Goal: Task Accomplishment & Management: Use online tool/utility

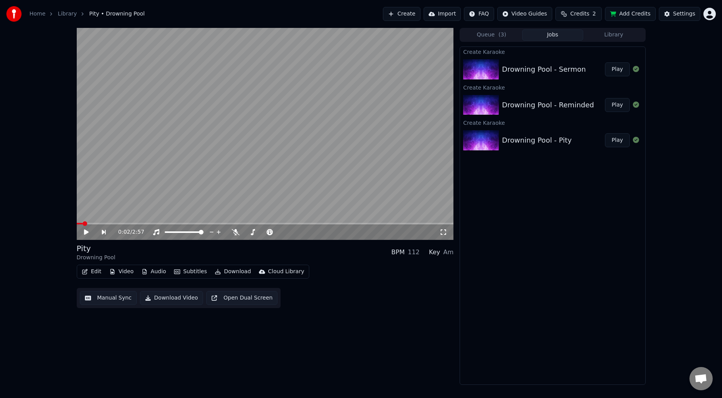
click at [528, 284] on div "Create Karaoke Drowning Pool - Sermon Play Create Karaoke Drowning Pool - Remin…" at bounding box center [553, 216] width 186 height 338
click at [614, 140] on button "Play" at bounding box center [617, 140] width 24 height 14
click at [111, 300] on button "Manual Sync" at bounding box center [108, 298] width 57 height 14
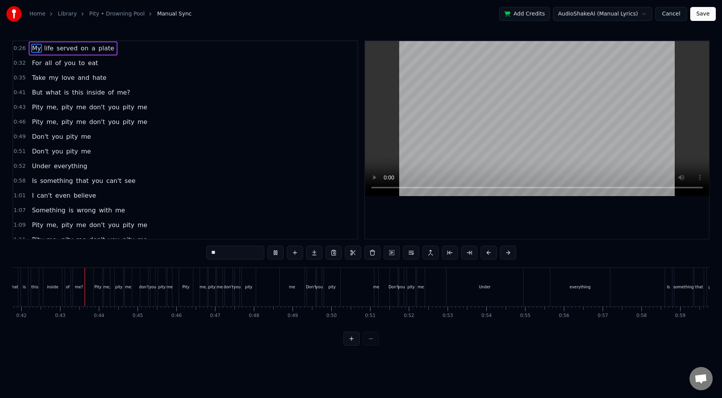
scroll to position [0, 1625]
click at [251, 291] on div "Pity me, pity me don't you pity me" at bounding box center [237, 287] width 128 height 38
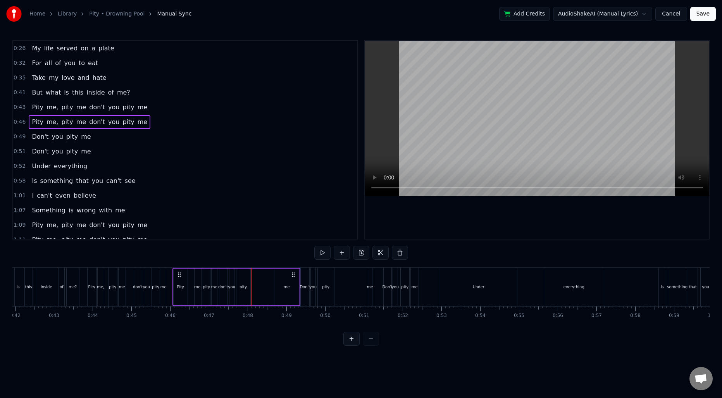
click at [190, 284] on div "Pity me, pity me don't you pity me" at bounding box center [237, 287] width 128 height 38
click at [280, 290] on div "me" at bounding box center [286, 287] width 25 height 37
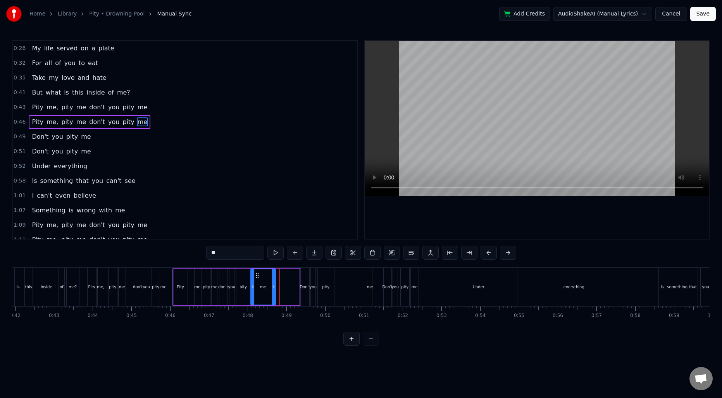
drag, startPoint x: 281, startPoint y: 276, endPoint x: 257, endPoint y: 276, distance: 23.7
click at [257, 276] on icon at bounding box center [257, 276] width 6 height 6
drag, startPoint x: 274, startPoint y: 282, endPoint x: 260, endPoint y: 282, distance: 14.0
click at [260, 282] on div at bounding box center [259, 286] width 3 height 35
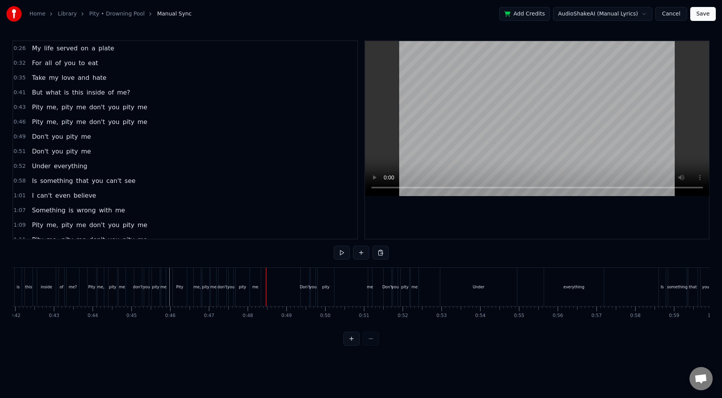
click at [196, 285] on div "me," at bounding box center [196, 287] width 7 height 6
click at [176, 288] on div "Pity" at bounding box center [179, 287] width 7 height 6
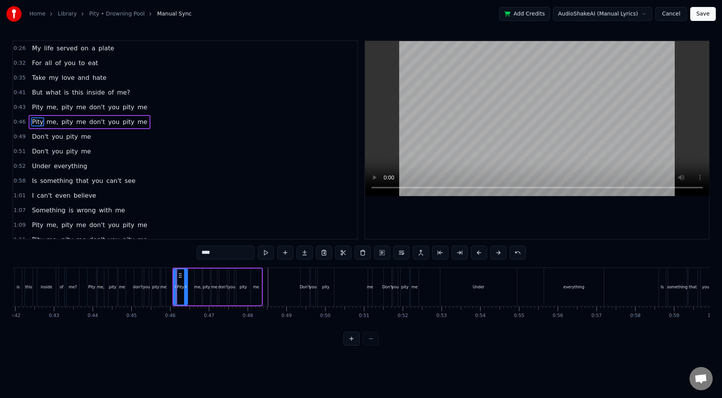
click at [21, 123] on span "0:46" at bounding box center [20, 122] width 12 height 8
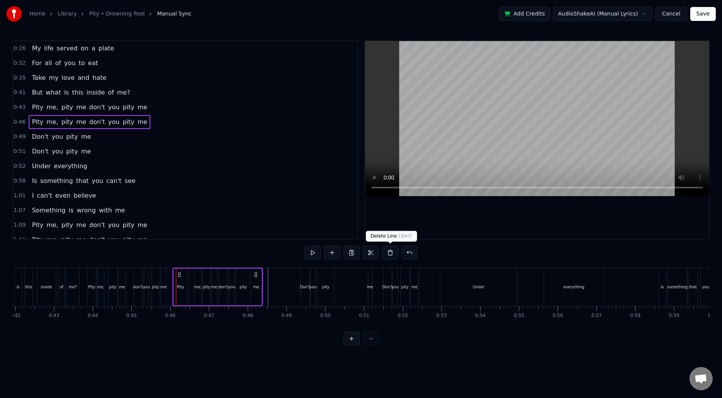
click at [387, 254] on button at bounding box center [390, 253] width 16 height 14
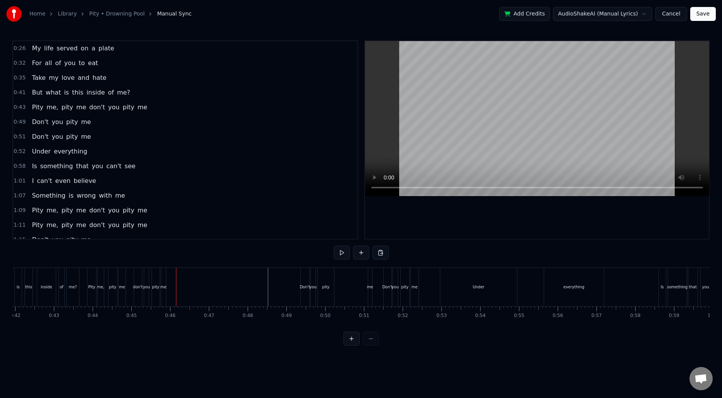
click at [26, 107] on div "0:43 Pity me, pity me don't you pity me" at bounding box center [185, 107] width 344 height 15
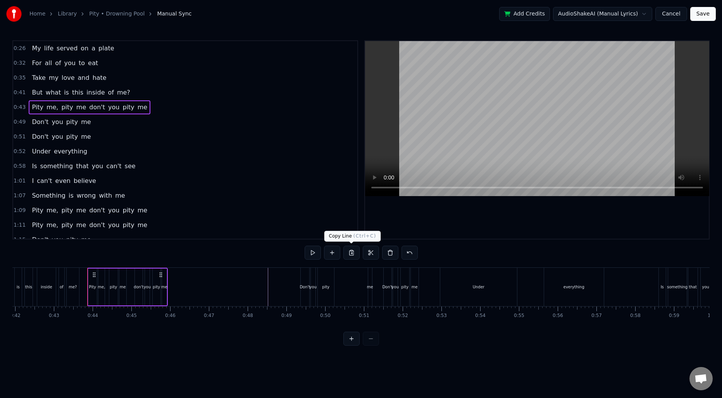
click at [350, 253] on button at bounding box center [351, 253] width 16 height 14
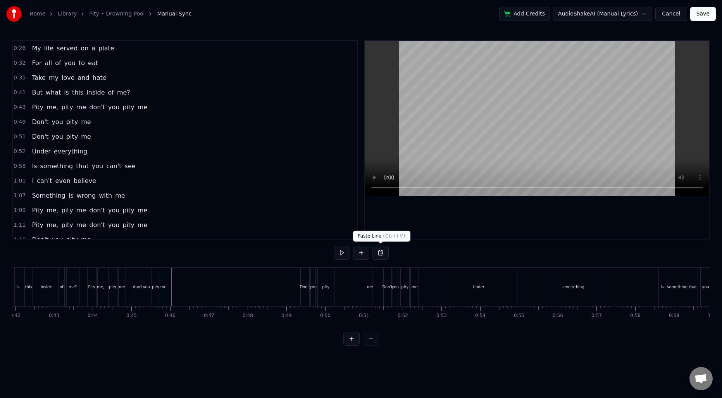
click at [378, 253] on button at bounding box center [381, 253] width 16 height 14
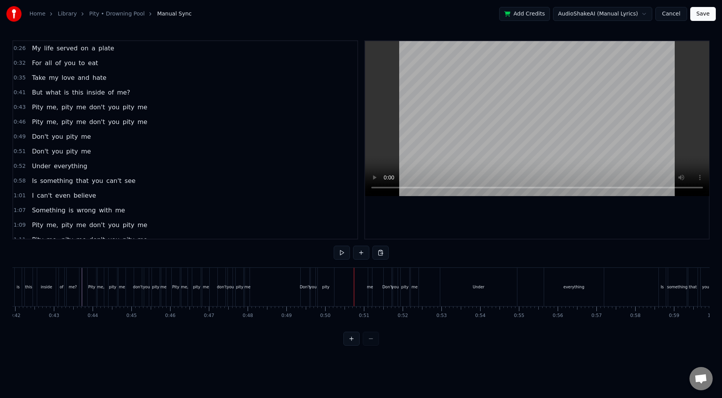
click at [328, 295] on div "pity" at bounding box center [326, 287] width 16 height 38
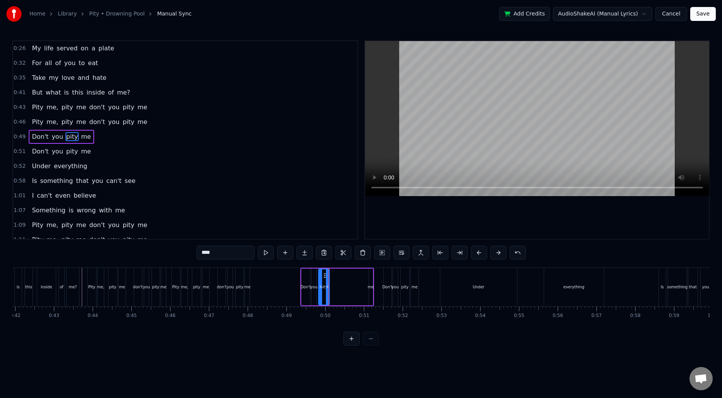
drag, startPoint x: 332, startPoint y: 291, endPoint x: 326, endPoint y: 292, distance: 5.8
click at [326, 292] on div at bounding box center [327, 286] width 3 height 35
click at [370, 280] on div "me" at bounding box center [371, 287] width 4 height 37
type input "**"
drag, startPoint x: 376, startPoint y: 276, endPoint x: 336, endPoint y: 279, distance: 39.7
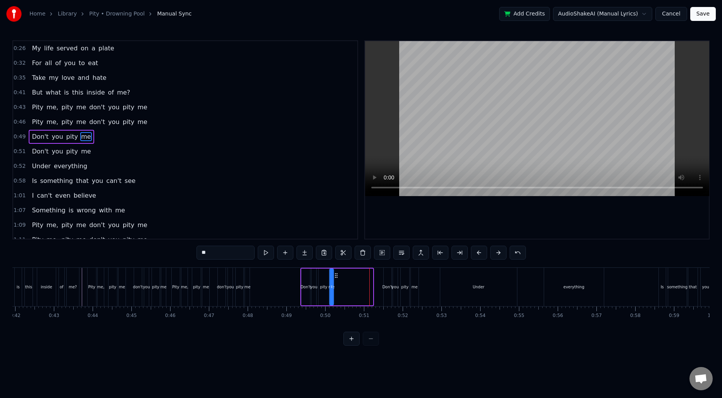
click at [336, 279] on div "Don't you pity me" at bounding box center [337, 287] width 74 height 38
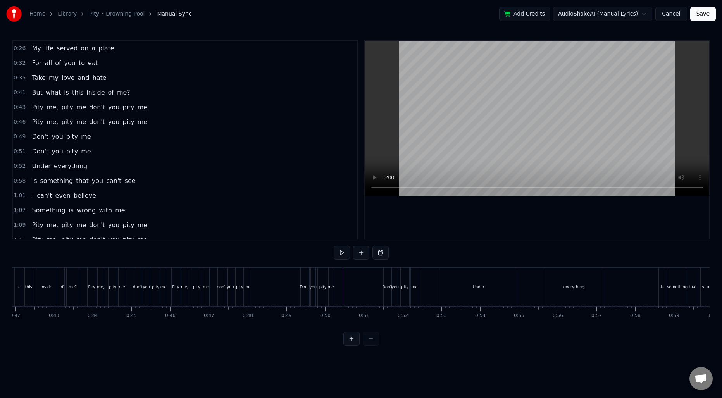
click at [302, 283] on div "Don't" at bounding box center [305, 287] width 9 height 38
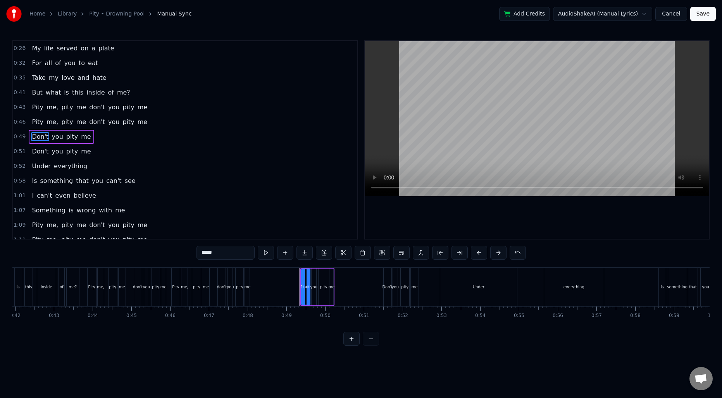
click at [17, 139] on span "0:49" at bounding box center [20, 137] width 12 height 8
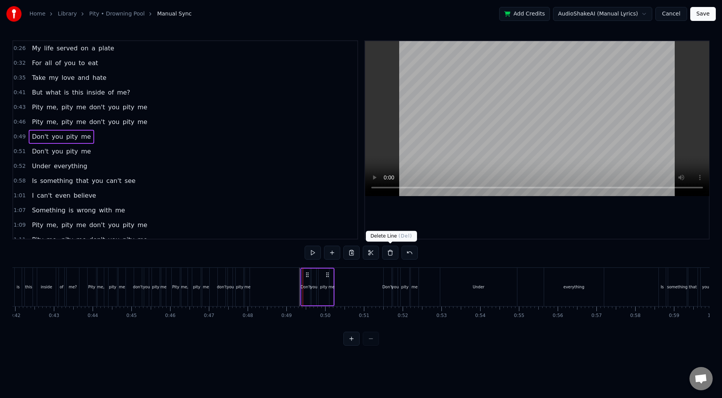
click at [389, 252] on button at bounding box center [390, 253] width 16 height 14
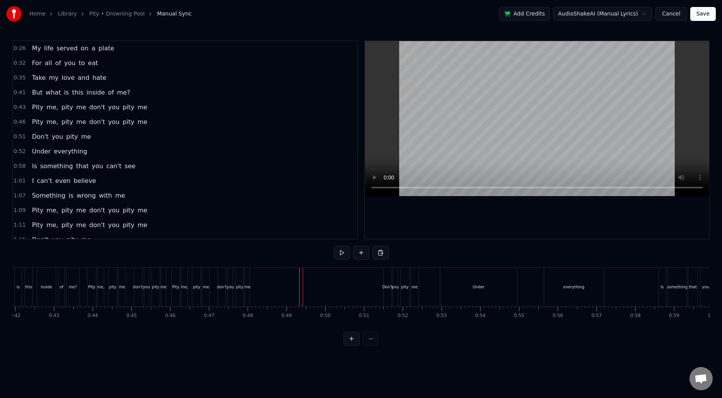
click at [385, 276] on div "Don't" at bounding box center [388, 287] width 8 height 38
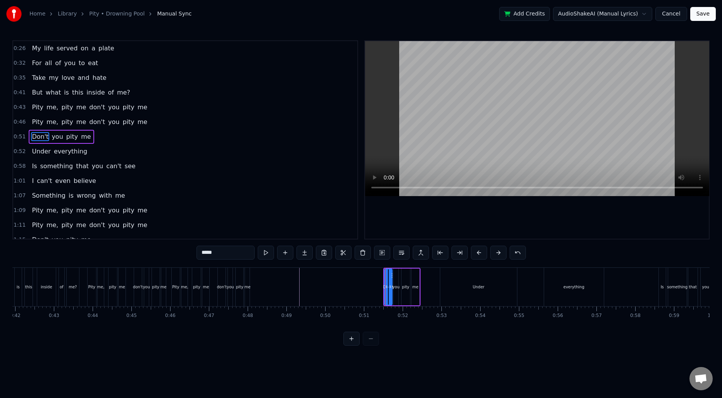
click at [21, 137] on span "0:51" at bounding box center [20, 137] width 12 height 8
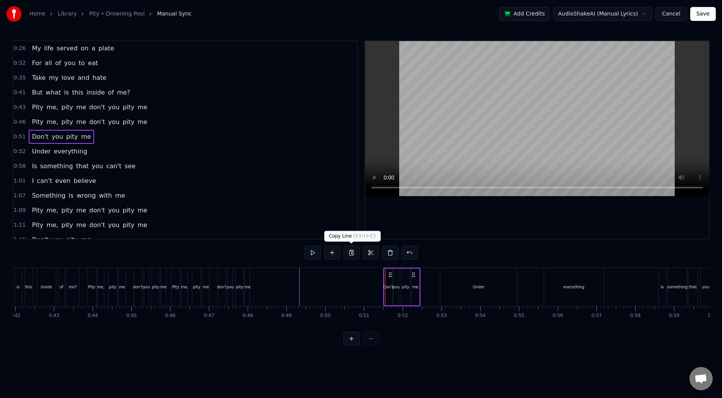
click at [352, 253] on button at bounding box center [351, 253] width 16 height 14
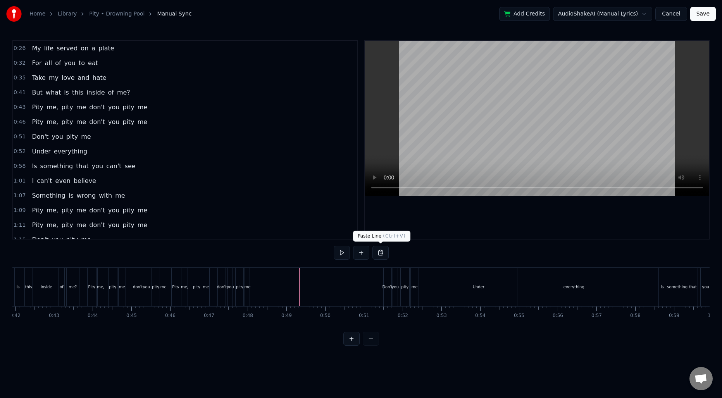
click at [380, 252] on button at bounding box center [381, 253] width 16 height 14
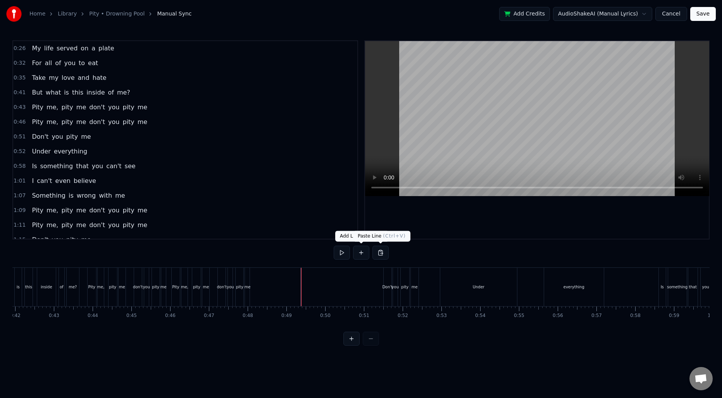
click at [387, 250] on button at bounding box center [381, 253] width 16 height 14
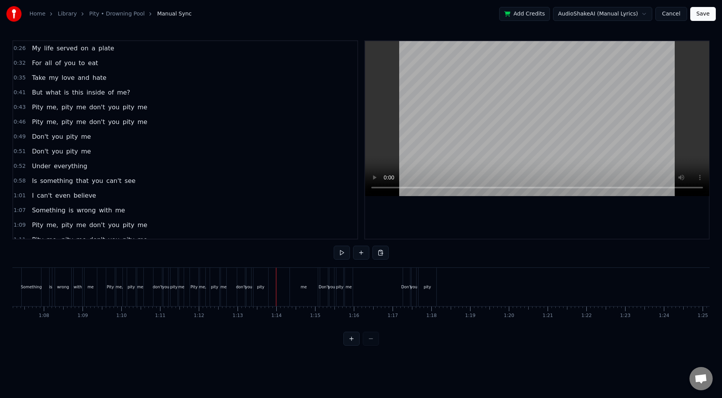
scroll to position [0, 2533]
click at [264, 285] on div "Pity" at bounding box center [265, 287] width 7 height 6
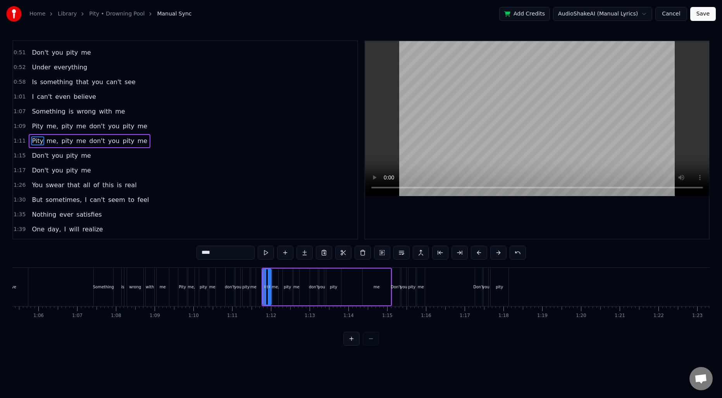
scroll to position [100, 0]
click at [22, 140] on div "1:11 Pity me, pity me don't you pity me" at bounding box center [185, 140] width 344 height 15
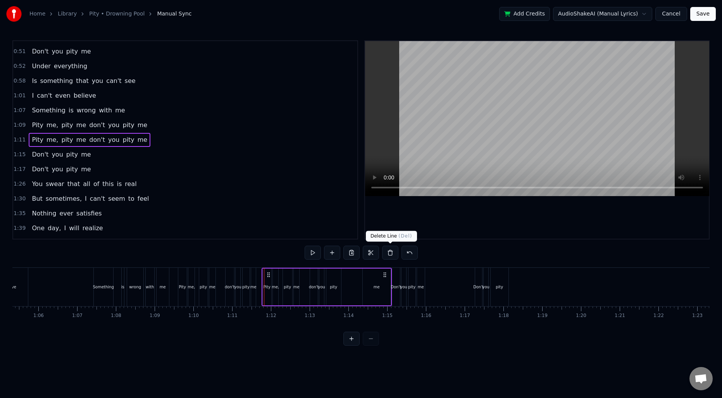
click at [394, 252] on button at bounding box center [390, 253] width 16 height 14
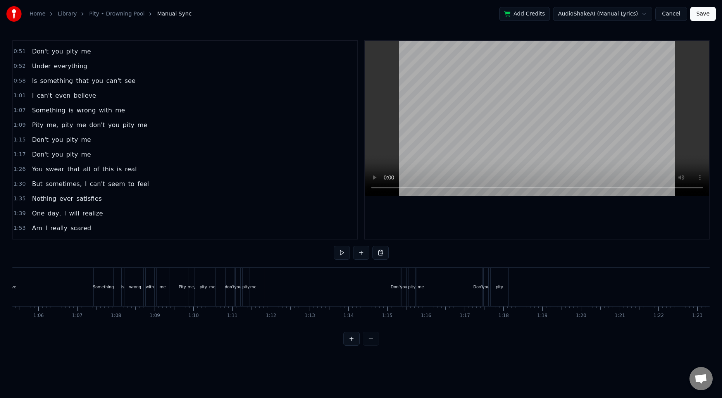
click at [19, 126] on span "1:09" at bounding box center [20, 125] width 12 height 8
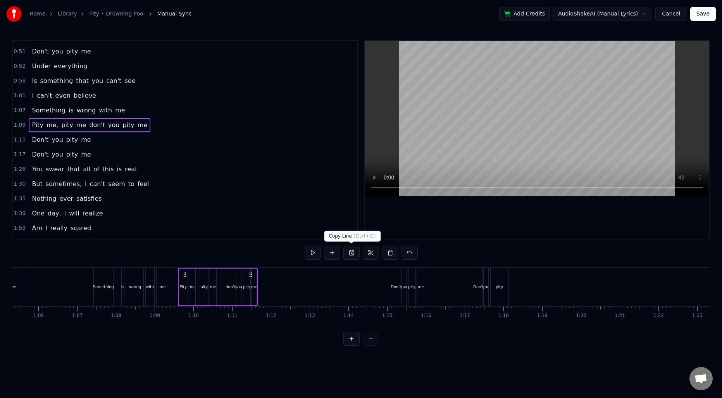
click at [353, 253] on button at bounding box center [351, 253] width 16 height 14
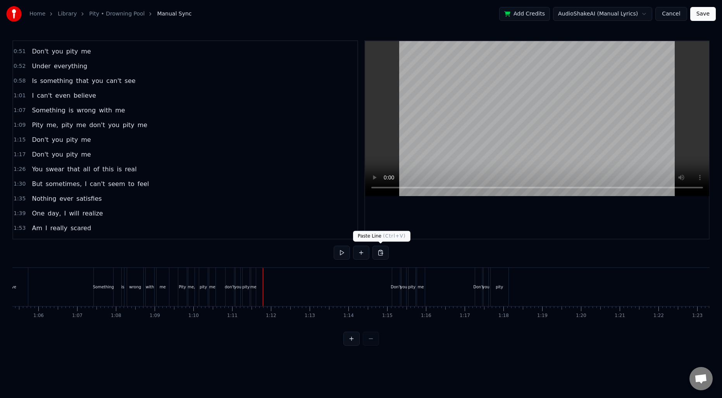
click at [380, 253] on button at bounding box center [381, 253] width 16 height 14
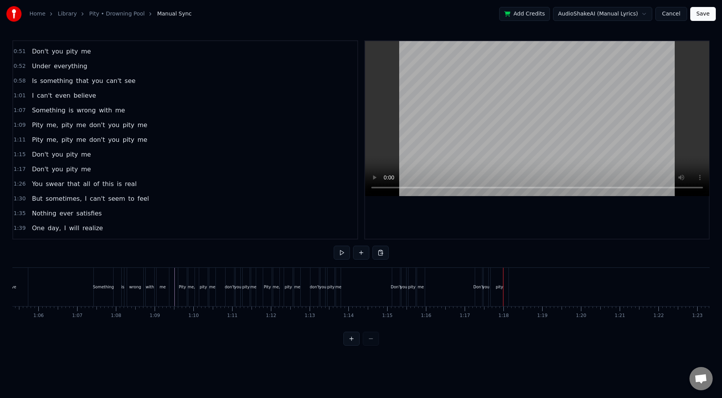
click at [476, 279] on div "Don't" at bounding box center [478, 287] width 7 height 38
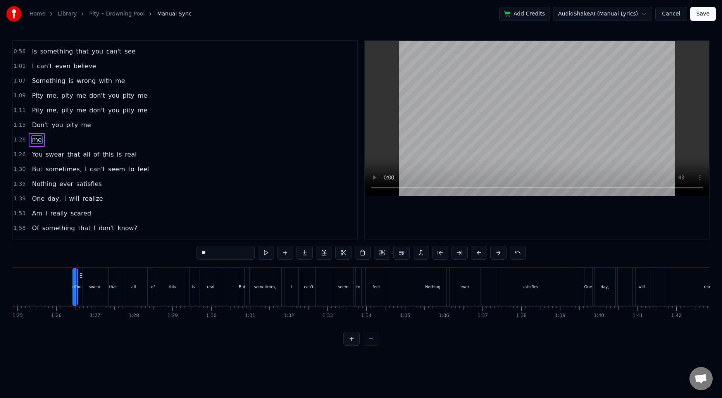
scroll to position [0, 3312]
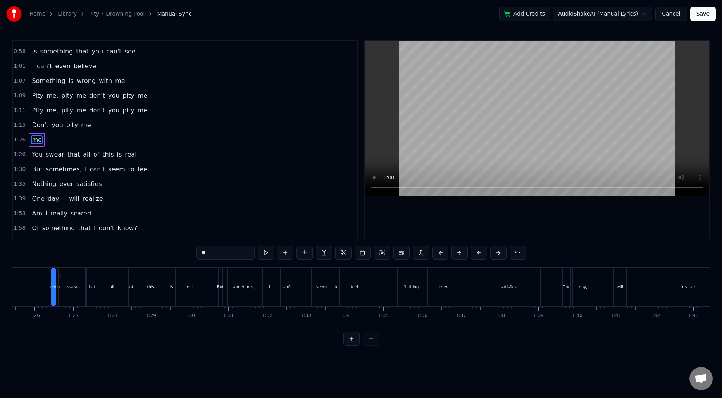
type input "***"
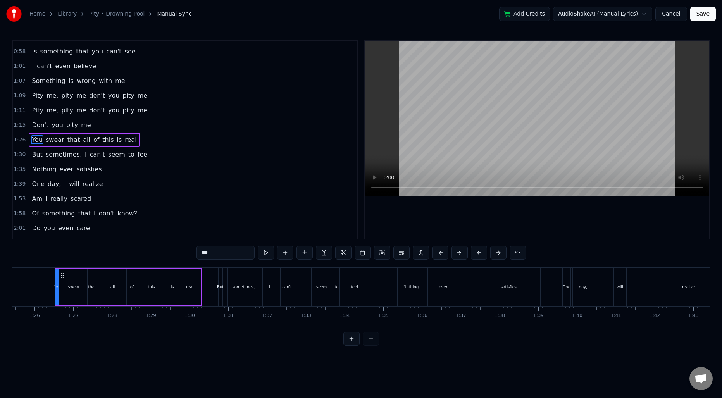
click at [17, 124] on span "1:15" at bounding box center [20, 125] width 12 height 8
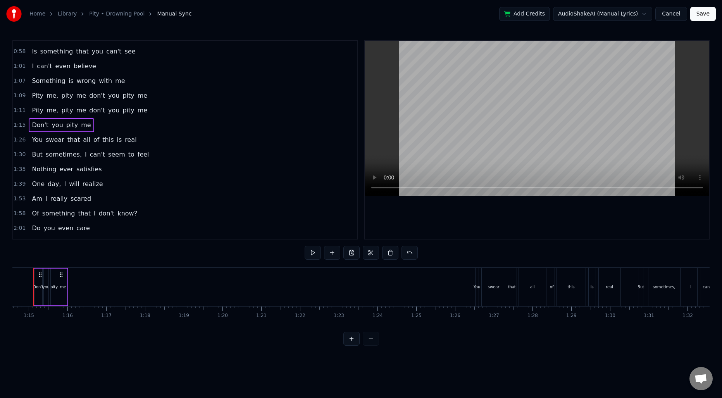
scroll to position [0, 2873]
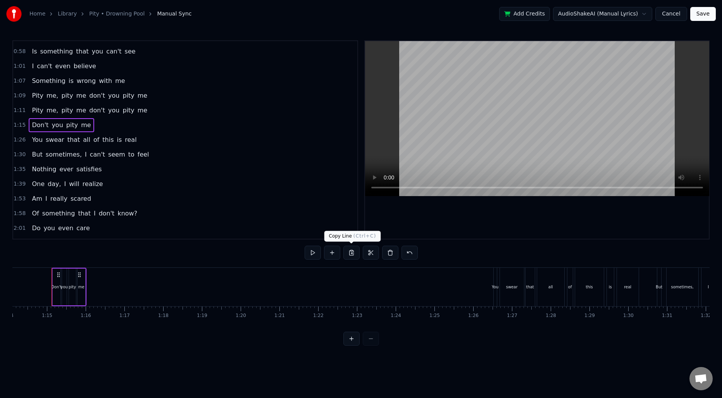
click at [352, 254] on button at bounding box center [351, 253] width 16 height 14
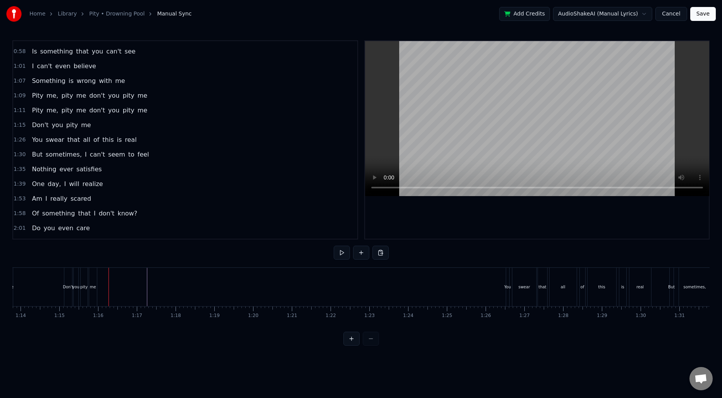
scroll to position [0, 2857]
click at [149, 285] on div at bounding box center [597, 287] width 6884 height 38
click at [382, 252] on button at bounding box center [381, 253] width 16 height 14
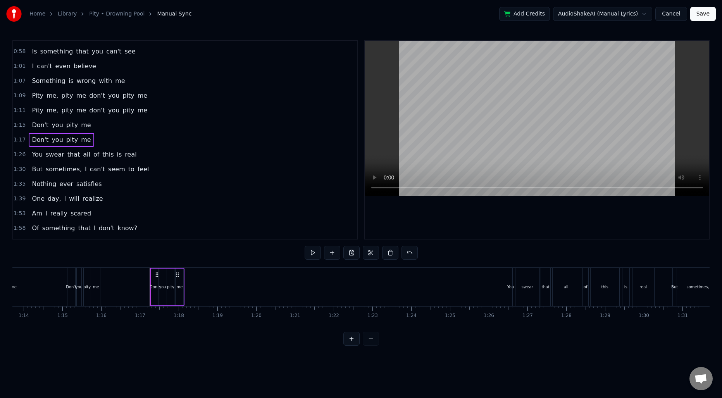
click at [42, 287] on div at bounding box center [597, 287] width 6884 height 38
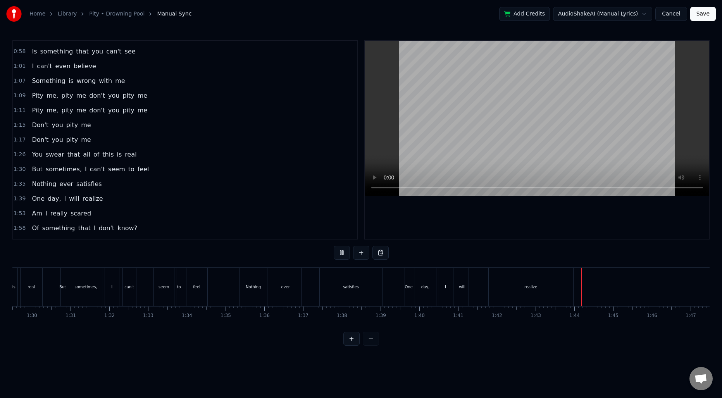
scroll to position [160, 0]
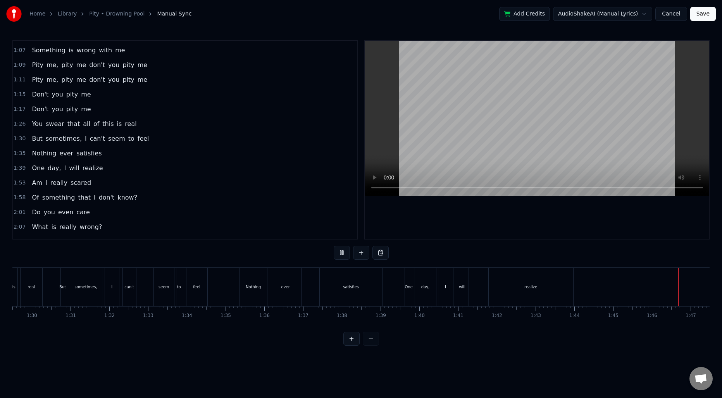
click at [35, 181] on span "Am" at bounding box center [37, 182] width 12 height 9
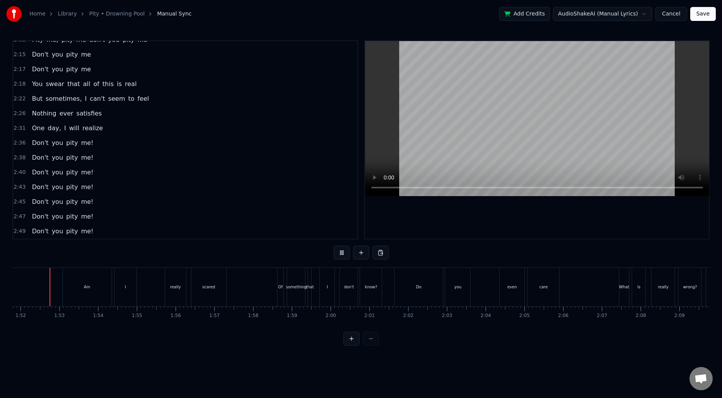
scroll to position [0, 4332]
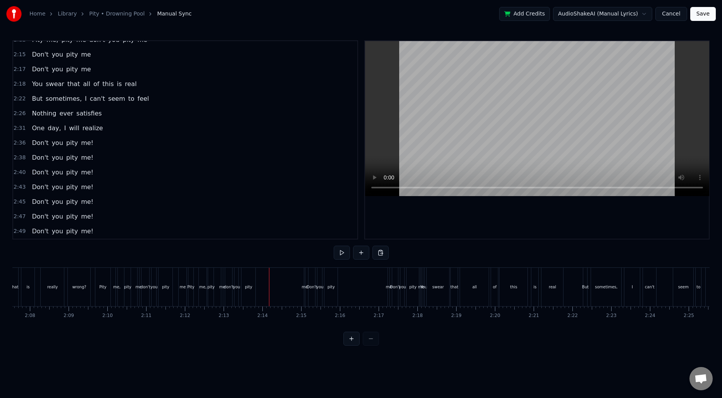
click at [193, 288] on div "Pity" at bounding box center [190, 287] width 7 height 6
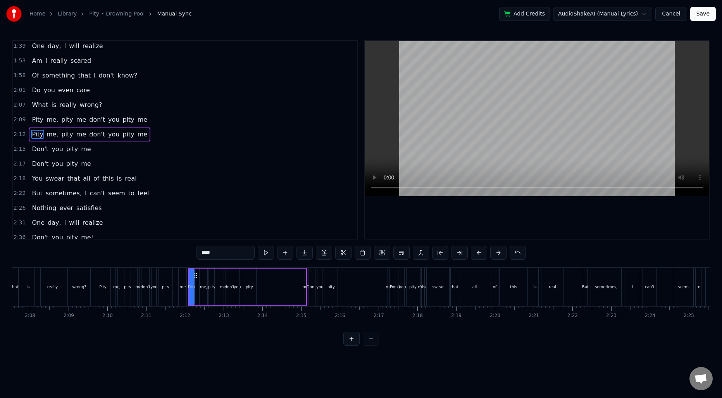
scroll to position [277, 0]
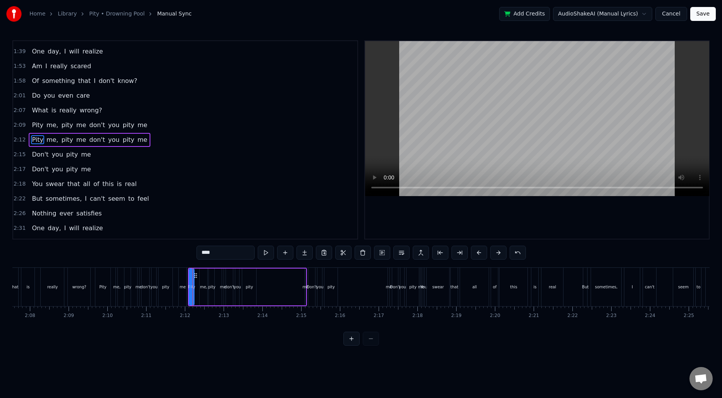
click at [20, 140] on span "2:12" at bounding box center [20, 140] width 12 height 8
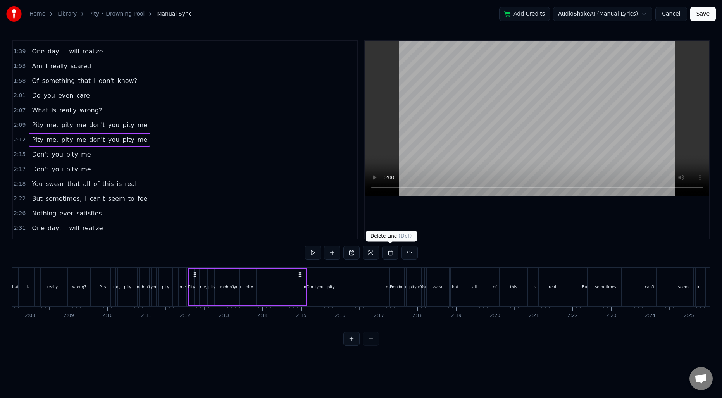
click at [387, 253] on button at bounding box center [390, 253] width 16 height 14
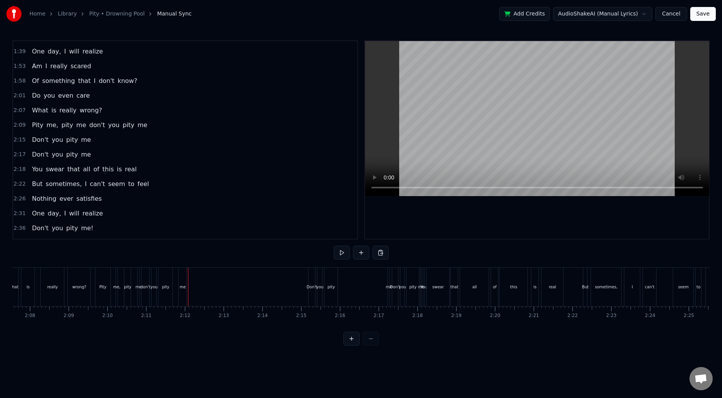
click at [99, 278] on div "Pity" at bounding box center [103, 287] width 16 height 38
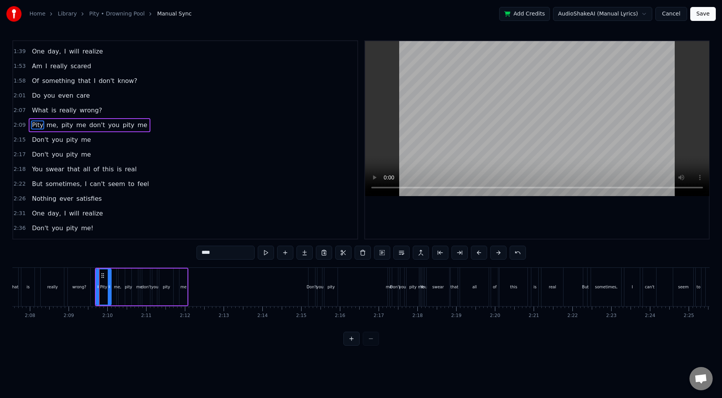
scroll to position [262, 0]
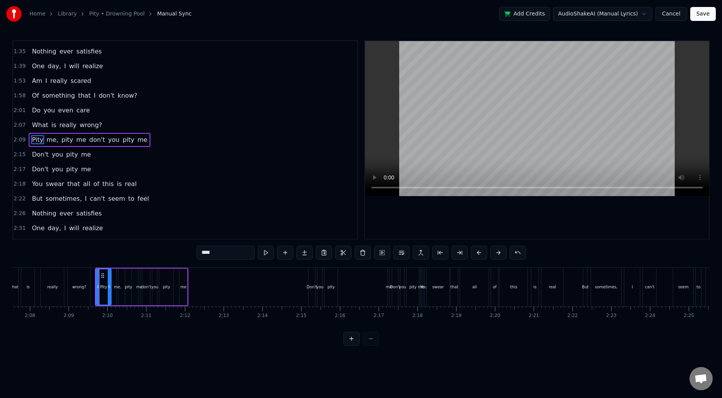
click at [19, 140] on span "2:09" at bounding box center [20, 140] width 12 height 8
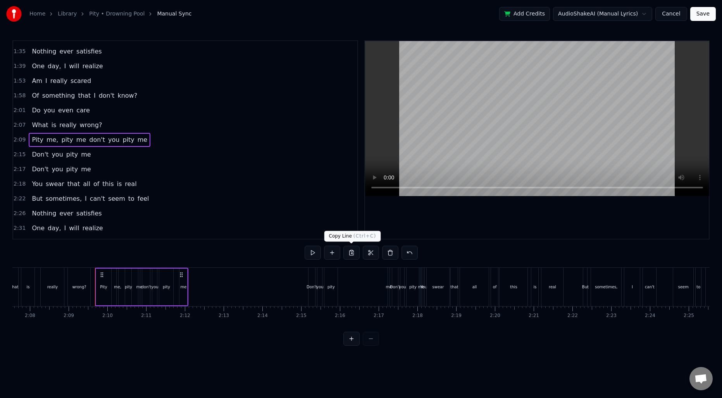
click at [354, 254] on button at bounding box center [351, 253] width 16 height 14
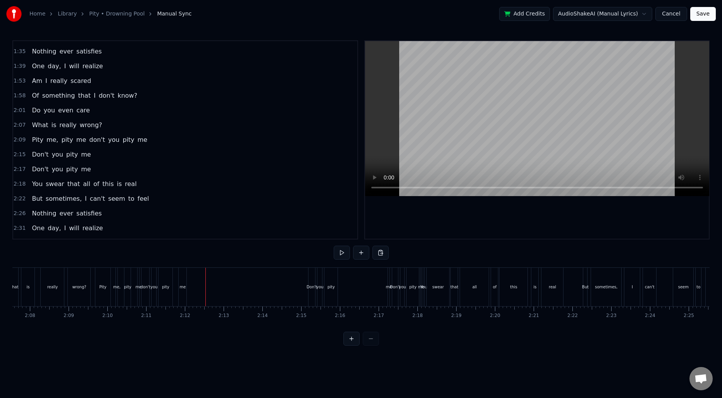
click at [383, 250] on button at bounding box center [381, 253] width 16 height 14
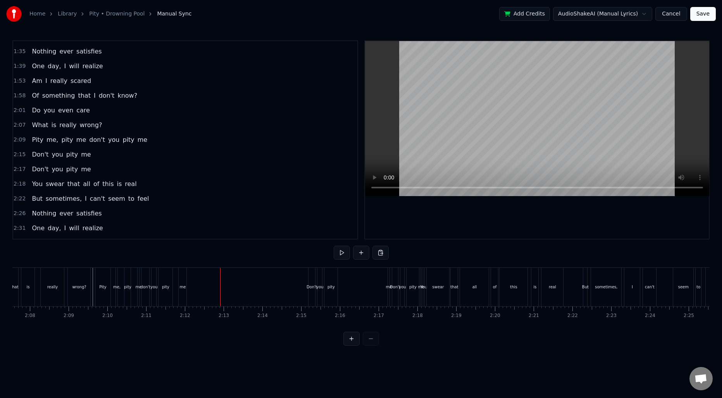
click at [21, 142] on span "2:09" at bounding box center [20, 140] width 12 height 8
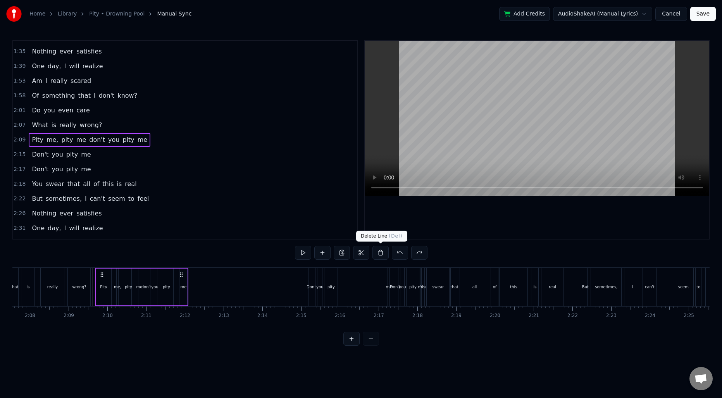
click at [378, 254] on button at bounding box center [381, 253] width 16 height 14
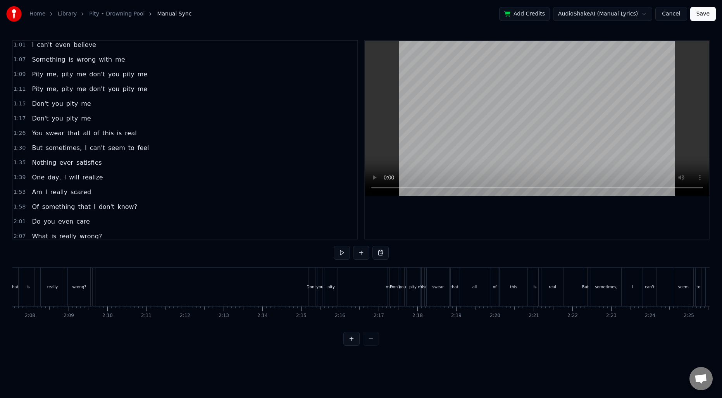
scroll to position [135, 0]
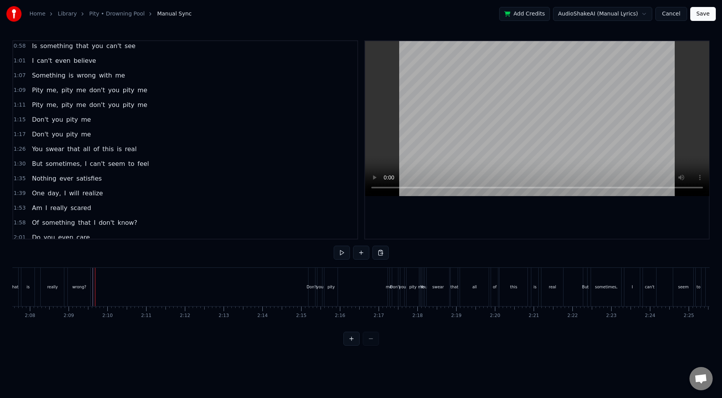
click at [19, 91] on span "1:09" at bounding box center [20, 90] width 12 height 8
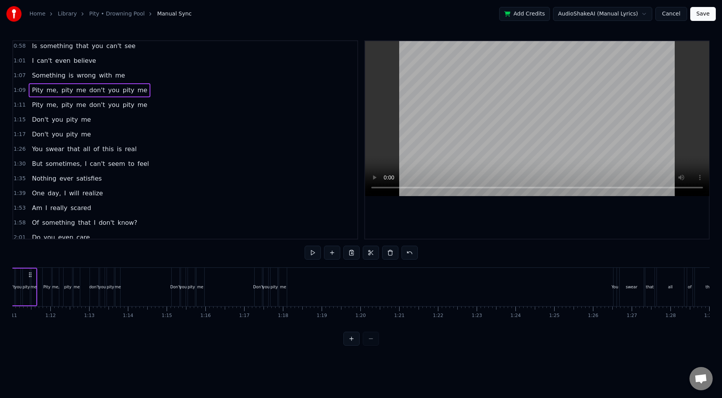
scroll to position [0, 2659]
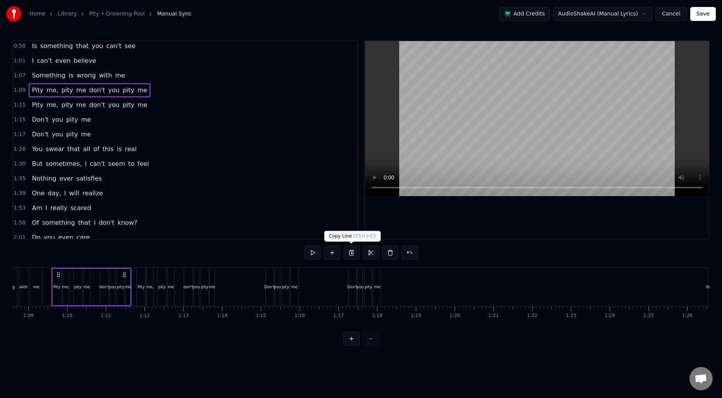
click at [352, 255] on button at bounding box center [351, 253] width 16 height 14
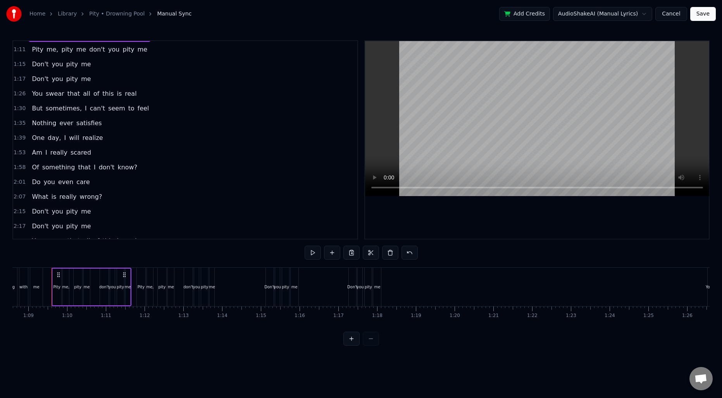
scroll to position [195, 0]
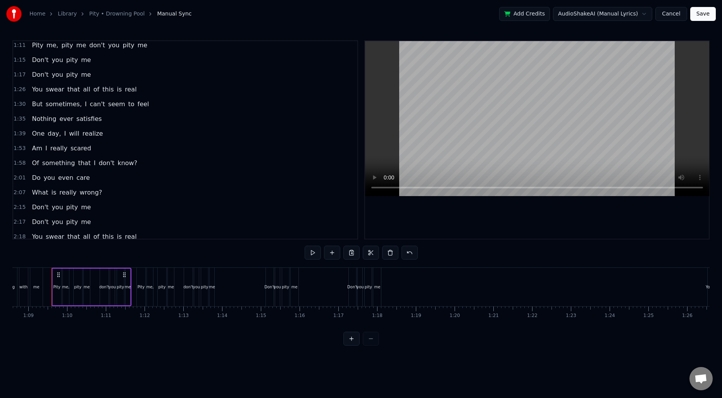
click at [16, 193] on span "2:07" at bounding box center [20, 193] width 12 height 8
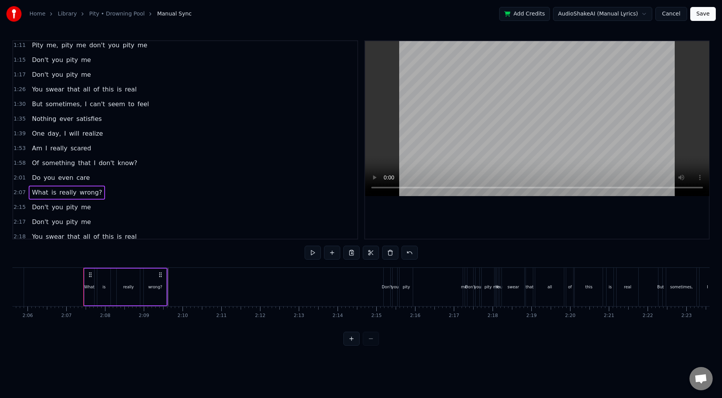
scroll to position [0, 4901]
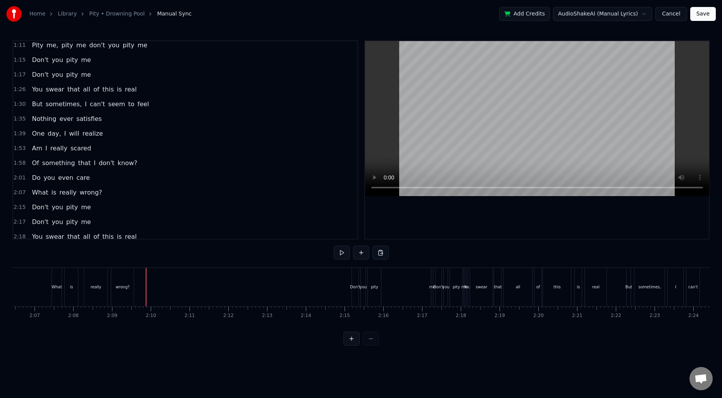
click at [379, 253] on button at bounding box center [381, 253] width 16 height 14
click at [381, 254] on button at bounding box center [381, 253] width 16 height 14
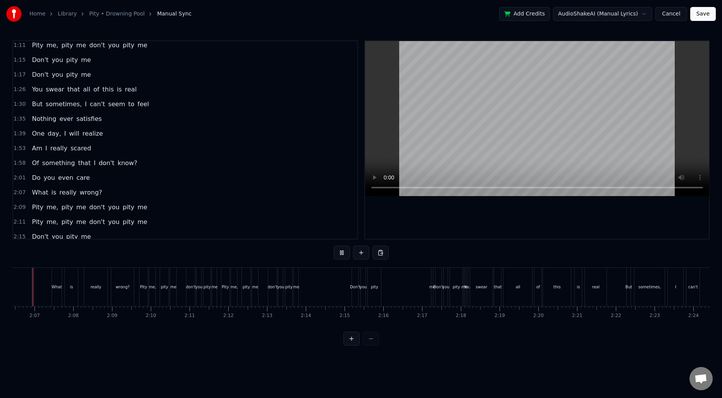
scroll to position [0, 4882]
click at [374, 285] on div "Don't" at bounding box center [374, 287] width 10 height 6
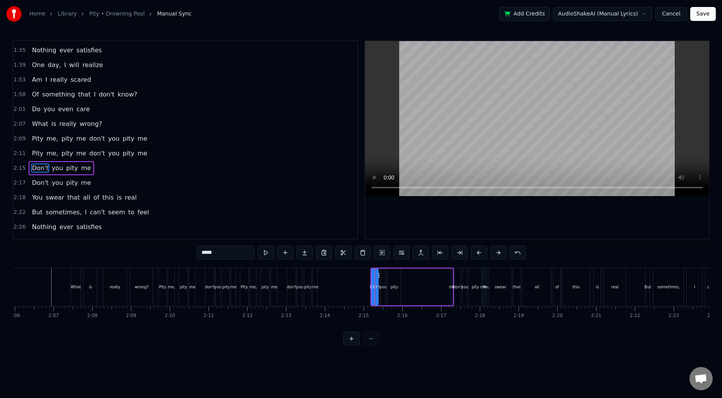
scroll to position [292, 0]
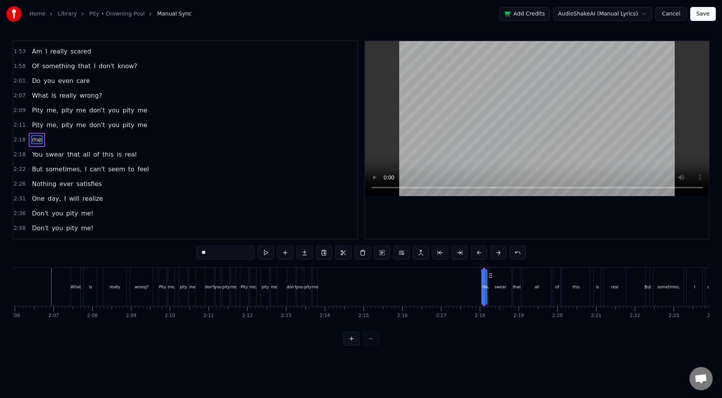
type input "***"
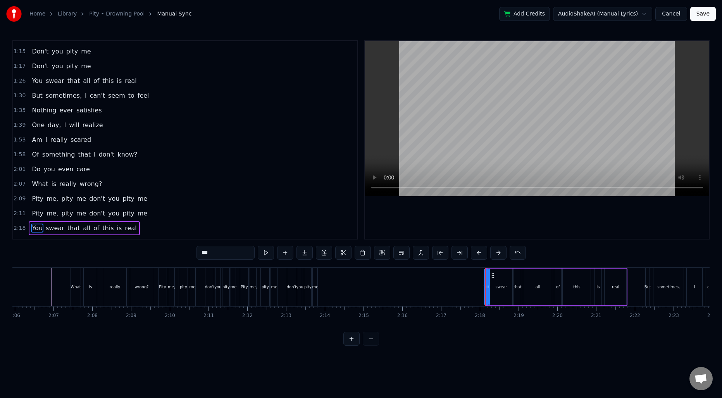
scroll to position [198, 0]
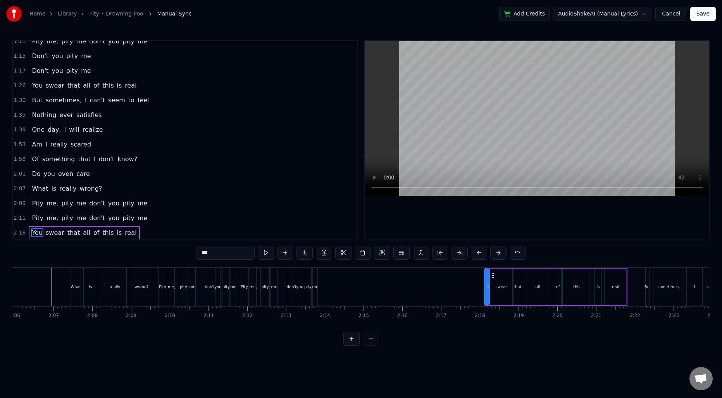
click at [16, 57] on span "1:15" at bounding box center [20, 56] width 12 height 8
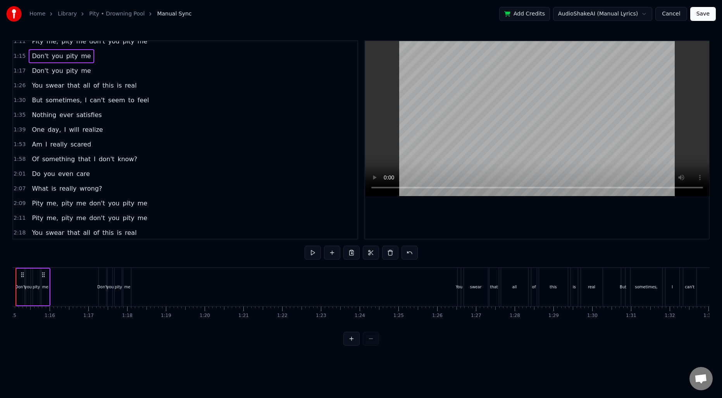
scroll to position [0, 2873]
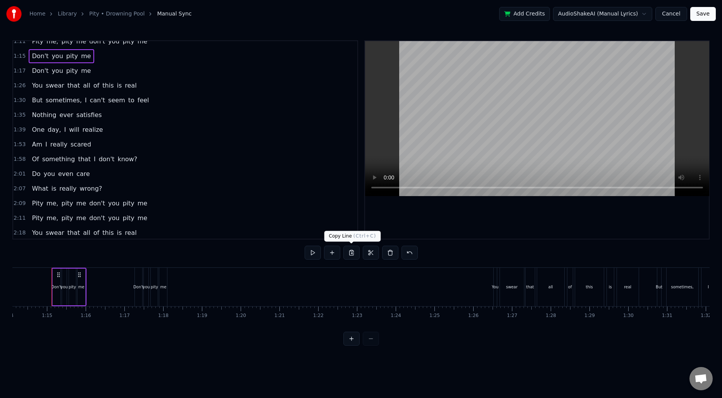
click at [353, 253] on button at bounding box center [351, 253] width 16 height 14
click at [15, 219] on span "2:11" at bounding box center [20, 218] width 12 height 8
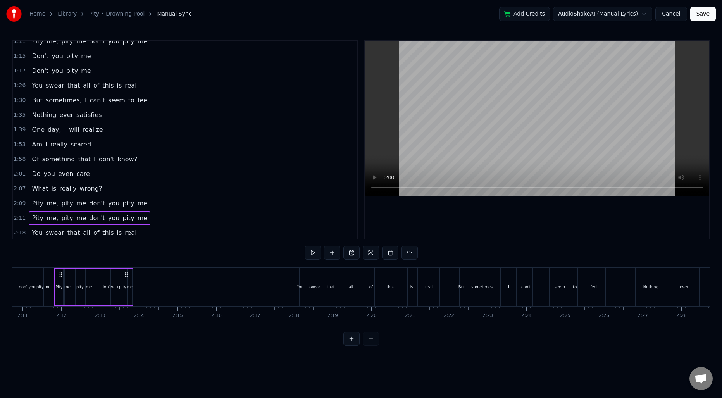
scroll to position [0, 5071]
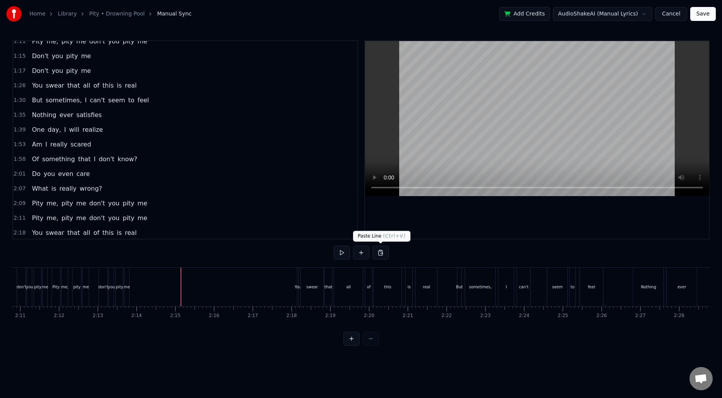
click at [376, 252] on button at bounding box center [381, 253] width 16 height 14
click at [375, 250] on button at bounding box center [381, 253] width 16 height 14
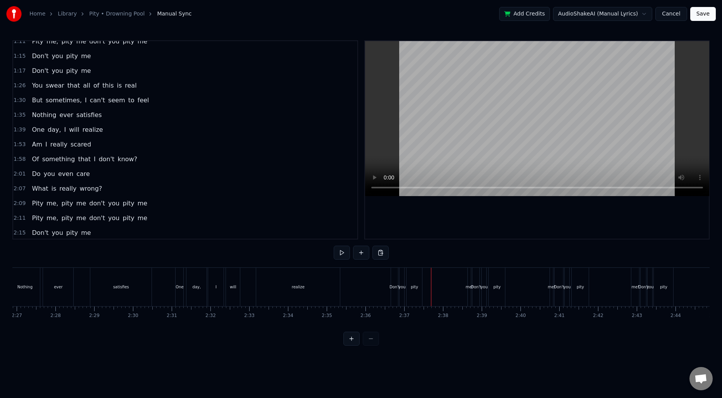
click at [392, 290] on div "Don't" at bounding box center [394, 287] width 7 height 38
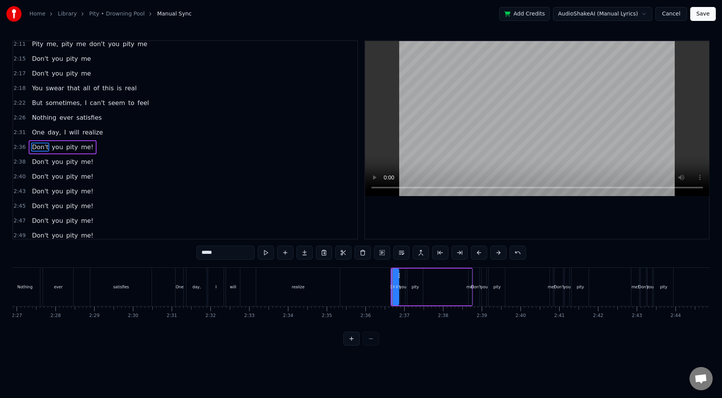
scroll to position [377, 0]
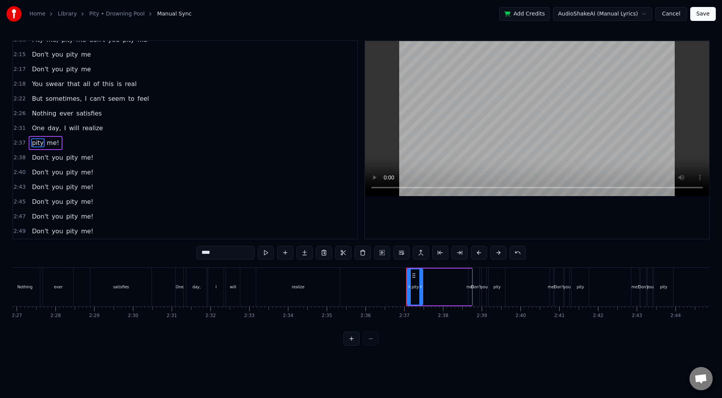
type input "***"
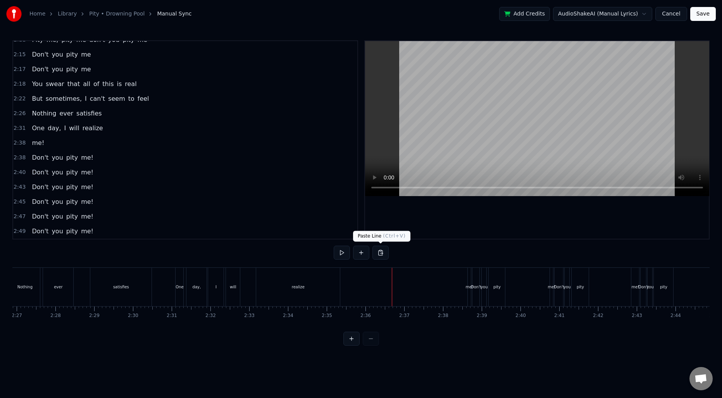
click at [380, 255] on button at bounding box center [381, 253] width 16 height 14
click at [380, 256] on button at bounding box center [381, 253] width 16 height 14
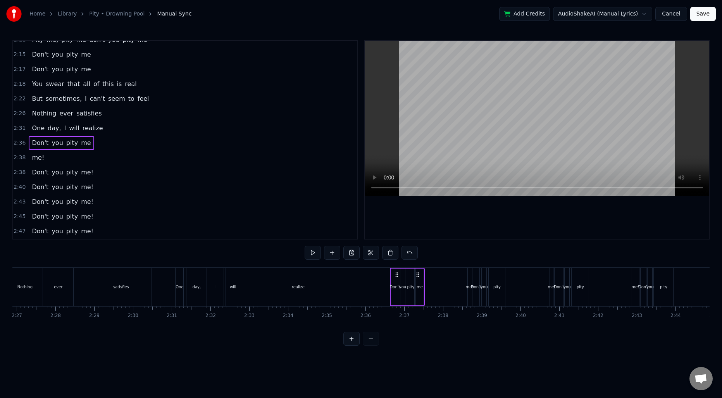
click at [468, 282] on div "me!" at bounding box center [469, 287] width 3 height 38
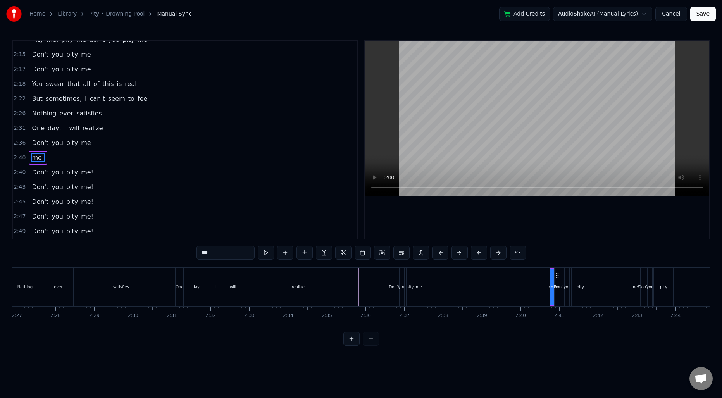
type input "*****"
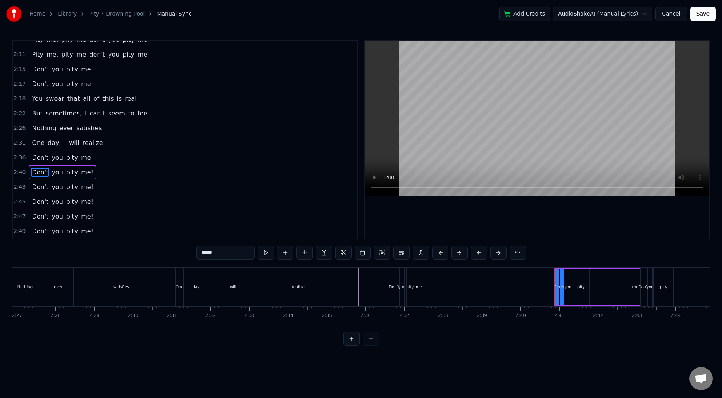
scroll to position [362, 0]
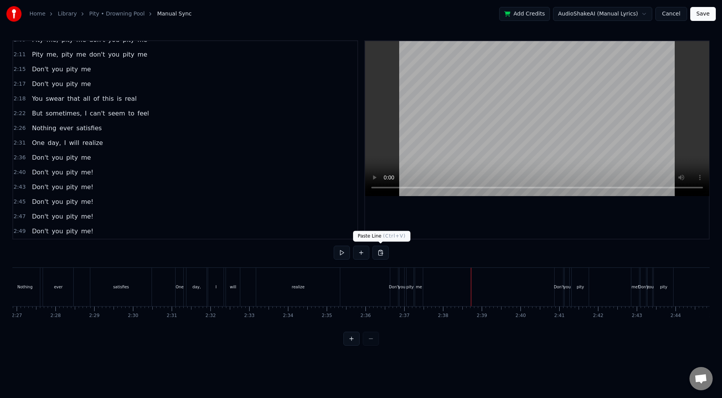
click at [383, 254] on button at bounding box center [381, 253] width 16 height 14
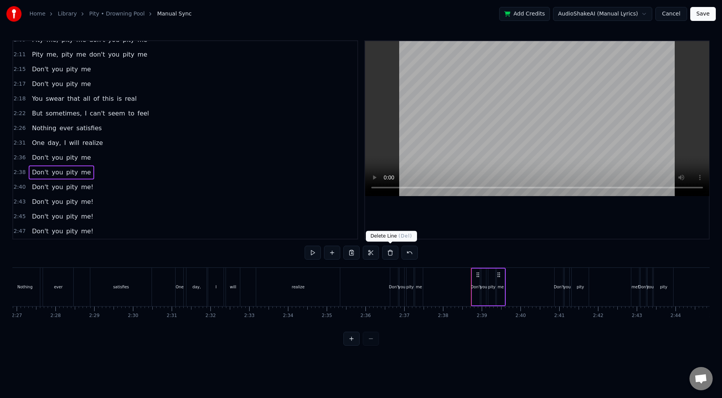
scroll to position [377, 0]
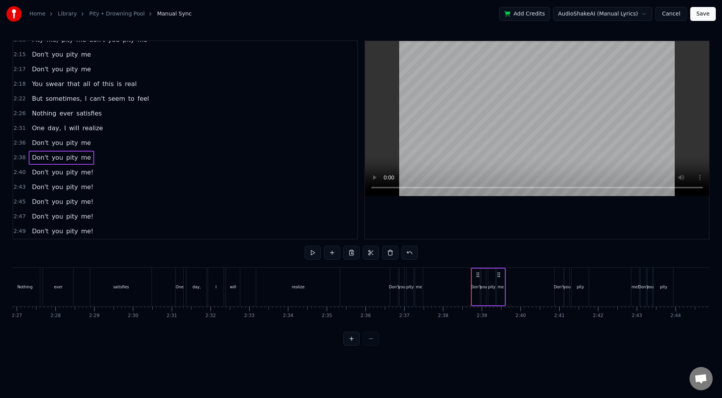
click at [559, 286] on div "Don't" at bounding box center [559, 287] width 10 height 6
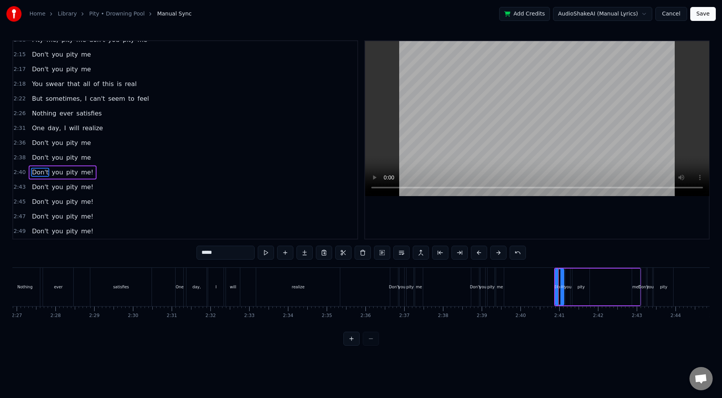
type input "***"
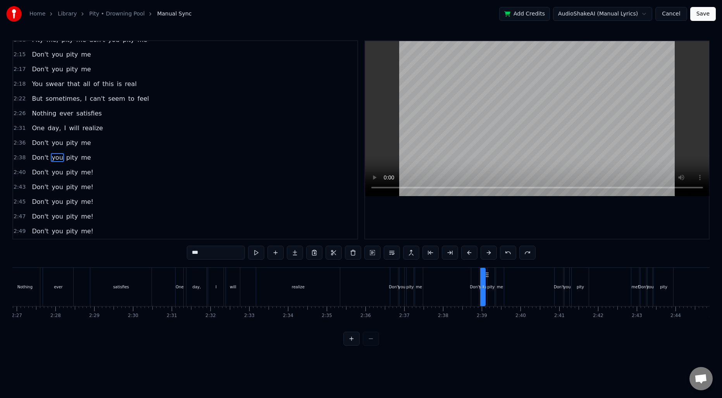
click at [556, 285] on div "Don't" at bounding box center [559, 287] width 10 height 6
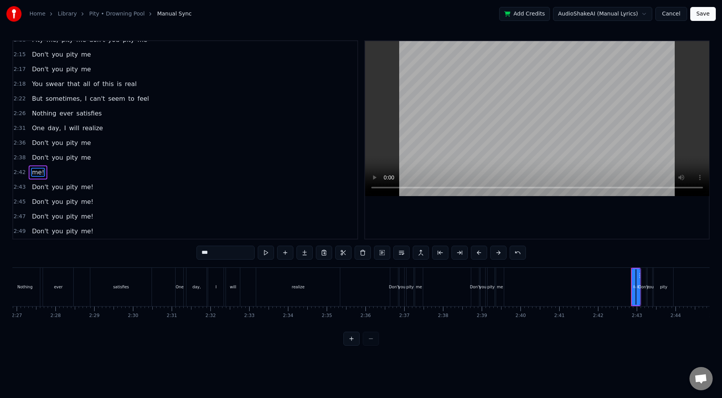
type input "*****"
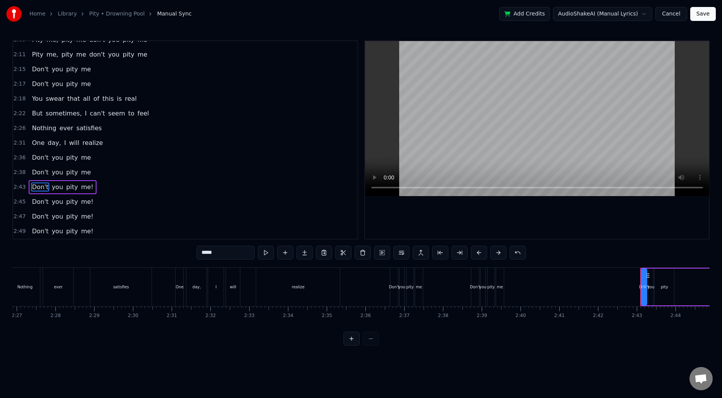
scroll to position [362, 0]
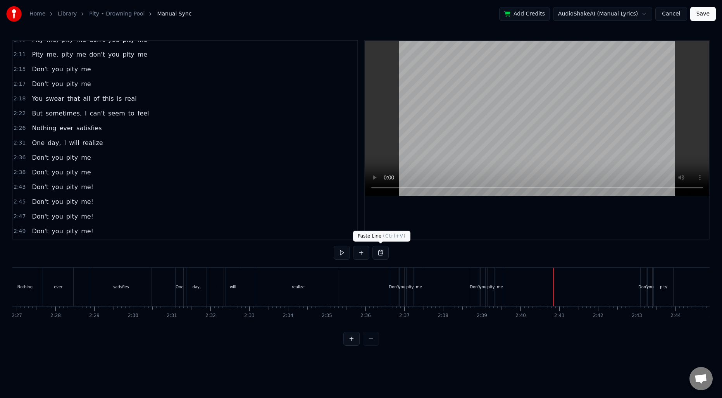
click at [386, 254] on button at bounding box center [381, 253] width 16 height 14
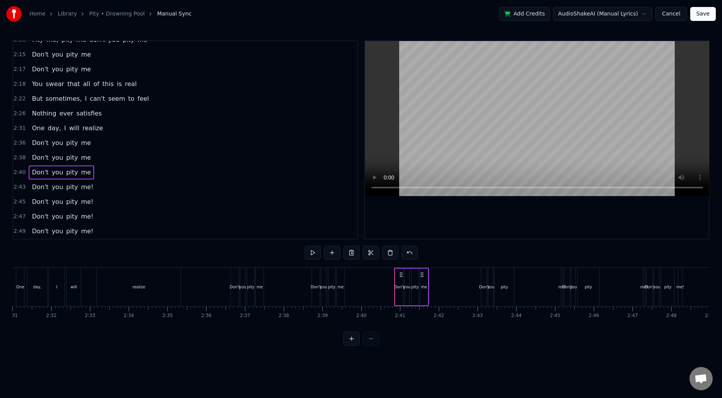
scroll to position [0, 5882]
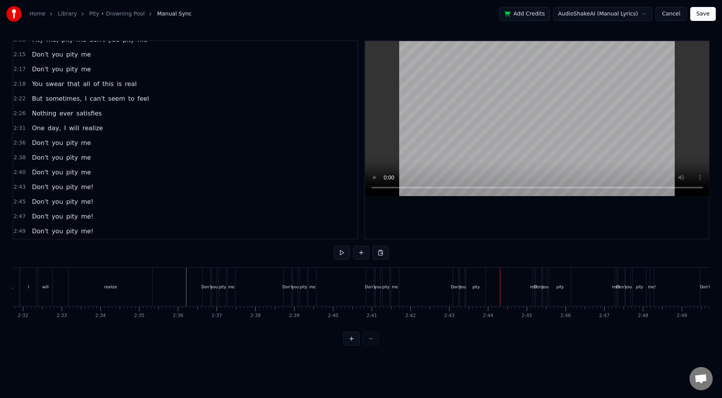
click at [454, 290] on div "Don't" at bounding box center [456, 287] width 10 height 6
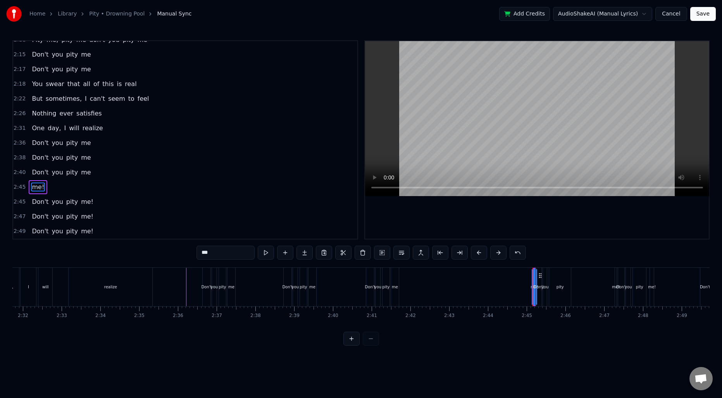
type input "*****"
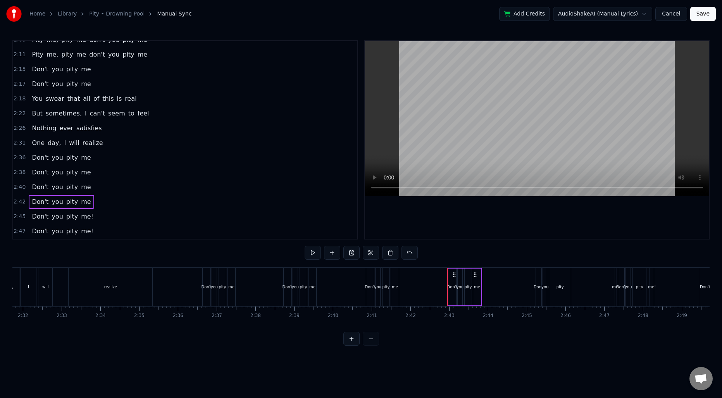
scroll to position [377, 0]
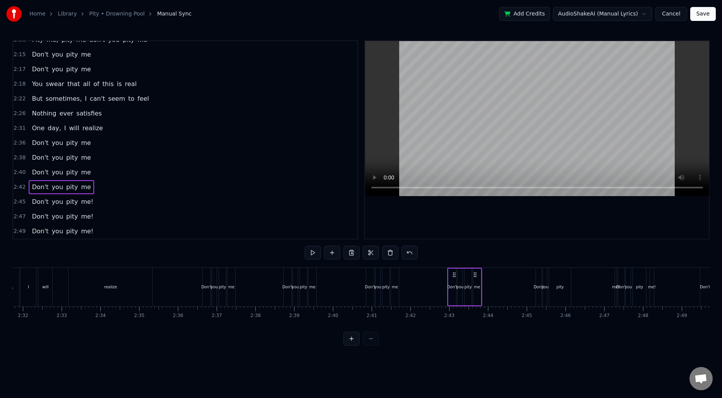
click at [538, 286] on div "Don't" at bounding box center [539, 287] width 10 height 6
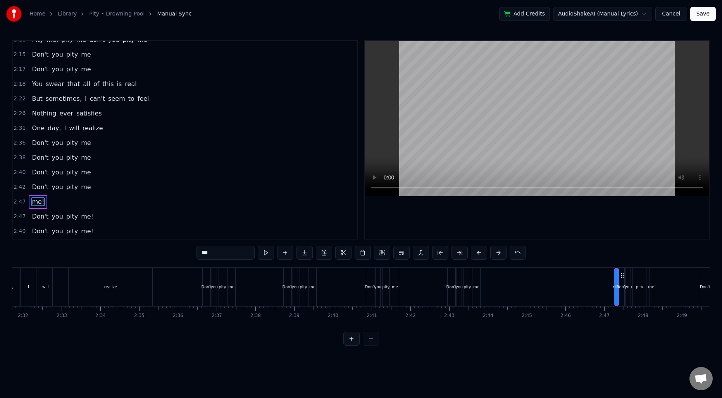
type input "*****"
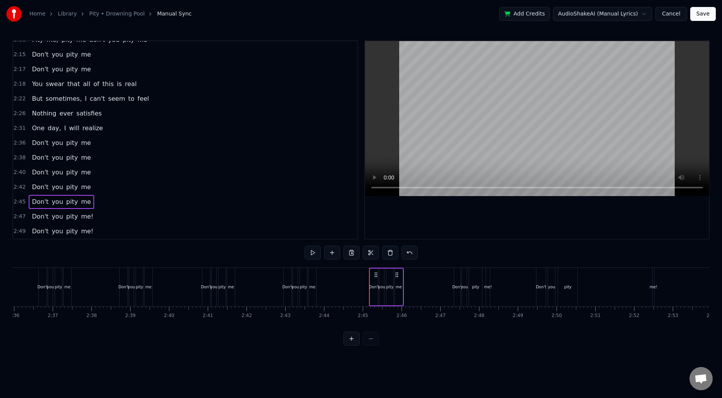
scroll to position [0, 6058]
click at [443, 286] on div "Don't" at bounding box center [446, 287] width 10 height 6
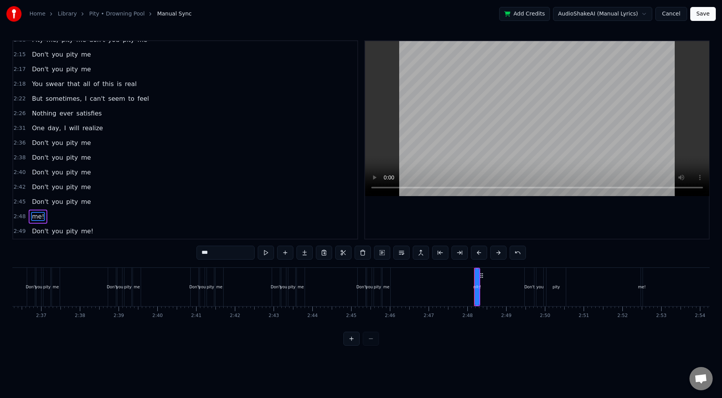
type input "*****"
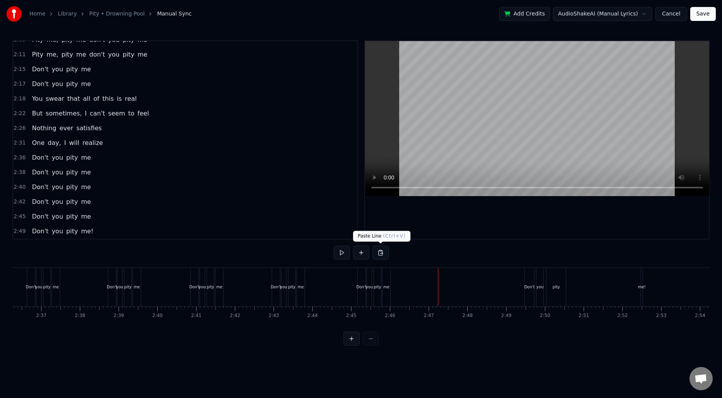
click at [382, 252] on button at bounding box center [381, 253] width 16 height 14
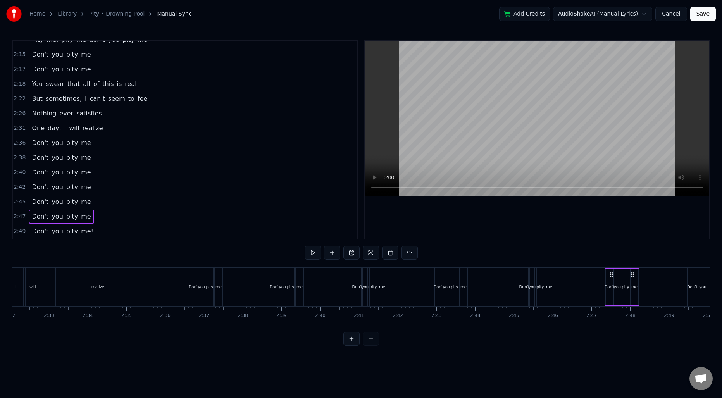
scroll to position [0, 5868]
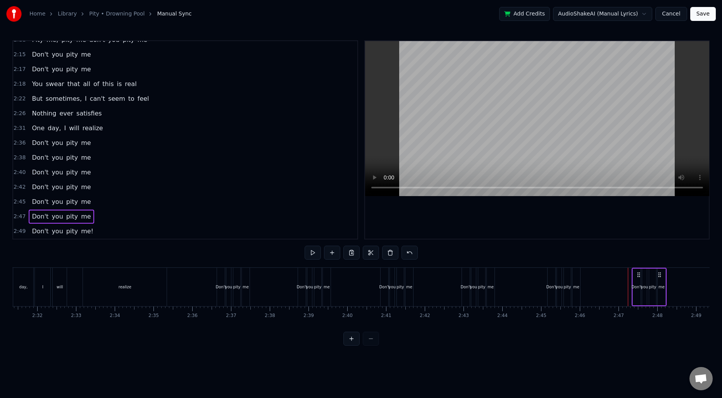
click at [492, 292] on div "me" at bounding box center [491, 287] width 8 height 38
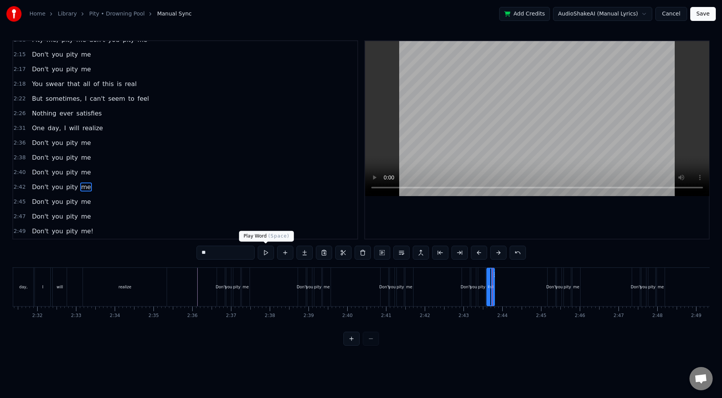
click at [235, 252] on input "**" at bounding box center [226, 253] width 58 height 14
click at [580, 280] on div "me" at bounding box center [576, 287] width 9 height 38
click at [242, 252] on input "**" at bounding box center [226, 253] width 58 height 14
click at [662, 293] on div "me" at bounding box center [661, 287] width 8 height 38
click at [224, 256] on input "**" at bounding box center [226, 253] width 58 height 14
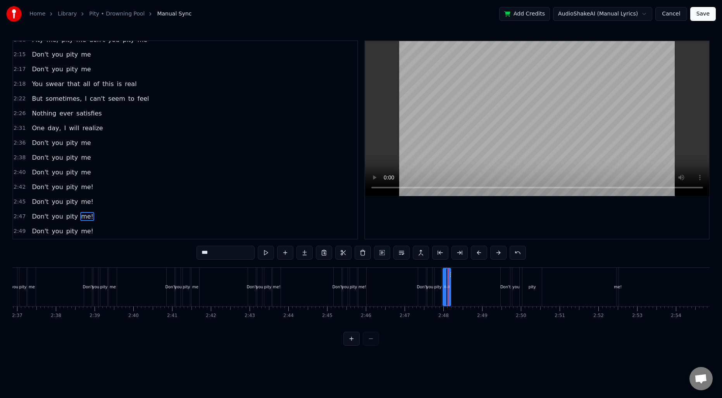
scroll to position [0, 6117]
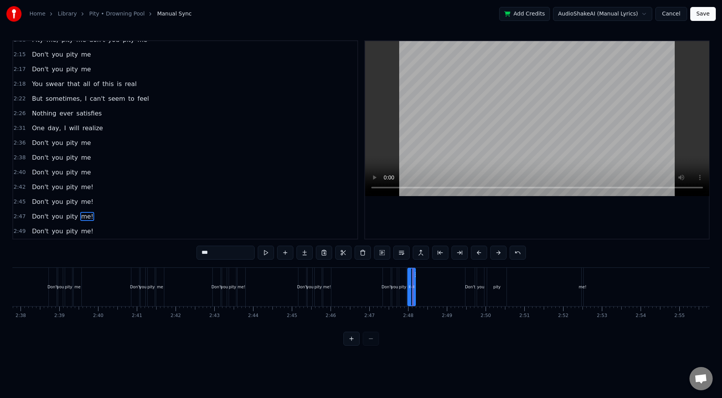
type input "***"
click at [548, 287] on div "Don't you pity me!" at bounding box center [525, 287] width 120 height 38
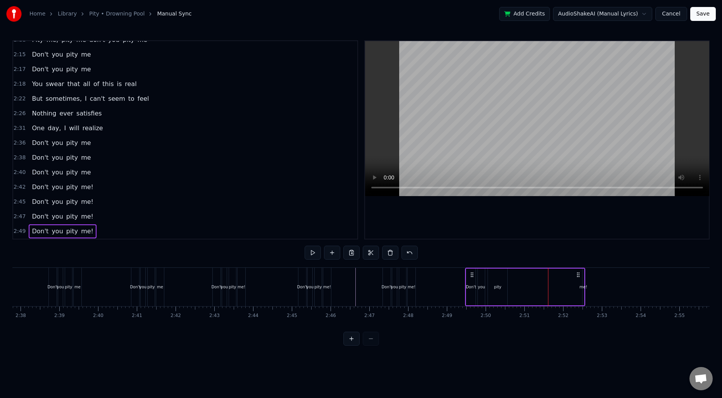
click at [584, 283] on div "me!" at bounding box center [583, 287] width 2 height 37
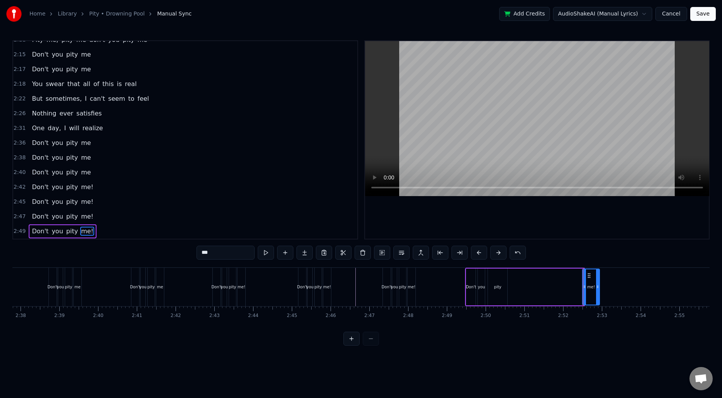
drag, startPoint x: 582, startPoint y: 281, endPoint x: 597, endPoint y: 282, distance: 15.5
click at [597, 282] on div at bounding box center [597, 286] width 3 height 35
drag, startPoint x: 584, startPoint y: 280, endPoint x: 510, endPoint y: 282, distance: 74.5
click at [510, 282] on div at bounding box center [510, 286] width 3 height 35
drag, startPoint x: 598, startPoint y: 287, endPoint x: 579, endPoint y: 288, distance: 18.6
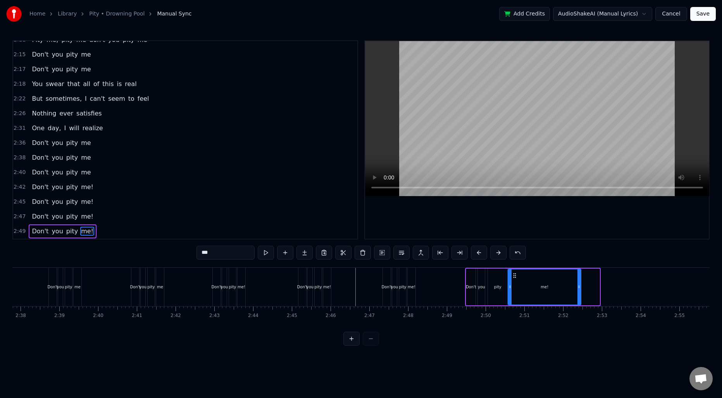
click at [579, 288] on icon at bounding box center [579, 287] width 3 height 6
click at [221, 253] on input "***" at bounding box center [226, 253] width 58 height 14
type input "*****"
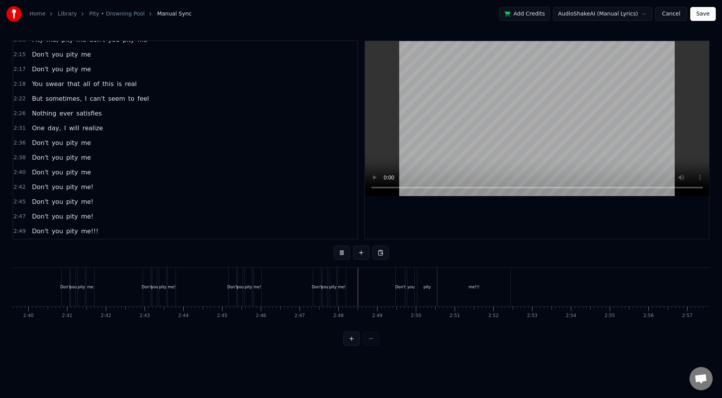
scroll to position [0, 6187]
click at [699, 13] on button "Save" at bounding box center [703, 14] width 26 height 14
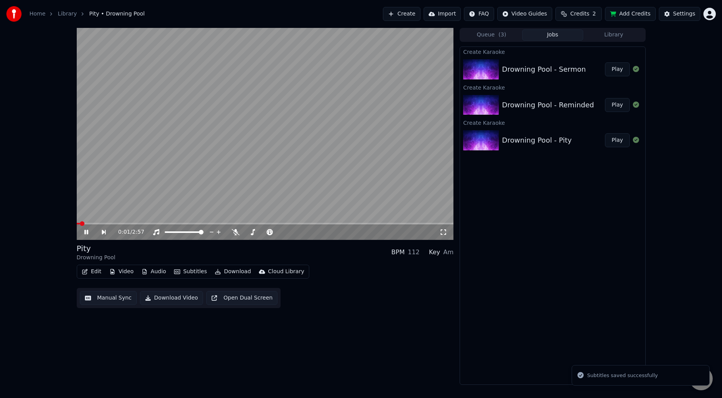
click at [242, 180] on video at bounding box center [265, 134] width 377 height 212
click at [233, 272] on button "Download" at bounding box center [233, 271] width 43 height 11
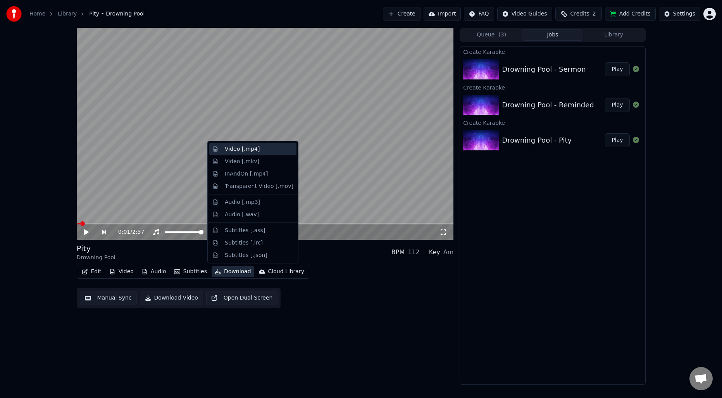
click at [242, 150] on div "Video [.mp4]" at bounding box center [242, 149] width 35 height 8
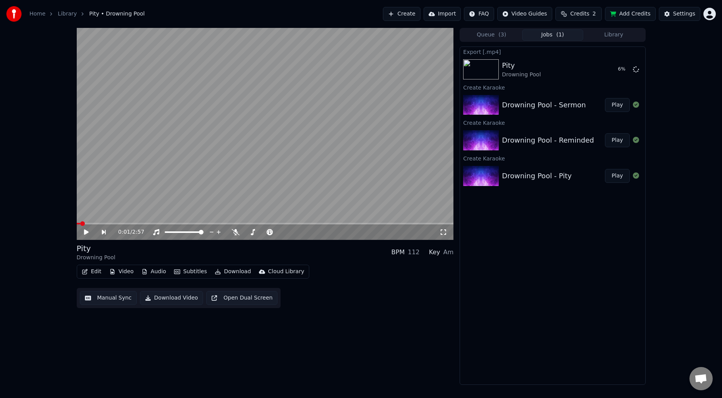
click at [615, 141] on button "Play" at bounding box center [617, 140] width 24 height 14
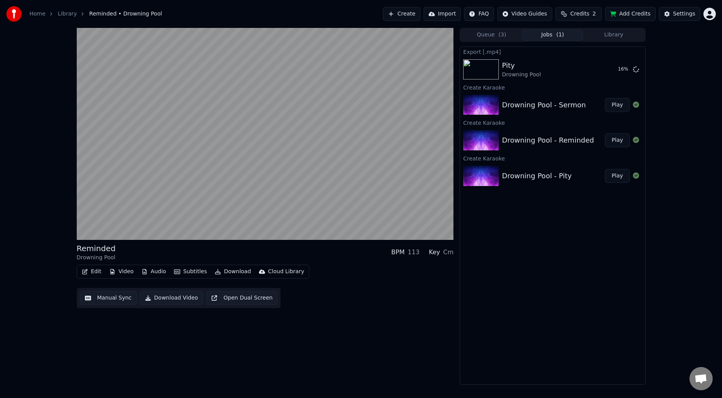
click at [101, 296] on button "Manual Sync" at bounding box center [108, 298] width 57 height 14
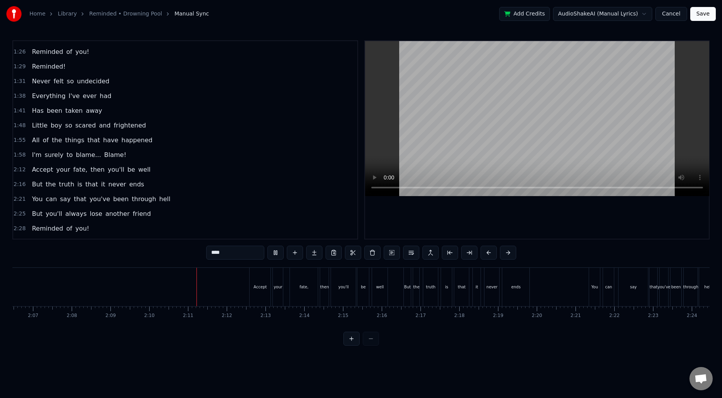
scroll to position [233, 0]
click at [104, 155] on span "Blame!" at bounding box center [116, 154] width 24 height 9
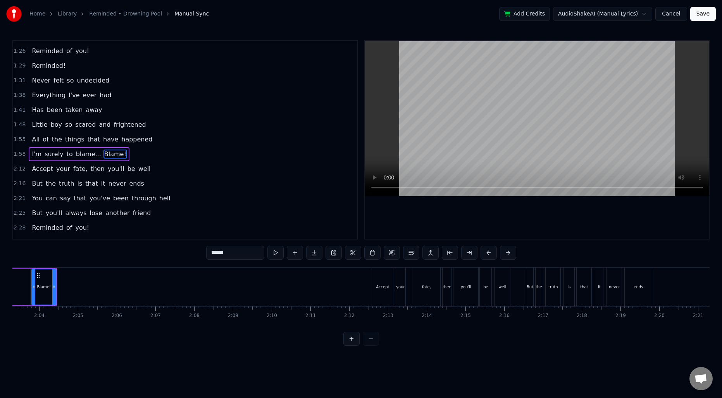
scroll to position [0, 4760]
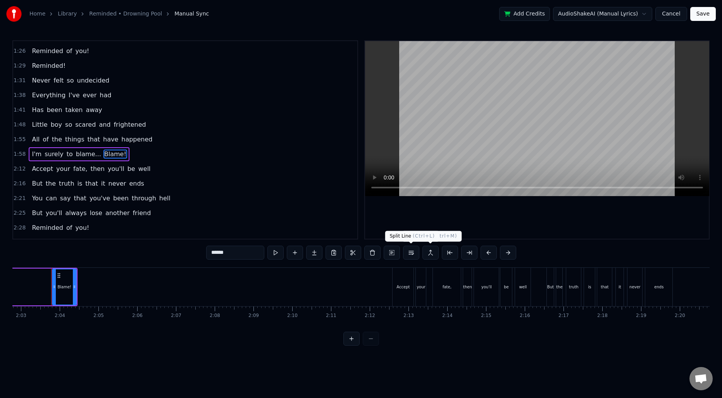
click at [412, 255] on button at bounding box center [411, 253] width 16 height 14
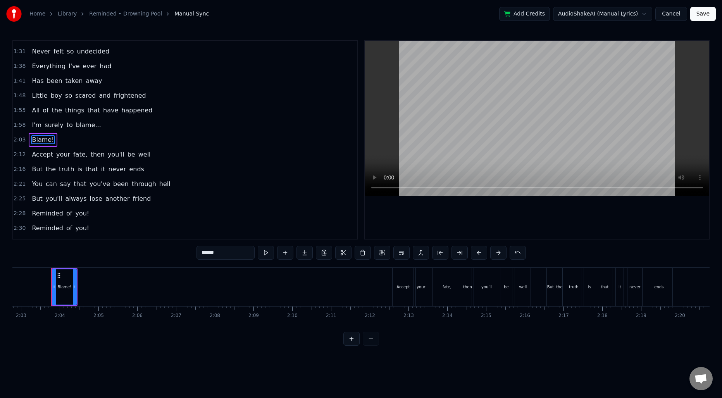
click at [82, 123] on span "blame..." at bounding box center [88, 125] width 27 height 9
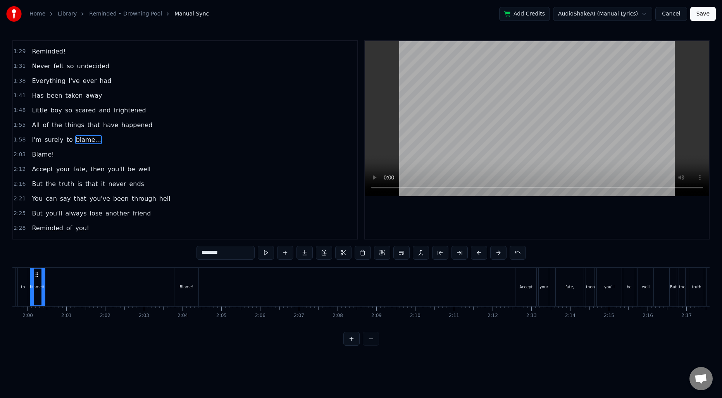
scroll to position [0, 4616]
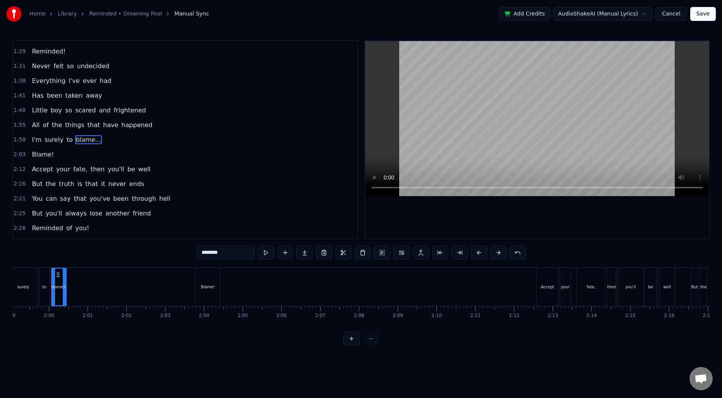
click at [32, 139] on span "I'm" at bounding box center [36, 139] width 11 height 9
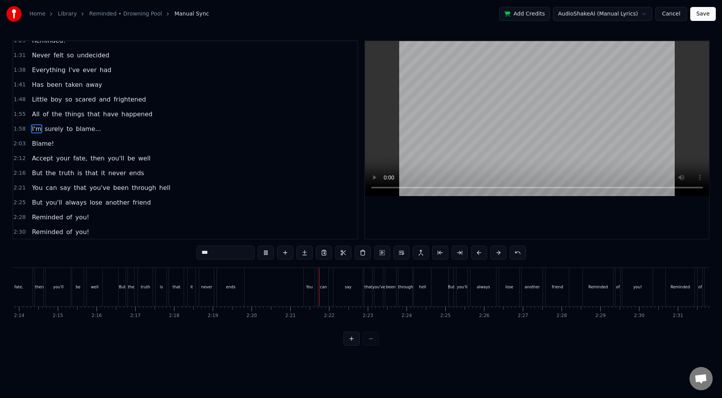
scroll to position [273, 0]
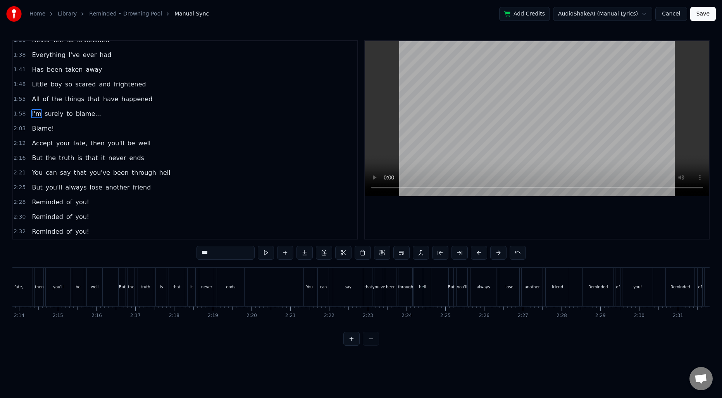
click at [75, 174] on span "that" at bounding box center [80, 172] width 14 height 9
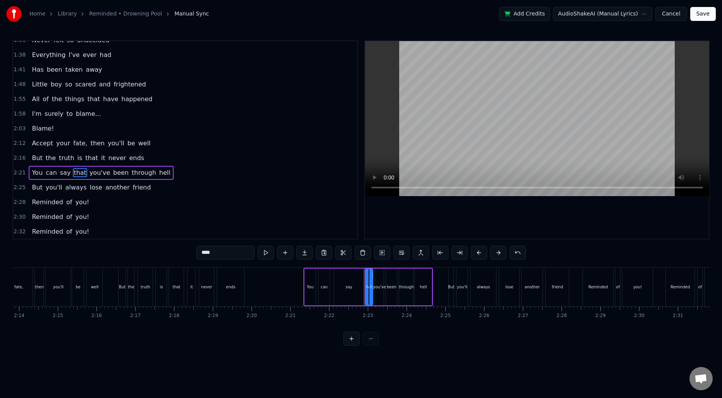
scroll to position [306, 0]
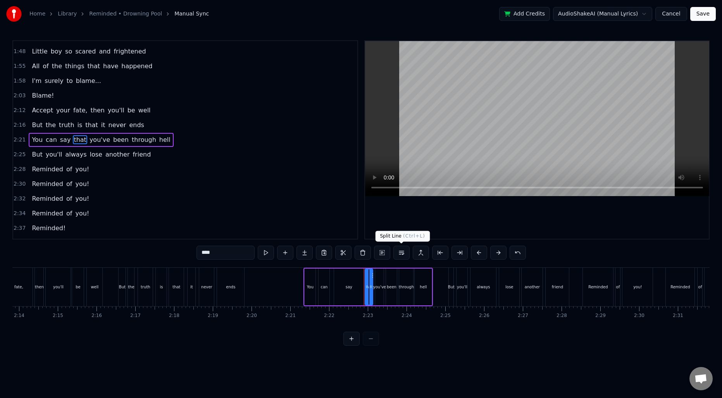
click at [403, 253] on button at bounding box center [401, 253] width 16 height 14
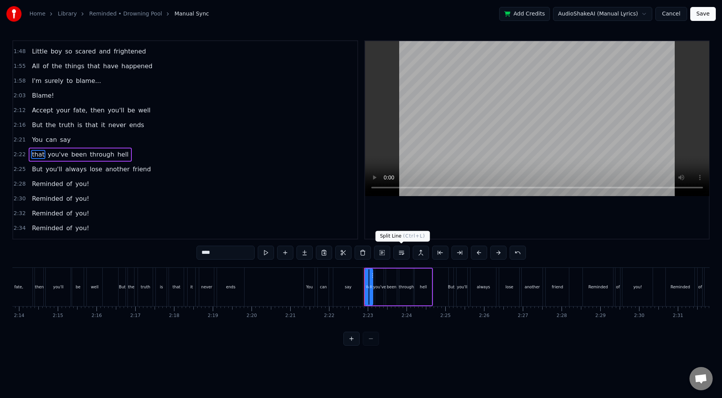
scroll to position [321, 0]
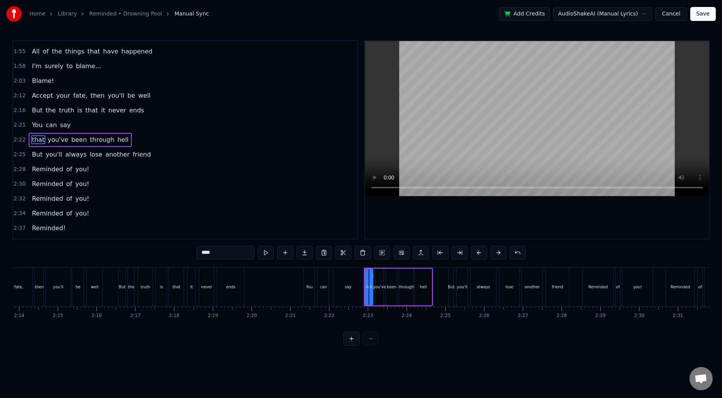
click at [36, 125] on span "You" at bounding box center [37, 125] width 12 height 9
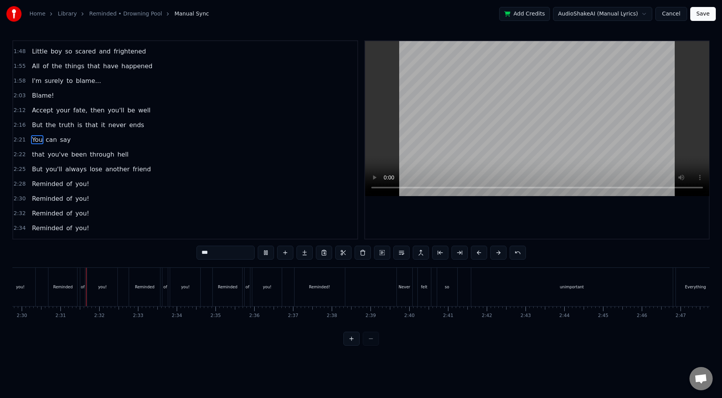
scroll to position [0, 5809]
click at [570, 283] on div "unimportant" at bounding box center [569, 287] width 202 height 38
type input "**********"
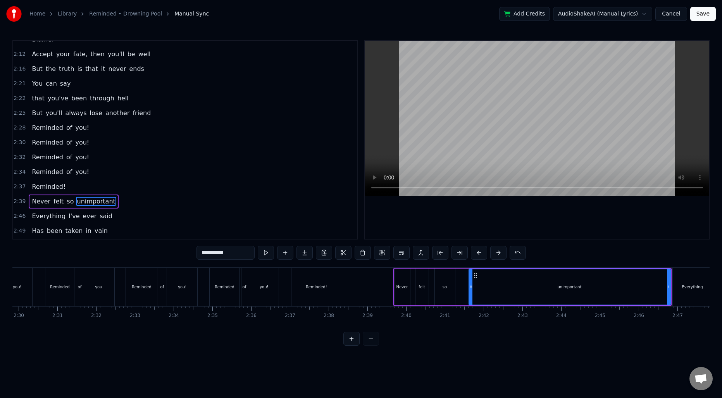
scroll to position [424, 0]
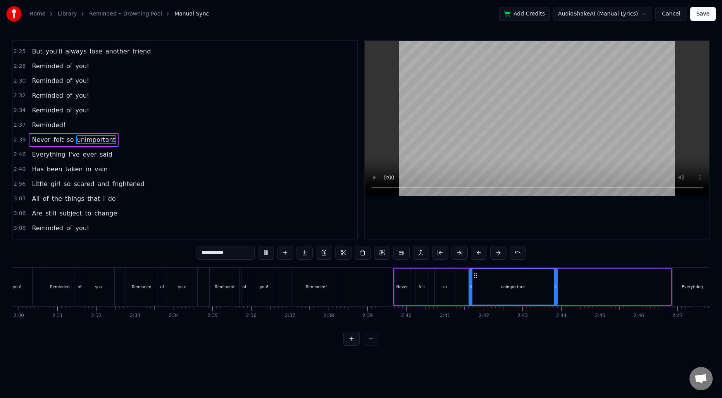
drag, startPoint x: 669, startPoint y: 286, endPoint x: 554, endPoint y: 285, distance: 114.8
click at [554, 285] on icon at bounding box center [555, 287] width 3 height 6
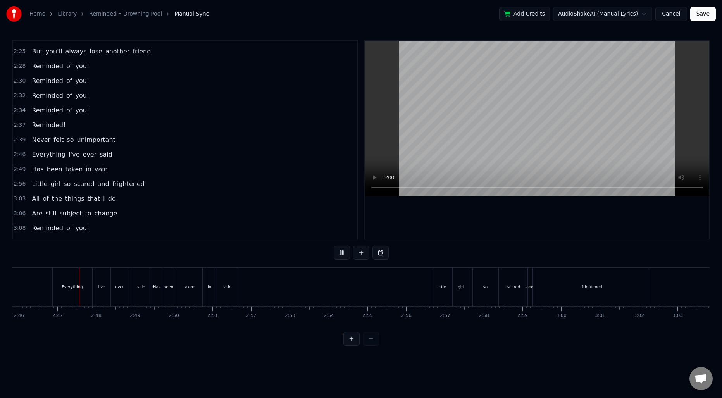
scroll to position [0, 6435]
click at [611, 292] on div "frightened" at bounding box center [586, 287] width 112 height 38
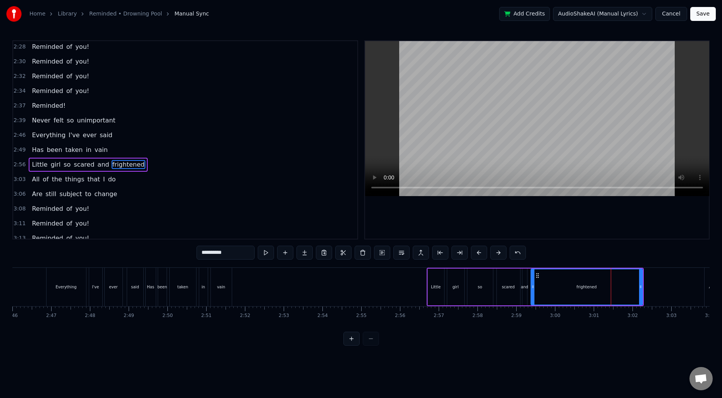
scroll to position [468, 0]
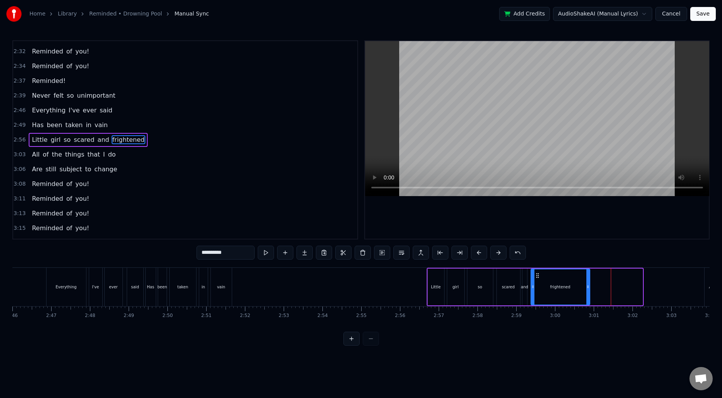
drag, startPoint x: 639, startPoint y: 287, endPoint x: 587, endPoint y: 289, distance: 52.8
click at [587, 289] on icon at bounding box center [588, 287] width 3 height 6
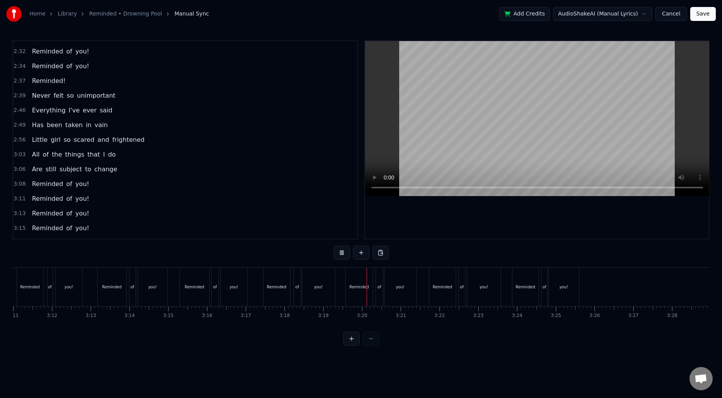
scroll to position [0, 7407]
click at [361, 254] on button at bounding box center [361, 253] width 16 height 14
click at [600, 293] on div "<>" at bounding box center [605, 287] width 38 height 37
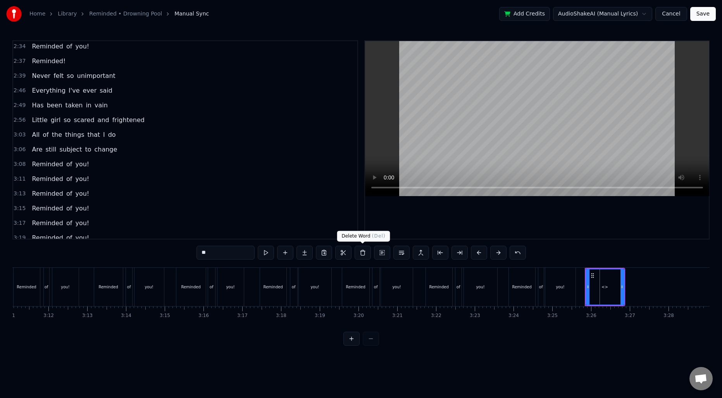
scroll to position [539, 0]
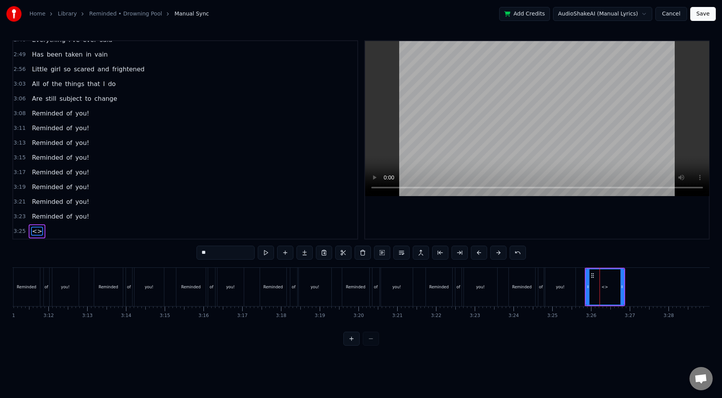
click at [226, 244] on div "0:30 Down too long like I was before 0:34 And I've never thought I'd see the da…" at bounding box center [360, 192] width 697 height 305
click at [227, 250] on input "**" at bounding box center [226, 253] width 58 height 14
type input "********"
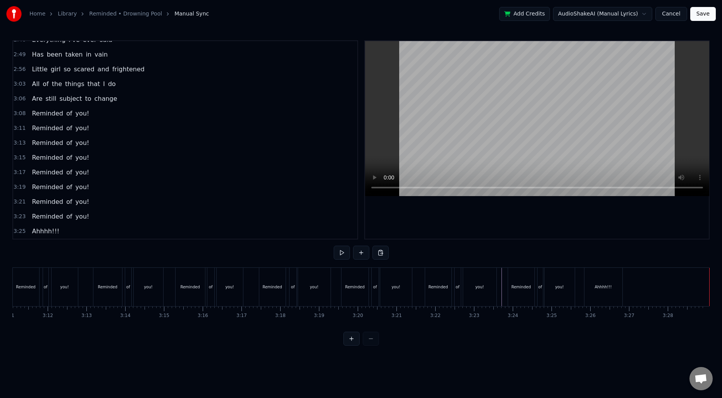
scroll to position [0, 0]
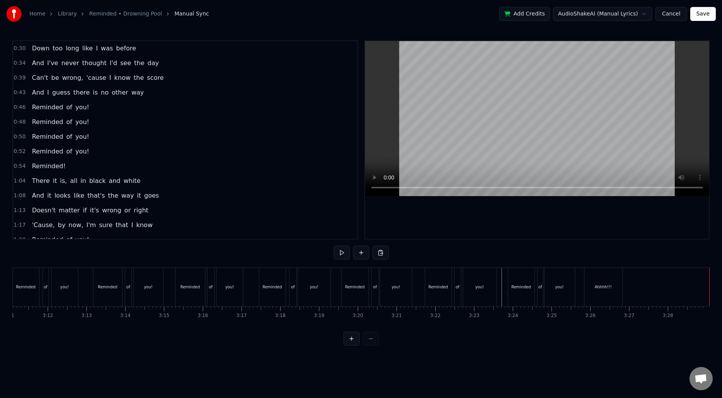
click at [34, 46] on span "Down" at bounding box center [40, 48] width 19 height 9
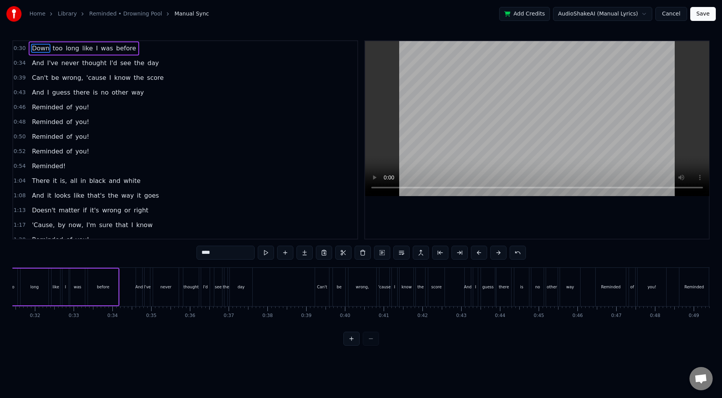
scroll to position [0, 1156]
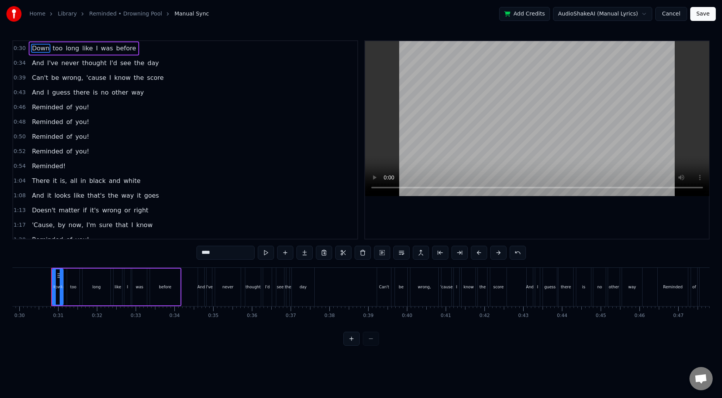
click at [35, 62] on span "And" at bounding box center [38, 63] width 14 height 9
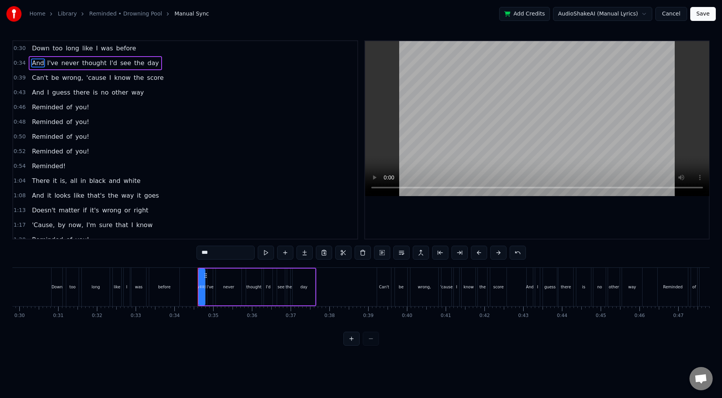
click at [34, 78] on span "Can't" at bounding box center [40, 77] width 18 height 9
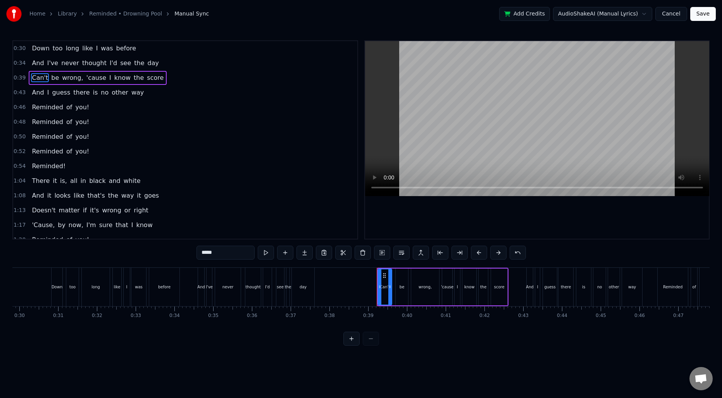
click at [35, 94] on span "And" at bounding box center [38, 92] width 14 height 9
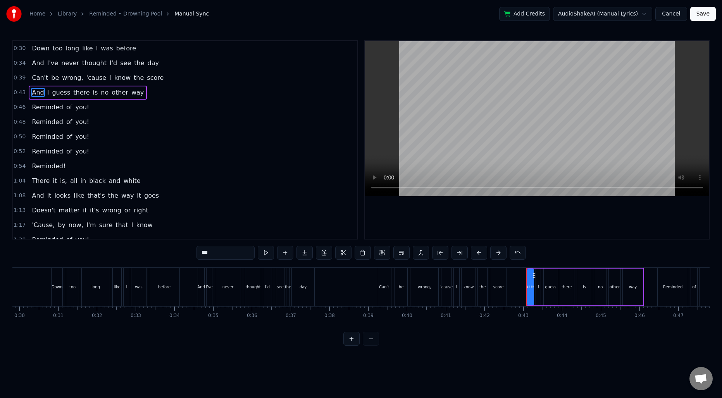
click at [36, 103] on span "Reminded" at bounding box center [47, 107] width 33 height 9
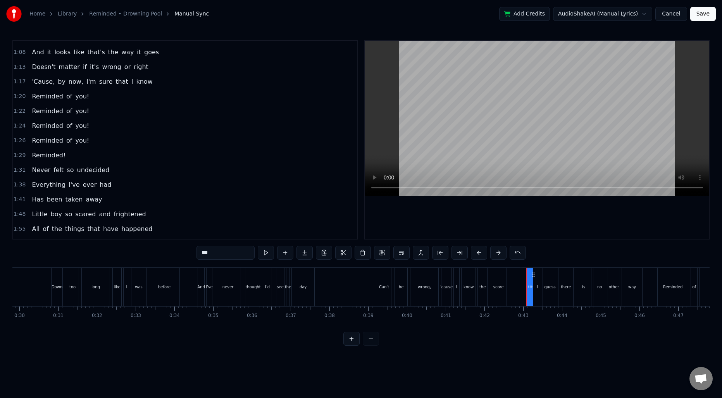
scroll to position [207, 0]
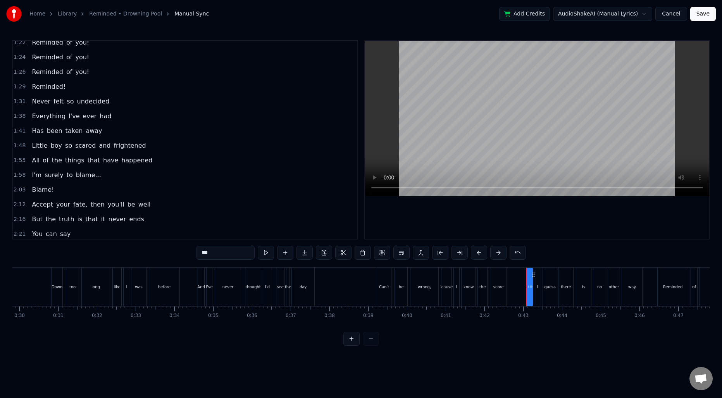
click at [31, 100] on span "Never" at bounding box center [41, 101] width 20 height 9
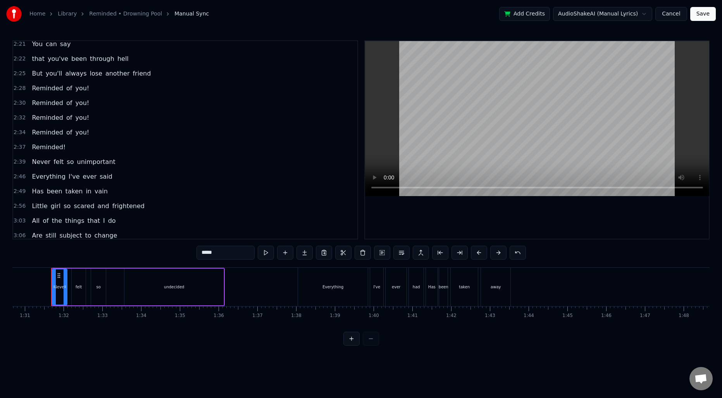
scroll to position [403, 0]
click at [35, 159] on span "Never" at bounding box center [41, 161] width 20 height 9
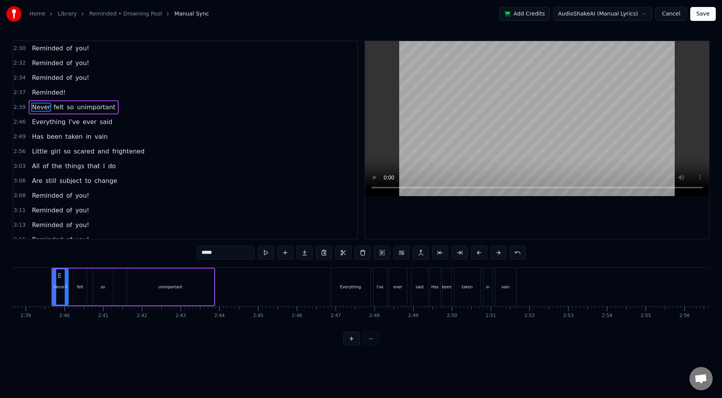
scroll to position [500, 0]
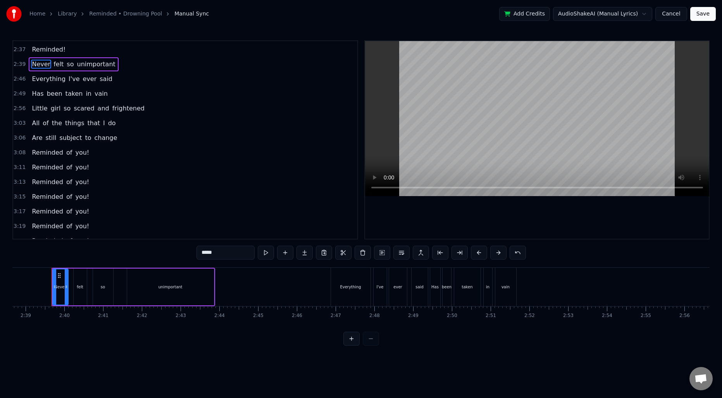
click at [31, 110] on span "Little" at bounding box center [39, 108] width 17 height 9
type input "******"
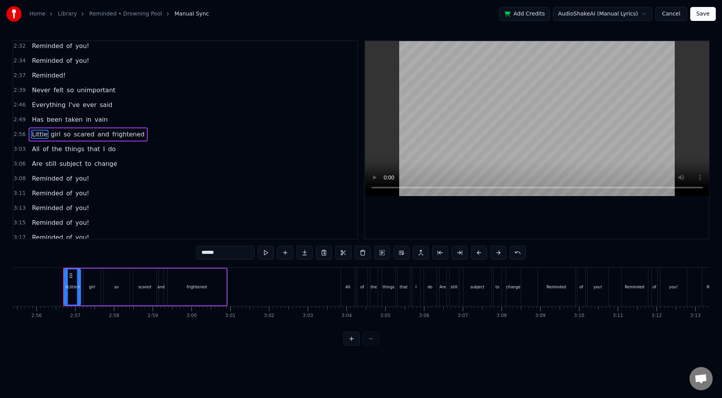
scroll to position [0, 6811]
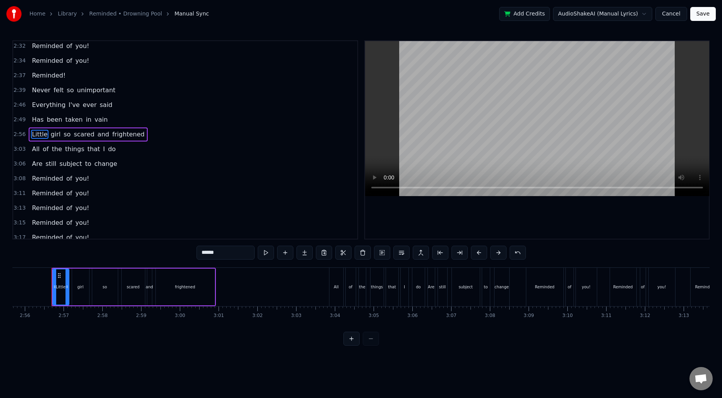
click at [704, 16] on button "Save" at bounding box center [703, 14] width 26 height 14
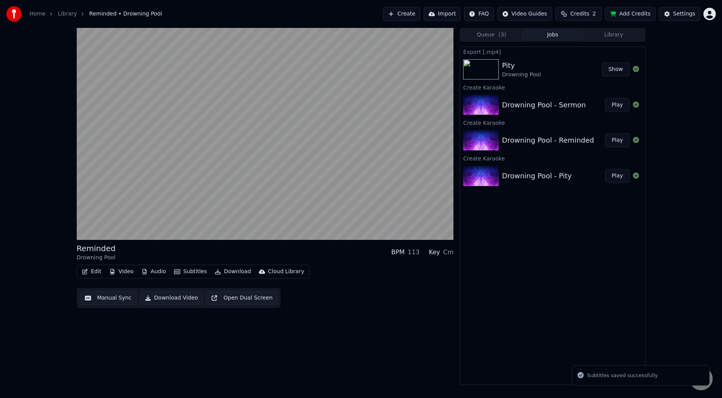
click at [619, 102] on button "Play" at bounding box center [617, 105] width 24 height 14
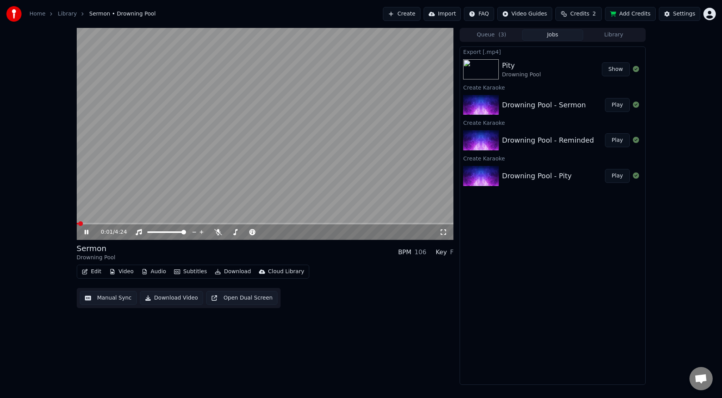
click at [557, 146] on div "Drowning Pool - Reminded Play" at bounding box center [552, 140] width 185 height 26
click at [554, 143] on div "Drowning Pool - Reminded" at bounding box center [548, 140] width 92 height 11
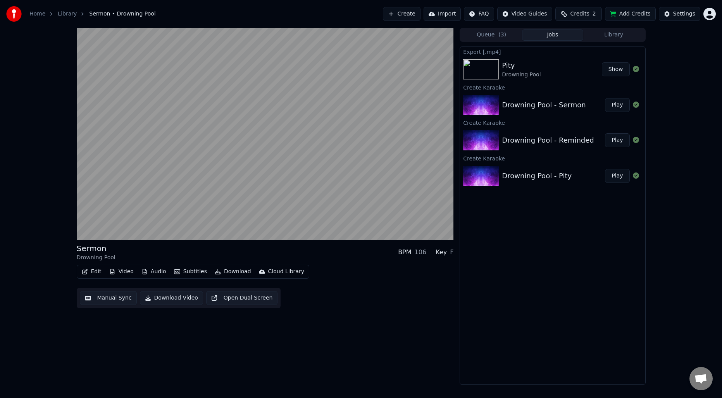
click at [503, 34] on span "( 3 )" at bounding box center [503, 35] width 8 height 8
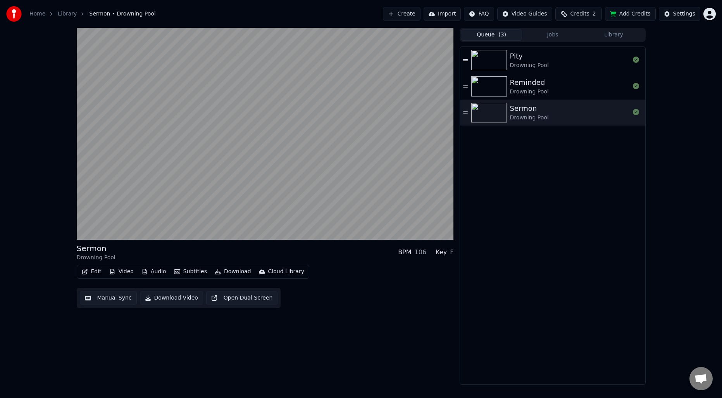
click at [528, 79] on div "Reminded" at bounding box center [529, 82] width 39 height 11
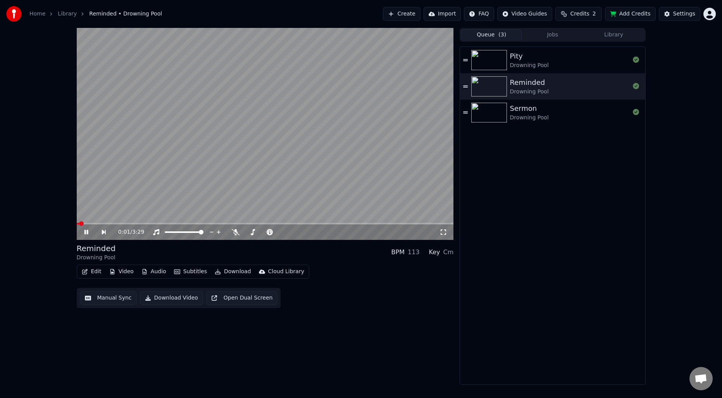
click at [229, 272] on button "Download" at bounding box center [233, 271] width 43 height 11
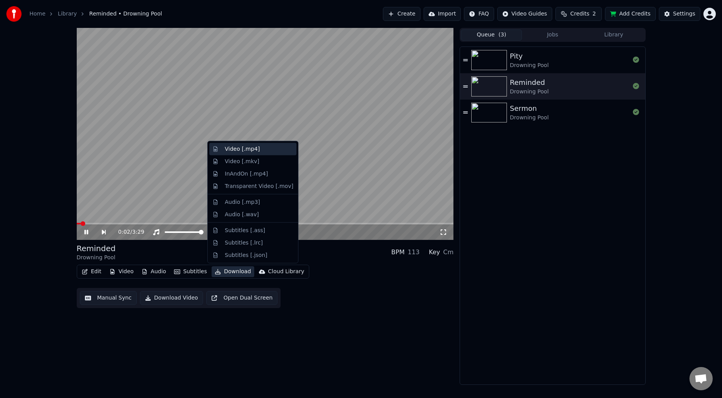
click at [242, 149] on div "Video [.mp4]" at bounding box center [242, 149] width 35 height 8
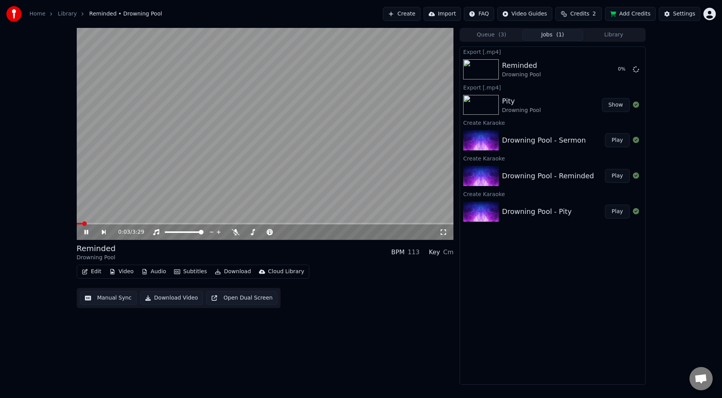
click at [351, 133] on video at bounding box center [265, 134] width 377 height 212
click at [616, 136] on button "Play" at bounding box center [617, 140] width 24 height 14
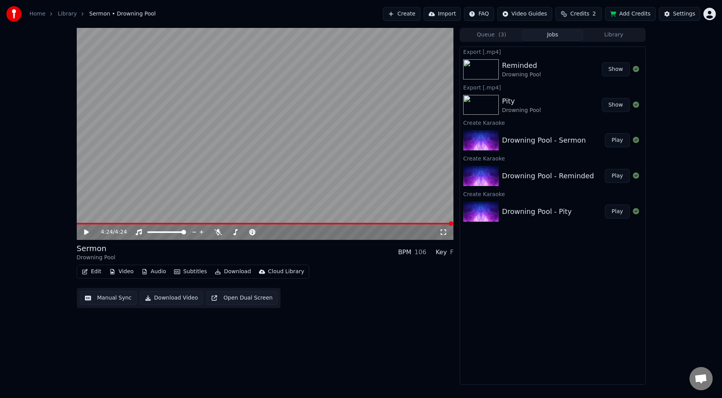
click at [102, 299] on button "Manual Sync" at bounding box center [108, 298] width 57 height 14
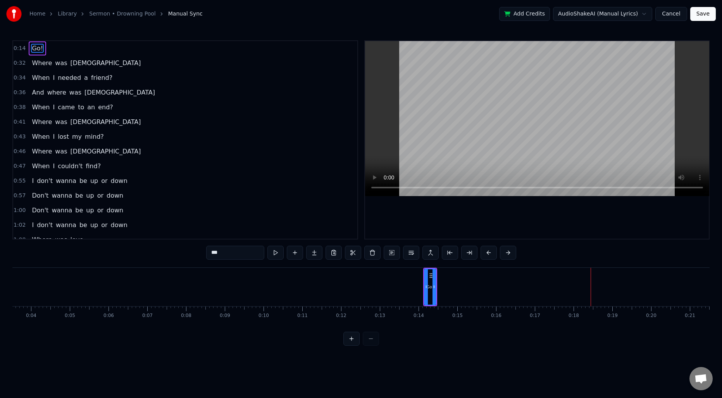
scroll to position [0, 92]
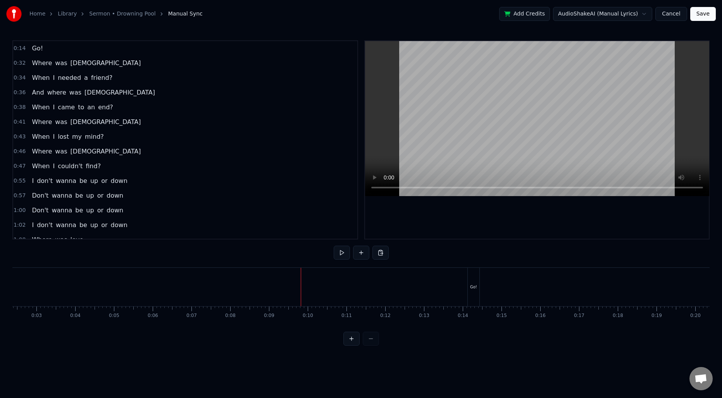
click at [359, 254] on button at bounding box center [361, 253] width 16 height 14
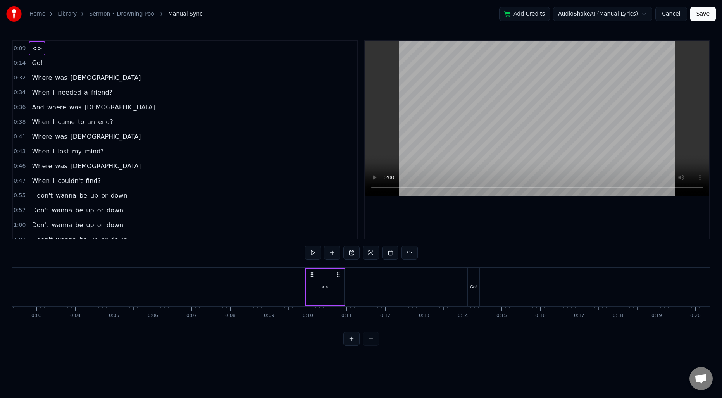
click at [335, 287] on div "<>" at bounding box center [325, 287] width 38 height 37
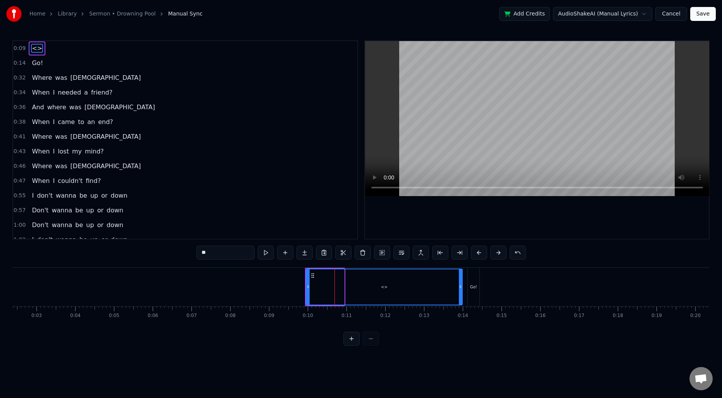
drag, startPoint x: 343, startPoint y: 285, endPoint x: 462, endPoint y: 287, distance: 119.0
click at [462, 287] on icon at bounding box center [460, 287] width 3 height 6
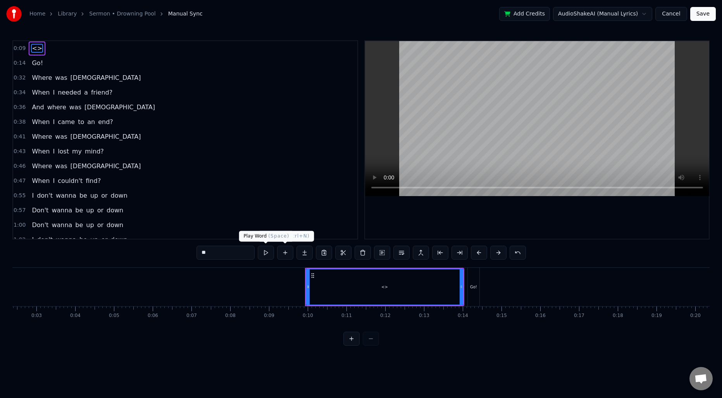
click at [240, 252] on input "**" at bounding box center [226, 253] width 58 height 14
click at [465, 286] on icon at bounding box center [463, 287] width 3 height 6
type input "**********"
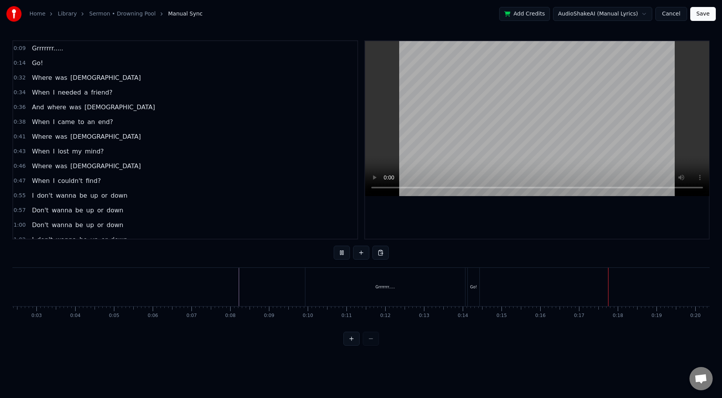
click at [38, 74] on span "Where" at bounding box center [42, 77] width 22 height 9
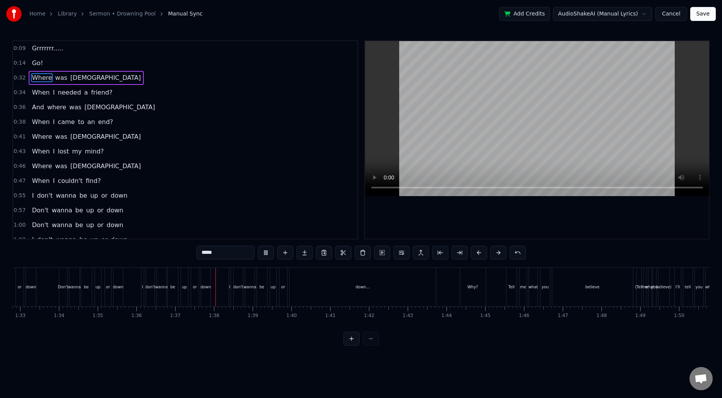
scroll to position [0, 3743]
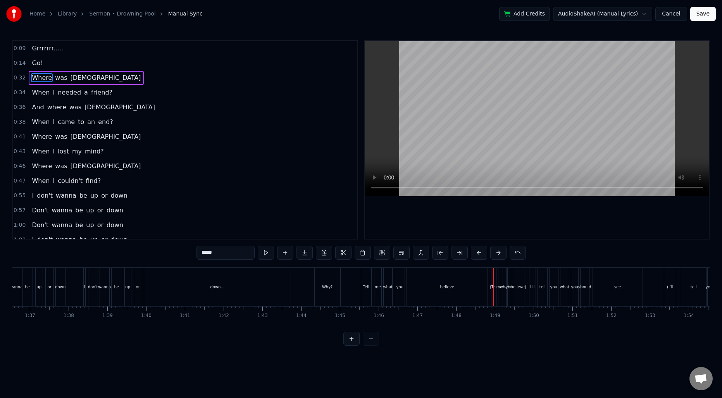
click at [323, 286] on div "Why?" at bounding box center [327, 287] width 10 height 6
type input "****"
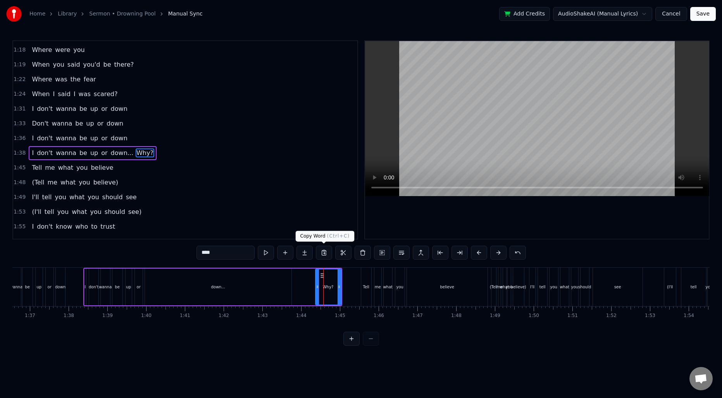
scroll to position [277, 0]
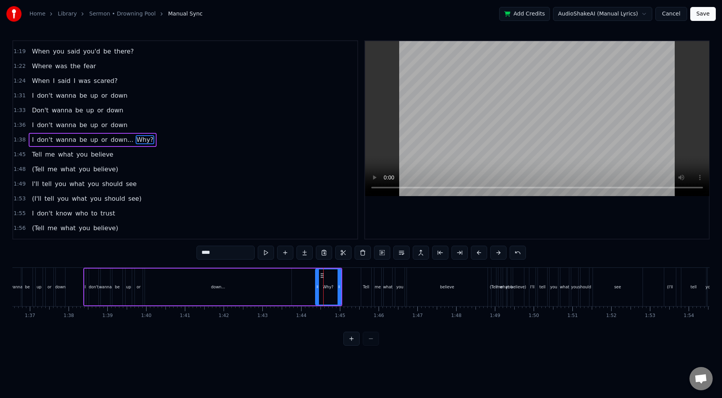
click at [136, 140] on span "Why?" at bounding box center [145, 139] width 19 height 9
click at [403, 253] on button at bounding box center [401, 253] width 16 height 14
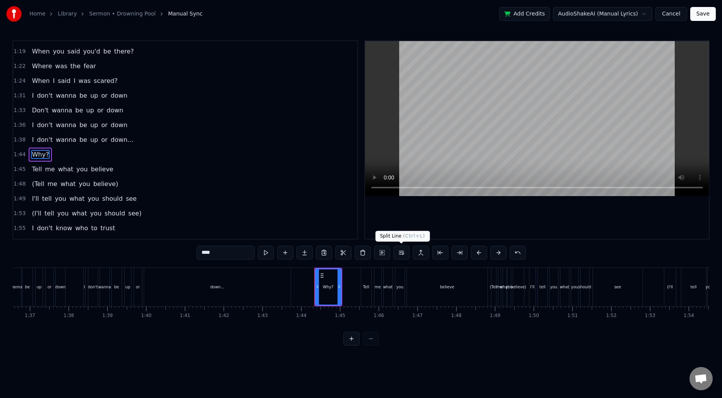
scroll to position [292, 0]
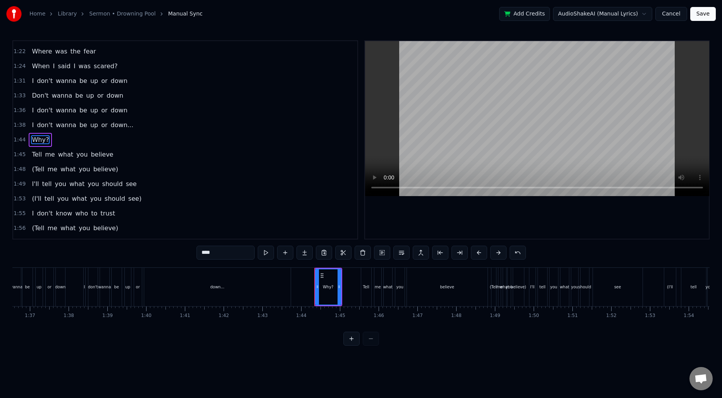
click at [23, 124] on span "1:38" at bounding box center [20, 125] width 12 height 8
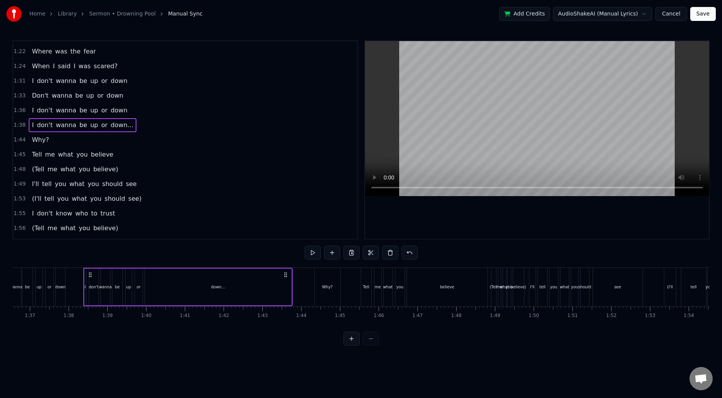
click at [321, 288] on div "Why?" at bounding box center [328, 287] width 26 height 38
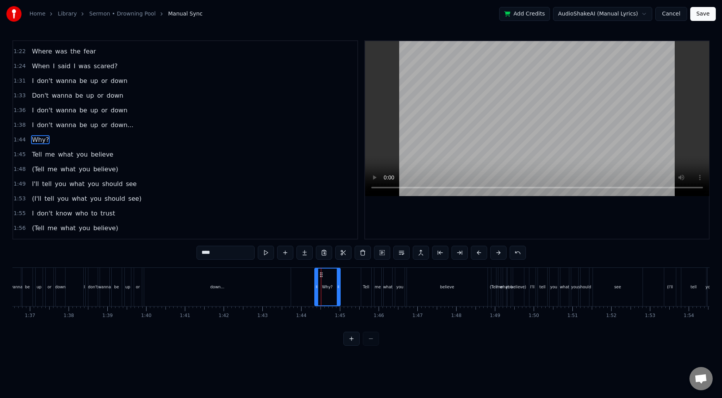
click at [234, 254] on input "****" at bounding box center [226, 253] width 58 height 14
type input "*****"
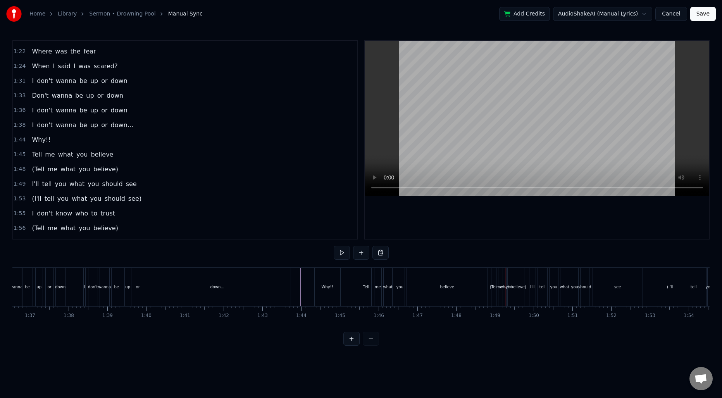
click at [321, 285] on div "Why!!" at bounding box center [328, 287] width 26 height 38
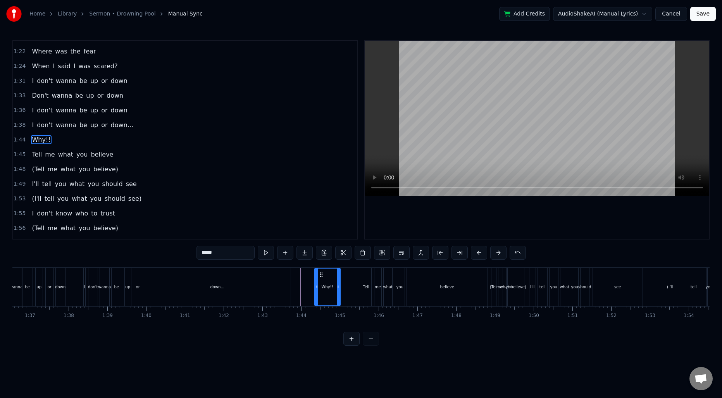
click at [230, 253] on input "*****" at bounding box center [226, 253] width 58 height 14
type input "*****"
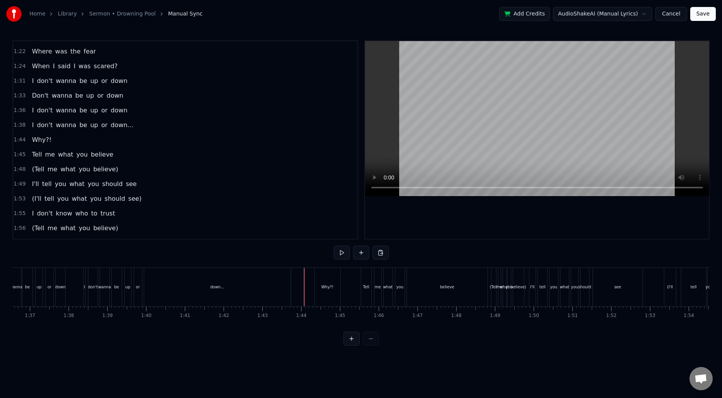
click at [321, 281] on div "Why?!" at bounding box center [328, 287] width 26 height 38
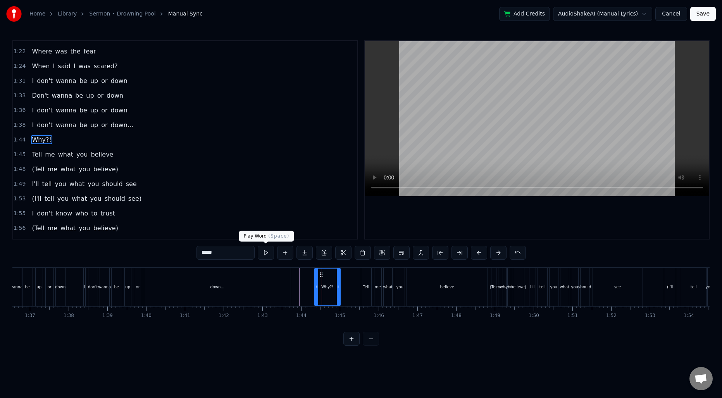
click at [248, 248] on input "*****" at bounding box center [226, 253] width 58 height 14
click at [248, 250] on input "*****" at bounding box center [226, 253] width 58 height 14
click at [269, 285] on div "down..." at bounding box center [217, 287] width 147 height 38
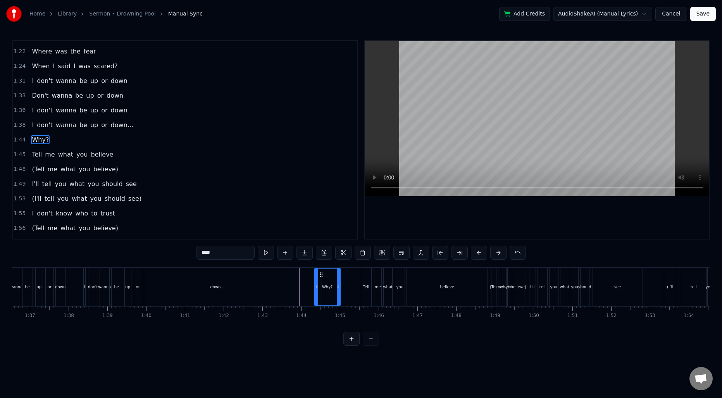
type input "*******"
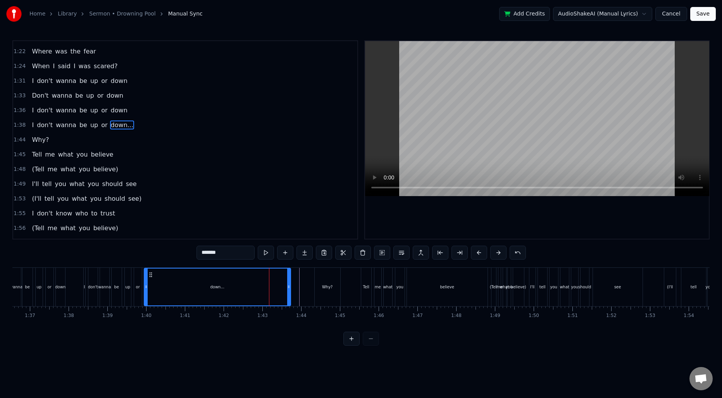
scroll to position [277, 0]
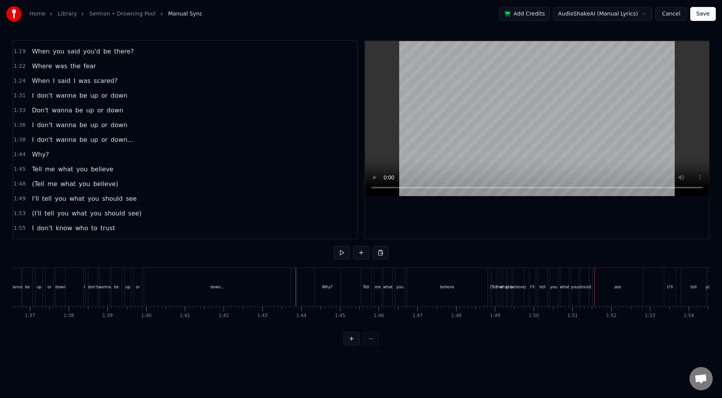
click at [492, 286] on div "(Tell" at bounding box center [494, 287] width 8 height 6
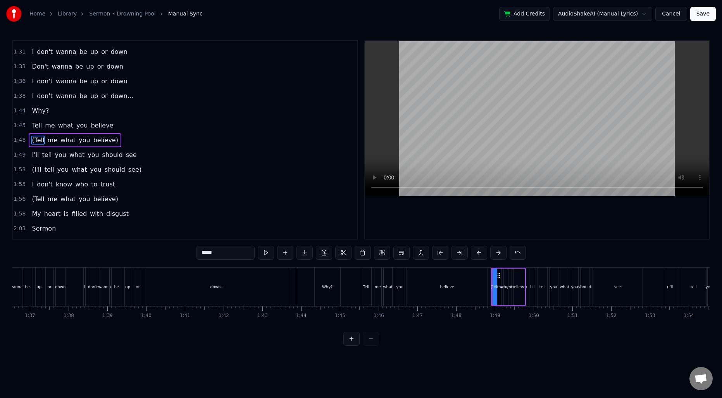
scroll to position [321, 0]
type input "****"
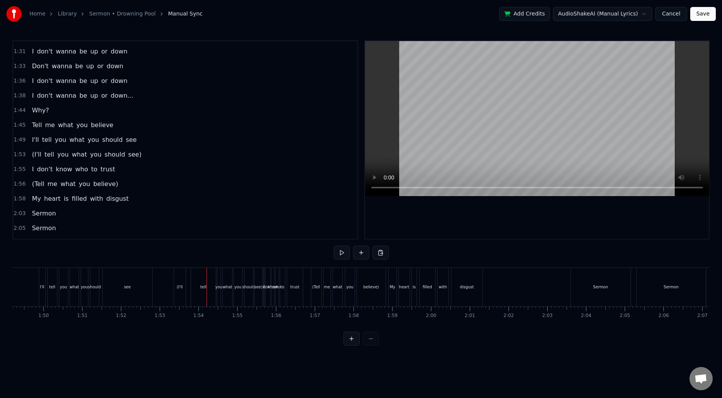
click at [20, 157] on span "1:53" at bounding box center [20, 155] width 12 height 8
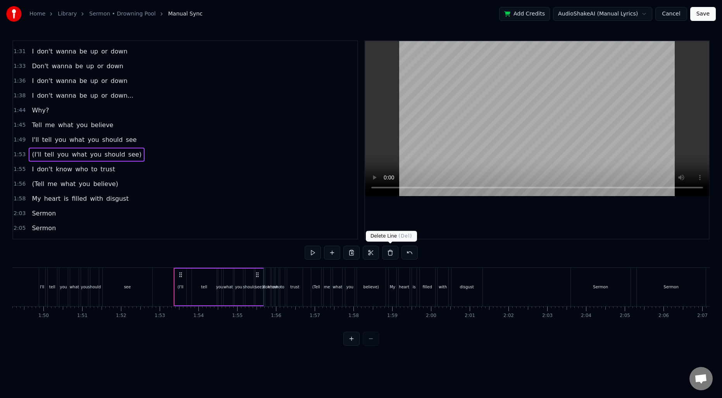
click at [389, 256] on button at bounding box center [390, 253] width 16 height 14
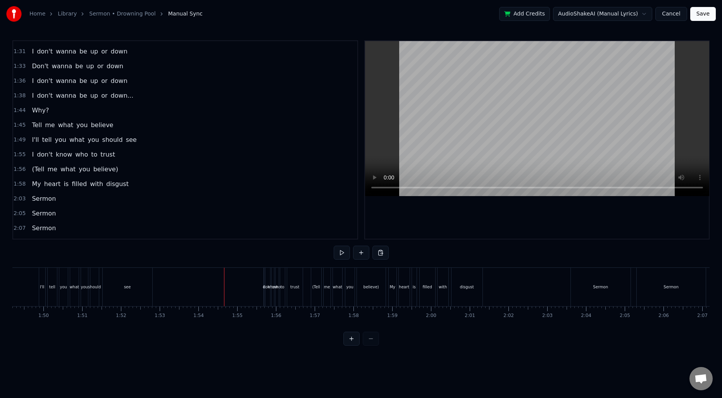
click at [32, 154] on span "I" at bounding box center [32, 154] width 3 height 9
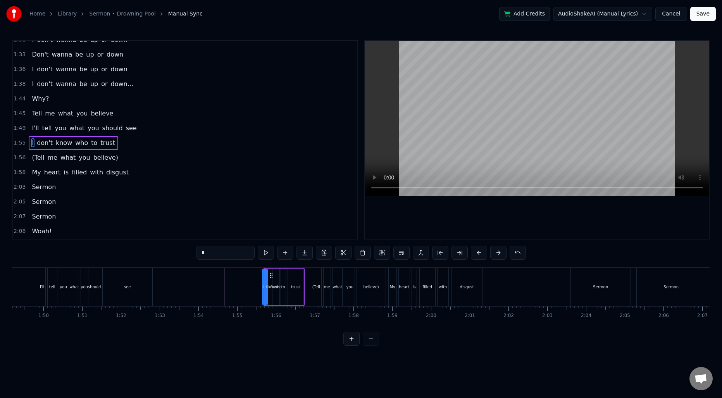
scroll to position [336, 0]
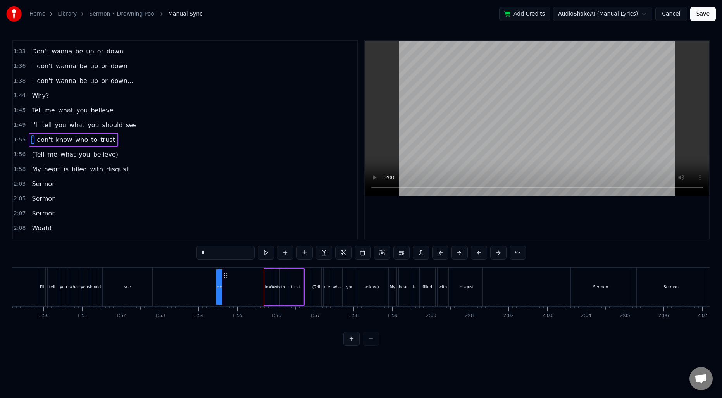
drag, startPoint x: 271, startPoint y: 275, endPoint x: 225, endPoint y: 275, distance: 46.1
click at [225, 275] on icon at bounding box center [225, 276] width 6 height 6
click at [267, 281] on div "don't" at bounding box center [268, 287] width 5 height 37
drag, startPoint x: 273, startPoint y: 276, endPoint x: 232, endPoint y: 277, distance: 40.3
click at [232, 277] on icon at bounding box center [232, 276] width 6 height 6
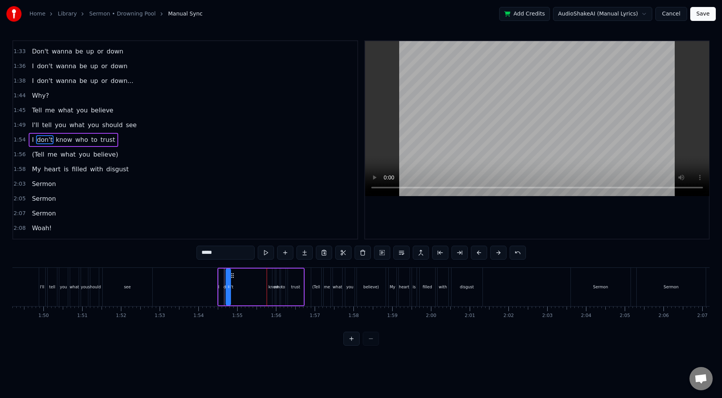
click at [57, 138] on span "know" at bounding box center [64, 139] width 18 height 9
drag, startPoint x: 279, startPoint y: 273, endPoint x: 242, endPoint y: 273, distance: 36.8
click at [242, 273] on icon at bounding box center [242, 276] width 6 height 6
click at [277, 280] on div "who" at bounding box center [277, 287] width 3 height 37
drag, startPoint x: 282, startPoint y: 276, endPoint x: 250, endPoint y: 276, distance: 31.8
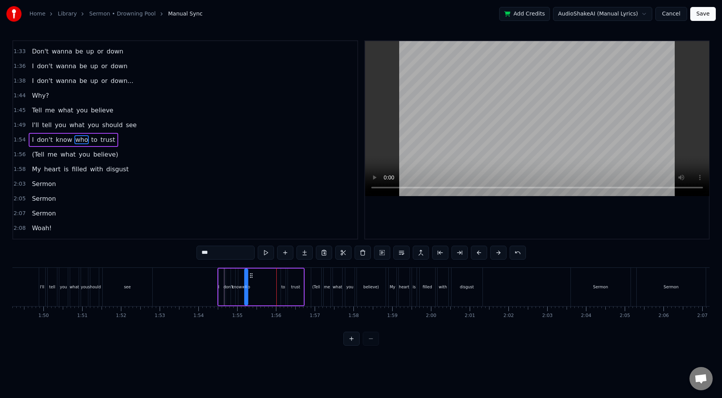
click at [250, 276] on icon at bounding box center [251, 276] width 6 height 6
click at [283, 281] on div "to" at bounding box center [283, 287] width 5 height 37
click at [279, 278] on div at bounding box center [280, 286] width 3 height 35
click at [247, 282] on div "who" at bounding box center [246, 287] width 3 height 37
type input "***"
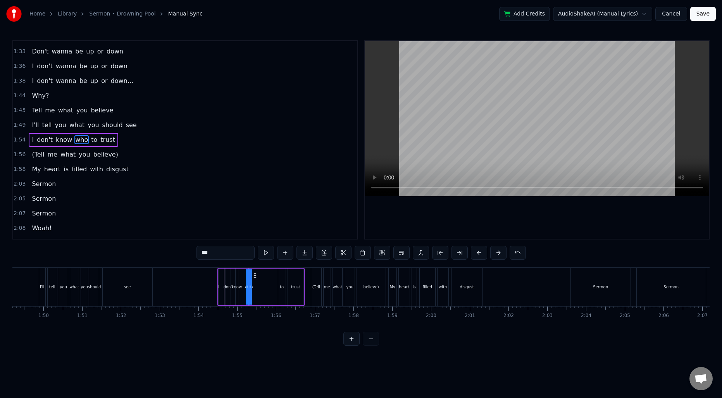
drag, startPoint x: 248, startPoint y: 281, endPoint x: 259, endPoint y: 282, distance: 11.3
click at [263, 282] on div "I don't know who to trust" at bounding box center [260, 287] width 87 height 38
click at [248, 282] on div "who" at bounding box center [248, 287] width 1 height 37
drag, startPoint x: 251, startPoint y: 283, endPoint x: 243, endPoint y: 283, distance: 7.4
click at [243, 283] on div at bounding box center [243, 286] width 3 height 35
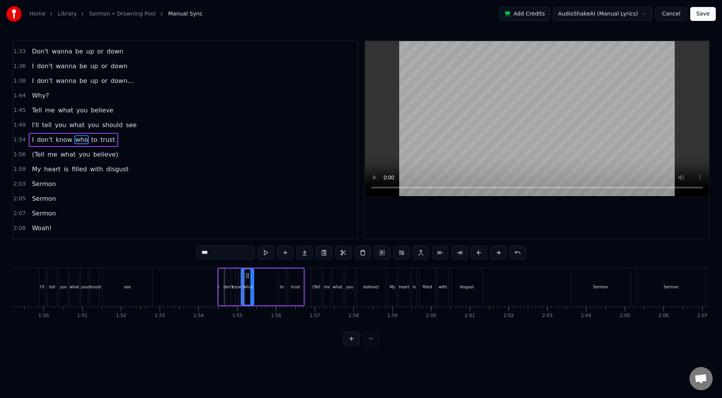
drag, startPoint x: 246, startPoint y: 283, endPoint x: 252, endPoint y: 283, distance: 6.2
click at [252, 283] on div at bounding box center [251, 286] width 3 height 35
drag, startPoint x: 247, startPoint y: 277, endPoint x: 269, endPoint y: 279, distance: 21.8
click at [269, 279] on div "who" at bounding box center [270, 286] width 12 height 35
click at [237, 281] on div "know" at bounding box center [237, 287] width 2 height 37
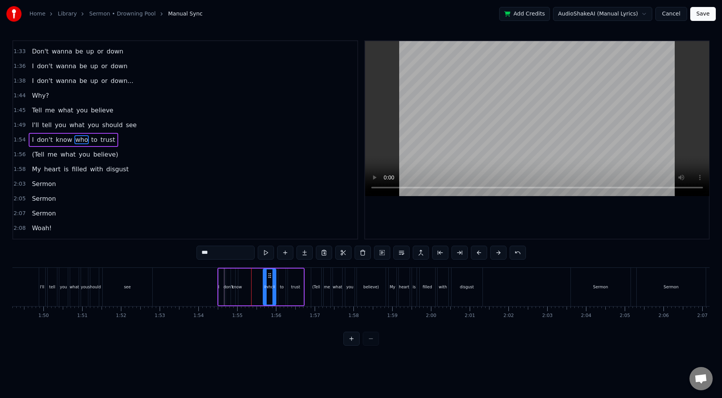
type input "****"
drag, startPoint x: 238, startPoint y: 284, endPoint x: 230, endPoint y: 286, distance: 8.4
click at [230, 286] on icon at bounding box center [229, 287] width 3 height 6
click at [238, 286] on icon at bounding box center [236, 287] width 3 height 6
drag, startPoint x: 235, startPoint y: 276, endPoint x: 254, endPoint y: 278, distance: 18.7
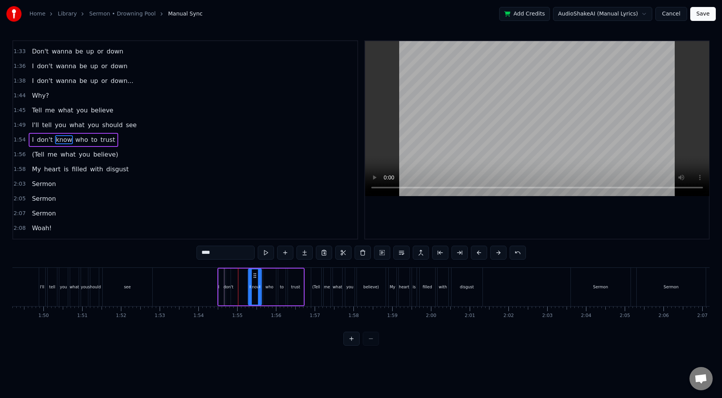
click at [254, 278] on icon at bounding box center [255, 276] width 6 height 6
click at [233, 281] on div "I don't know who to trust" at bounding box center [260, 287] width 87 height 38
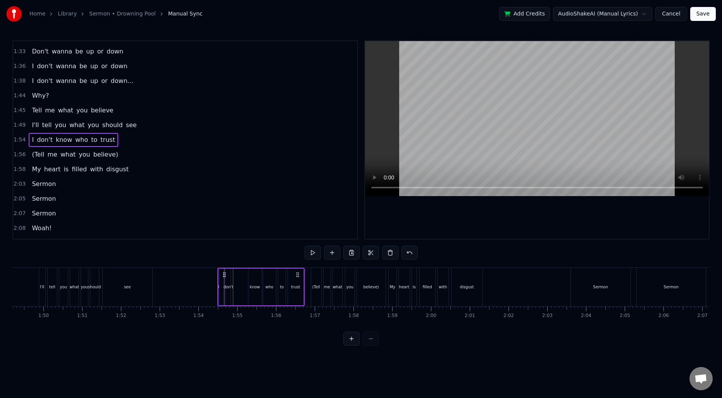
click at [248, 282] on div "know" at bounding box center [255, 287] width 14 height 37
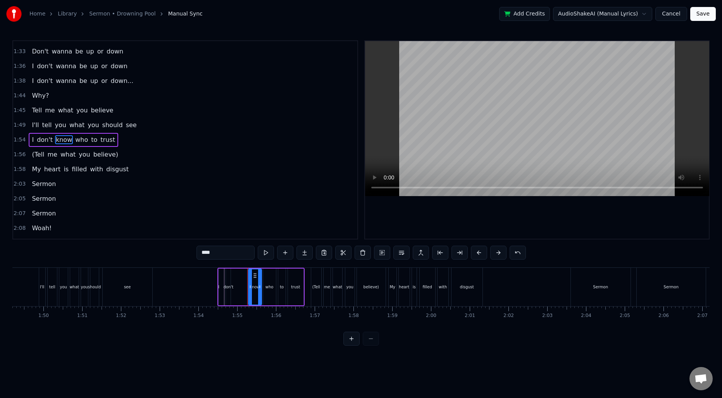
click at [245, 284] on div "I don't know who to trust" at bounding box center [260, 287] width 87 height 38
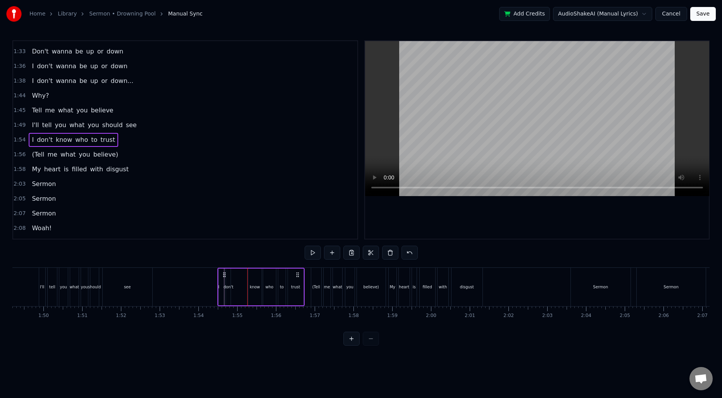
click at [250, 284] on div "know" at bounding box center [255, 287] width 10 height 6
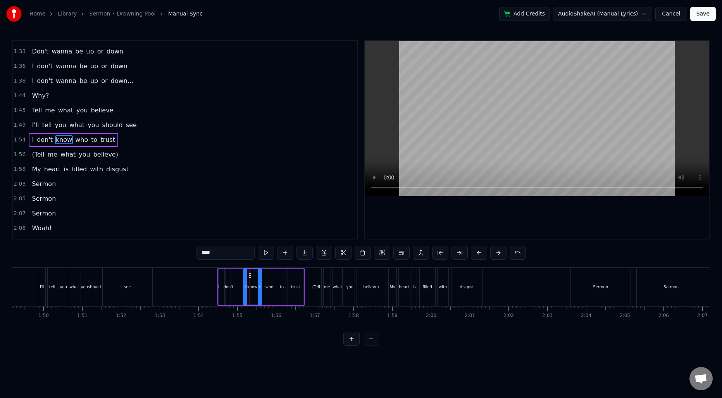
drag, startPoint x: 249, startPoint y: 285, endPoint x: 244, endPoint y: 285, distance: 5.0
click at [244, 285] on icon at bounding box center [245, 287] width 3 height 6
click at [229, 282] on div "don't" at bounding box center [228, 287] width 5 height 37
type input "*****"
drag, startPoint x: 230, startPoint y: 283, endPoint x: 241, endPoint y: 285, distance: 10.6
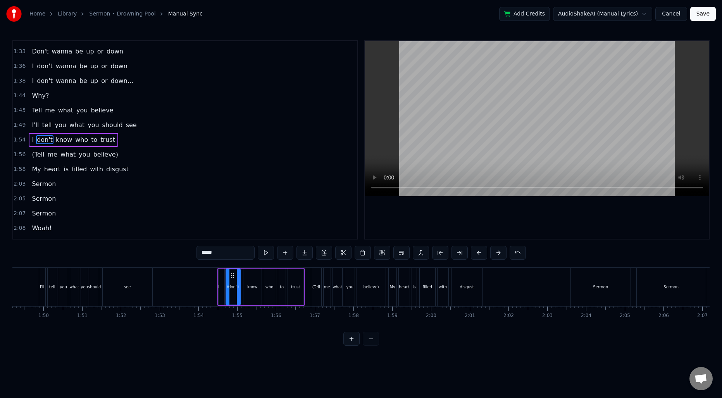
click at [241, 285] on div "don't" at bounding box center [233, 287] width 15 height 37
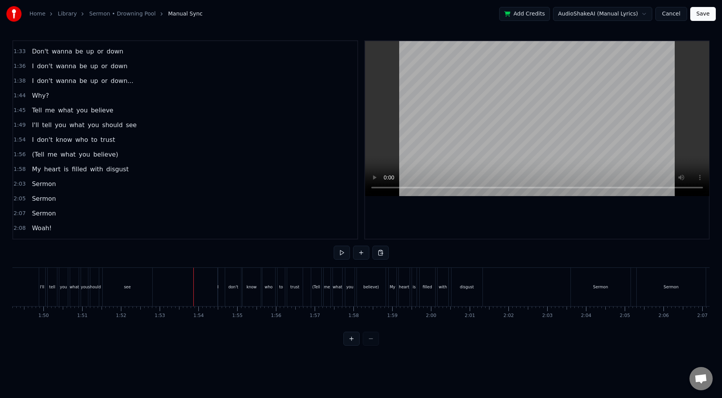
click at [219, 288] on div "I" at bounding box center [217, 287] width 1 height 6
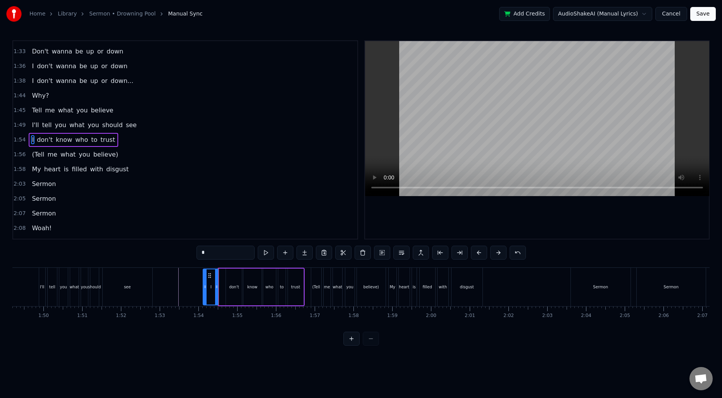
drag, startPoint x: 221, startPoint y: 286, endPoint x: 205, endPoint y: 287, distance: 15.6
click at [205, 287] on icon at bounding box center [205, 287] width 3 height 6
drag, startPoint x: 210, startPoint y: 278, endPoint x: 215, endPoint y: 278, distance: 5.4
click at [215, 278] on div "I" at bounding box center [216, 286] width 15 height 35
click at [212, 282] on div at bounding box center [212, 286] width 3 height 35
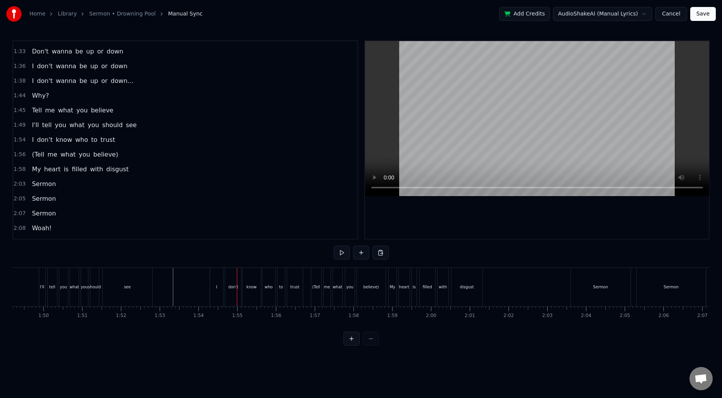
click at [231, 280] on div "don't" at bounding box center [233, 287] width 16 height 38
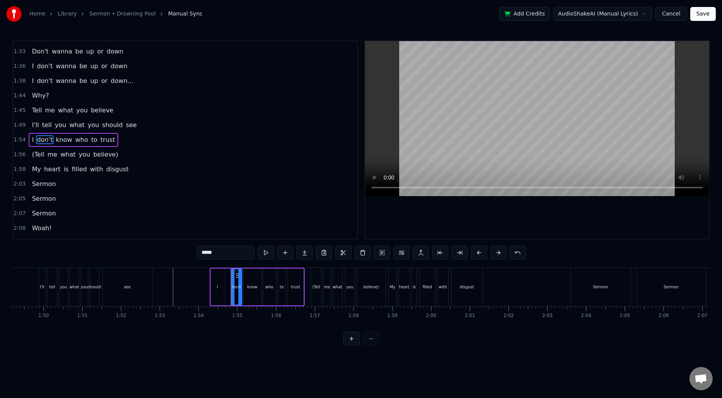
drag, startPoint x: 229, startPoint y: 283, endPoint x: 234, endPoint y: 283, distance: 5.1
click at [234, 283] on div at bounding box center [232, 286] width 3 height 35
click at [220, 283] on div "I" at bounding box center [218, 287] width 14 height 37
type input "*"
drag, startPoint x: 216, startPoint y: 276, endPoint x: 221, endPoint y: 277, distance: 5.5
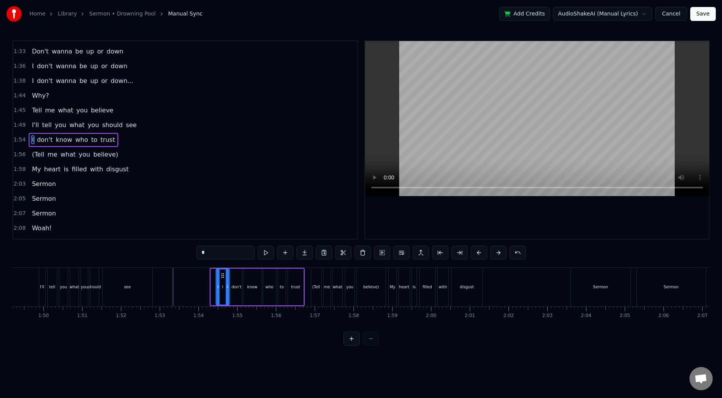
click at [221, 277] on icon at bounding box center [222, 276] width 6 height 6
drag, startPoint x: 216, startPoint y: 279, endPoint x: 221, endPoint y: 280, distance: 4.7
click at [221, 280] on div at bounding box center [222, 286] width 3 height 35
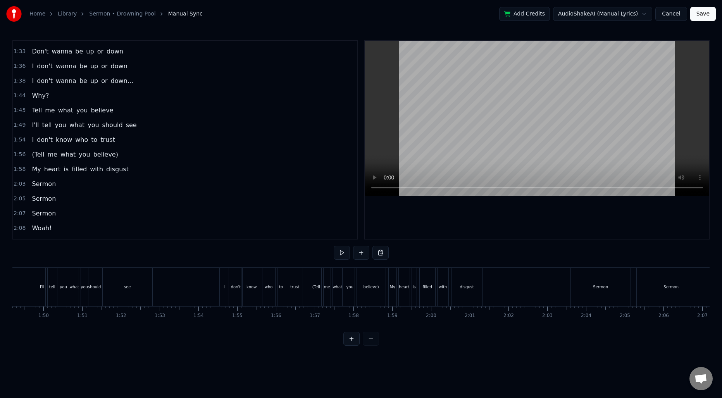
click at [316, 286] on div "(Tell" at bounding box center [316, 287] width 8 height 6
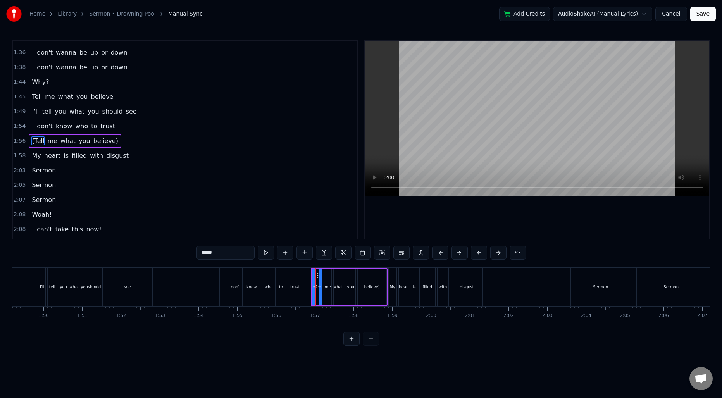
scroll to position [350, 0]
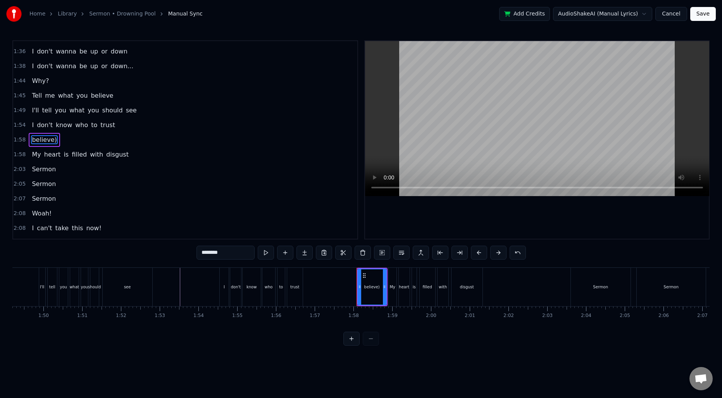
type input "**"
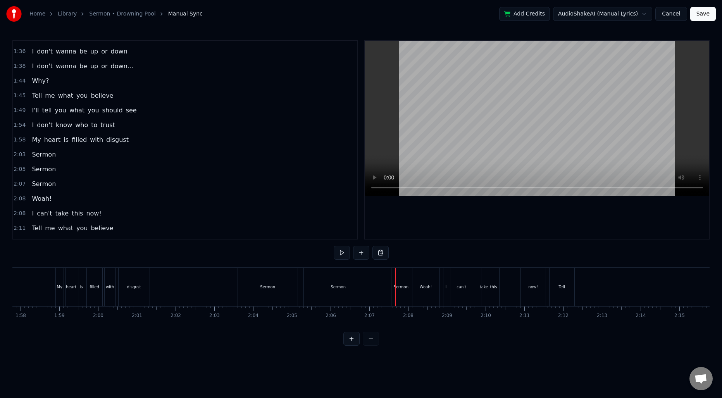
scroll to position [0, 4559]
click at [284, 290] on div "Sermon" at bounding box center [276, 287] width 60 height 38
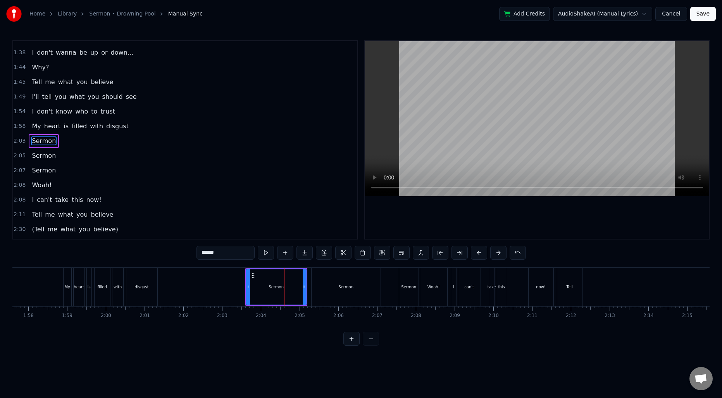
scroll to position [365, 0]
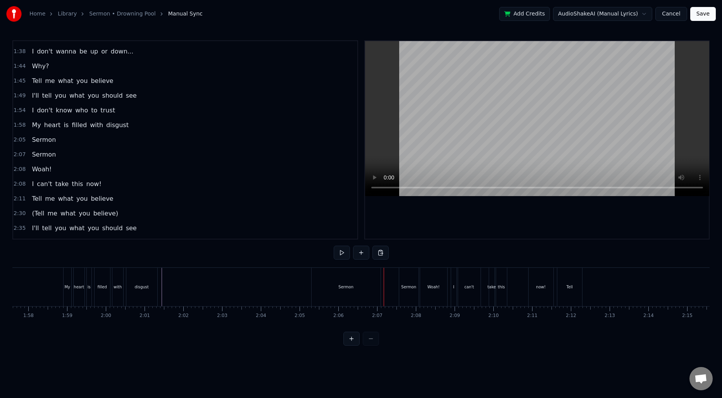
click at [333, 276] on div "Sermon" at bounding box center [346, 287] width 69 height 38
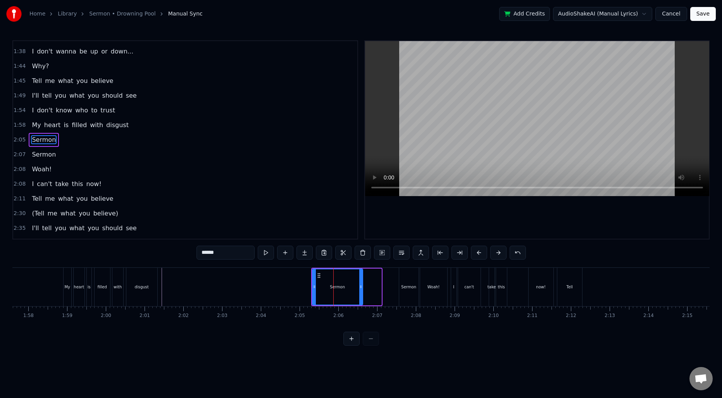
drag, startPoint x: 378, startPoint y: 285, endPoint x: 357, endPoint y: 285, distance: 20.2
click at [359, 285] on icon at bounding box center [360, 287] width 3 height 6
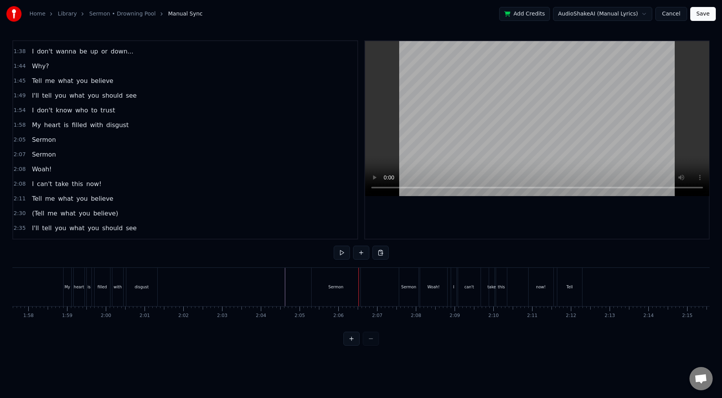
click at [354, 283] on div "Sermon" at bounding box center [336, 287] width 49 height 38
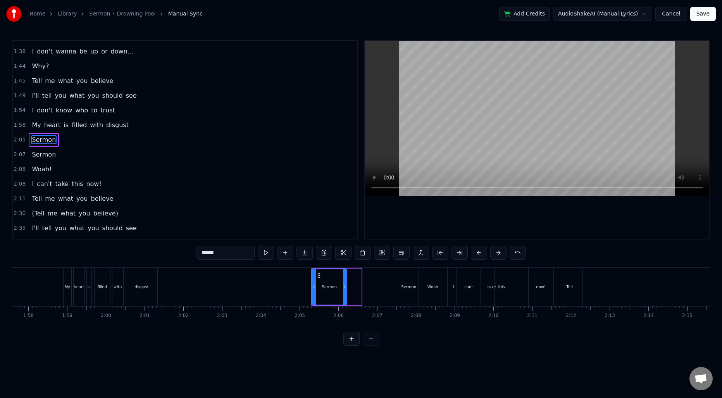
drag, startPoint x: 358, startPoint y: 284, endPoint x: 343, endPoint y: 284, distance: 14.7
click at [343, 284] on icon at bounding box center [344, 287] width 3 height 6
click at [280, 283] on div at bounding box center [578, 287] width 10249 height 38
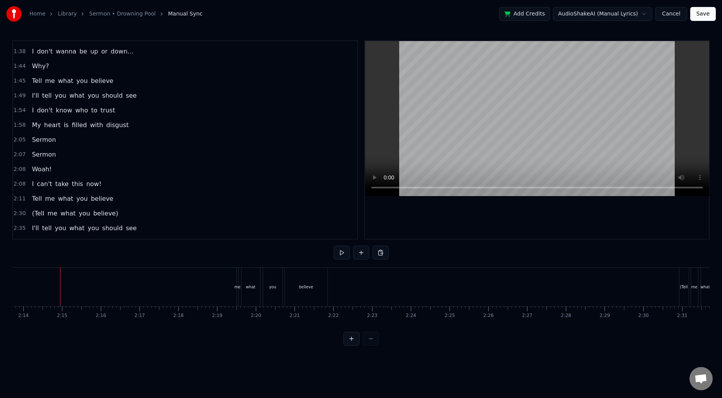
scroll to position [0, 5187]
click at [185, 291] on div "Tell me what you believe" at bounding box center [128, 287] width 398 height 38
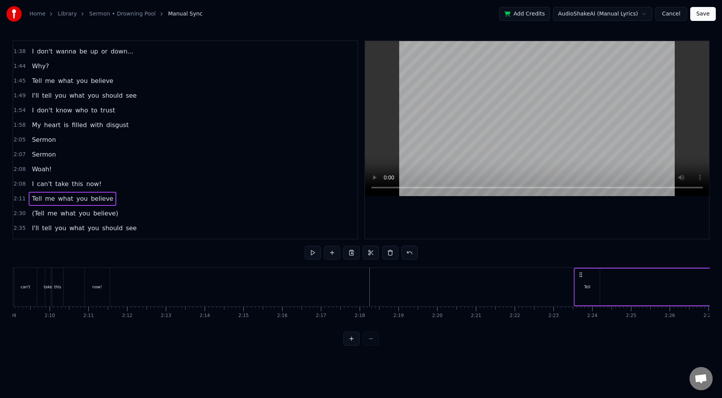
scroll to position [0, 5004]
drag, startPoint x: 195, startPoint y: 274, endPoint x: 521, endPoint y: 280, distance: 326.1
click at [521, 280] on div "Tell me what you believe" at bounding box center [715, 287] width 398 height 38
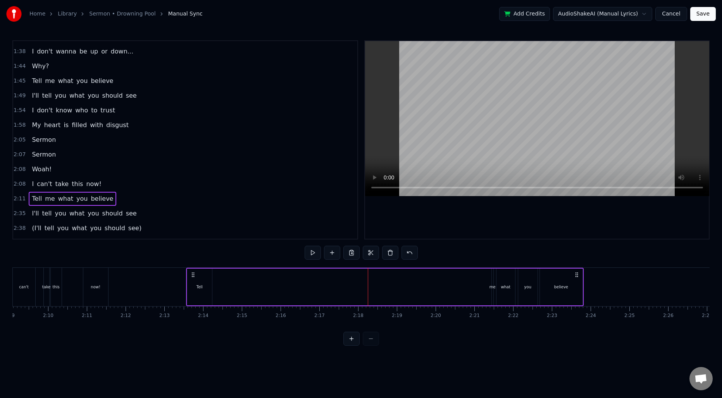
drag, startPoint x: 118, startPoint y: 274, endPoint x: 192, endPoint y: 273, distance: 74.4
click at [192, 273] on icon at bounding box center [193, 275] width 6 height 6
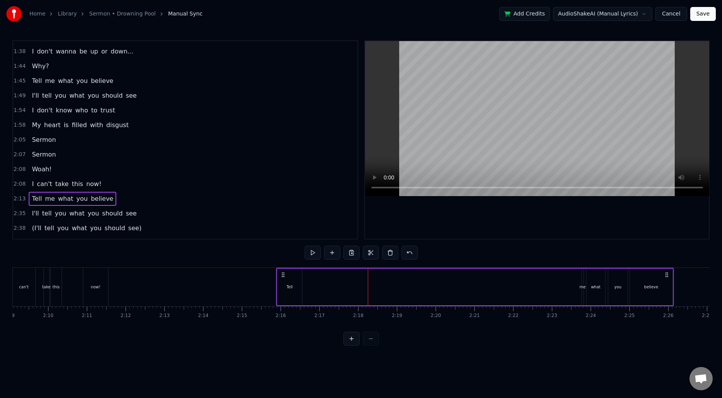
drag, startPoint x: 203, startPoint y: 273, endPoint x: 282, endPoint y: 277, distance: 79.6
click at [282, 277] on icon at bounding box center [283, 275] width 6 height 6
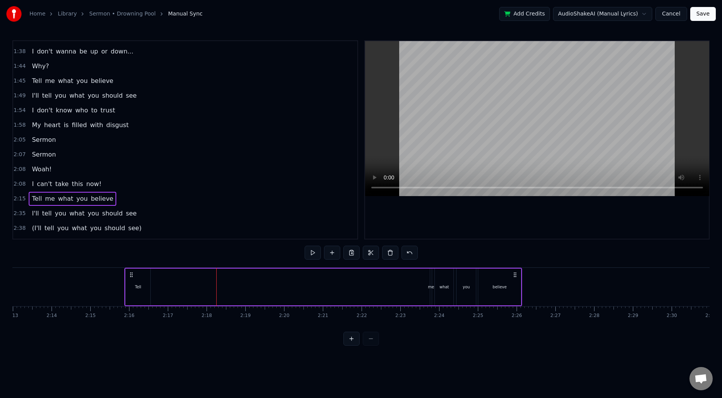
scroll to position [0, 5158]
drag, startPoint x: 130, startPoint y: 273, endPoint x: 171, endPoint y: 277, distance: 41.2
click at [171, 277] on icon at bounding box center [170, 275] width 6 height 6
click at [185, 287] on div "Tell" at bounding box center [177, 287] width 25 height 37
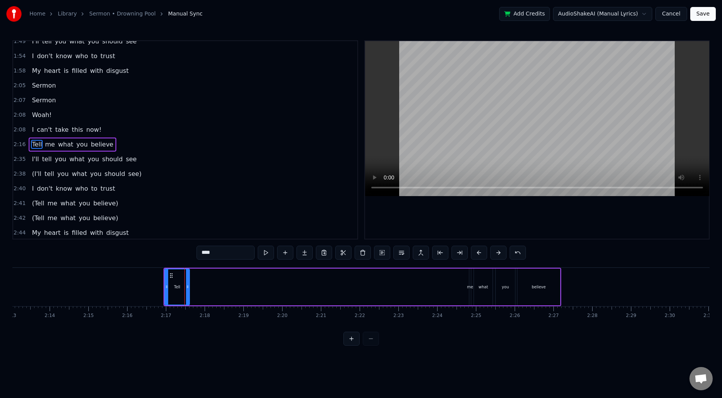
scroll to position [424, 0]
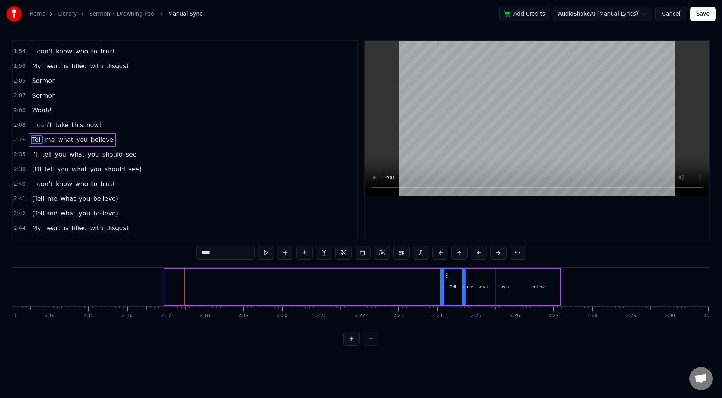
drag, startPoint x: 169, startPoint y: 274, endPoint x: 445, endPoint y: 283, distance: 276.2
click at [445, 283] on div "Tell" at bounding box center [453, 286] width 24 height 35
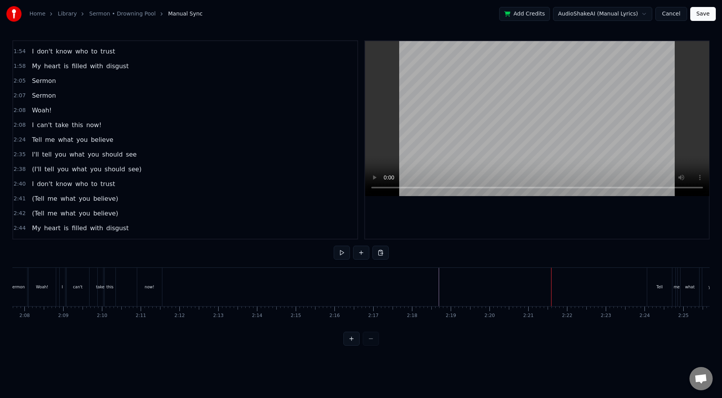
scroll to position [0, 4862]
click at [236, 287] on div "now!" at bounding box center [238, 287] width 10 height 6
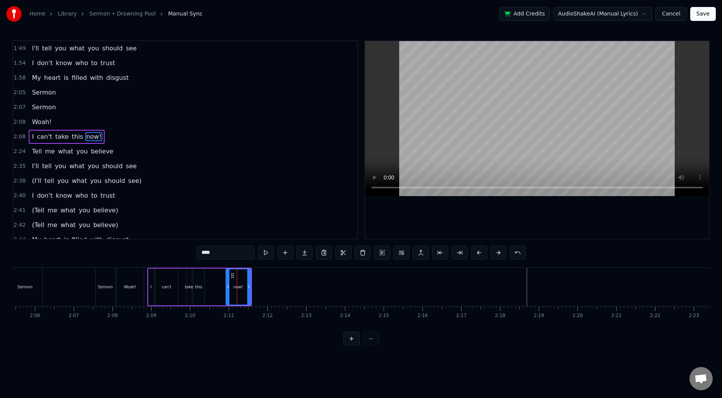
scroll to position [409, 0]
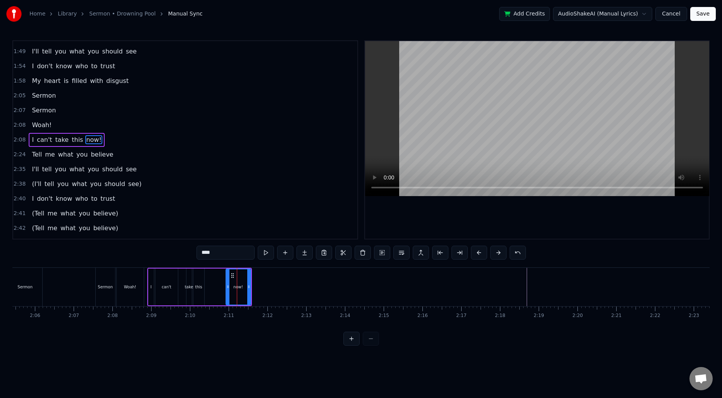
click at [15, 144] on div "2:08 I can't take this now!" at bounding box center [185, 140] width 344 height 15
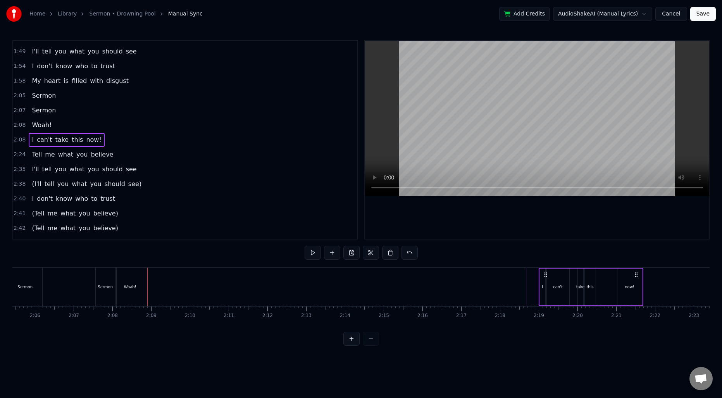
drag, startPoint x: 154, startPoint y: 274, endPoint x: 545, endPoint y: 295, distance: 391.7
click at [545, 295] on div "I can't take this now!" at bounding box center [591, 287] width 105 height 38
click at [469, 289] on div at bounding box center [274, 287] width 10249 height 38
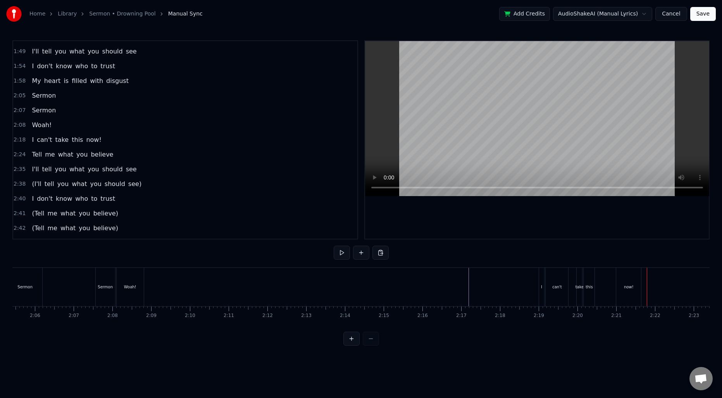
click at [591, 282] on div "this" at bounding box center [589, 287] width 11 height 38
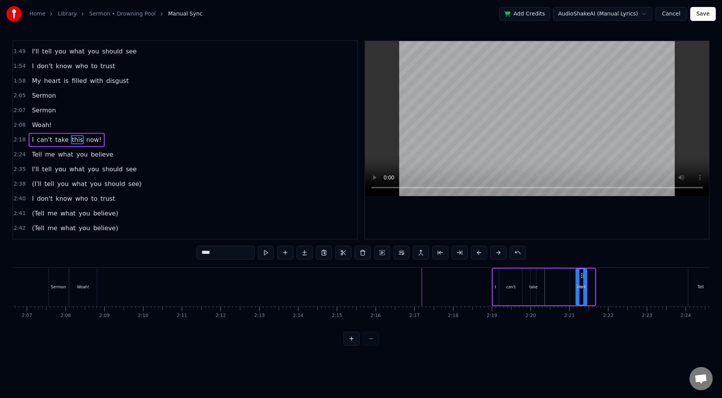
scroll to position [0, 4910]
drag, startPoint x: 590, startPoint y: 277, endPoint x: 563, endPoint y: 280, distance: 27.4
click at [563, 280] on div "this" at bounding box center [564, 286] width 10 height 35
click at [533, 280] on div "take" at bounding box center [532, 287] width 5 height 37
drag, startPoint x: 534, startPoint y: 277, endPoint x: 539, endPoint y: 277, distance: 4.7
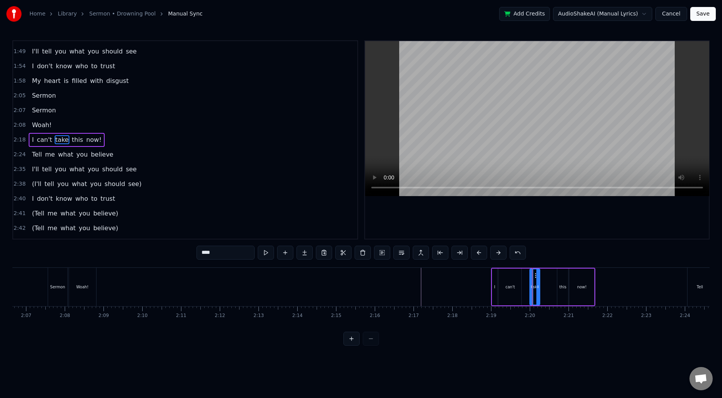
click at [539, 277] on div at bounding box center [538, 286] width 3 height 35
drag, startPoint x: 535, startPoint y: 275, endPoint x: 549, endPoint y: 276, distance: 14.4
click at [549, 276] on icon at bounding box center [551, 276] width 6 height 6
drag, startPoint x: 546, startPoint y: 283, endPoint x: 537, endPoint y: 283, distance: 8.9
click at [537, 283] on div at bounding box center [537, 286] width 3 height 35
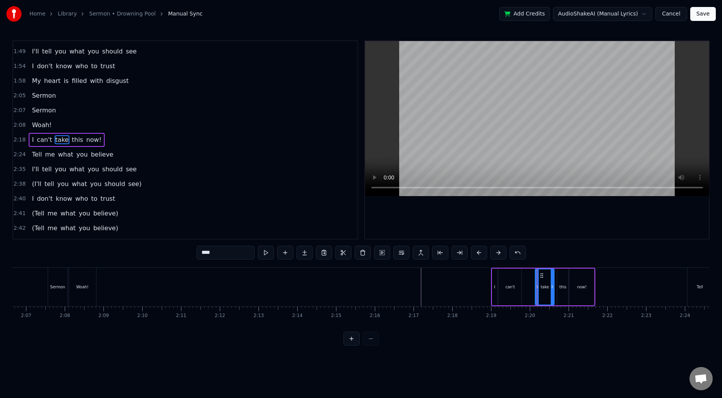
click at [513, 284] on div "can't" at bounding box center [511, 287] width 10 height 6
drag, startPoint x: 506, startPoint y: 274, endPoint x: 516, endPoint y: 275, distance: 10.1
click at [516, 275] on icon at bounding box center [516, 276] width 6 height 6
drag, startPoint x: 511, startPoint y: 282, endPoint x: 516, endPoint y: 283, distance: 4.3
click at [516, 283] on div at bounding box center [515, 286] width 3 height 35
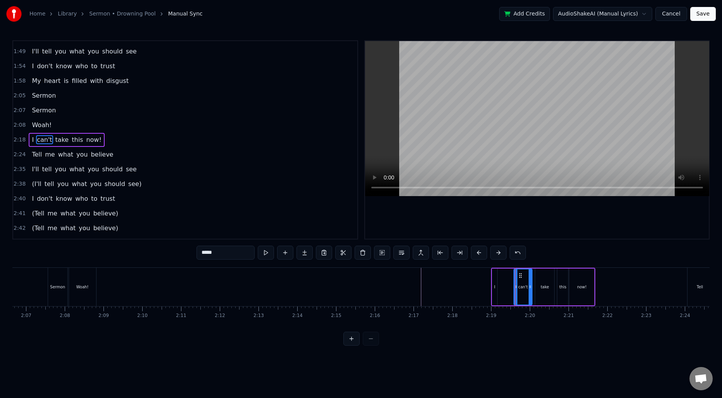
click at [494, 280] on div "I" at bounding box center [494, 287] width 5 height 37
drag, startPoint x: 496, startPoint y: 284, endPoint x: 509, endPoint y: 285, distance: 13.2
click at [509, 285] on icon at bounding box center [508, 287] width 3 height 6
click at [580, 288] on div "now!" at bounding box center [582, 287] width 10 height 6
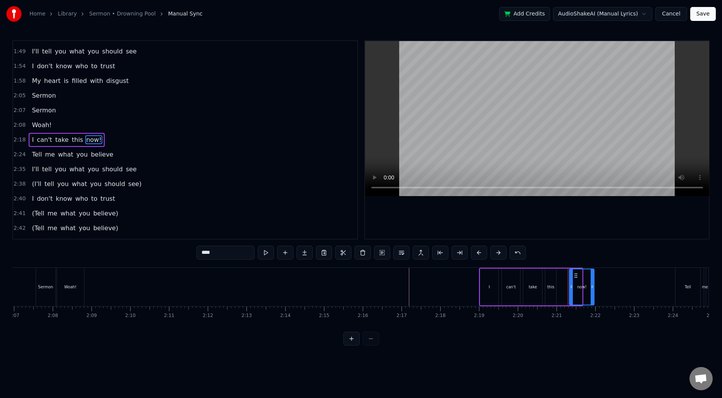
scroll to position [0, 4923]
drag, startPoint x: 576, startPoint y: 275, endPoint x: 569, endPoint y: 276, distance: 7.1
click at [569, 276] on icon at bounding box center [570, 276] width 6 height 6
click at [550, 284] on div "this" at bounding box center [549, 287] width 7 height 6
type input "****"
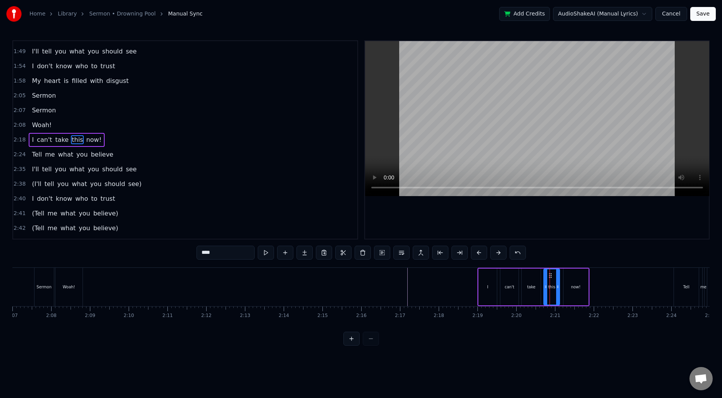
drag, startPoint x: 554, startPoint y: 283, endPoint x: 559, endPoint y: 284, distance: 5.1
click at [559, 284] on div at bounding box center [557, 286] width 3 height 35
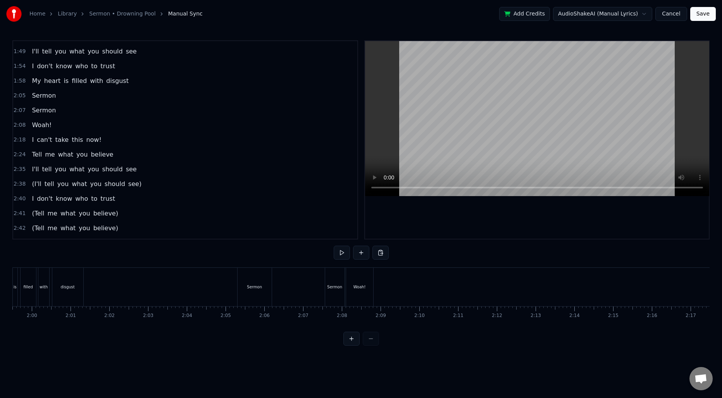
scroll to position [0, 4607]
click at [186, 290] on div at bounding box center [529, 287] width 10249 height 38
click at [380, 276] on div "Woah!" at bounding box center [385, 287] width 27 height 38
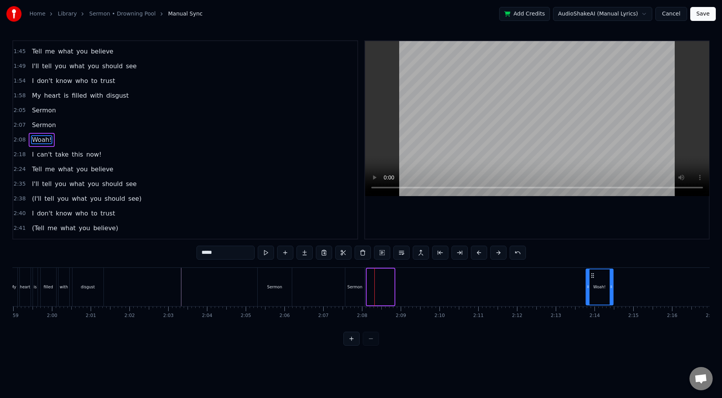
scroll to position [0, 4619]
drag, startPoint x: 378, startPoint y: 274, endPoint x: 589, endPoint y: 277, distance: 210.9
click at [589, 277] on icon at bounding box center [587, 276] width 6 height 6
click at [351, 283] on div "Sermon" at bounding box center [348, 287] width 19 height 38
type input "******"
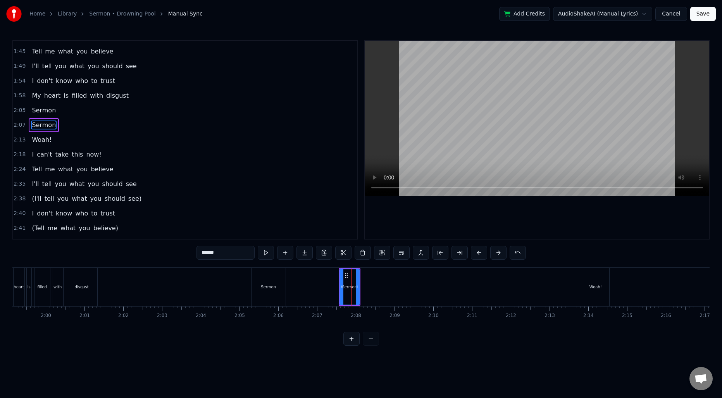
scroll to position [380, 0]
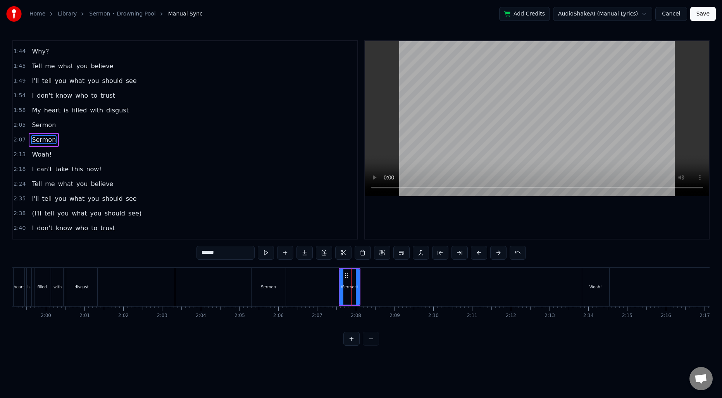
click at [166, 288] on div at bounding box center [518, 287] width 10249 height 38
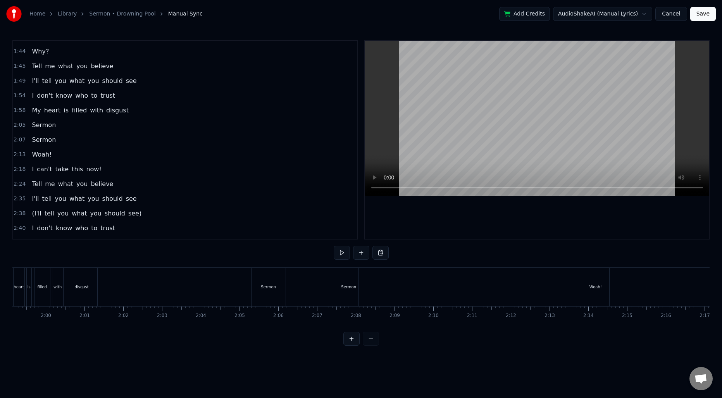
click at [348, 277] on div "Sermon" at bounding box center [348, 287] width 19 height 38
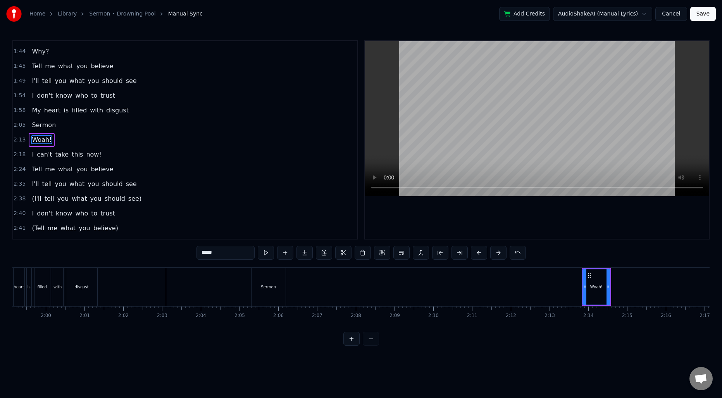
click at [264, 289] on div "Sermon" at bounding box center [268, 287] width 15 height 6
type input "******"
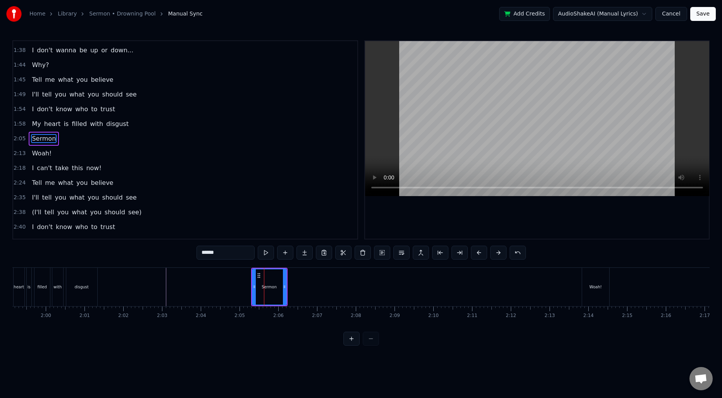
scroll to position [365, 0]
click at [326, 254] on button at bounding box center [324, 253] width 16 height 14
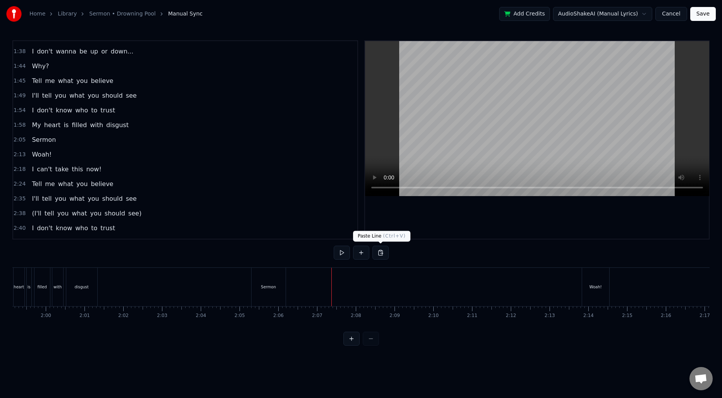
click at [379, 252] on button at bounding box center [381, 253] width 16 height 14
click at [311, 284] on div at bounding box center [518, 287] width 10249 height 38
click at [276, 286] on div "Sermon" at bounding box center [269, 287] width 34 height 38
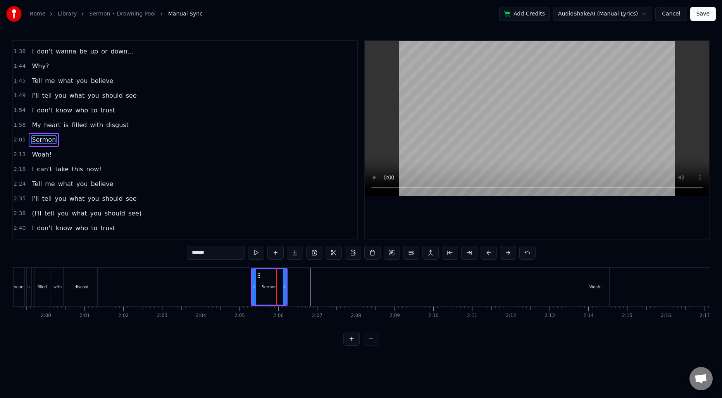
click at [14, 140] on span "2:05" at bounding box center [20, 140] width 12 height 8
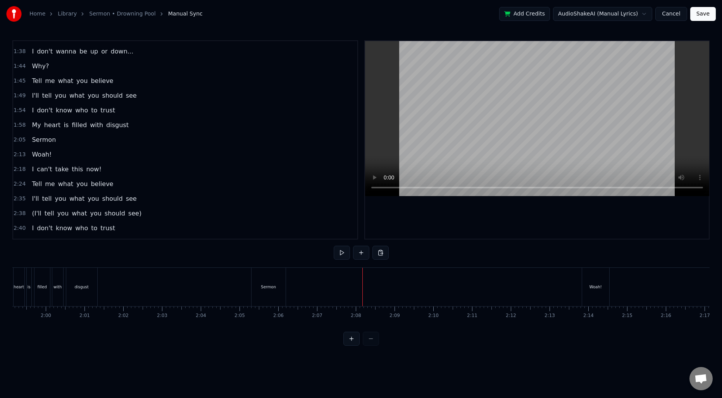
click at [333, 286] on div at bounding box center [518, 287] width 10249 height 38
click at [355, 254] on button at bounding box center [361, 253] width 16 height 14
click at [348, 287] on div "<>" at bounding box center [353, 287] width 38 height 37
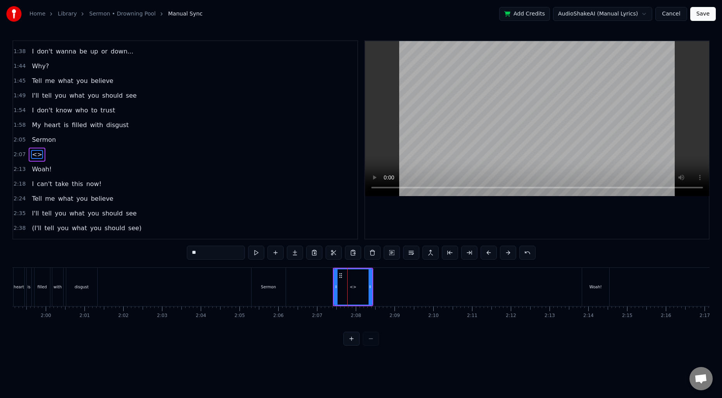
scroll to position [380, 0]
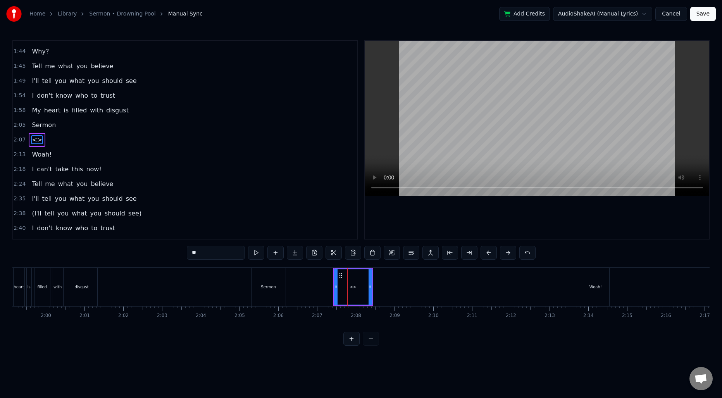
click at [216, 254] on input "**" at bounding box center [216, 253] width 58 height 14
type input "******"
click at [331, 289] on div at bounding box center [518, 287] width 10249 height 38
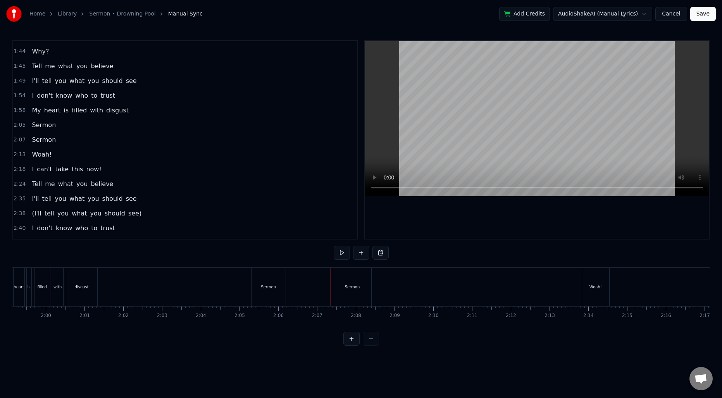
click at [285, 287] on div "Sermon" at bounding box center [268, 287] width 35 height 38
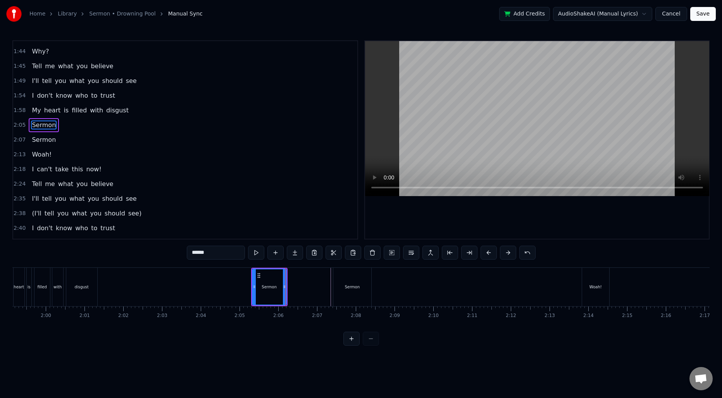
scroll to position [365, 0]
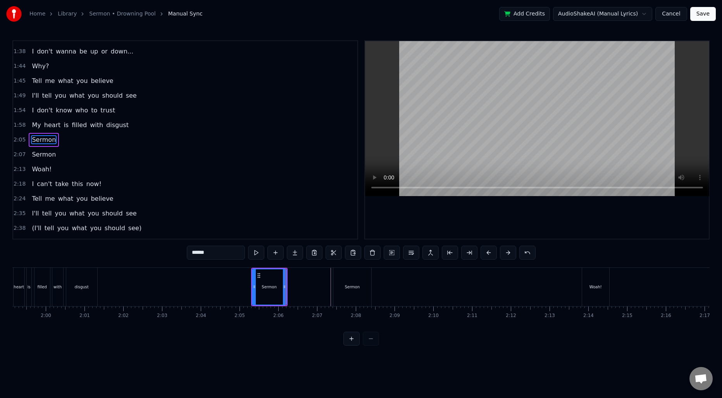
click at [240, 285] on div at bounding box center [518, 287] width 10249 height 38
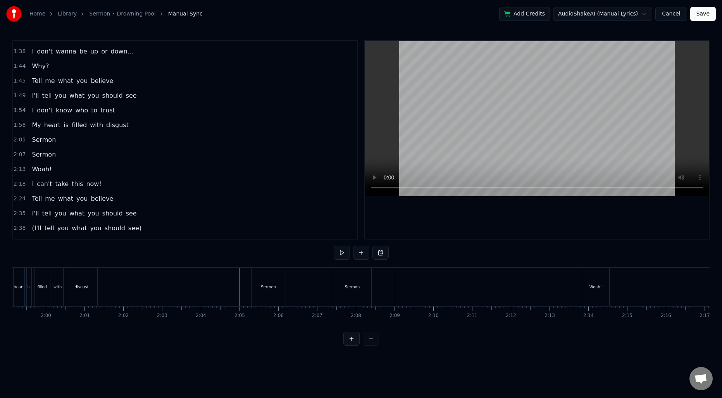
click at [361, 293] on div "Sermon" at bounding box center [352, 287] width 38 height 38
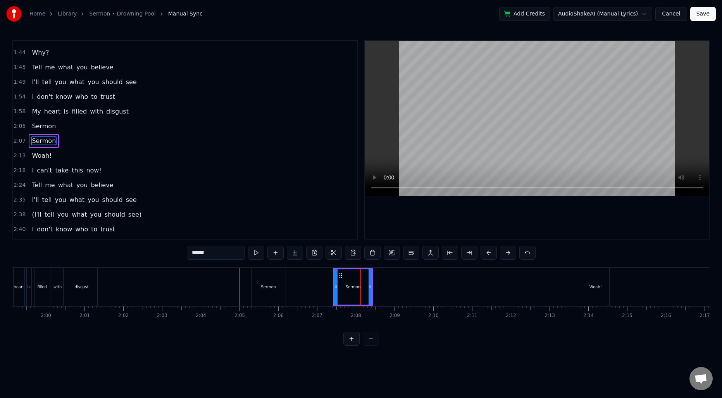
scroll to position [380, 0]
click at [384, 287] on div "Grrrrrrr..... Go! Where was [DEMOGRAPHIC_DATA] When I needed a friend? And wher…" at bounding box center [518, 286] width 10249 height 39
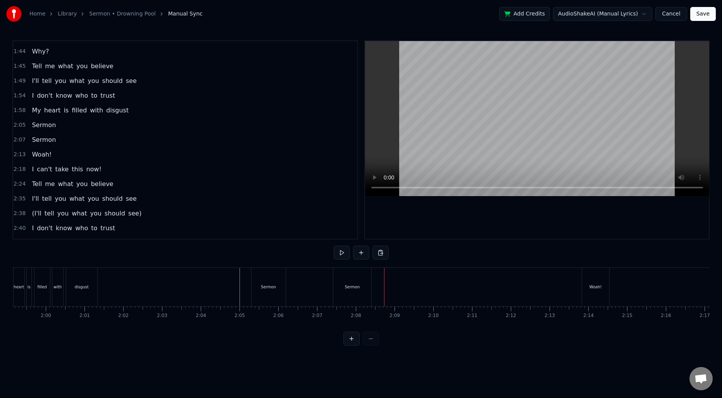
click at [366, 286] on div "Sermon" at bounding box center [352, 287] width 38 height 38
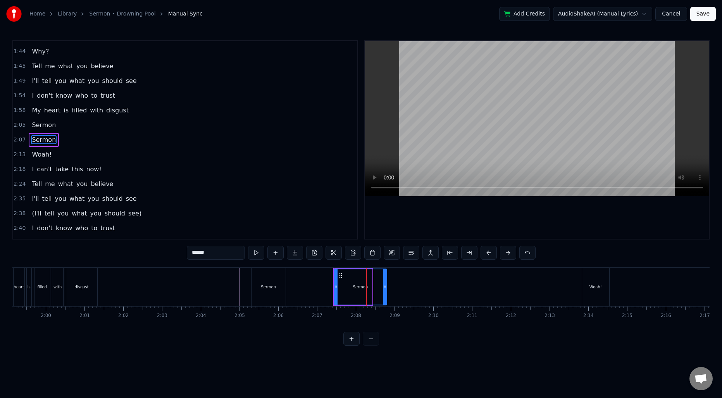
drag, startPoint x: 369, startPoint y: 287, endPoint x: 384, endPoint y: 287, distance: 14.7
click at [385, 287] on circle at bounding box center [385, 287] width 0 height 0
click at [275, 286] on div "Sermon" at bounding box center [268, 287] width 15 height 6
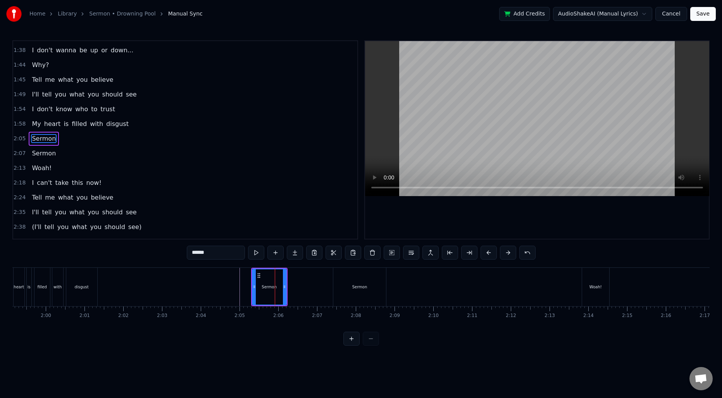
scroll to position [365, 0]
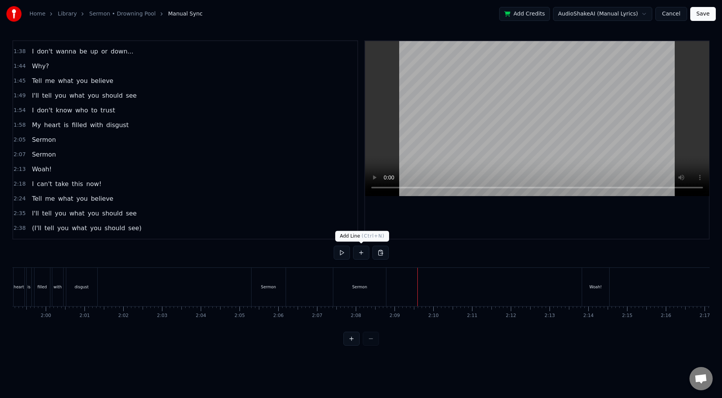
click at [363, 258] on button at bounding box center [361, 253] width 16 height 14
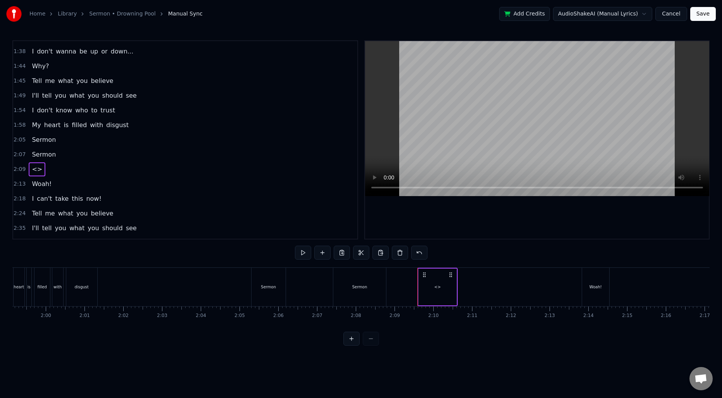
click at [427, 282] on div "<>" at bounding box center [438, 287] width 38 height 37
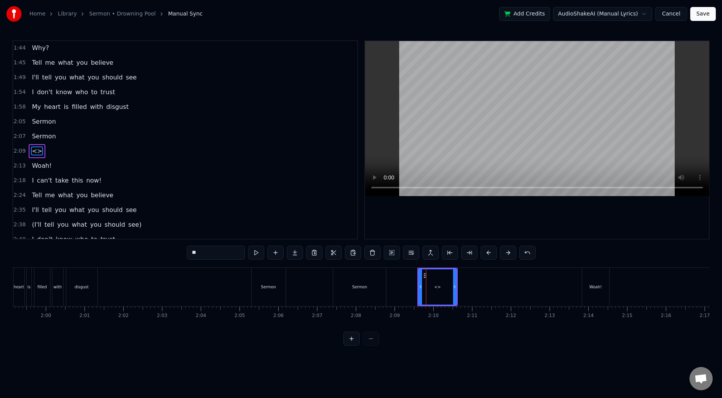
scroll to position [395, 0]
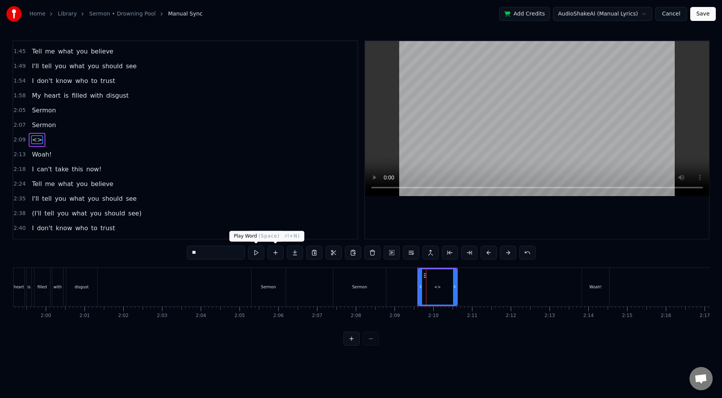
click at [212, 254] on input "**" at bounding box center [216, 253] width 58 height 14
type input "******"
click at [402, 282] on div at bounding box center [518, 287] width 10249 height 38
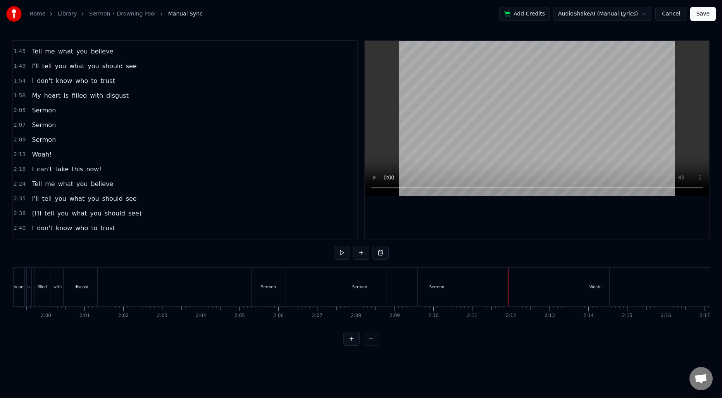
click at [440, 289] on div "Sermon" at bounding box center [437, 287] width 15 height 6
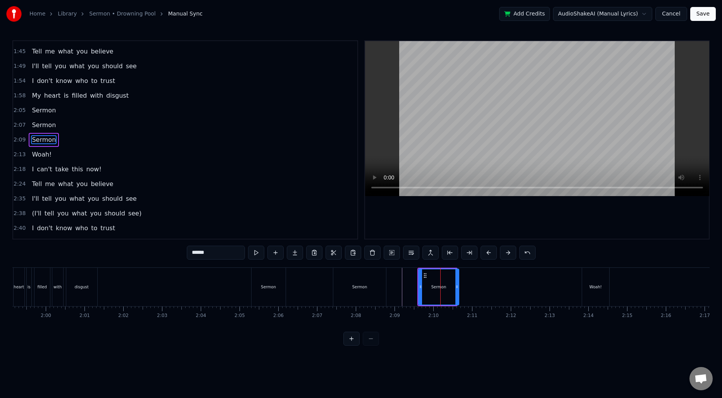
click at [457, 283] on div at bounding box center [457, 286] width 3 height 35
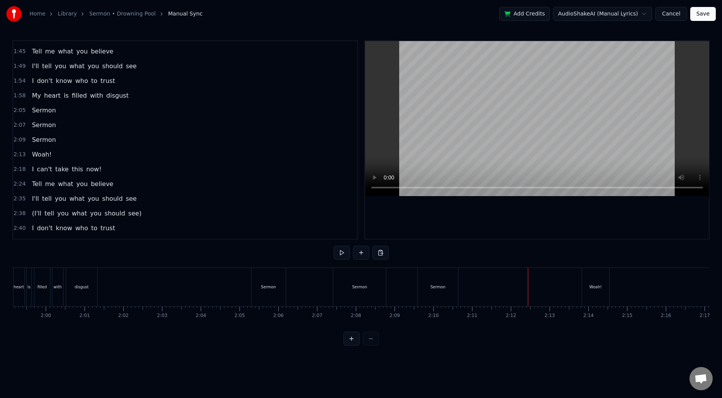
click at [405, 284] on div at bounding box center [518, 287] width 10249 height 38
click at [594, 288] on div "Woah!" at bounding box center [596, 287] width 12 height 6
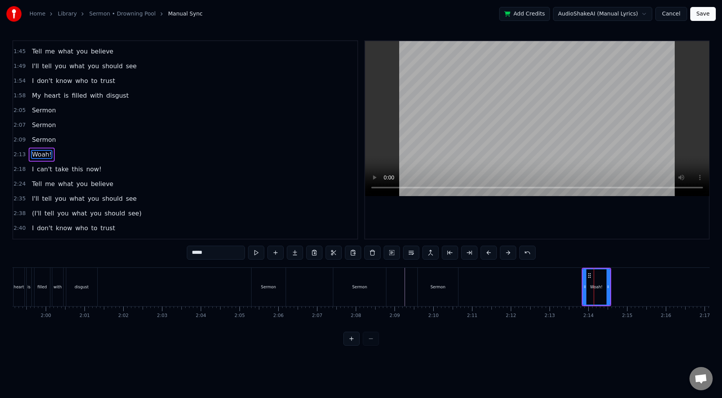
scroll to position [409, 0]
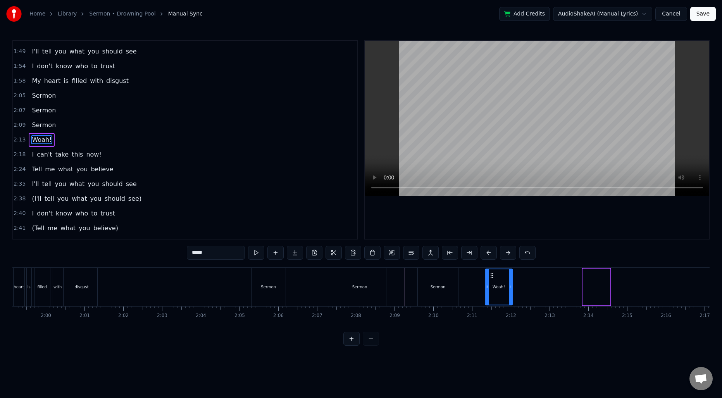
drag, startPoint x: 590, startPoint y: 276, endPoint x: 492, endPoint y: 277, distance: 97.7
click at [492, 277] on icon at bounding box center [492, 276] width 6 height 6
drag, startPoint x: 510, startPoint y: 280, endPoint x: 516, endPoint y: 281, distance: 6.2
click at [516, 281] on div at bounding box center [516, 286] width 3 height 35
click at [176, 287] on div at bounding box center [518, 287] width 10249 height 38
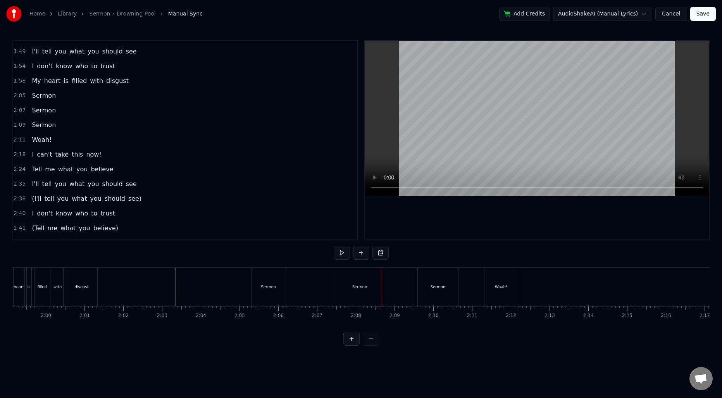
click at [335, 290] on div "Sermon" at bounding box center [359, 287] width 53 height 38
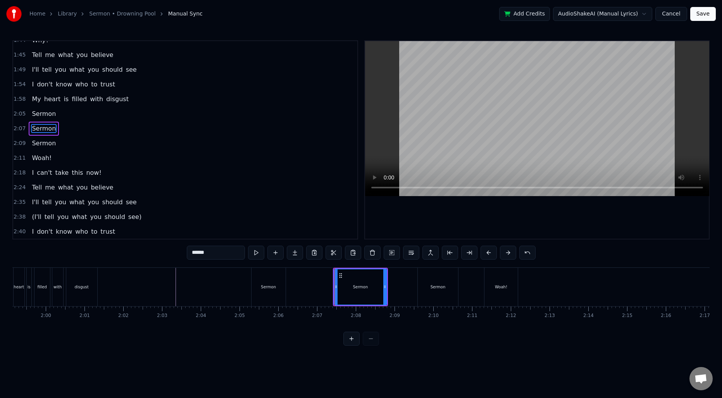
scroll to position [380, 0]
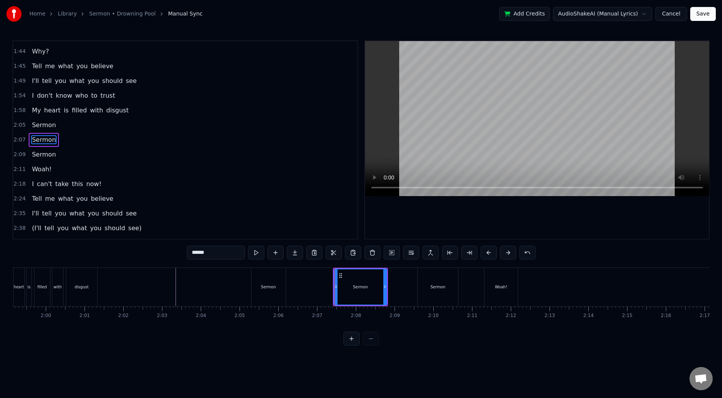
click at [336, 288] on div "Sermon" at bounding box center [360, 287] width 53 height 37
drag, startPoint x: 335, startPoint y: 288, endPoint x: 343, endPoint y: 288, distance: 8.1
click at [343, 288] on div "Grrrrrrr..... Go! Where was [DEMOGRAPHIC_DATA] When I needed a friend? And wher…" at bounding box center [518, 286] width 10249 height 39
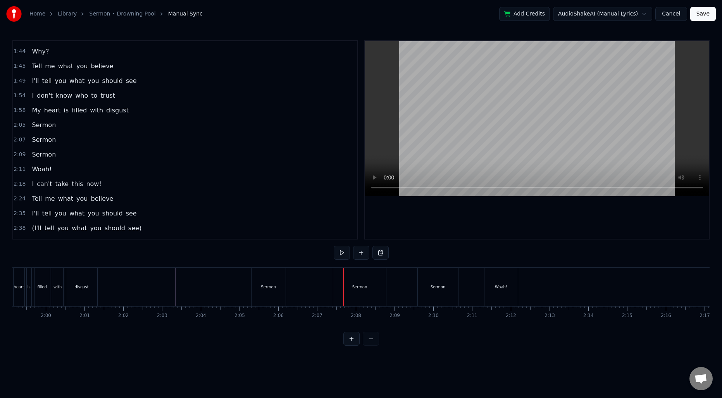
click at [338, 288] on div "Sermon" at bounding box center [359, 287] width 53 height 38
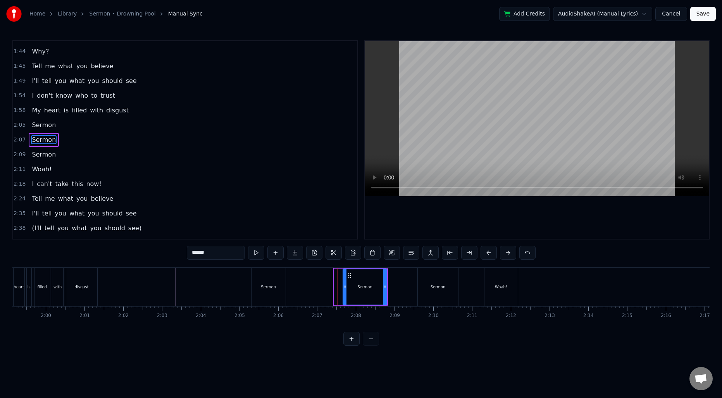
drag, startPoint x: 335, startPoint y: 286, endPoint x: 344, endPoint y: 286, distance: 8.9
click at [344, 286] on icon at bounding box center [344, 287] width 3 height 6
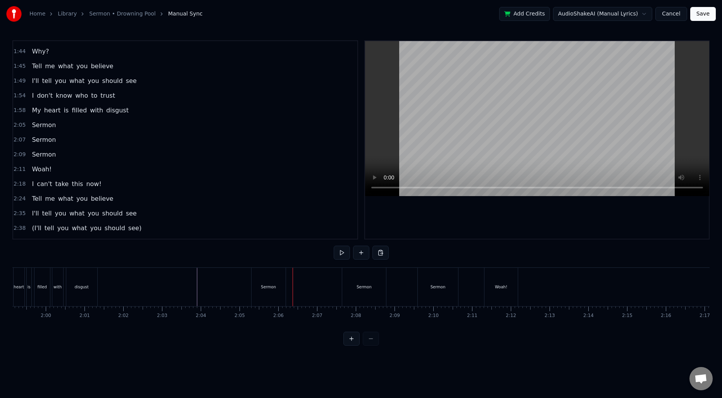
click at [262, 286] on div "Sermon" at bounding box center [268, 287] width 15 height 6
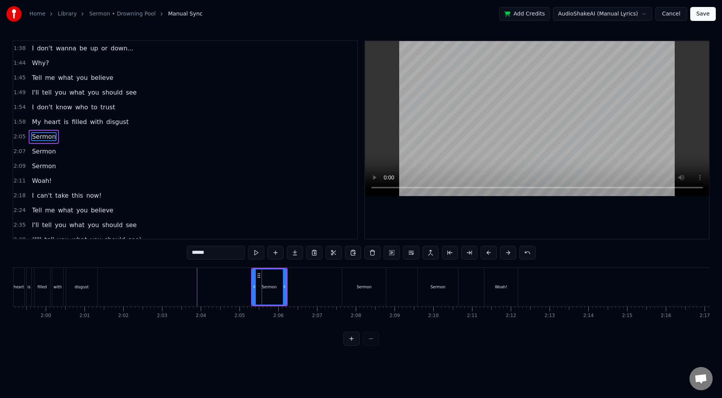
scroll to position [365, 0]
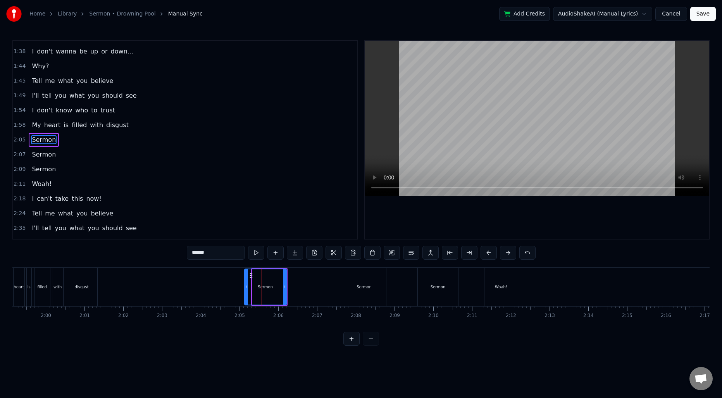
drag, startPoint x: 253, startPoint y: 285, endPoint x: 245, endPoint y: 284, distance: 7.8
click at [245, 284] on icon at bounding box center [246, 287] width 3 height 6
click at [178, 280] on div at bounding box center [518, 287] width 10249 height 38
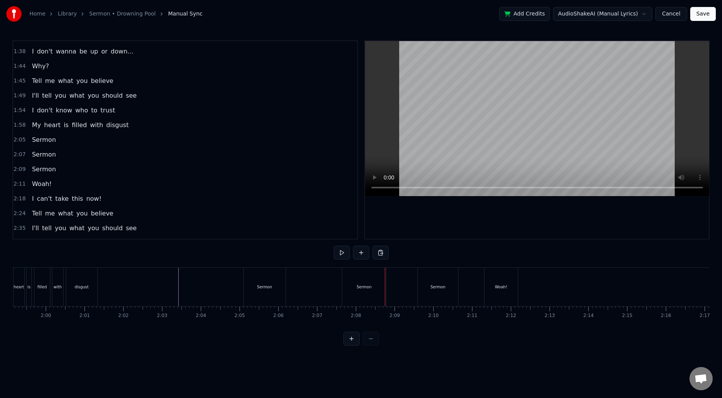
click at [357, 295] on div "Sermon" at bounding box center [364, 287] width 44 height 38
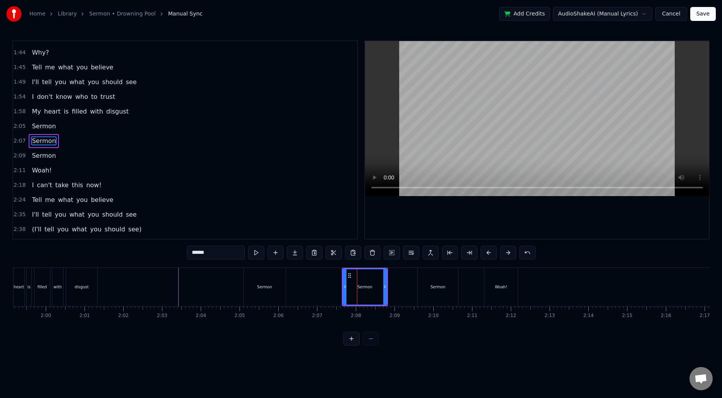
scroll to position [380, 0]
drag, startPoint x: 344, startPoint y: 293, endPoint x: 356, endPoint y: 292, distance: 12.0
click at [356, 292] on div at bounding box center [356, 286] width 3 height 35
click at [262, 290] on div "Sermon" at bounding box center [265, 287] width 42 height 38
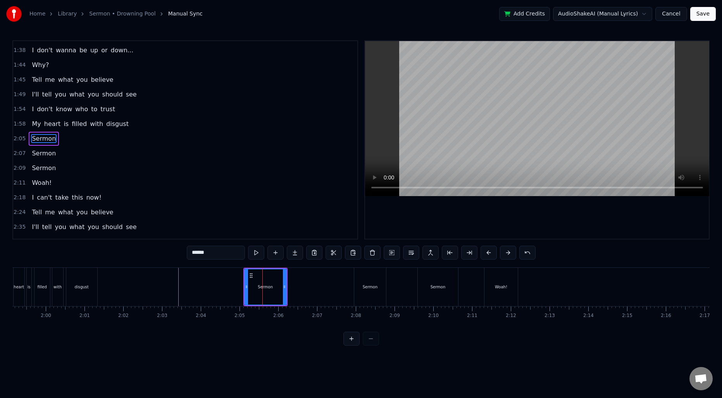
scroll to position [365, 0]
drag, startPoint x: 246, startPoint y: 289, endPoint x: 263, endPoint y: 289, distance: 16.7
click at [263, 289] on icon at bounding box center [263, 287] width 3 height 6
drag, startPoint x: 284, startPoint y: 284, endPoint x: 296, endPoint y: 284, distance: 12.4
click at [296, 284] on icon at bounding box center [296, 287] width 3 height 6
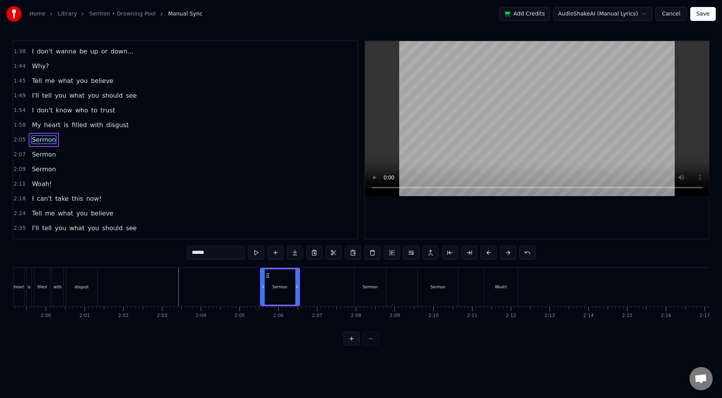
click at [156, 281] on div at bounding box center [518, 287] width 10249 height 38
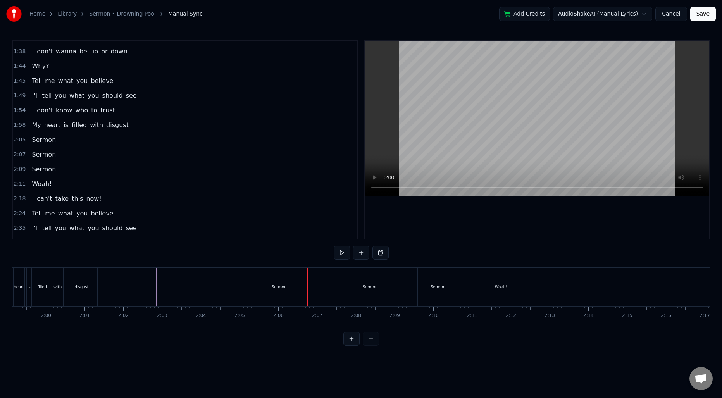
click at [265, 287] on div "Sermon" at bounding box center [280, 287] width 38 height 38
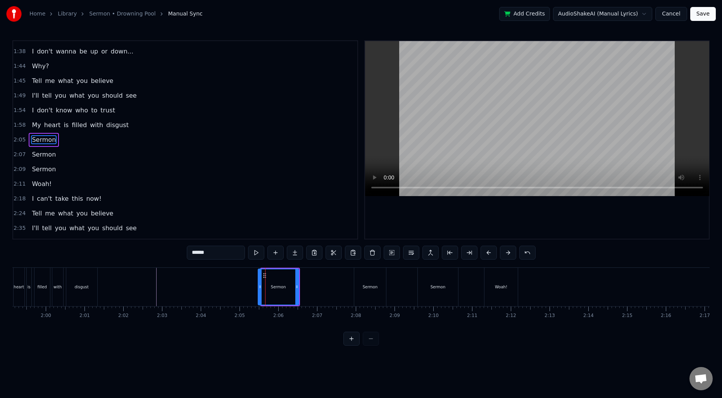
click at [259, 286] on icon at bounding box center [260, 287] width 3 height 6
drag, startPoint x: 297, startPoint y: 292, endPoint x: 287, endPoint y: 291, distance: 9.3
click at [287, 291] on div at bounding box center [287, 286] width 3 height 35
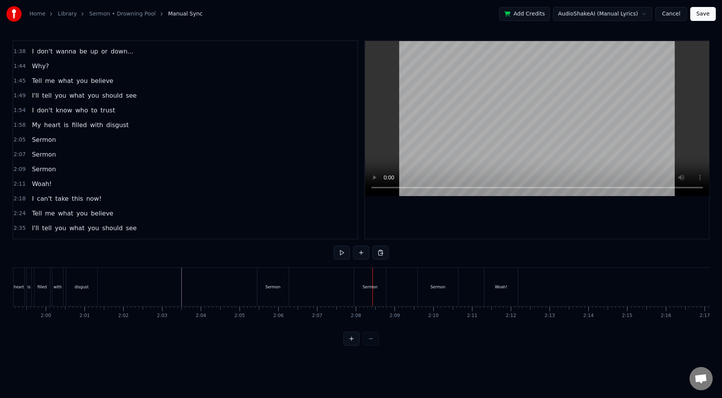
click at [361, 295] on div "Sermon" at bounding box center [370, 287] width 32 height 38
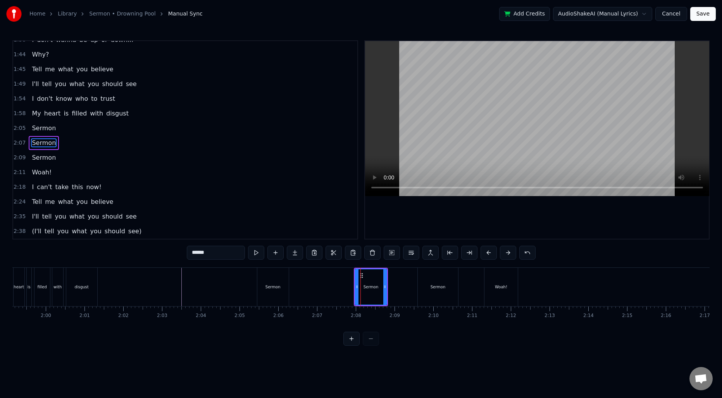
scroll to position [380, 0]
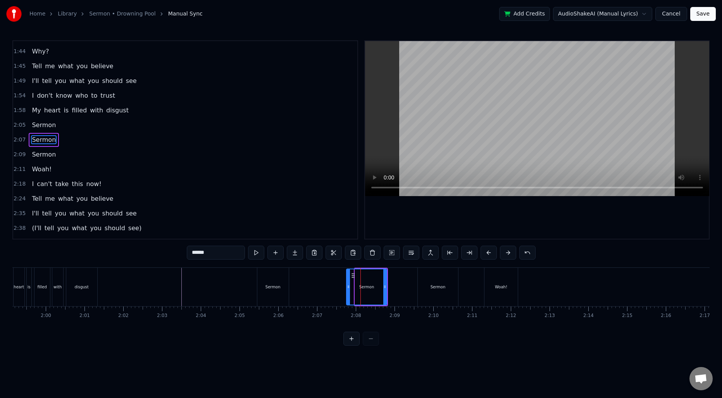
drag, startPoint x: 356, startPoint y: 290, endPoint x: 347, endPoint y: 290, distance: 9.7
click at [347, 290] on div at bounding box center [348, 286] width 3 height 35
drag, startPoint x: 384, startPoint y: 295, endPoint x: 363, endPoint y: 295, distance: 20.9
click at [375, 294] on div at bounding box center [374, 286] width 3 height 35
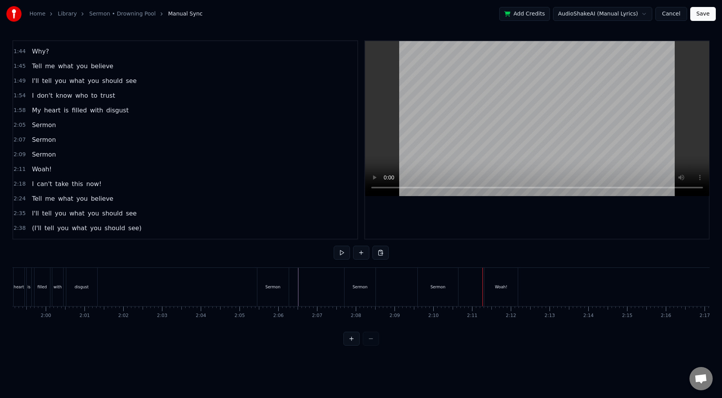
click at [435, 283] on div "Sermon" at bounding box center [438, 287] width 40 height 38
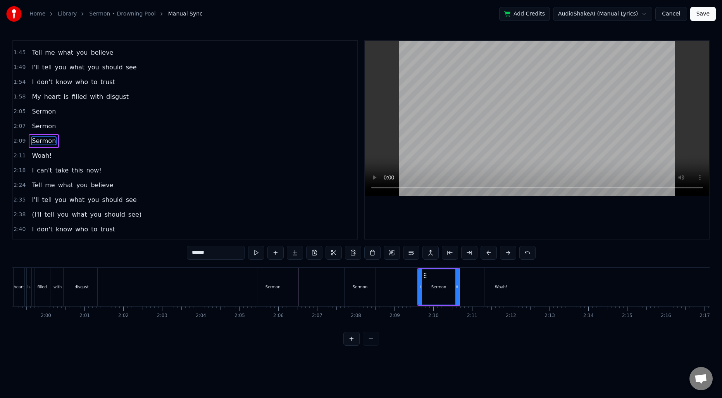
scroll to position [395, 0]
drag, startPoint x: 421, startPoint y: 286, endPoint x: 427, endPoint y: 286, distance: 6.2
click at [429, 286] on icon at bounding box center [428, 287] width 3 height 6
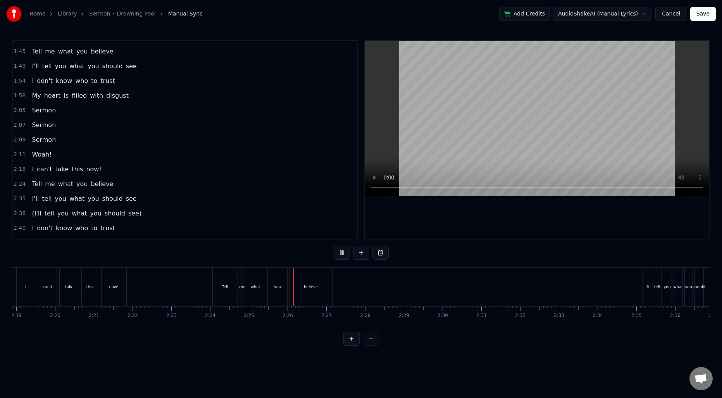
scroll to position [0, 5401]
click at [209, 283] on div "Tell" at bounding box center [209, 287] width 25 height 38
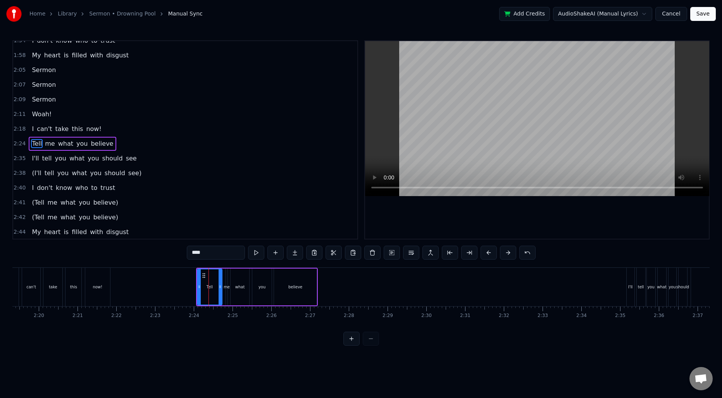
scroll to position [439, 0]
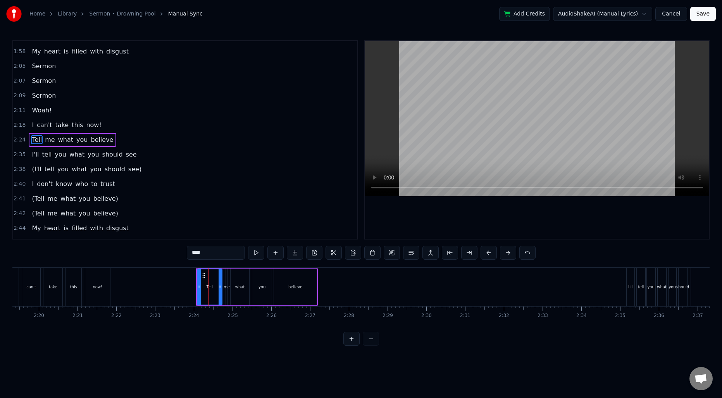
click at [18, 141] on span "2:24" at bounding box center [20, 140] width 12 height 8
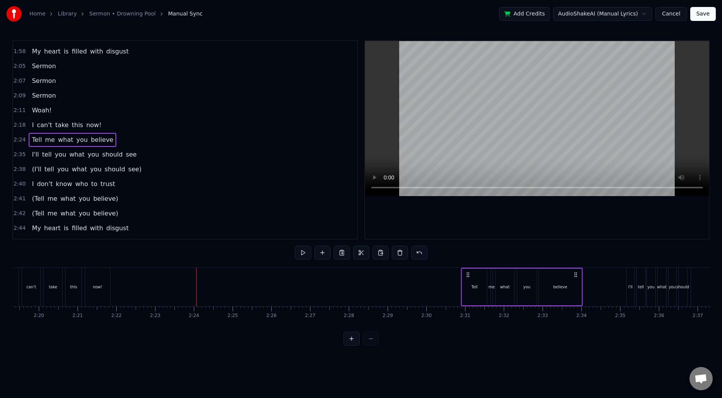
drag, startPoint x: 202, startPoint y: 273, endPoint x: 468, endPoint y: 282, distance: 265.3
click at [468, 282] on div "Tell me what you believe" at bounding box center [522, 287] width 122 height 38
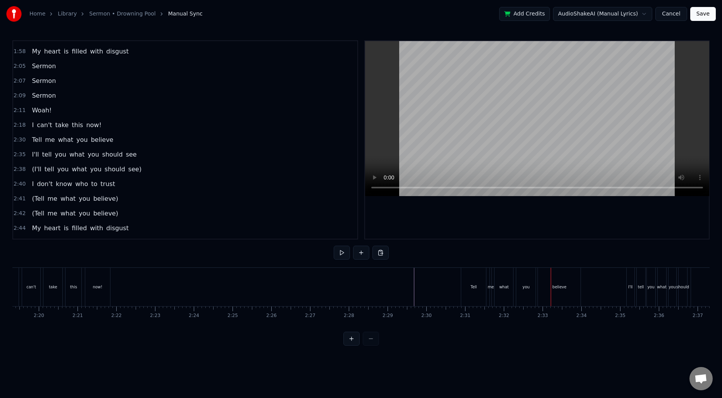
click at [475, 292] on div "Tell" at bounding box center [473, 287] width 25 height 38
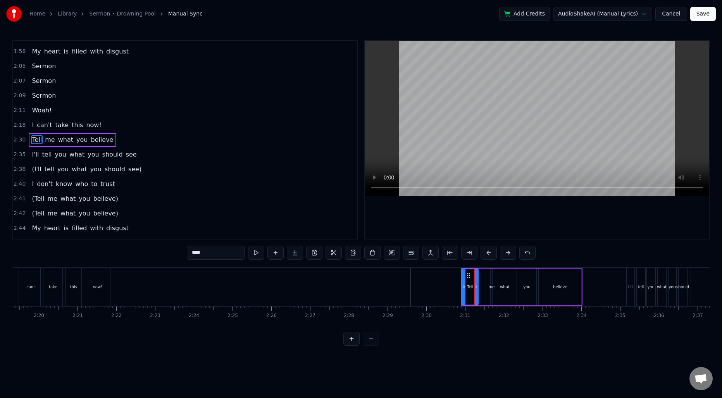
drag, startPoint x: 485, startPoint y: 285, endPoint x: 476, endPoint y: 285, distance: 8.5
click at [476, 285] on icon at bounding box center [476, 287] width 3 height 6
click at [492, 286] on div "me" at bounding box center [492, 287] width 6 height 6
type input "**"
drag, startPoint x: 493, startPoint y: 285, endPoint x: 482, endPoint y: 285, distance: 11.2
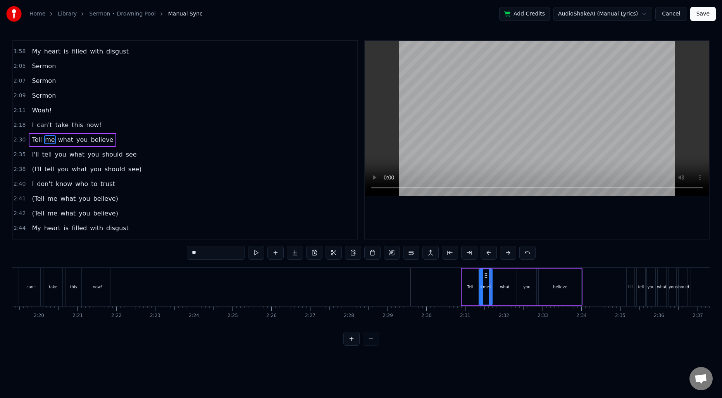
click at [482, 285] on icon at bounding box center [481, 287] width 3 height 6
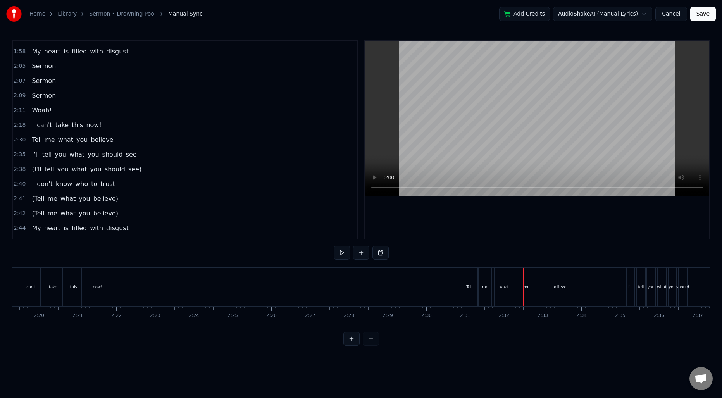
click at [487, 290] on div "me" at bounding box center [485, 287] width 13 height 38
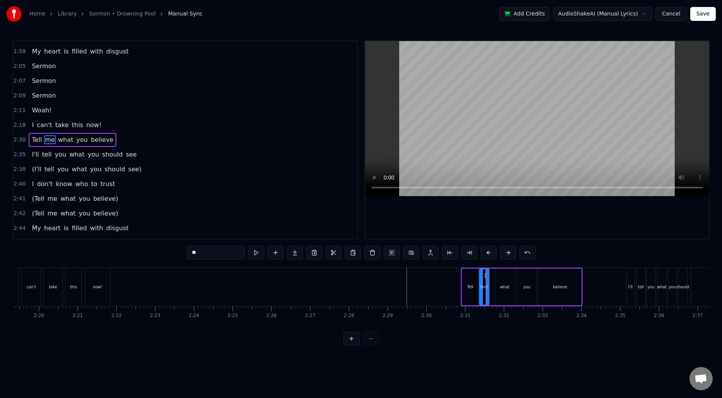
click at [486, 289] on icon at bounding box center [487, 287] width 3 height 6
click at [504, 287] on div "what" at bounding box center [505, 287] width 10 height 6
type input "****"
drag, startPoint x: 497, startPoint y: 288, endPoint x: 492, endPoint y: 288, distance: 4.7
click at [492, 288] on icon at bounding box center [492, 287] width 3 height 6
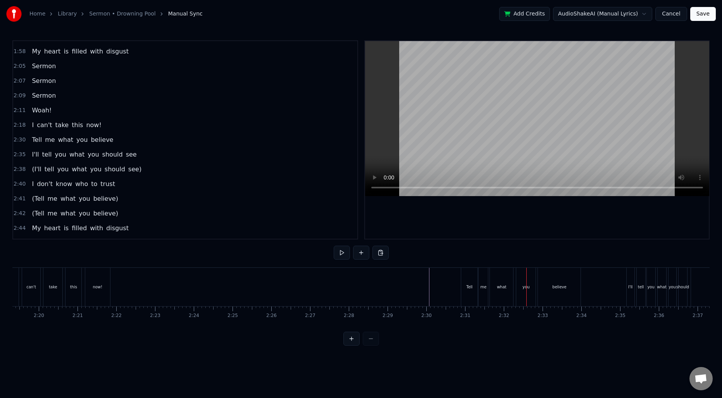
click at [507, 296] on div "what" at bounding box center [501, 287] width 23 height 38
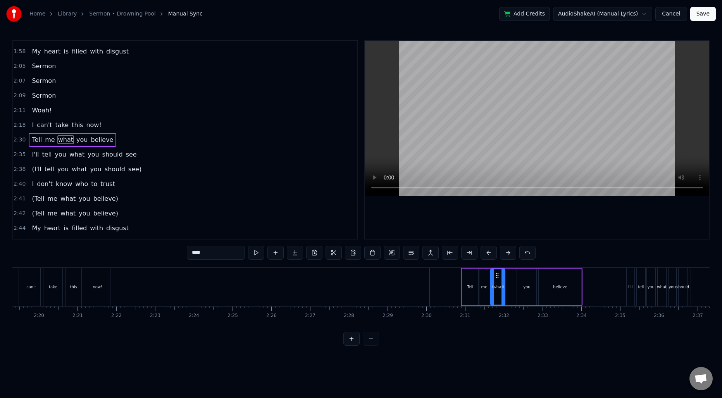
drag, startPoint x: 511, startPoint y: 292, endPoint x: 502, endPoint y: 292, distance: 8.9
click at [502, 292] on div at bounding box center [503, 286] width 3 height 35
click at [521, 289] on div "you" at bounding box center [526, 287] width 19 height 37
drag, startPoint x: 525, startPoint y: 276, endPoint x: 515, endPoint y: 276, distance: 9.7
click at [515, 276] on icon at bounding box center [514, 276] width 6 height 6
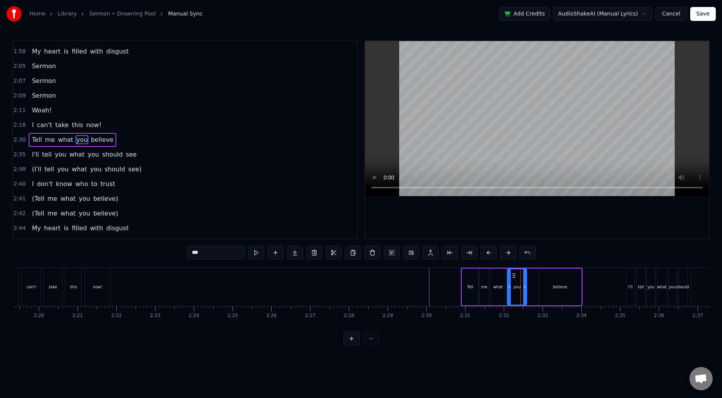
click at [542, 283] on div "believe" at bounding box center [560, 287] width 43 height 37
type input "*******"
drag, startPoint x: 540, startPoint y: 278, endPoint x: 529, endPoint y: 279, distance: 10.9
click at [530, 279] on div at bounding box center [531, 286] width 3 height 35
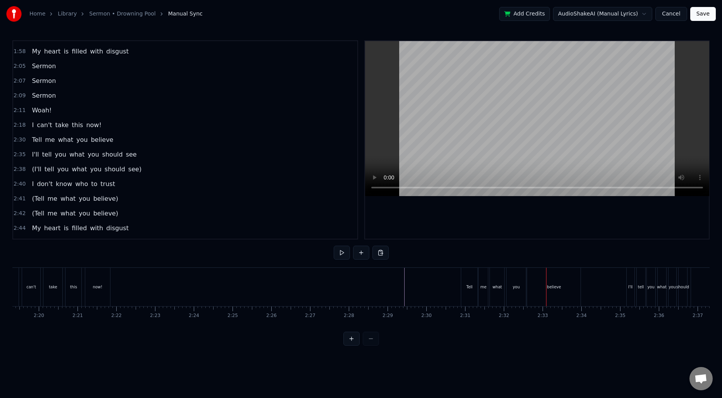
click at [511, 294] on div "you" at bounding box center [516, 287] width 19 height 38
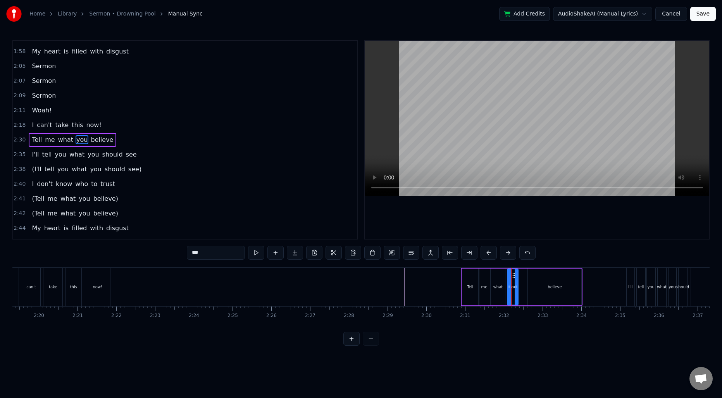
drag, startPoint x: 524, startPoint y: 290, endPoint x: 515, endPoint y: 289, distance: 8.6
click at [515, 289] on icon at bounding box center [516, 287] width 3 height 6
click at [544, 285] on div "believe" at bounding box center [554, 287] width 53 height 37
type input "*******"
drag, startPoint x: 530, startPoint y: 286, endPoint x: 521, endPoint y: 286, distance: 8.5
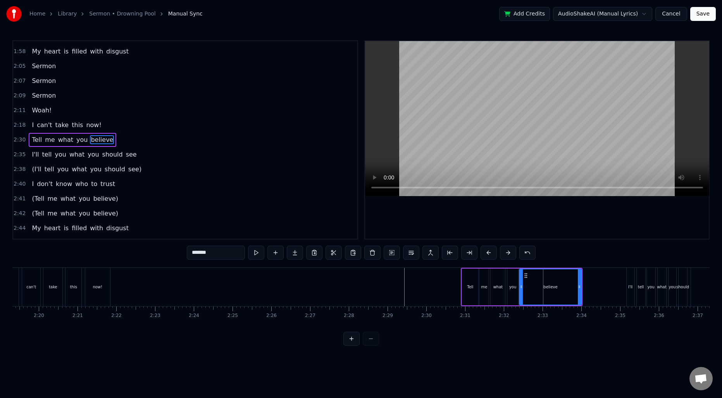
click at [521, 286] on icon at bounding box center [521, 287] width 3 height 6
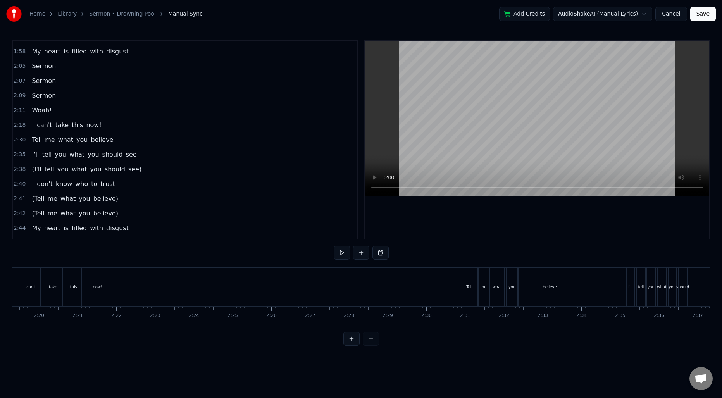
click at [468, 298] on div "Tell" at bounding box center [469, 287] width 16 height 38
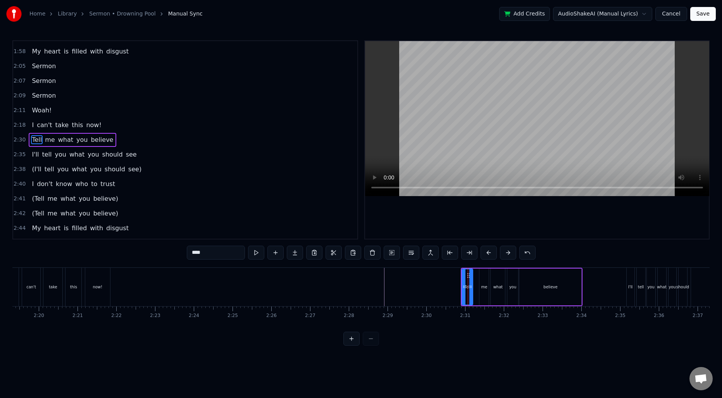
drag, startPoint x: 476, startPoint y: 293, endPoint x: 470, endPoint y: 292, distance: 5.4
click at [470, 292] on div at bounding box center [470, 286] width 3 height 35
click at [482, 292] on div "me" at bounding box center [484, 287] width 9 height 37
type input "**"
drag, startPoint x: 480, startPoint y: 290, endPoint x: 475, endPoint y: 290, distance: 5.0
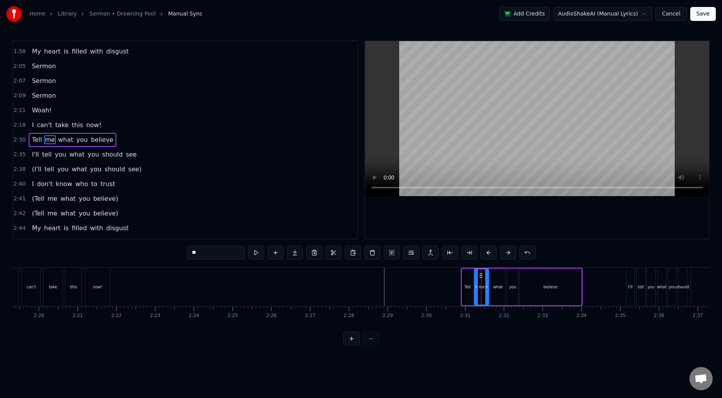
click at [475, 290] on div at bounding box center [476, 286] width 3 height 35
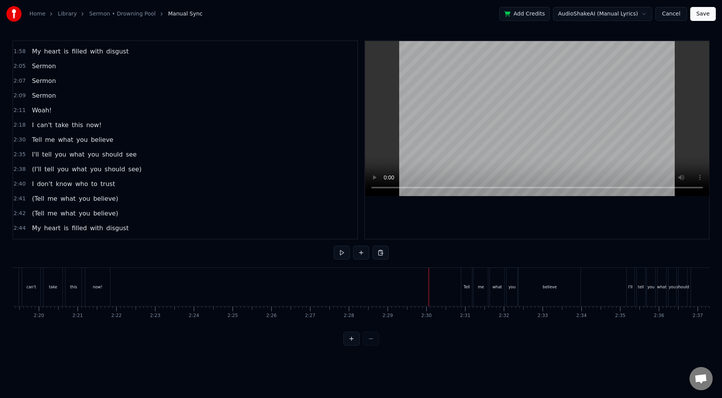
click at [483, 291] on div "me" at bounding box center [481, 287] width 14 height 38
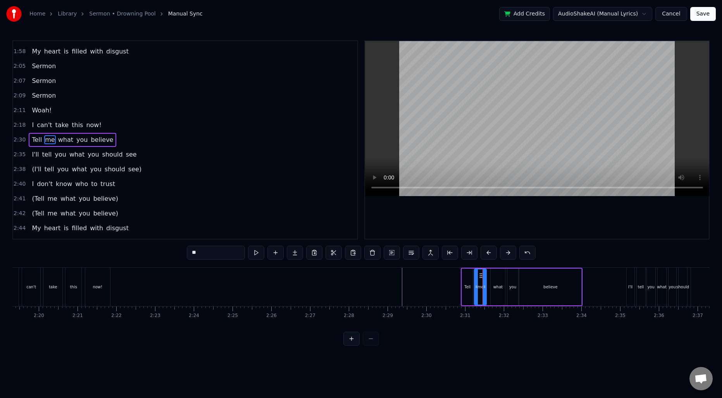
click at [484, 290] on div at bounding box center [484, 286] width 3 height 35
click at [494, 291] on div "what" at bounding box center [498, 287] width 14 height 37
click at [496, 277] on circle at bounding box center [496, 277] width 0 height 0
click at [511, 276] on div "you" at bounding box center [512, 287] width 11 height 37
type input "***"
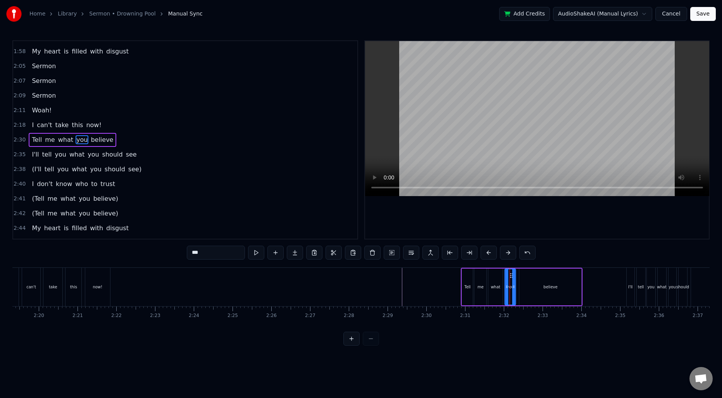
click at [511, 275] on circle at bounding box center [511, 275] width 0 height 0
click at [516, 283] on div at bounding box center [516, 286] width 3 height 35
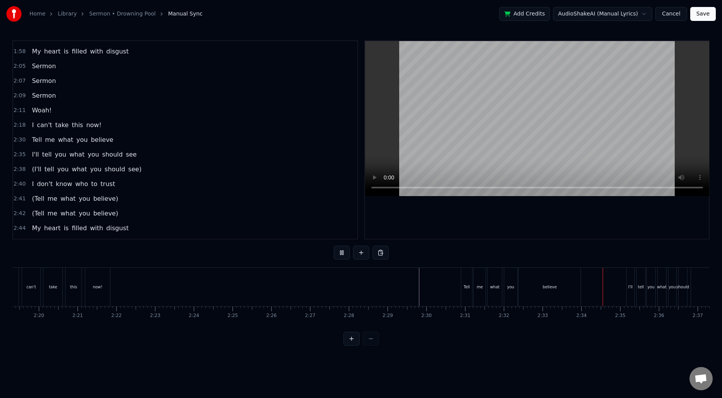
click at [546, 288] on div "believe" at bounding box center [550, 287] width 14 height 6
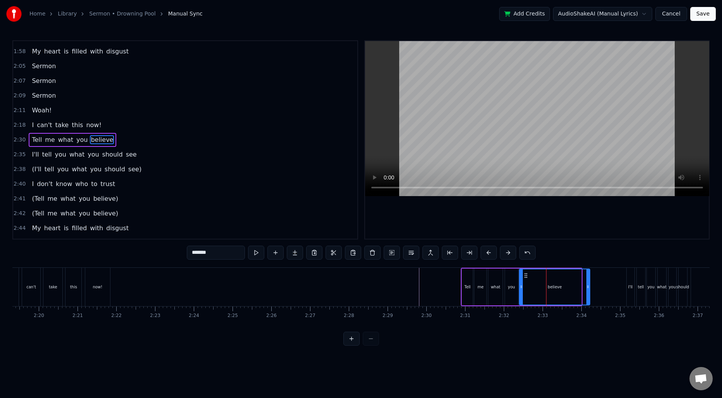
drag, startPoint x: 580, startPoint y: 283, endPoint x: 589, endPoint y: 283, distance: 8.9
click at [589, 283] on div at bounding box center [588, 286] width 3 height 35
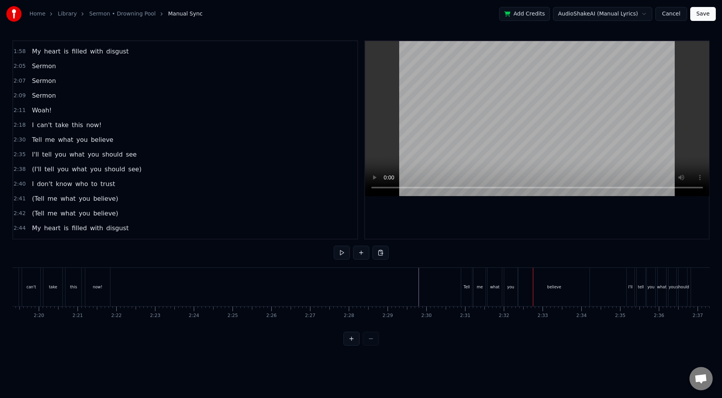
click at [466, 281] on div "Tell" at bounding box center [466, 287] width 11 height 38
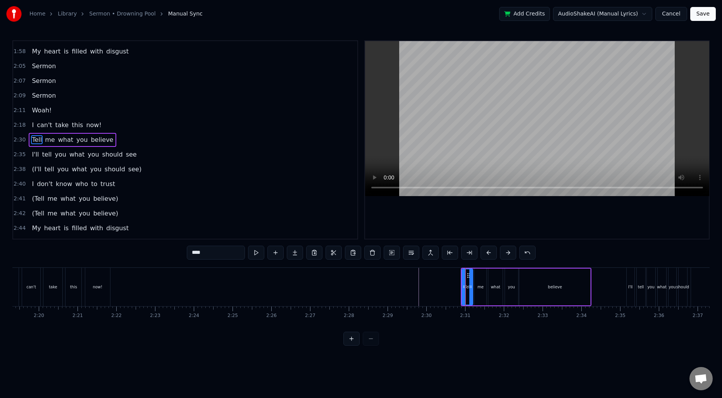
click at [22, 140] on span "2:30" at bounding box center [20, 140] width 12 height 8
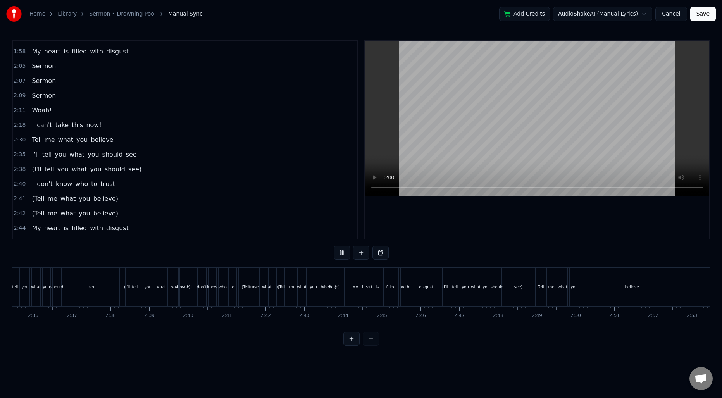
scroll to position [0, 6030]
click at [19, 168] on span "2:38" at bounding box center [20, 170] width 12 height 8
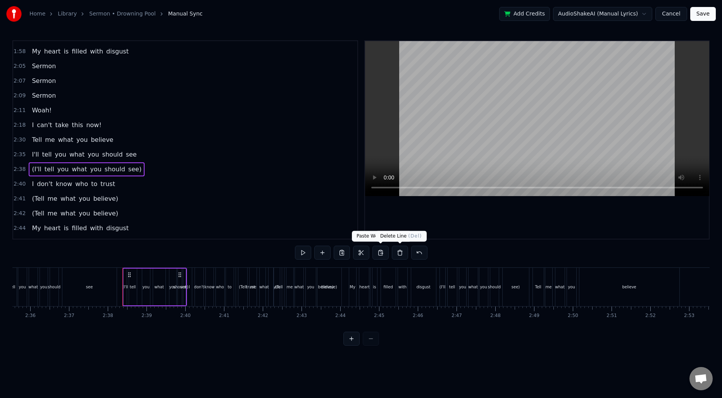
click at [399, 254] on button at bounding box center [400, 253] width 16 height 14
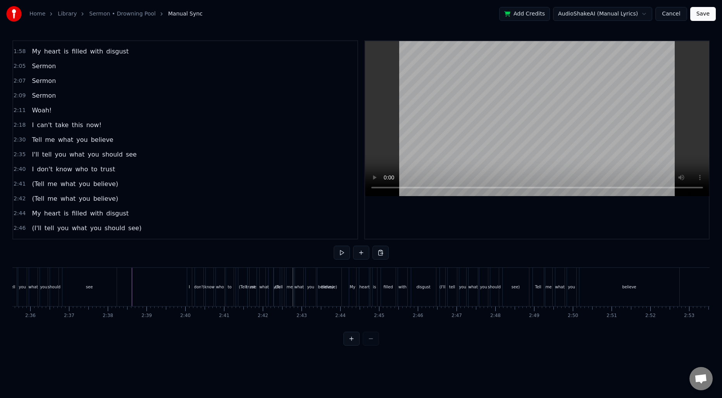
click at [19, 186] on span "2:41" at bounding box center [20, 184] width 12 height 8
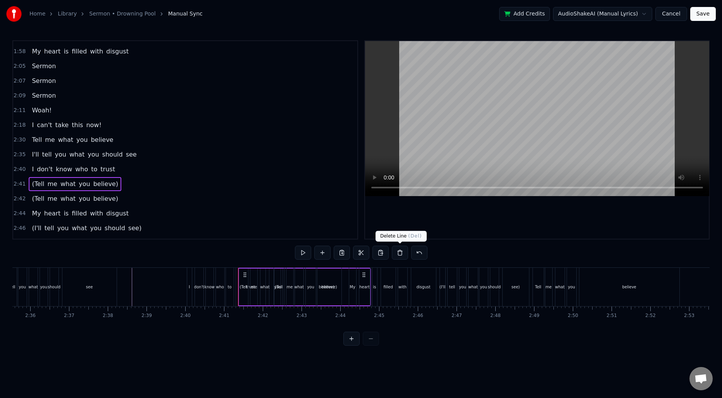
click at [398, 253] on button at bounding box center [400, 253] width 16 height 14
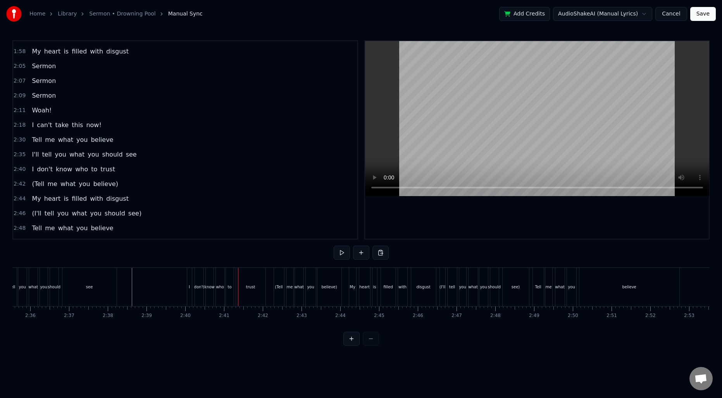
click at [17, 185] on span "2:42" at bounding box center [20, 184] width 12 height 8
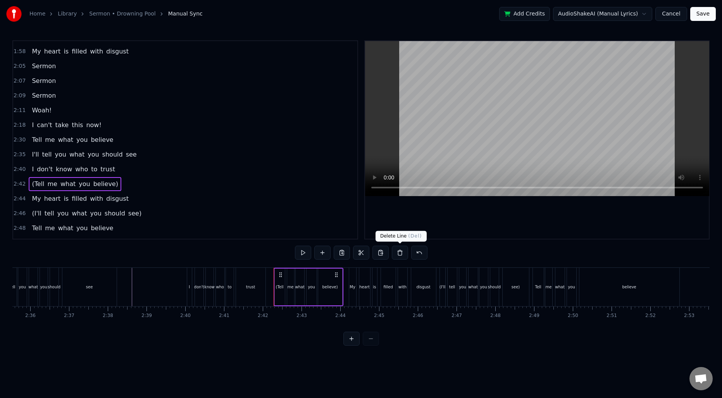
click at [400, 253] on button at bounding box center [400, 253] width 16 height 14
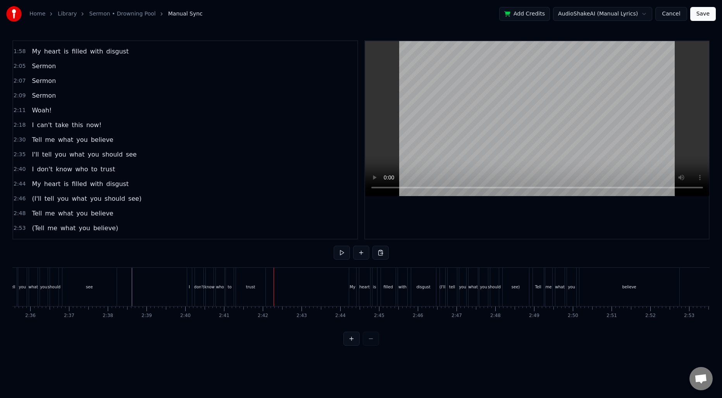
click at [17, 172] on span "2:40" at bounding box center [20, 170] width 12 height 8
click at [22, 198] on span "2:46" at bounding box center [20, 199] width 12 height 8
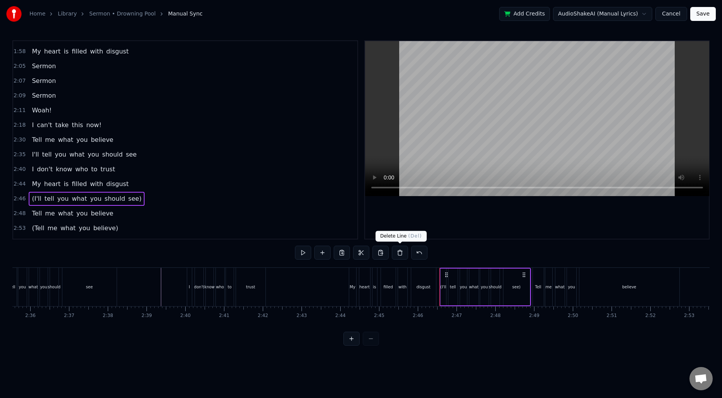
click at [397, 252] on button at bounding box center [400, 253] width 16 height 14
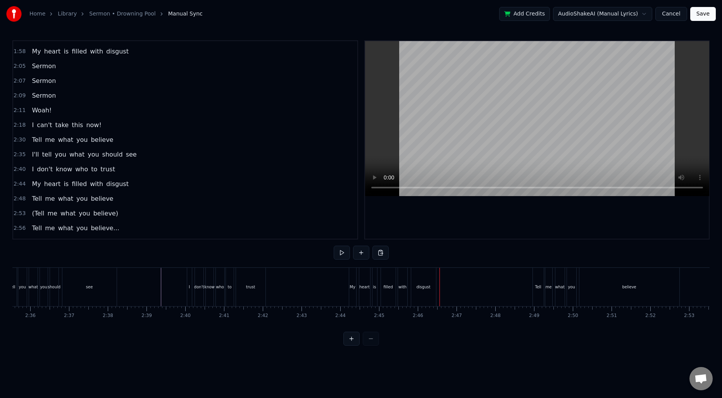
click at [17, 212] on span "2:53" at bounding box center [20, 214] width 12 height 8
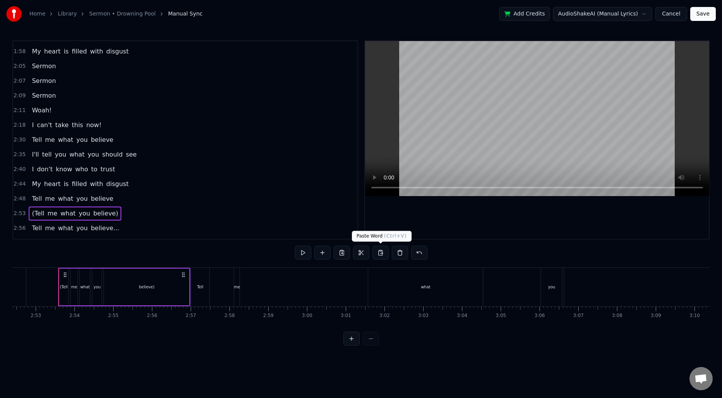
scroll to position [0, 6690]
click at [396, 252] on button at bounding box center [400, 253] width 16 height 14
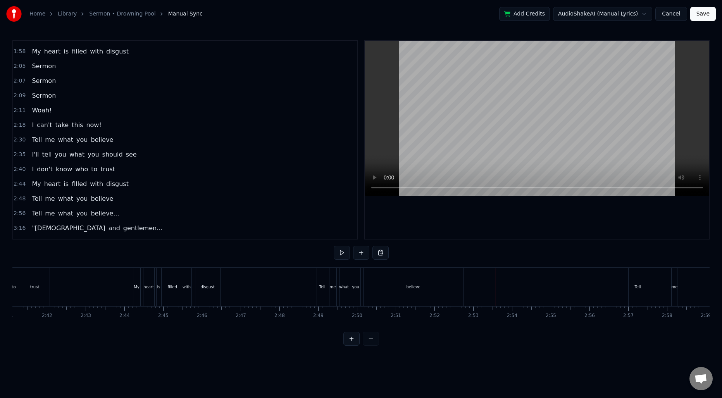
scroll to position [0, 6231]
click at [406, 300] on div "believe" at bounding box center [428, 287] width 100 height 38
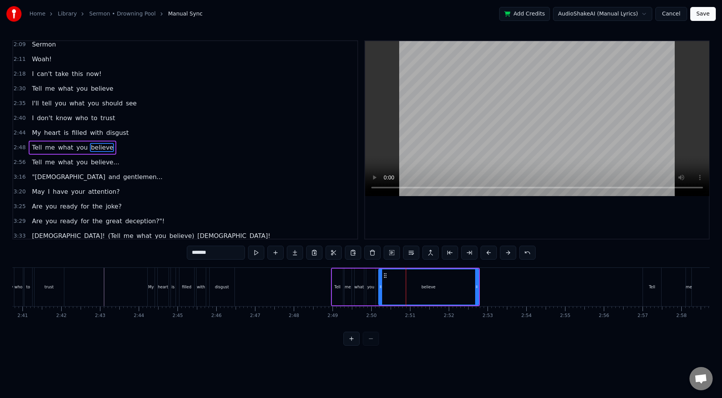
scroll to position [498, 0]
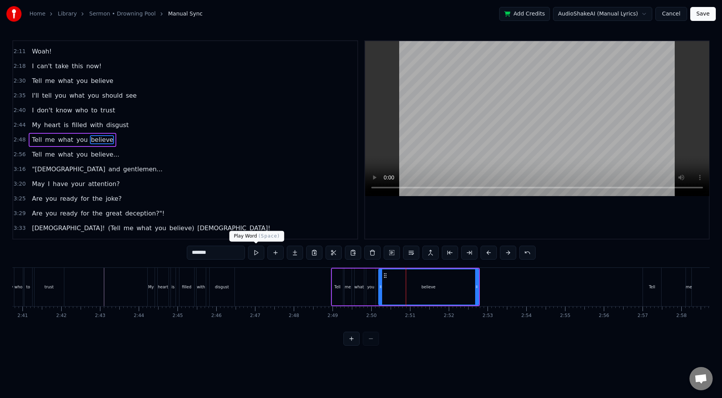
click at [209, 252] on input "*******" at bounding box center [216, 253] width 58 height 14
type input "**********"
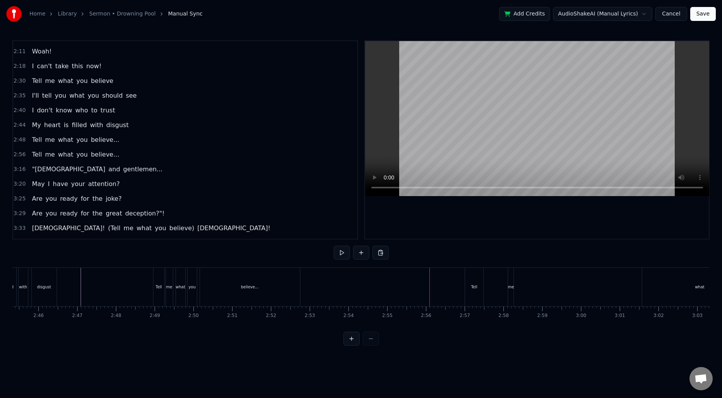
scroll to position [0, 6386]
click at [502, 290] on div "Tell" at bounding box center [498, 287] width 19 height 38
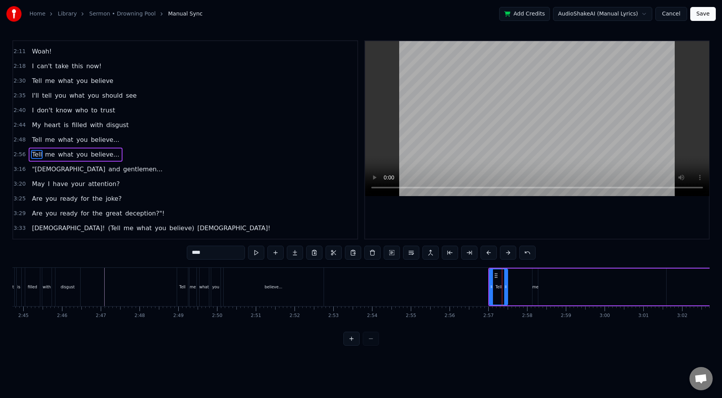
scroll to position [512, 0]
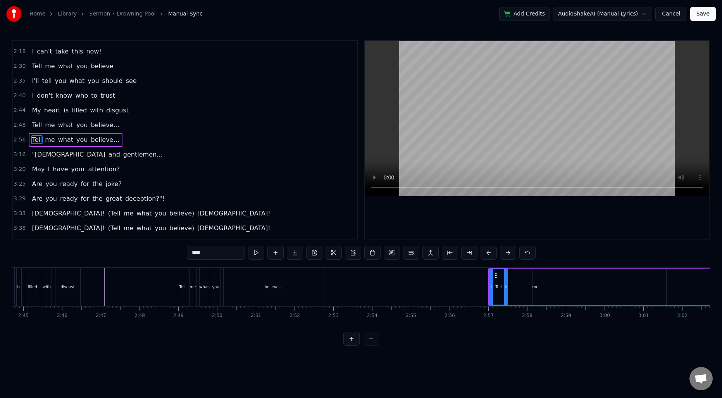
click at [18, 139] on span "2:56" at bounding box center [20, 140] width 12 height 8
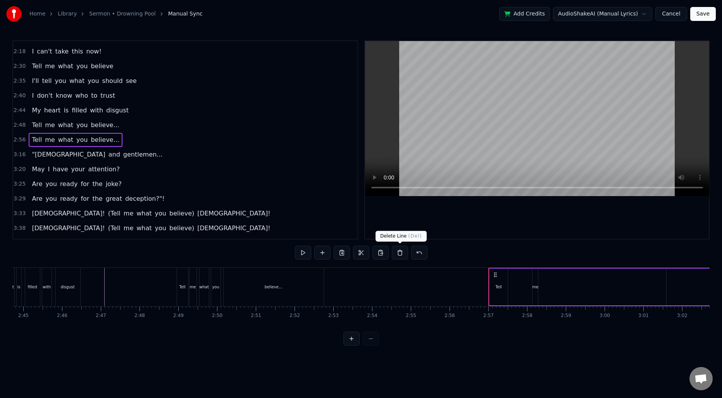
click at [400, 252] on button at bounding box center [400, 253] width 16 height 14
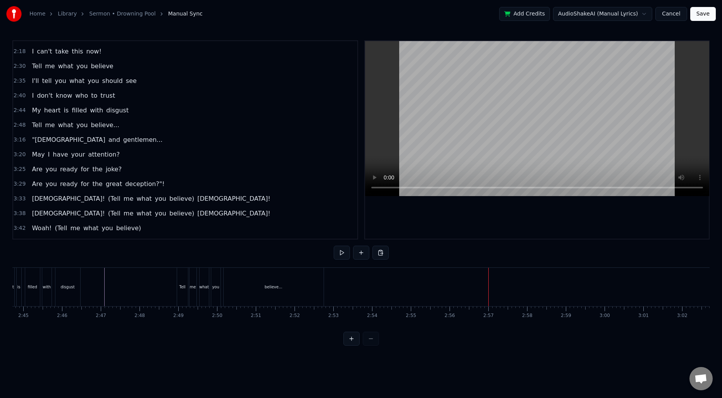
click at [184, 283] on div "Tell" at bounding box center [182, 287] width 11 height 38
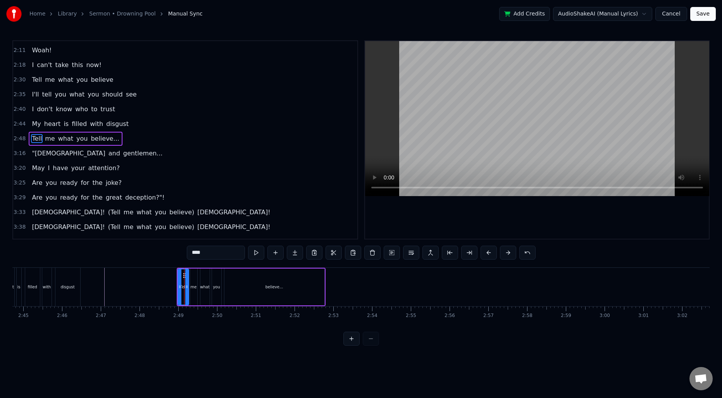
scroll to position [498, 0]
click at [12, 140] on div "Home Library Sermon • Drowning Pool Manual Sync Add Credits AudioShakeAI (Manua…" at bounding box center [361, 173] width 722 height 346
click at [21, 140] on span "2:48" at bounding box center [20, 140] width 12 height 8
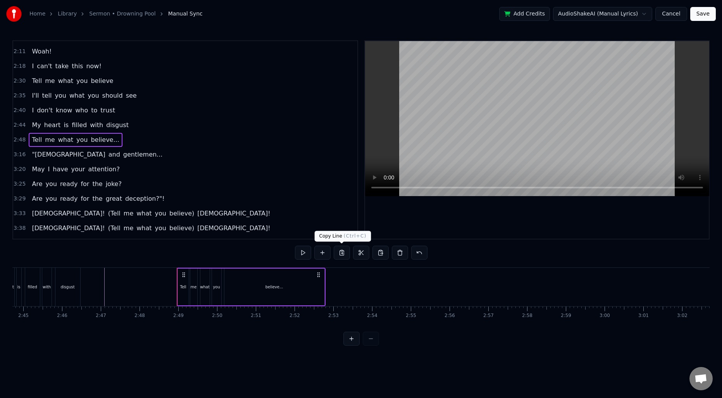
click at [342, 253] on button at bounding box center [342, 253] width 16 height 14
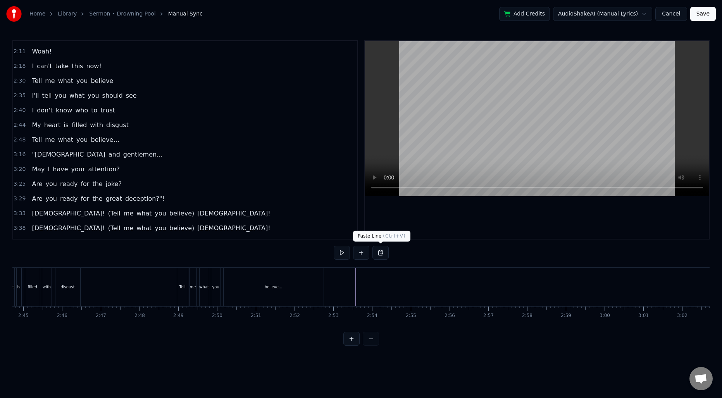
click at [380, 254] on button at bounding box center [381, 253] width 16 height 14
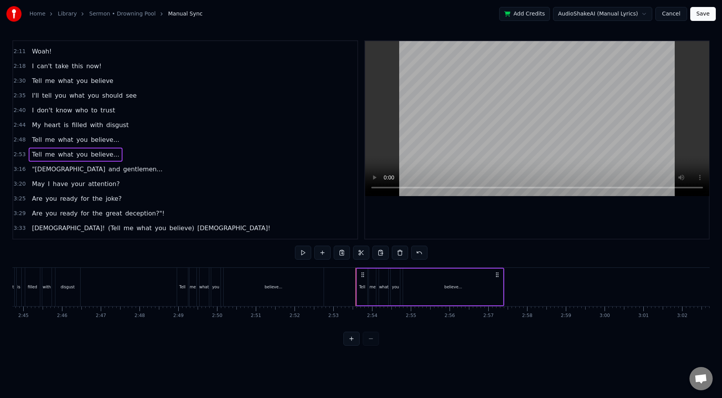
click at [471, 288] on div "believe..." at bounding box center [453, 287] width 100 height 37
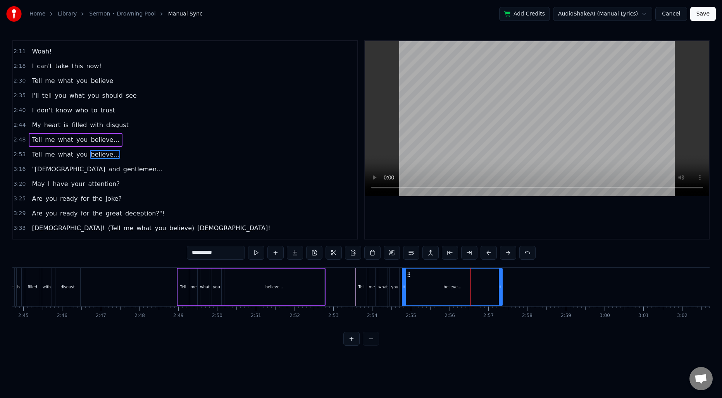
scroll to position [512, 0]
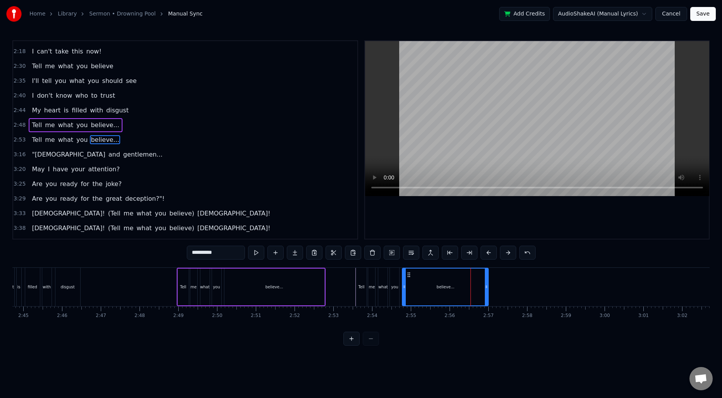
drag, startPoint x: 501, startPoint y: 285, endPoint x: 487, endPoint y: 283, distance: 14.1
click at [487, 283] on div at bounding box center [486, 287] width 3 height 37
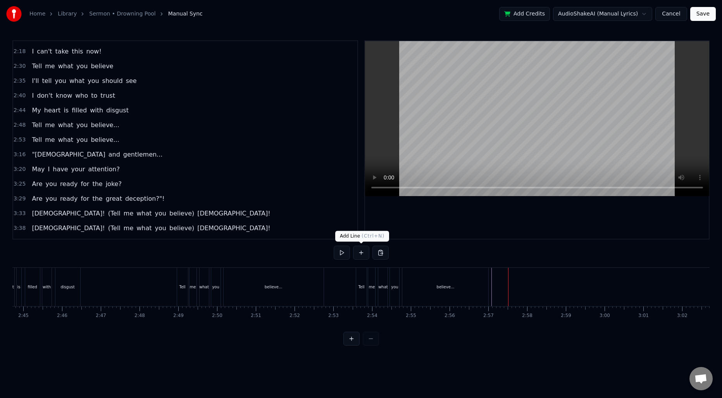
click at [364, 253] on button at bounding box center [361, 253] width 16 height 14
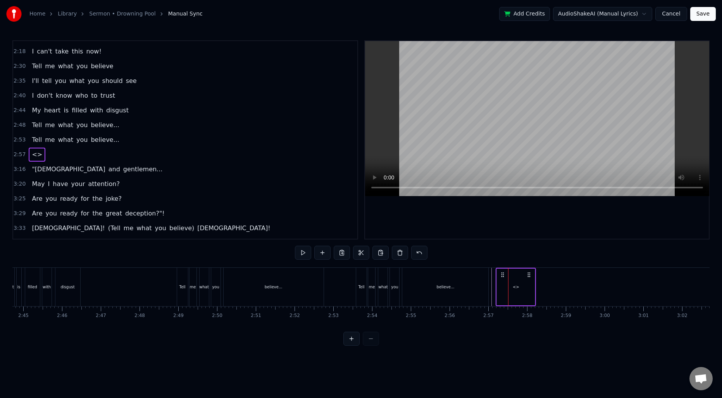
drag, startPoint x: 513, startPoint y: 276, endPoint x: 503, endPoint y: 276, distance: 9.7
click at [504, 276] on circle at bounding box center [504, 276] width 0 height 0
click at [511, 283] on div "<>" at bounding box center [516, 287] width 38 height 37
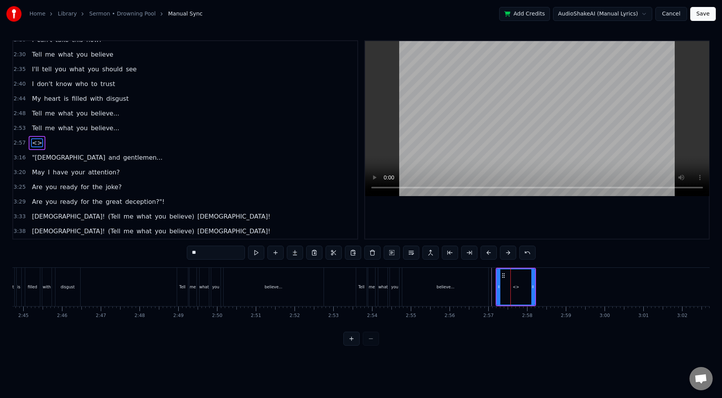
scroll to position [527, 0]
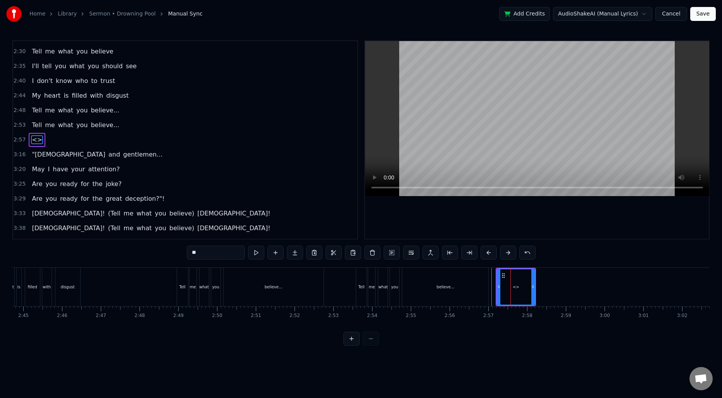
click at [219, 253] on input "**" at bounding box center [216, 253] width 58 height 14
type input "*"
type input "********"
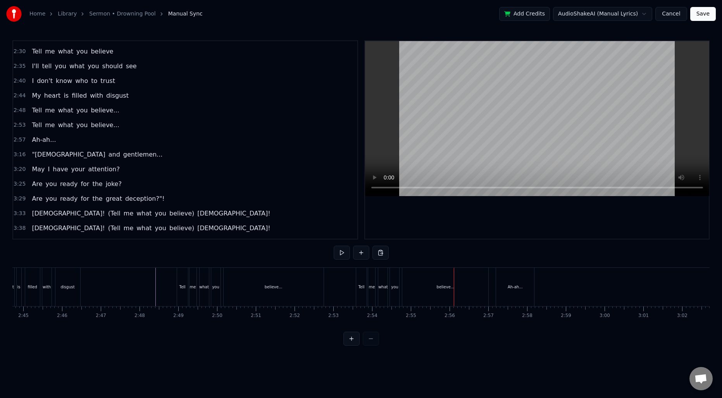
click at [356, 280] on div "Tell" at bounding box center [361, 287] width 11 height 38
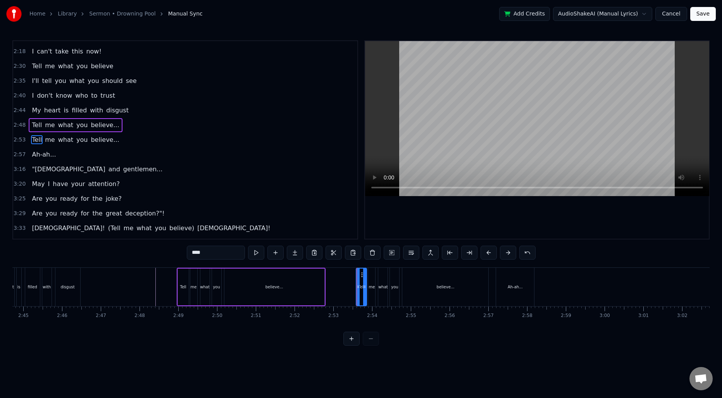
click at [21, 142] on span "2:53" at bounding box center [20, 140] width 12 height 8
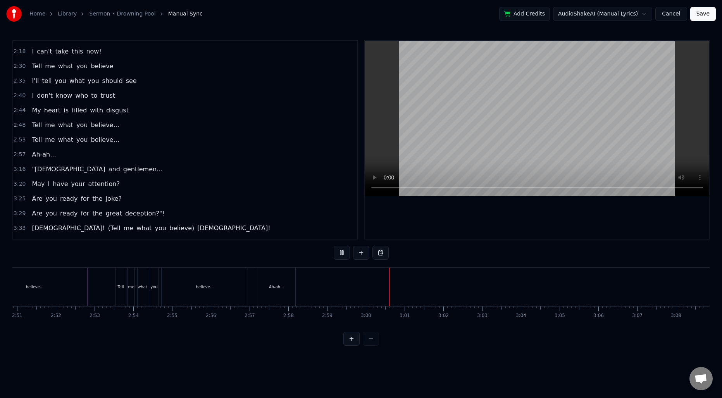
scroll to position [0, 6641]
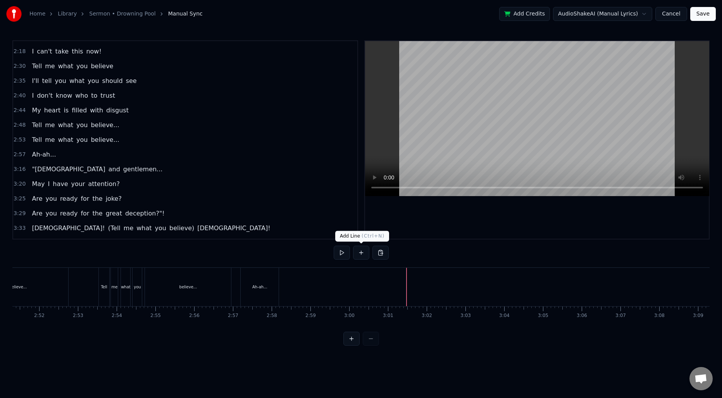
click at [359, 256] on button at bounding box center [361, 253] width 16 height 14
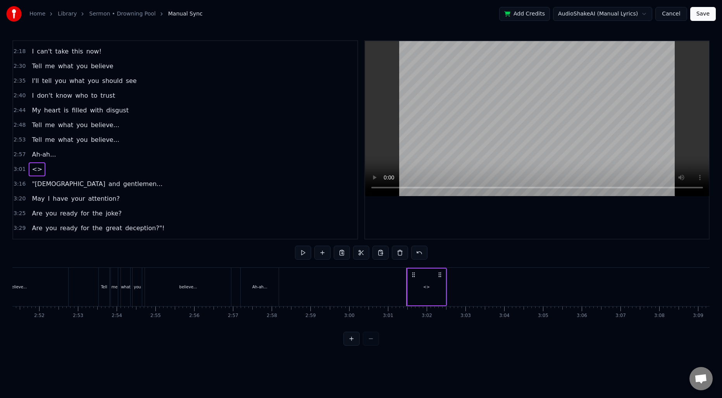
click at [421, 286] on div "<>" at bounding box center [427, 287] width 38 height 37
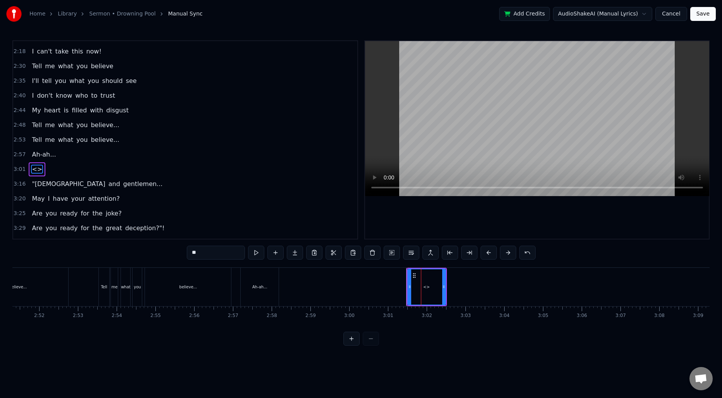
scroll to position [542, 0]
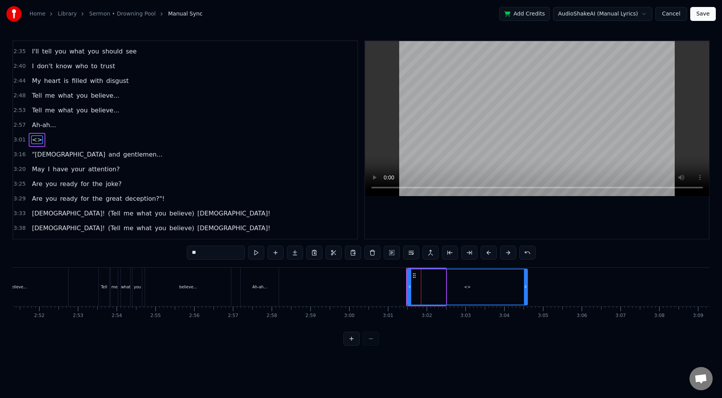
drag, startPoint x: 443, startPoint y: 287, endPoint x: 525, endPoint y: 294, distance: 82.5
click at [525, 294] on div at bounding box center [525, 286] width 3 height 35
drag, startPoint x: 409, startPoint y: 285, endPoint x: 404, endPoint y: 285, distance: 5.1
click at [405, 285] on icon at bounding box center [405, 287] width 3 height 6
click at [219, 254] on input "**" at bounding box center [216, 253] width 58 height 14
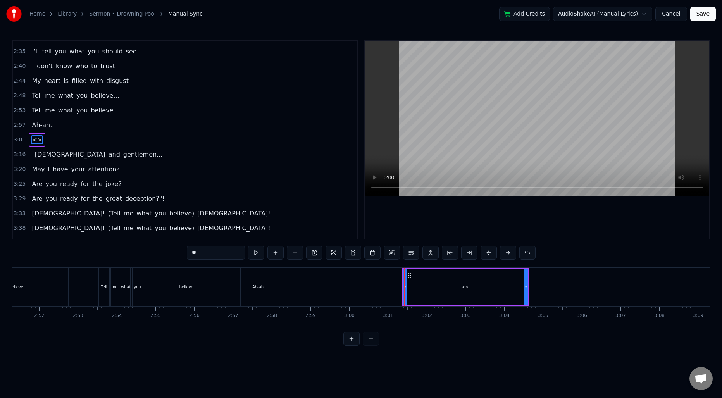
click at [219, 254] on input "**" at bounding box center [216, 253] width 58 height 14
type input "**********"
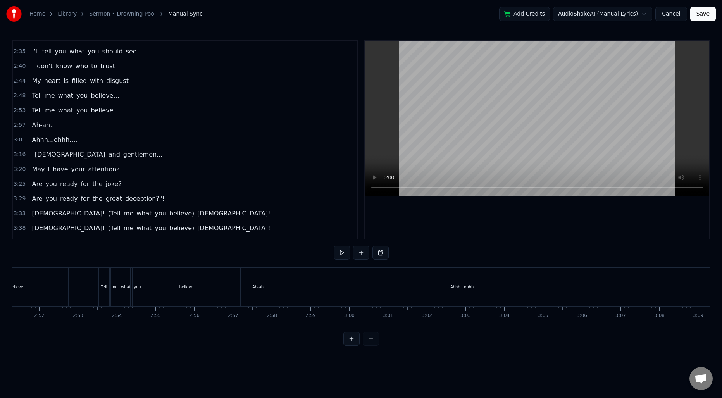
click at [447, 292] on div "Ahhh...ohhh...." at bounding box center [464, 287] width 125 height 38
click at [361, 248] on button at bounding box center [361, 253] width 16 height 14
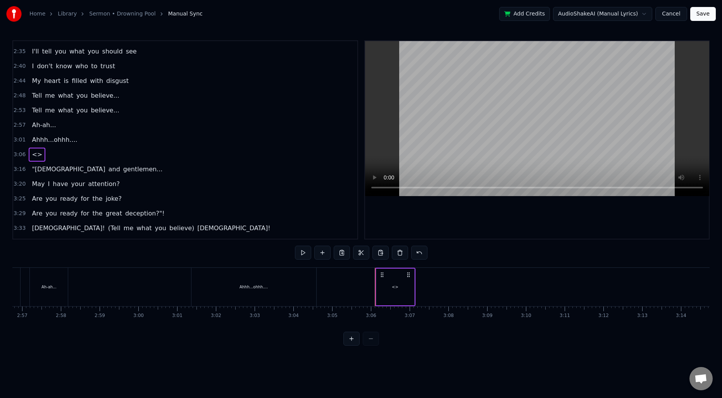
click at [411, 285] on div "<>" at bounding box center [395, 287] width 38 height 37
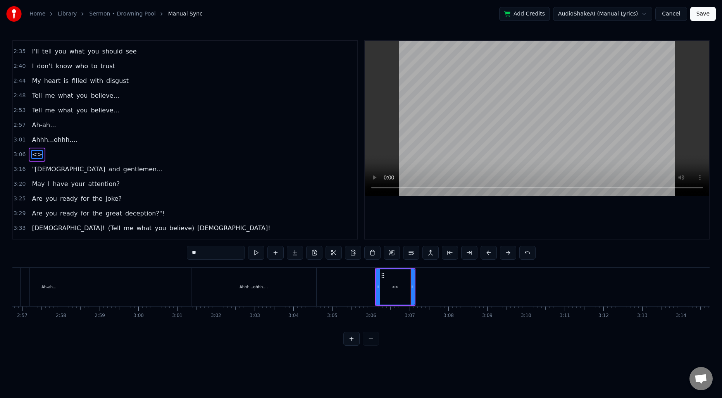
scroll to position [557, 0]
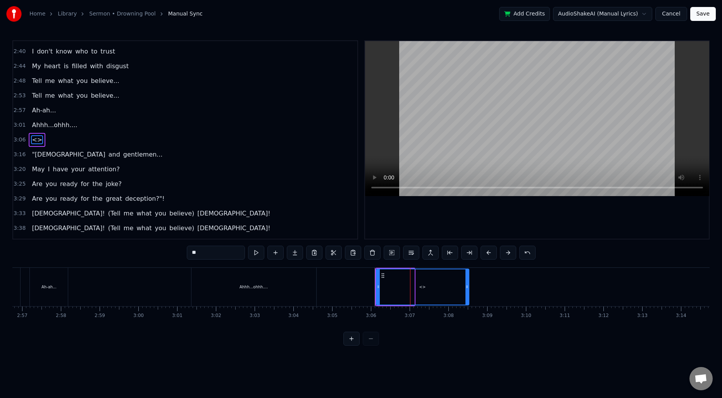
drag, startPoint x: 412, startPoint y: 285, endPoint x: 467, endPoint y: 287, distance: 54.7
click at [467, 287] on icon at bounding box center [467, 287] width 3 height 6
click at [232, 252] on input "**" at bounding box center [216, 253] width 58 height 14
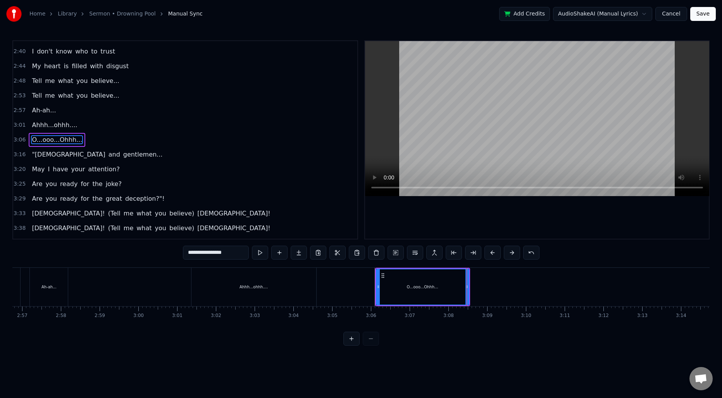
type input "**********"
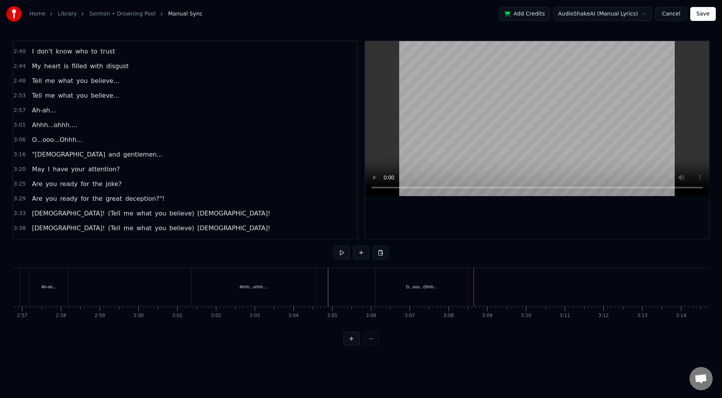
click at [426, 292] on div "O...ooo...Ohhh..." at bounding box center [422, 287] width 93 height 38
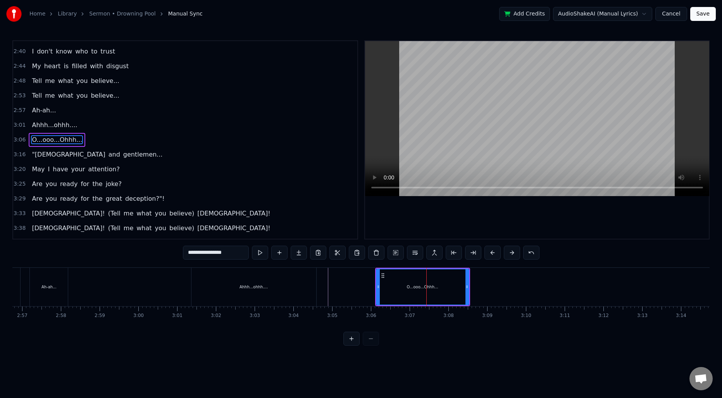
drag, startPoint x: 211, startPoint y: 250, endPoint x: 176, endPoint y: 249, distance: 34.5
click at [176, 249] on div "0:09 Grrrrrrr..... 0:14 Go! 0:32 Where was [DEMOGRAPHIC_DATA] 0:34 When I neede…" at bounding box center [360, 192] width 697 height 305
type input "*******"
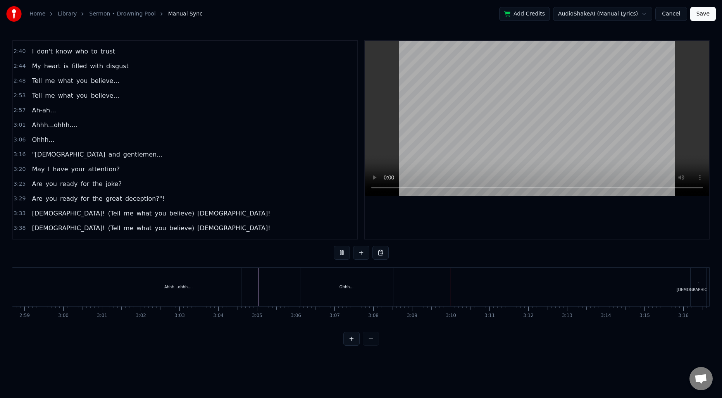
scroll to position [0, 6939]
click at [186, 293] on div "Ahhh...ohhh...." at bounding box center [167, 287] width 125 height 38
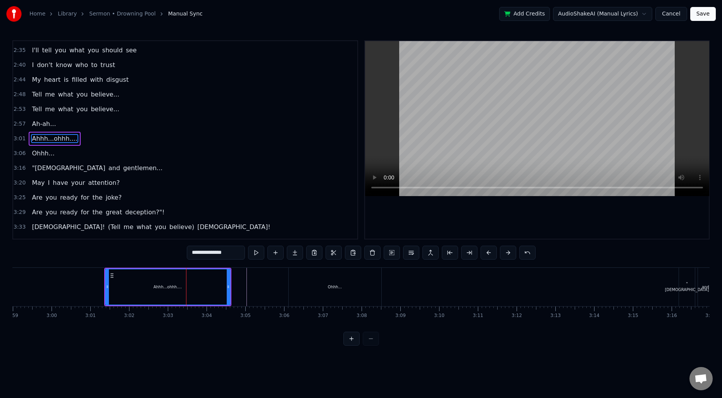
scroll to position [542, 0]
click at [315, 253] on button at bounding box center [314, 253] width 16 height 14
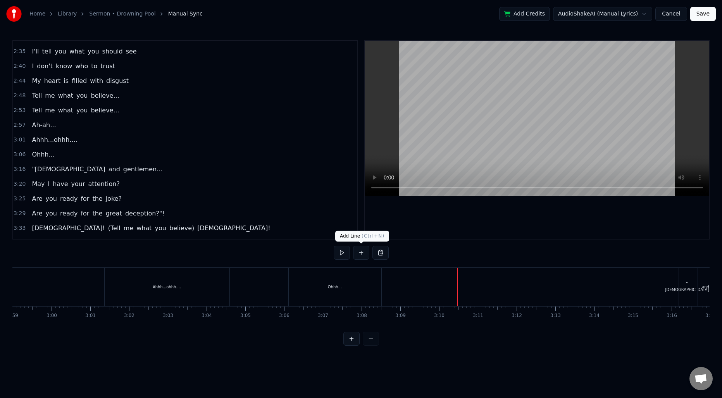
click at [359, 254] on button at bounding box center [361, 253] width 16 height 14
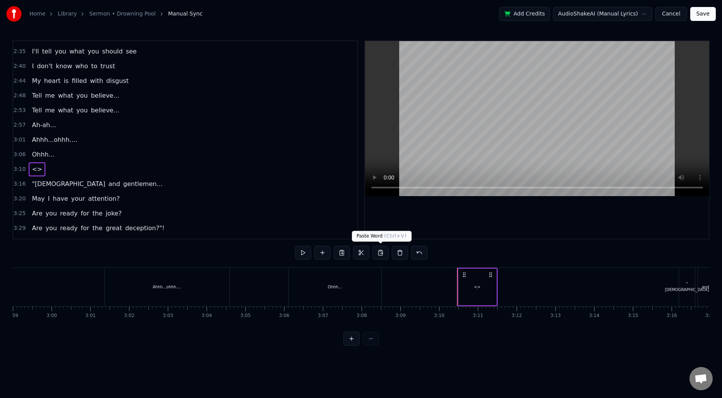
click at [382, 255] on button at bounding box center [381, 253] width 16 height 14
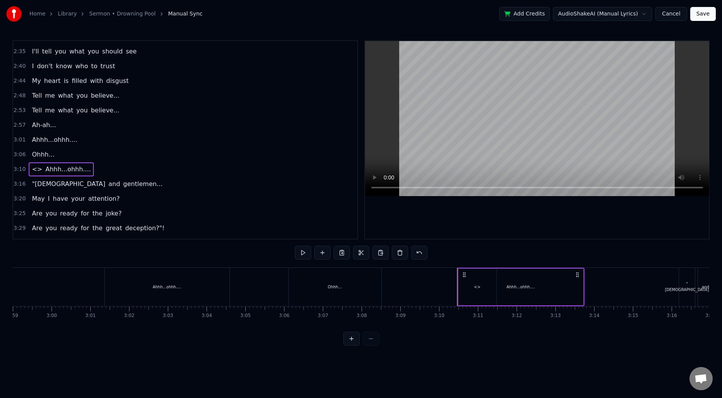
click at [473, 283] on div "Ahhh...ohhh...." at bounding box center [521, 287] width 125 height 37
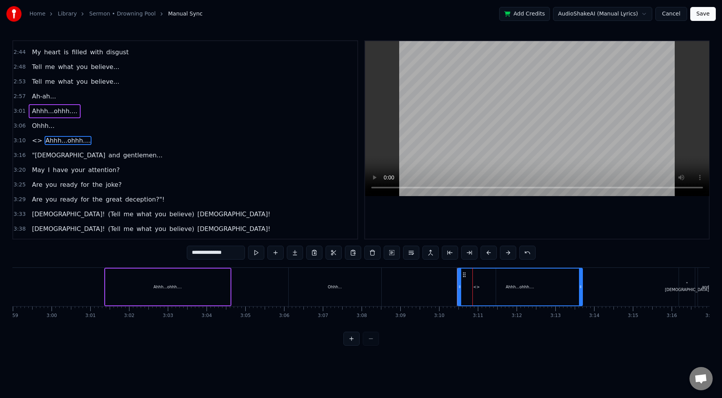
scroll to position [571, 0]
click at [479, 285] on div "Ahhh...ohhh...." at bounding box center [520, 287] width 124 height 37
click at [522, 290] on div "Ahhh...ohhh...." at bounding box center [520, 287] width 124 height 37
click at [36, 141] on span "<>" at bounding box center [37, 139] width 12 height 9
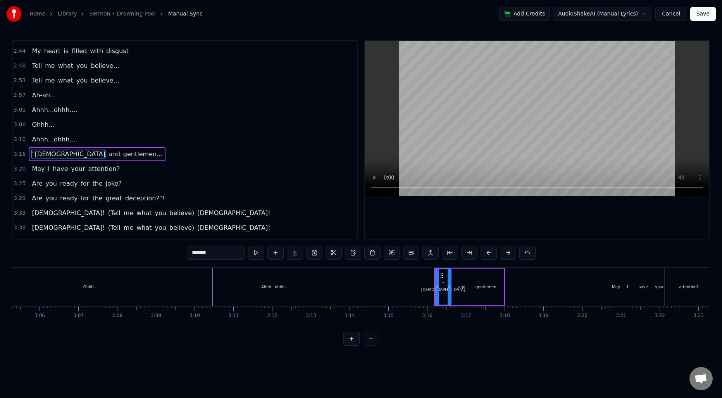
scroll to position [0, 7175]
click at [331, 283] on div "Ahhh...ohhh...." at bounding box center [284, 287] width 125 height 38
type input "**********"
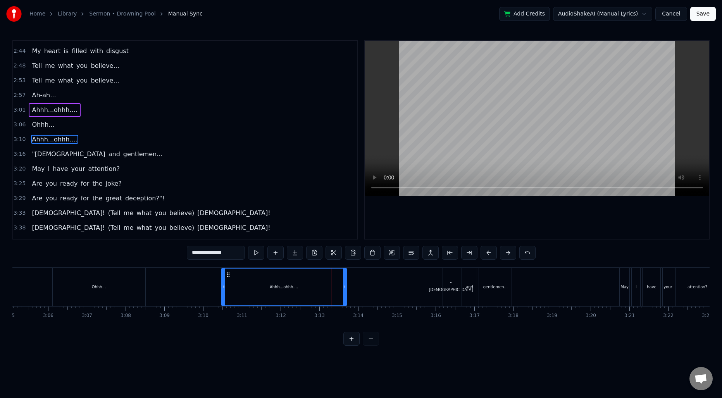
scroll to position [571, 0]
drag, startPoint x: 345, startPoint y: 285, endPoint x: 413, endPoint y: 283, distance: 68.6
click at [413, 283] on div at bounding box center [413, 287] width 3 height 37
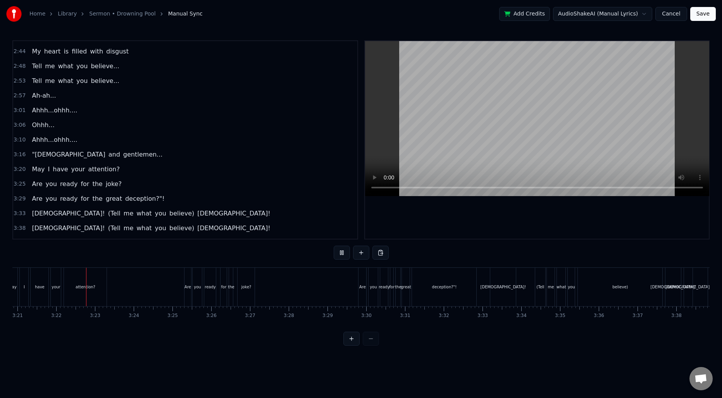
scroll to position [0, 7798]
click at [82, 200] on span "for" at bounding box center [85, 198] width 10 height 9
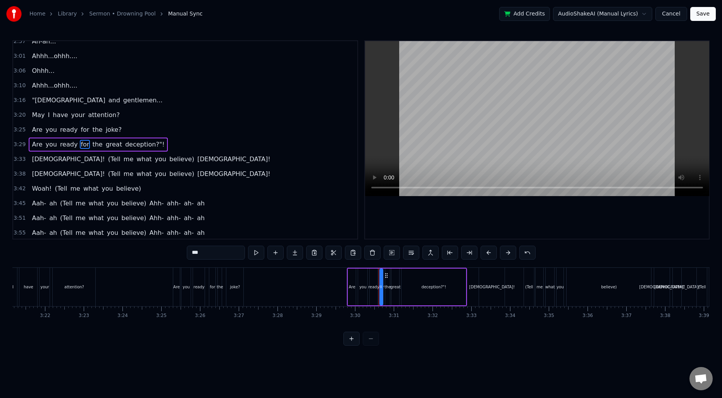
scroll to position [630, 0]
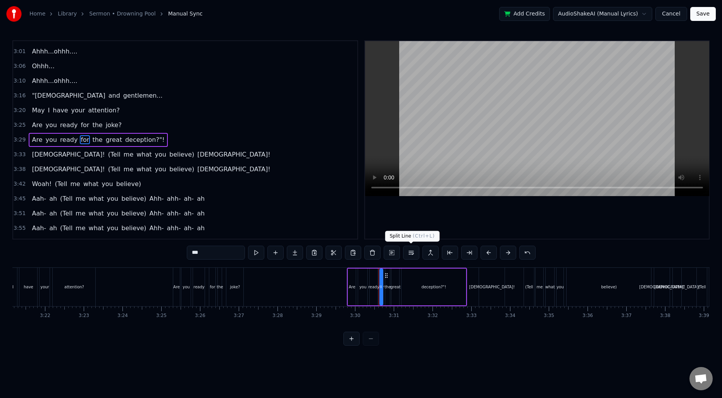
click at [410, 254] on button at bounding box center [411, 253] width 16 height 14
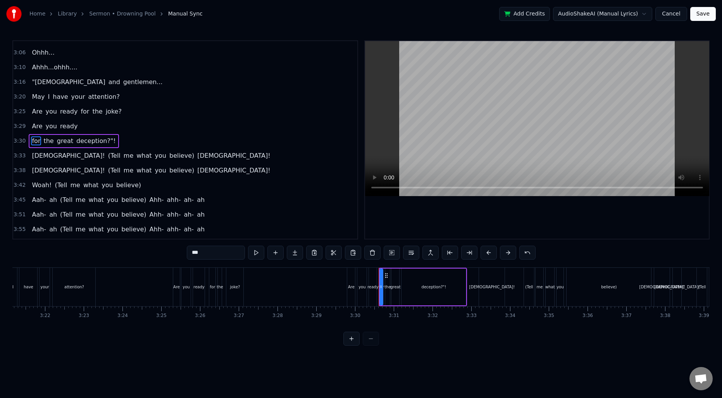
scroll to position [645, 0]
click at [22, 127] on span "3:29" at bounding box center [20, 125] width 12 height 8
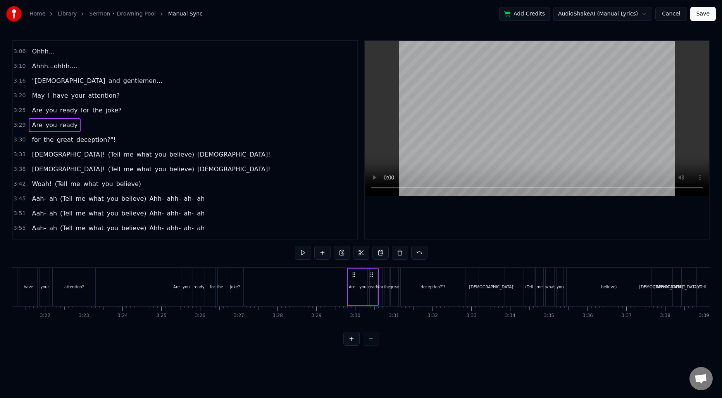
click at [528, 290] on div "(Tell" at bounding box center [529, 287] width 10 height 38
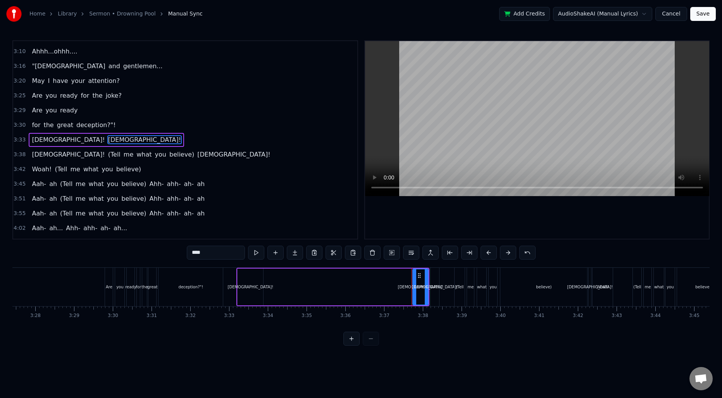
scroll to position [0, 8051]
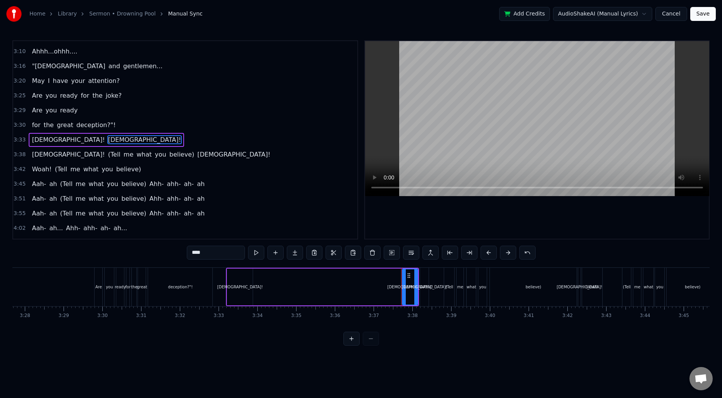
click at [451, 289] on div "(Tell" at bounding box center [449, 287] width 8 height 6
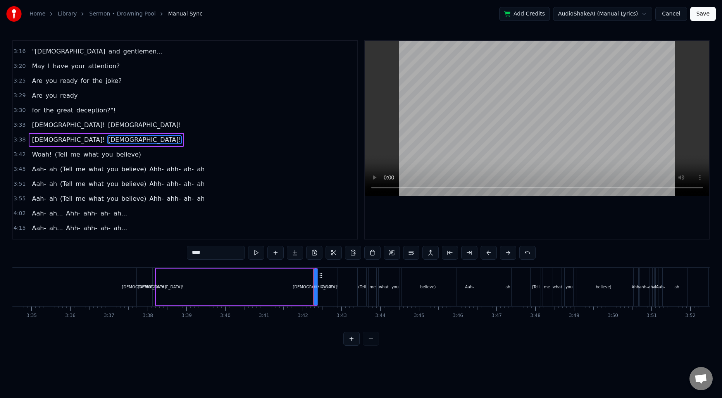
scroll to position [0, 8338]
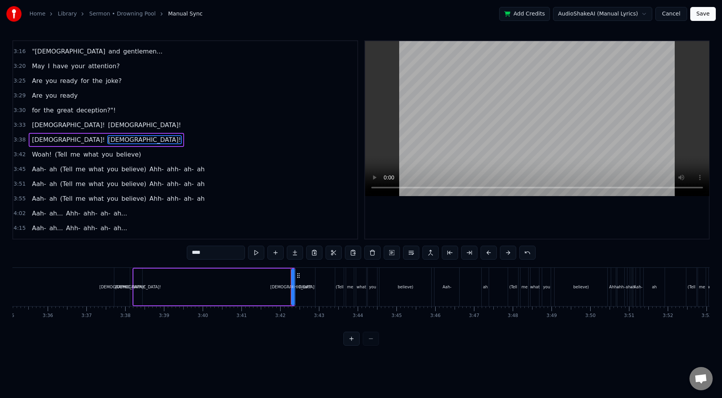
click at [341, 292] on div "(Tell" at bounding box center [339, 287] width 9 height 38
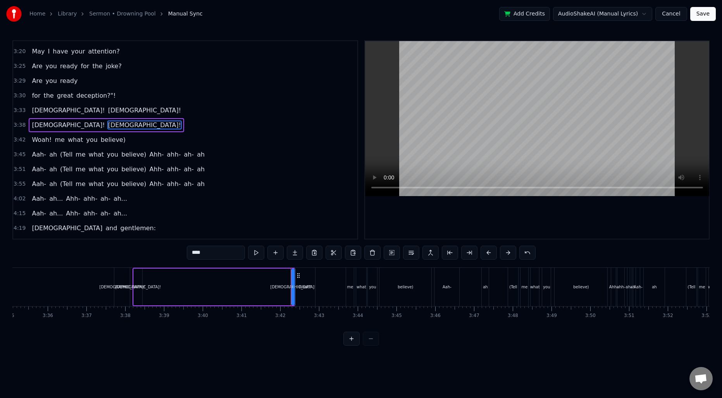
scroll to position [675, 0]
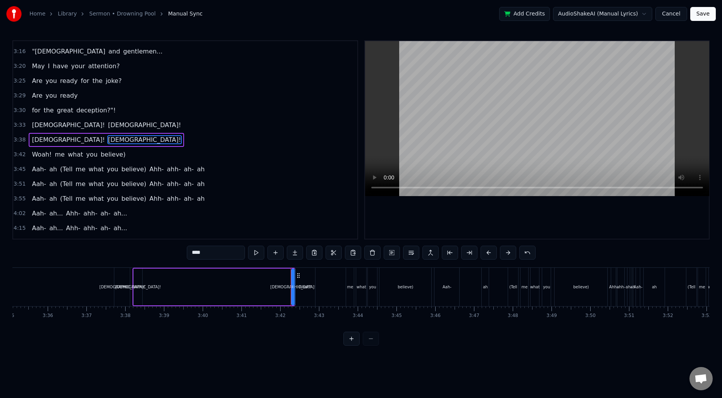
click at [349, 289] on div "me" at bounding box center [350, 287] width 6 height 6
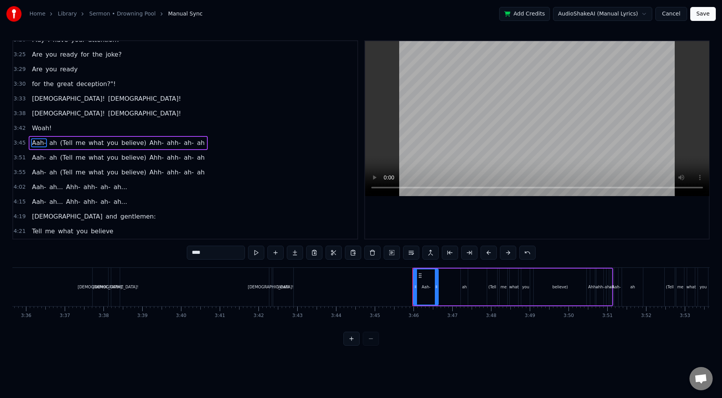
scroll to position [0, 8412]
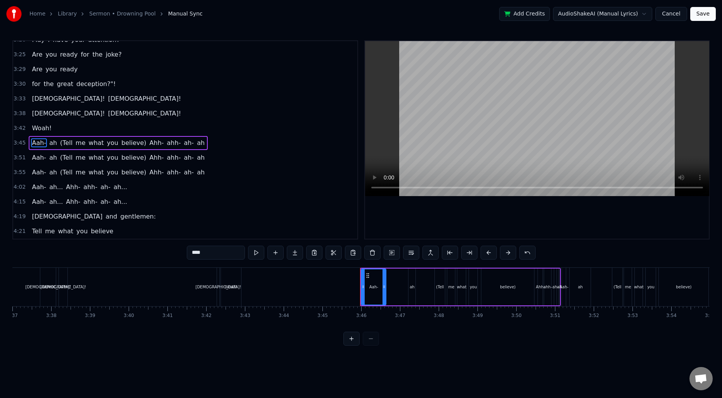
click at [438, 289] on div "(Tell" at bounding box center [440, 287] width 8 height 6
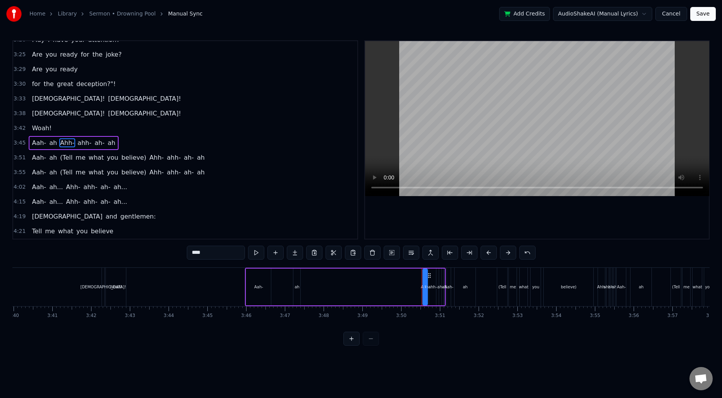
scroll to position [0, 8556]
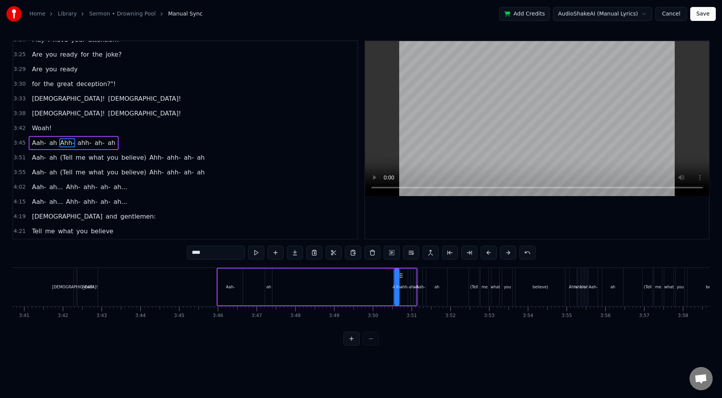
click at [477, 294] on div "(Tell" at bounding box center [474, 287] width 10 height 38
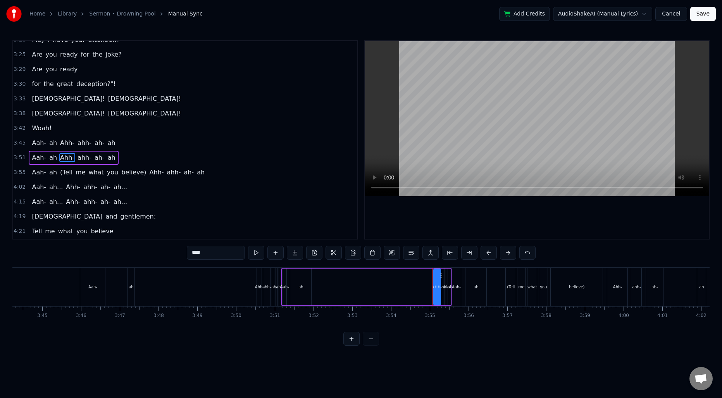
scroll to position [0, 8743]
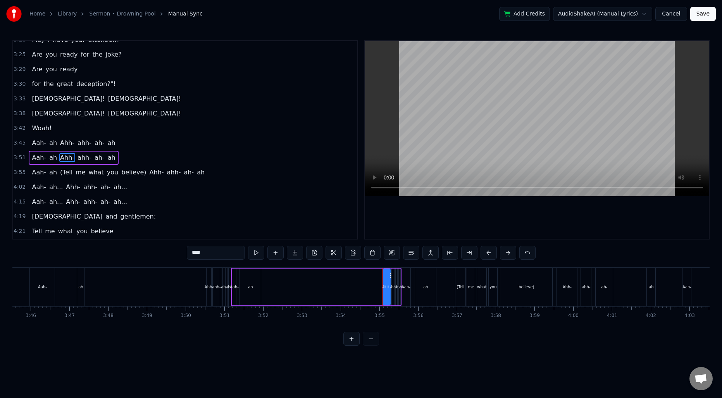
click at [459, 294] on div "(Tell" at bounding box center [461, 287] width 10 height 38
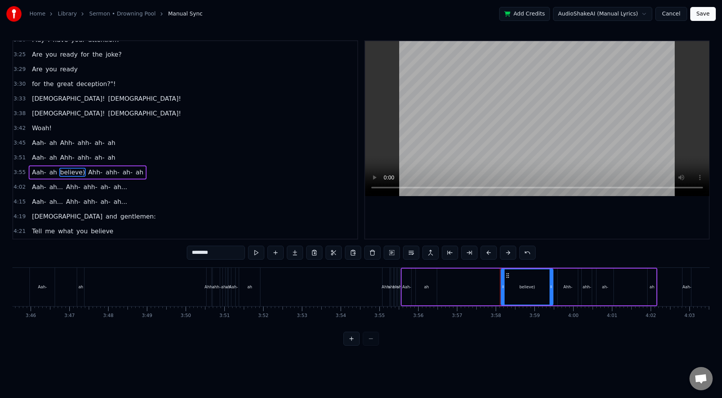
type input "****"
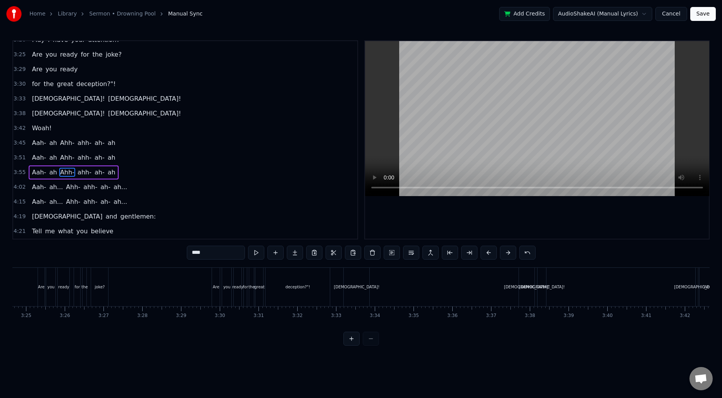
scroll to position [0, 7932]
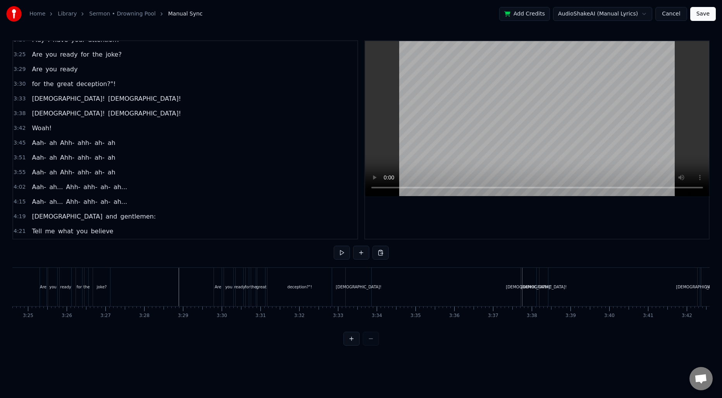
click at [526, 279] on div "[DEMOGRAPHIC_DATA]!" at bounding box center [529, 287] width 16 height 38
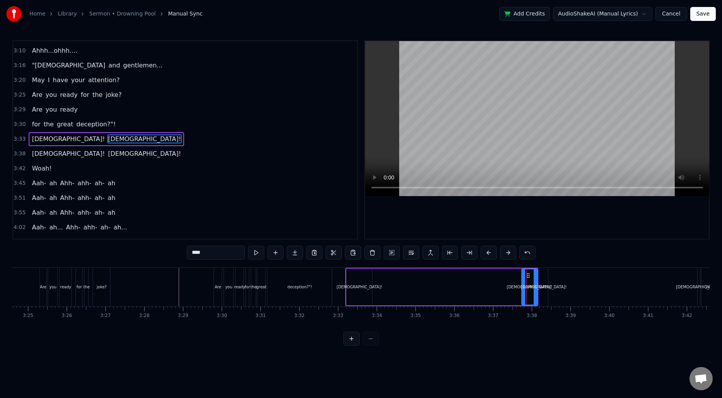
scroll to position [660, 0]
click at [529, 276] on icon at bounding box center [528, 276] width 6 height 6
drag, startPoint x: 528, startPoint y: 276, endPoint x: 435, endPoint y: 282, distance: 93.3
click at [435, 282] on div "[DEMOGRAPHIC_DATA]!" at bounding box center [435, 286] width 15 height 35
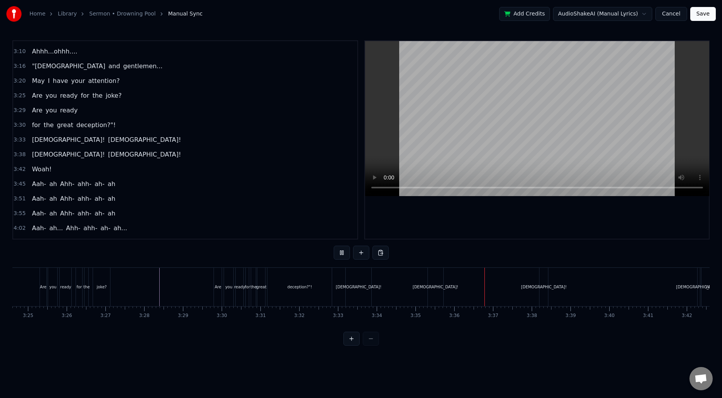
click at [438, 293] on div "[DEMOGRAPHIC_DATA]!" at bounding box center [436, 287] width 16 height 38
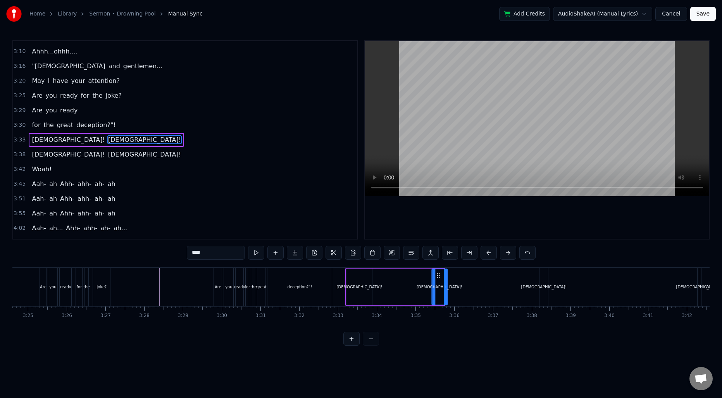
click at [438, 277] on icon at bounding box center [438, 276] width 6 height 6
drag, startPoint x: 447, startPoint y: 279, endPoint x: 457, endPoint y: 280, distance: 10.6
click at [457, 280] on div at bounding box center [456, 286] width 3 height 35
click at [438, 274] on icon at bounding box center [440, 276] width 6 height 6
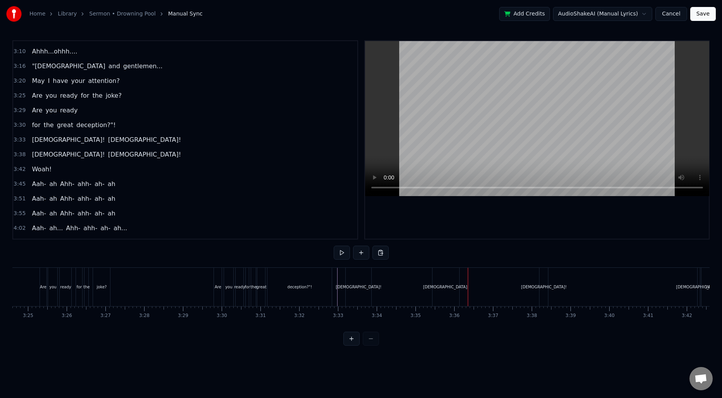
click at [447, 286] on div "[DEMOGRAPHIC_DATA]!" at bounding box center [446, 287] width 46 height 6
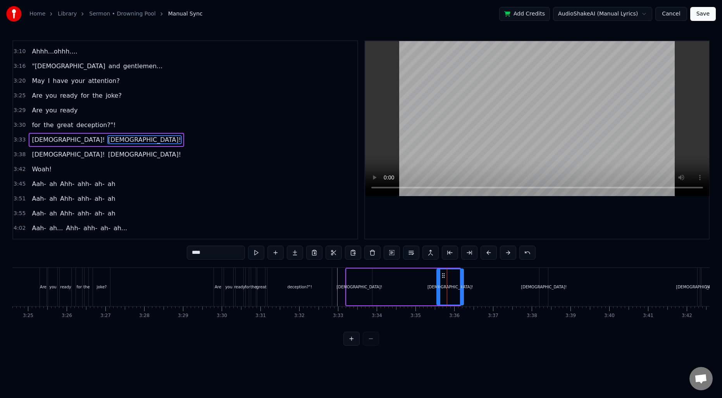
click at [443, 275] on icon at bounding box center [443, 276] width 6 height 6
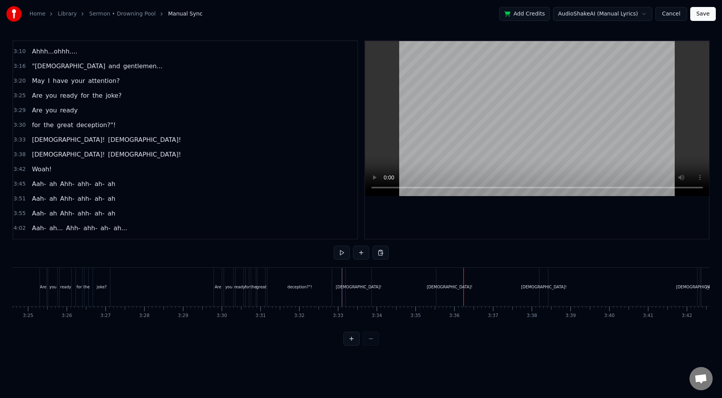
click at [107, 140] on span "[DEMOGRAPHIC_DATA]!" at bounding box center [144, 139] width 74 height 9
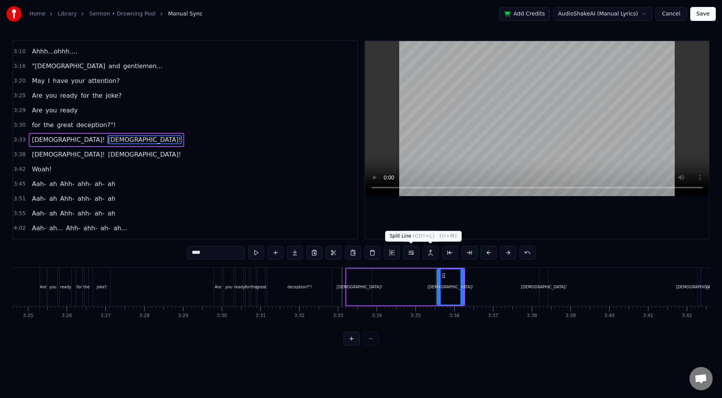
click at [409, 252] on button at bounding box center [411, 253] width 16 height 14
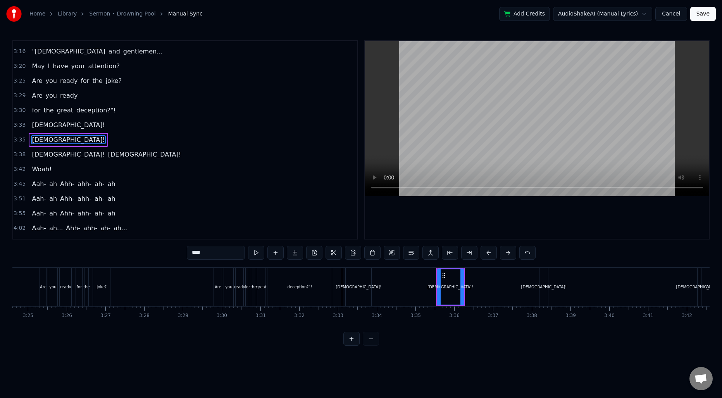
click at [107, 155] on span "[DEMOGRAPHIC_DATA]!" at bounding box center [144, 154] width 74 height 9
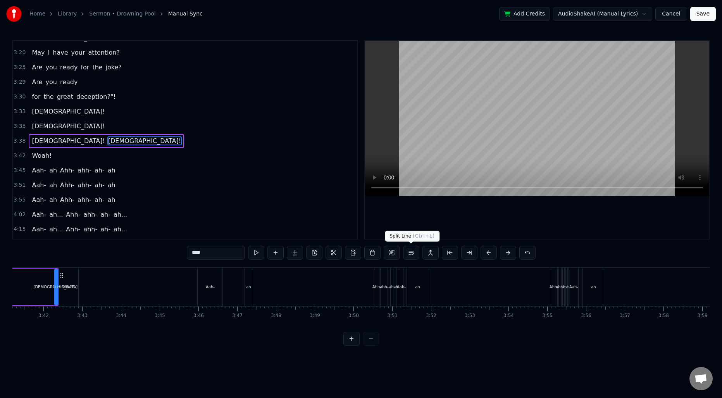
scroll to position [0, 8578]
click at [408, 251] on button at bounding box center [411, 253] width 16 height 14
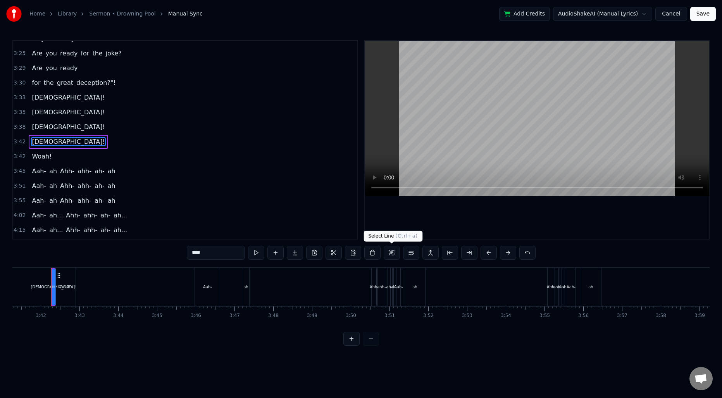
scroll to position [704, 0]
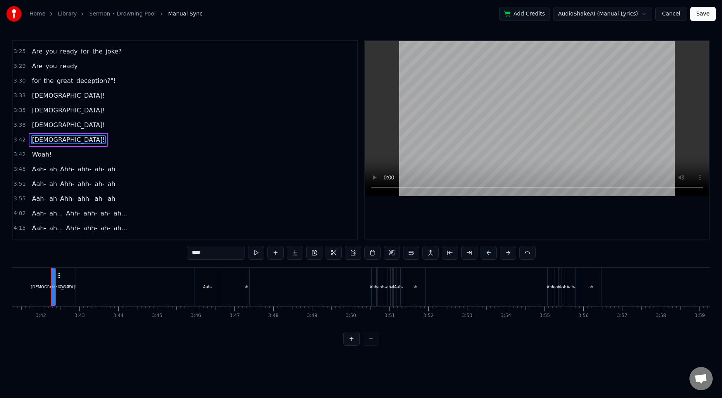
click at [16, 98] on span "3:33" at bounding box center [20, 96] width 12 height 8
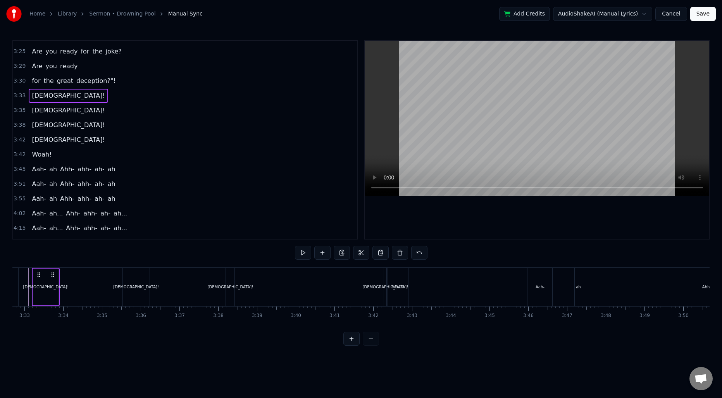
scroll to position [0, 8226]
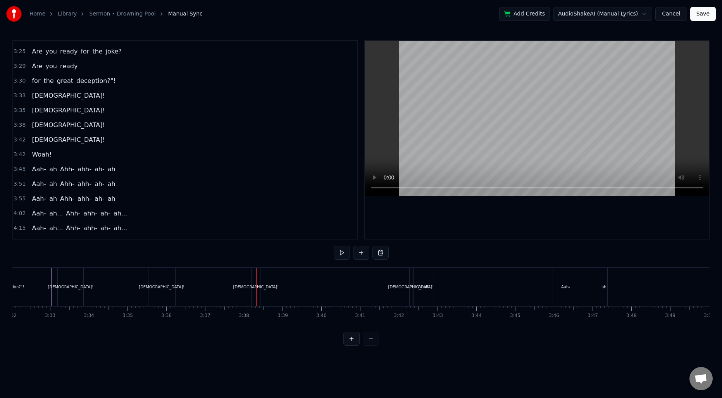
click at [255, 278] on div "[DEMOGRAPHIC_DATA]!" at bounding box center [256, 287] width 9 height 38
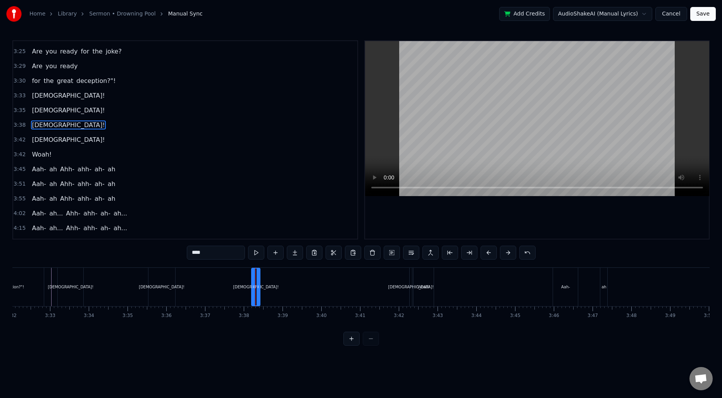
scroll to position [689, 0]
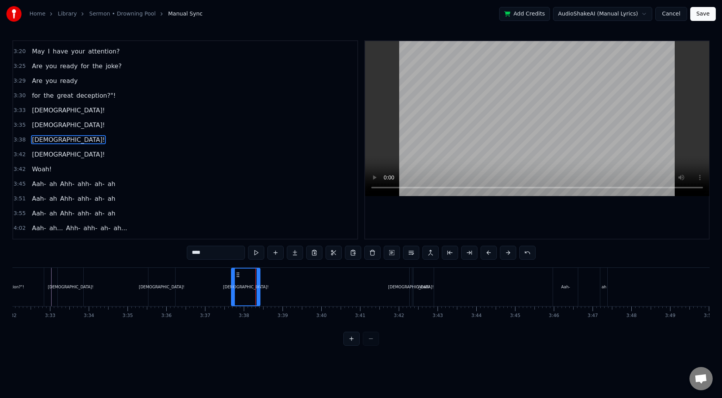
drag, startPoint x: 253, startPoint y: 281, endPoint x: 233, endPoint y: 282, distance: 20.2
click at [233, 282] on div at bounding box center [233, 287] width 3 height 37
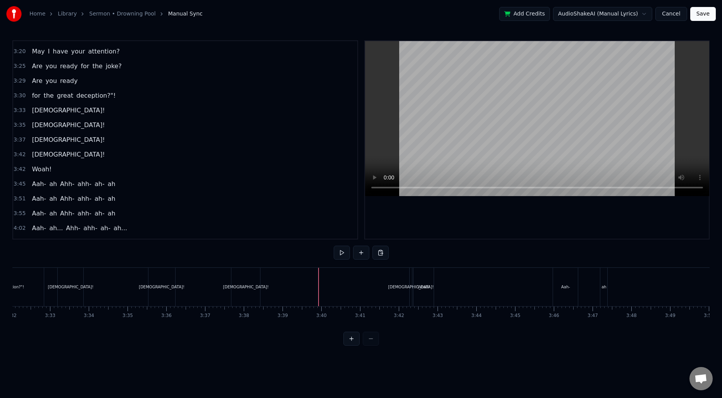
click at [411, 288] on div "[DEMOGRAPHIC_DATA]!" at bounding box center [411, 287] width 46 height 6
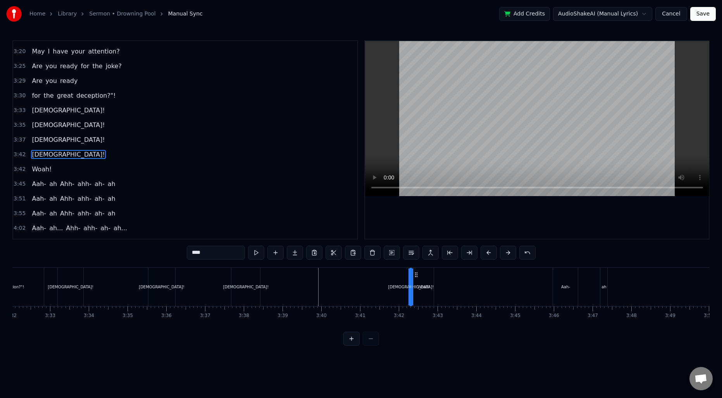
scroll to position [704, 0]
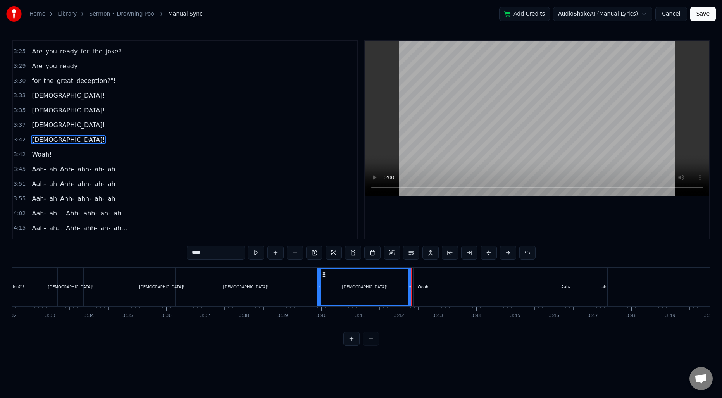
drag, startPoint x: 412, startPoint y: 286, endPoint x: 320, endPoint y: 286, distance: 92.3
click at [320, 286] on icon at bounding box center [319, 287] width 3 height 6
drag, startPoint x: 410, startPoint y: 285, endPoint x: 344, endPoint y: 286, distance: 65.5
click at [344, 286] on icon at bounding box center [344, 287] width 3 height 6
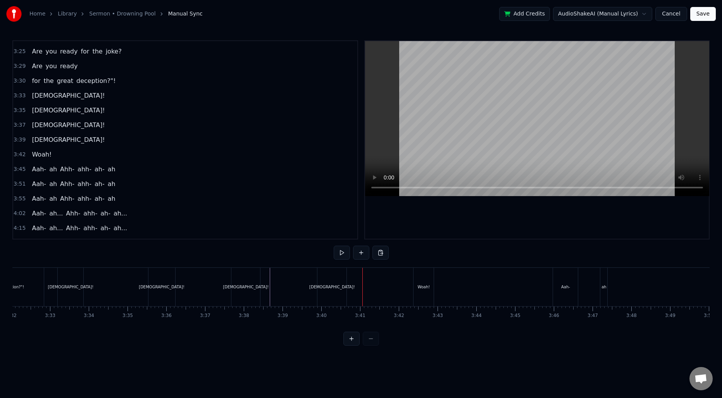
click at [335, 285] on div "[DEMOGRAPHIC_DATA]!" at bounding box center [332, 287] width 46 height 6
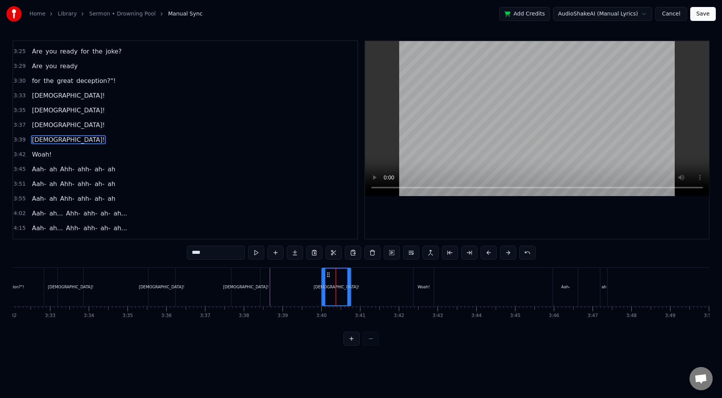
drag, startPoint x: 324, startPoint y: 276, endPoint x: 329, endPoint y: 276, distance: 4.3
click at [329, 276] on icon at bounding box center [329, 275] width 6 height 6
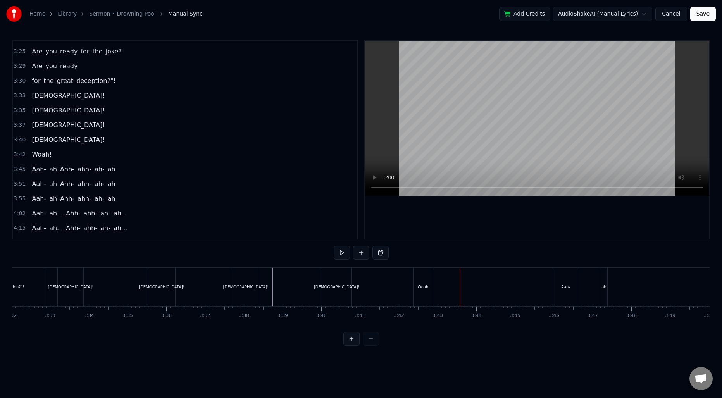
click at [417, 288] on div "Woah!" at bounding box center [424, 287] width 20 height 38
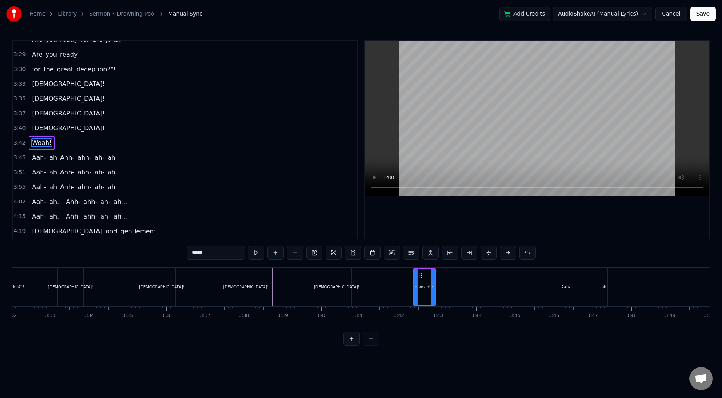
scroll to position [719, 0]
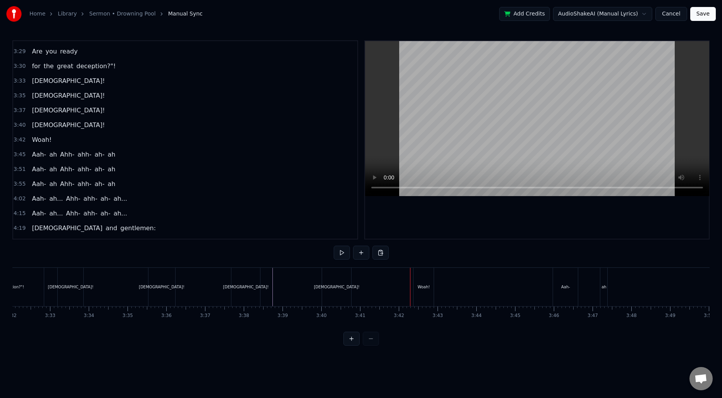
click at [417, 287] on div "Woah!" at bounding box center [424, 287] width 20 height 38
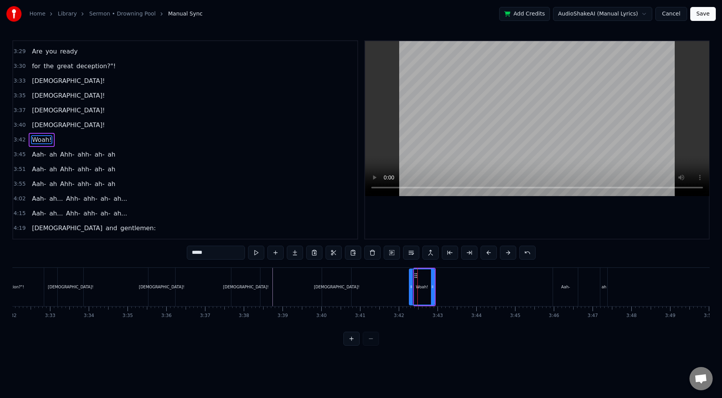
drag, startPoint x: 415, startPoint y: 286, endPoint x: 410, endPoint y: 286, distance: 5.4
click at [410, 286] on icon at bounding box center [411, 287] width 3 height 6
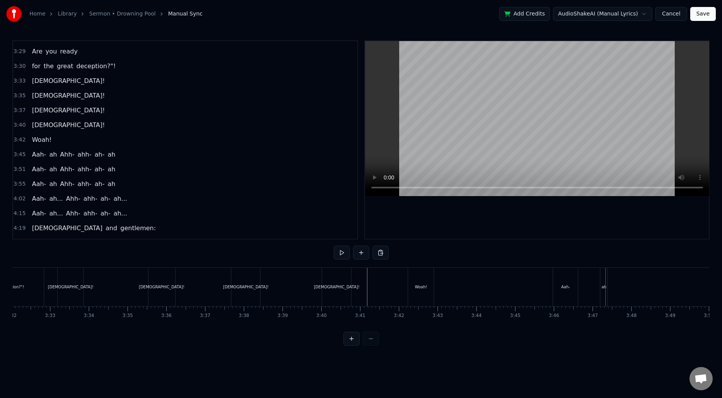
click at [568, 288] on div "Aah-" at bounding box center [565, 287] width 9 height 6
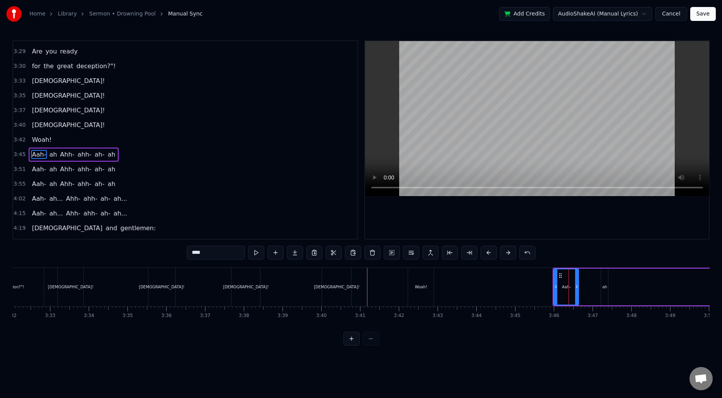
scroll to position [730, 0]
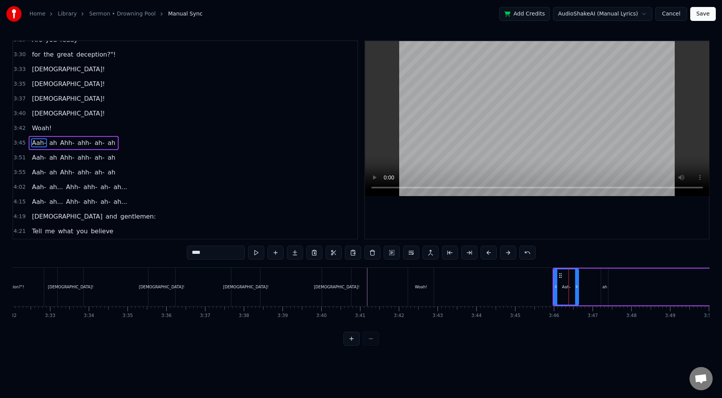
click at [17, 141] on span "3:45" at bounding box center [20, 143] width 12 height 8
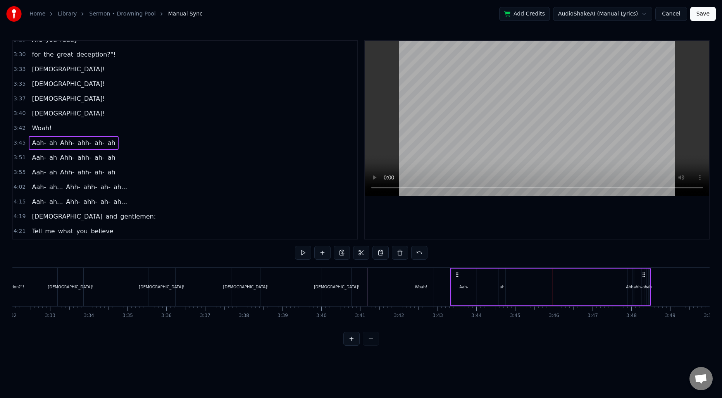
drag, startPoint x: 557, startPoint y: 274, endPoint x: 455, endPoint y: 277, distance: 102.8
click at [455, 277] on icon at bounding box center [457, 275] width 6 height 6
click at [432, 283] on div "Woah!" at bounding box center [421, 287] width 26 height 38
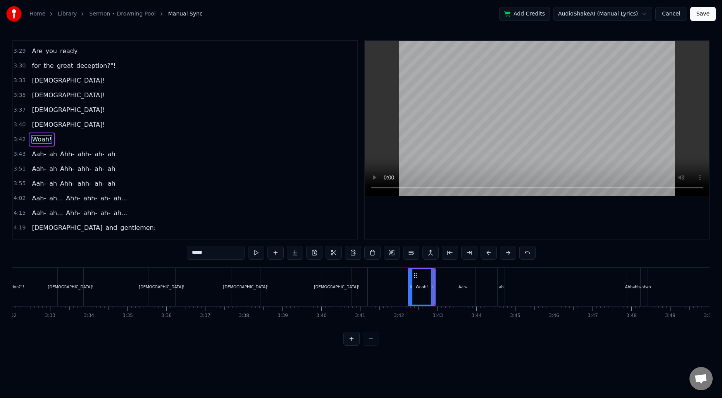
scroll to position [719, 0]
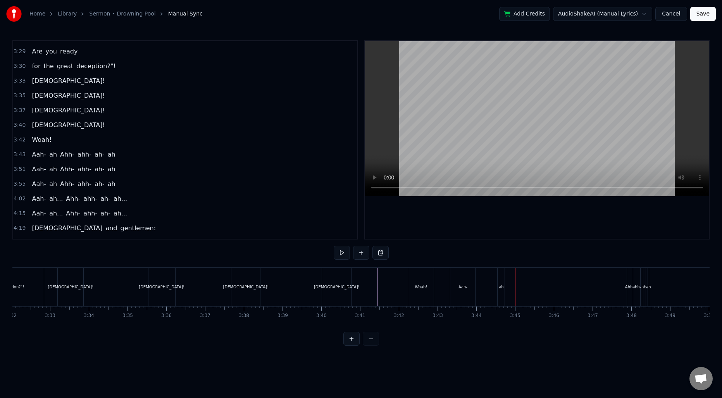
click at [465, 279] on div "Aah-" at bounding box center [462, 287] width 25 height 38
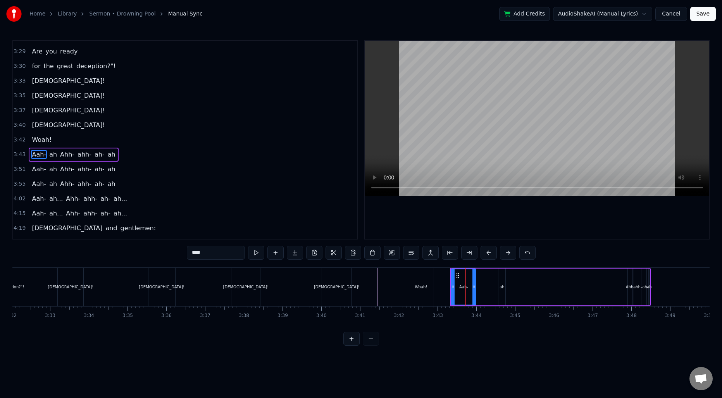
scroll to position [730, 0]
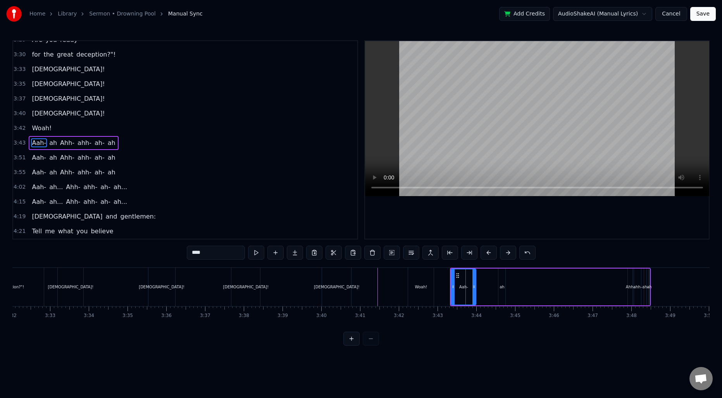
click at [17, 144] on span "3:43" at bounding box center [20, 143] width 12 height 8
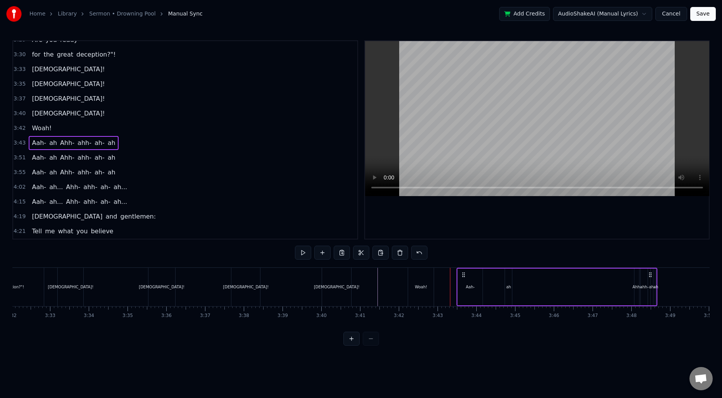
drag, startPoint x: 458, startPoint y: 276, endPoint x: 464, endPoint y: 276, distance: 6.6
click at [464, 276] on circle at bounding box center [464, 276] width 0 height 0
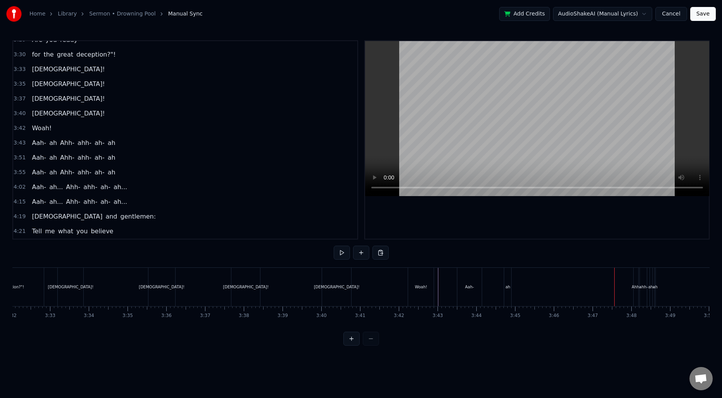
click at [637, 280] on div "Ahh-" at bounding box center [636, 287] width 5 height 38
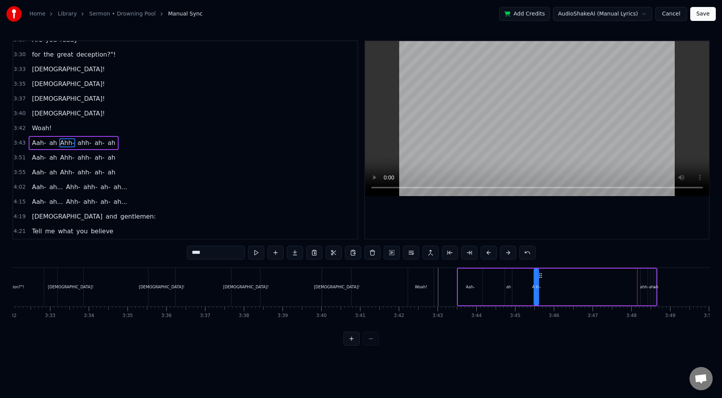
drag, startPoint x: 640, startPoint y: 276, endPoint x: 540, endPoint y: 281, distance: 100.9
click at [540, 281] on div "Aah- ah Ahh- ahh- ah- ah" at bounding box center [557, 287] width 201 height 38
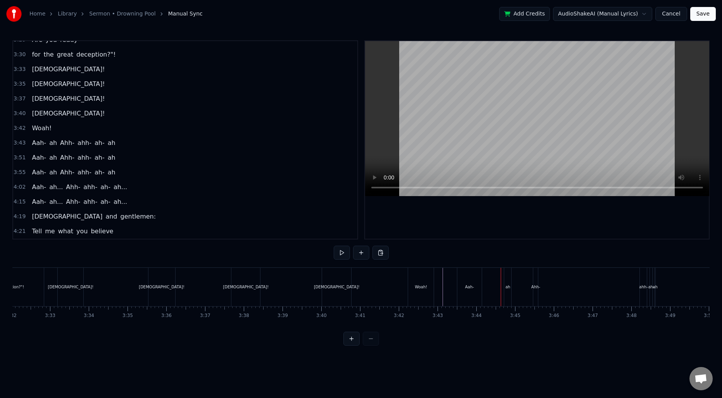
click at [473, 282] on div "Aah-" at bounding box center [469, 287] width 25 height 38
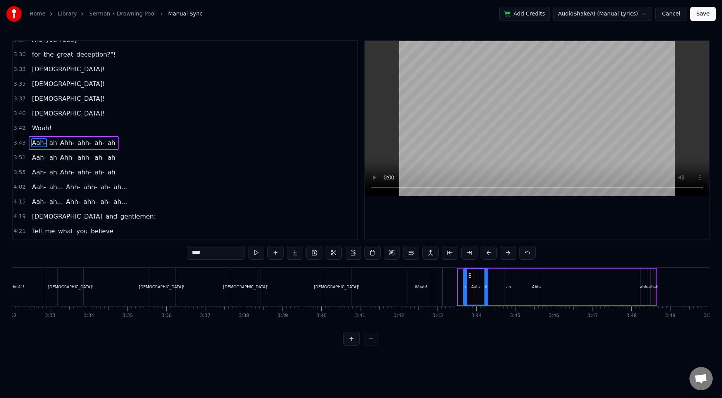
drag, startPoint x: 464, startPoint y: 276, endPoint x: 469, endPoint y: 276, distance: 5.4
click at [469, 276] on icon at bounding box center [470, 276] width 6 height 6
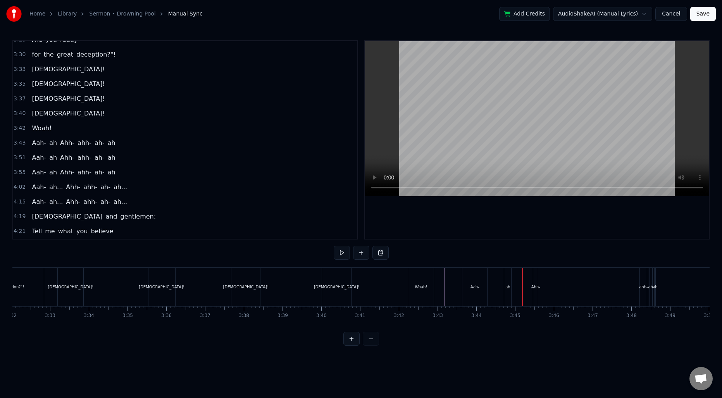
click at [509, 281] on div "ah" at bounding box center [507, 287] width 7 height 38
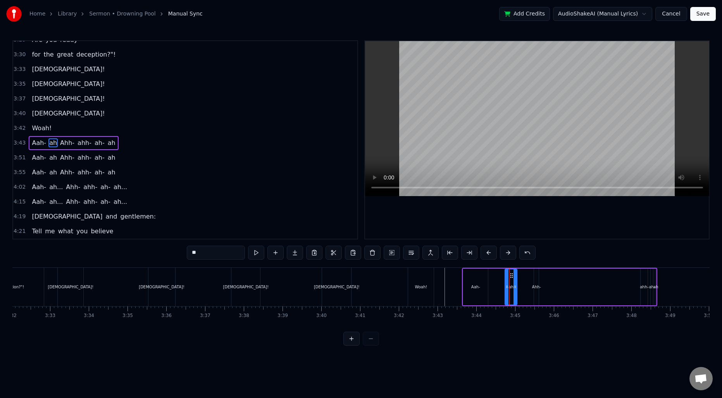
drag, startPoint x: 511, startPoint y: 282, endPoint x: 516, endPoint y: 282, distance: 5.1
click at [516, 282] on div at bounding box center [515, 286] width 3 height 35
drag, startPoint x: 506, startPoint y: 283, endPoint x: 495, endPoint y: 283, distance: 10.9
click at [501, 283] on div at bounding box center [501, 286] width 3 height 35
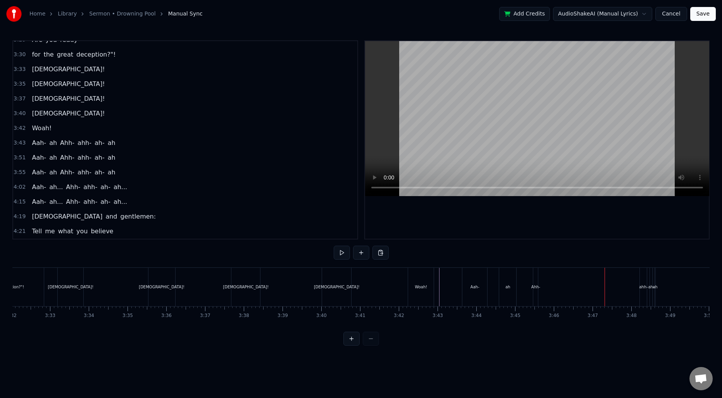
click at [535, 288] on div "Ahh-" at bounding box center [535, 287] width 9 height 6
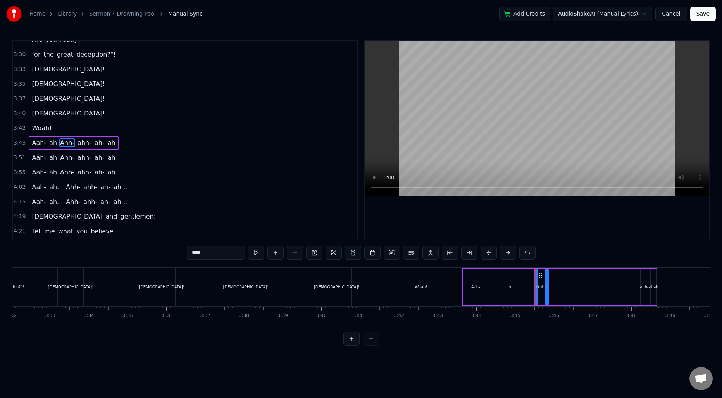
drag, startPoint x: 537, startPoint y: 285, endPoint x: 561, endPoint y: 289, distance: 23.7
click at [548, 286] on icon at bounding box center [546, 287] width 3 height 6
click at [645, 281] on div "ahh-" at bounding box center [644, 287] width 7 height 37
drag, startPoint x: 648, startPoint y: 276, endPoint x: 560, endPoint y: 278, distance: 88.4
click at [560, 278] on icon at bounding box center [559, 276] width 6 height 6
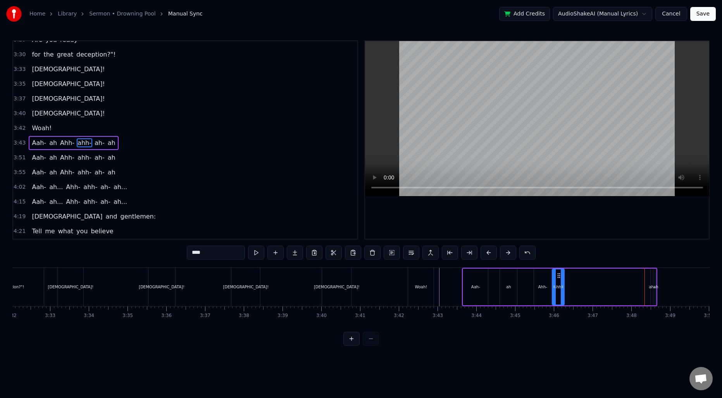
drag, startPoint x: 558, startPoint y: 282, endPoint x: 563, endPoint y: 282, distance: 5.0
click at [563, 282] on div at bounding box center [562, 286] width 3 height 35
click at [652, 288] on div "ah-" at bounding box center [652, 287] width 6 height 6
drag, startPoint x: 653, startPoint y: 287, endPoint x: 635, endPoint y: 288, distance: 17.5
click at [635, 288] on icon at bounding box center [636, 287] width 3 height 6
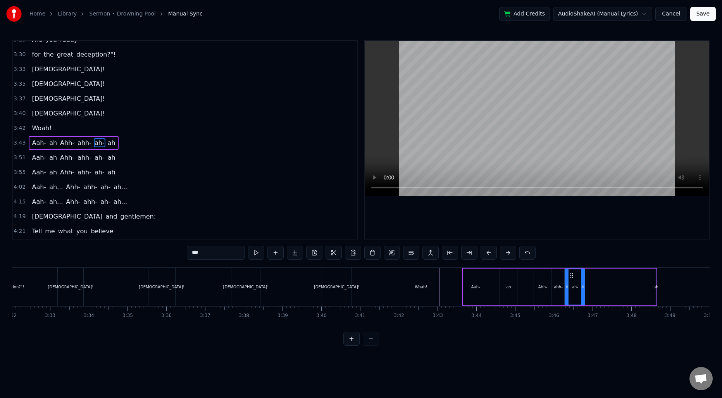
drag, startPoint x: 640, startPoint y: 278, endPoint x: 572, endPoint y: 281, distance: 68.3
click at [572, 281] on div "ah-" at bounding box center [575, 286] width 19 height 35
click at [655, 286] on div "ah" at bounding box center [656, 287] width 5 height 6
type input "**"
drag, startPoint x: 657, startPoint y: 284, endPoint x: 634, endPoint y: 285, distance: 23.7
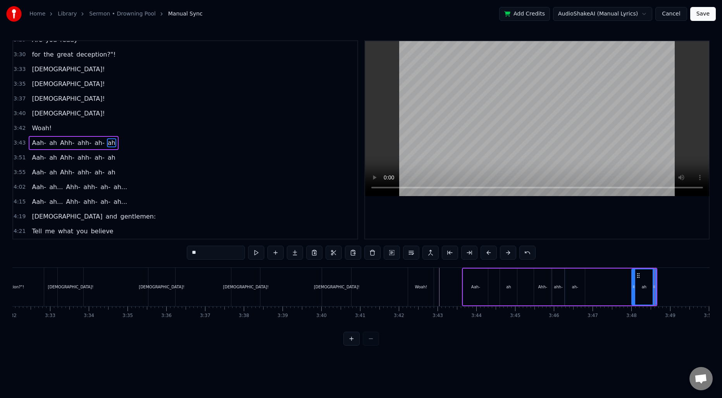
click at [634, 285] on icon at bounding box center [633, 287] width 3 height 6
drag, startPoint x: 639, startPoint y: 274, endPoint x: 594, endPoint y: 278, distance: 45.1
click at [594, 278] on icon at bounding box center [594, 276] width 6 height 6
drag, startPoint x: 609, startPoint y: 281, endPoint x: 605, endPoint y: 281, distance: 3.9
click at [605, 281] on div at bounding box center [605, 286] width 3 height 35
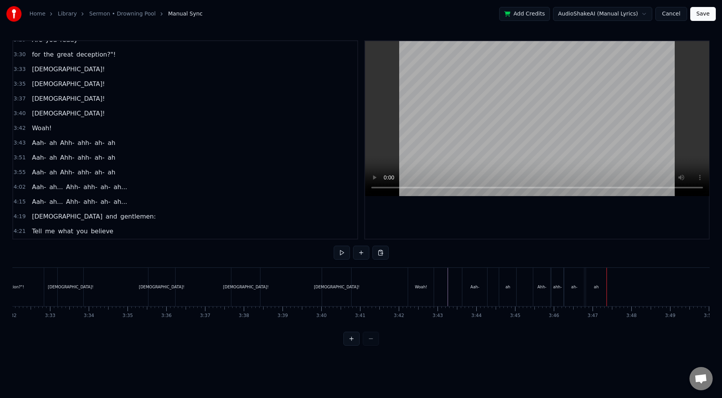
click at [569, 283] on div "ah-" at bounding box center [574, 287] width 20 height 38
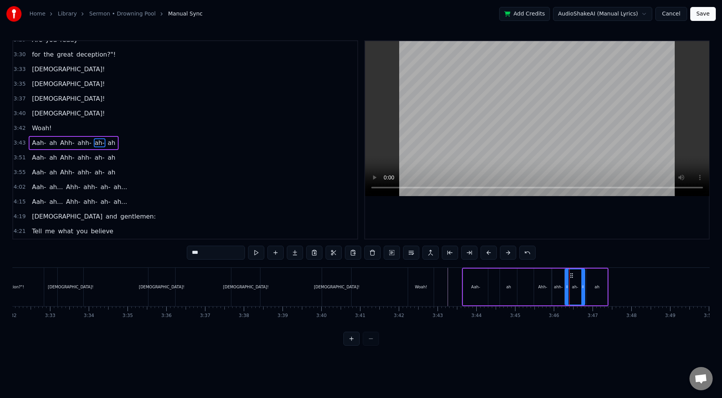
click at [563, 286] on div "ahh-" at bounding box center [558, 287] width 12 height 37
click at [509, 288] on div "ah" at bounding box center [508, 287] width 5 height 6
type input "**"
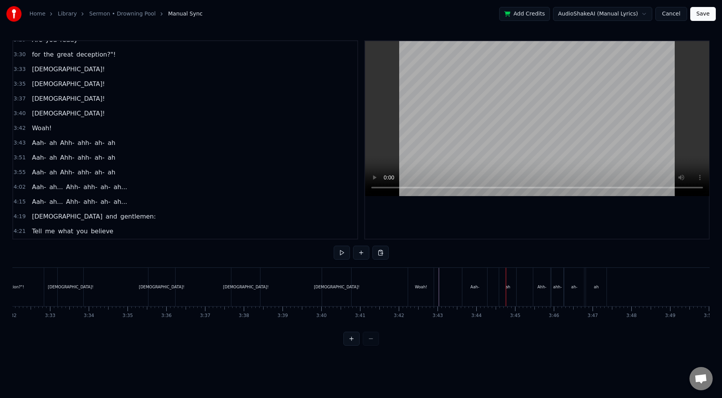
click at [483, 289] on div "Aah-" at bounding box center [474, 287] width 25 height 38
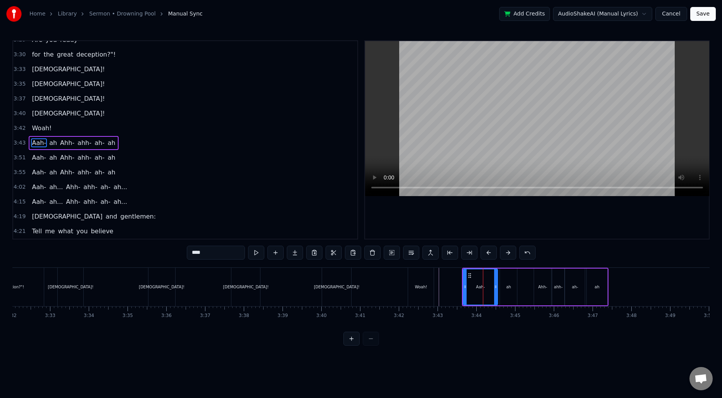
drag, startPoint x: 486, startPoint y: 287, endPoint x: 495, endPoint y: 288, distance: 9.7
click at [495, 288] on icon at bounding box center [495, 287] width 3 height 6
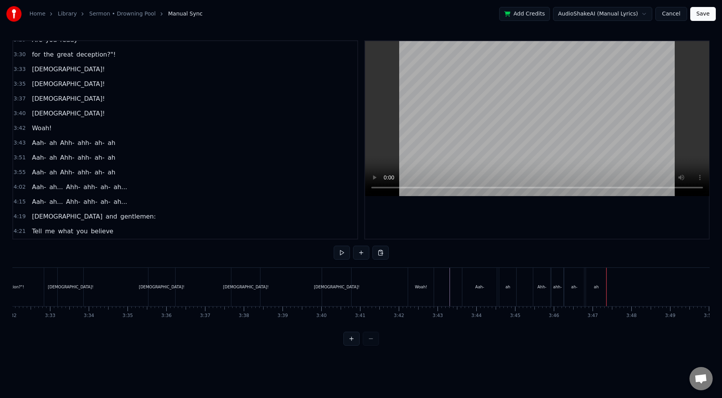
click at [542, 295] on div "Ahh-" at bounding box center [541, 287] width 17 height 38
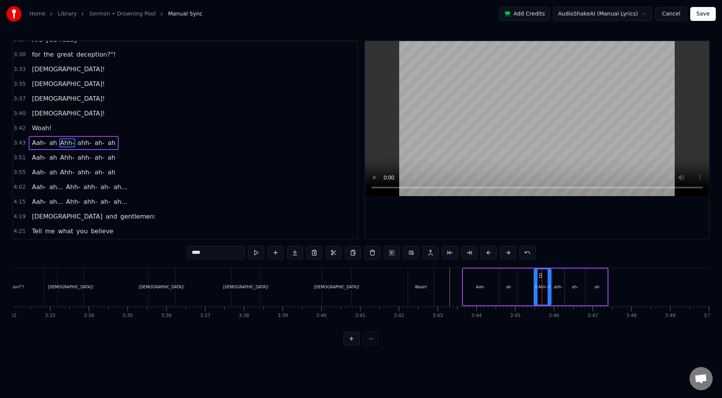
click at [557, 288] on div "ahh-" at bounding box center [558, 287] width 9 height 6
click at [232, 257] on input "****" at bounding box center [216, 253] width 58 height 14
click at [543, 283] on div "Ahh-" at bounding box center [542, 287] width 17 height 37
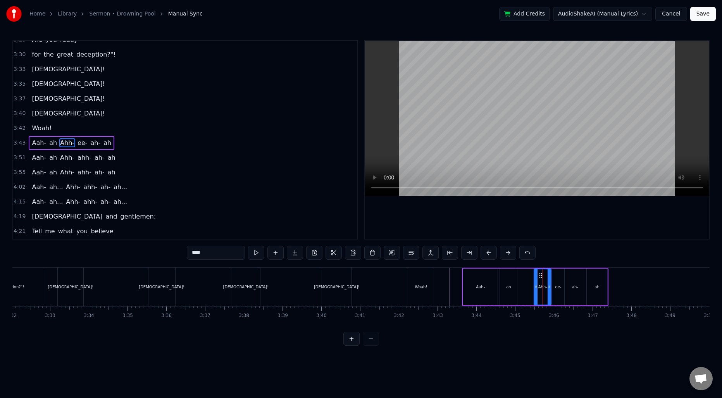
click at [578, 285] on div "ah-" at bounding box center [575, 287] width 20 height 37
click at [589, 283] on div "ah" at bounding box center [597, 287] width 21 height 37
drag, startPoint x: 588, startPoint y: 285, endPoint x: 597, endPoint y: 285, distance: 8.1
click at [597, 285] on icon at bounding box center [596, 287] width 3 height 6
click at [581, 285] on div "ah-" at bounding box center [575, 287] width 20 height 37
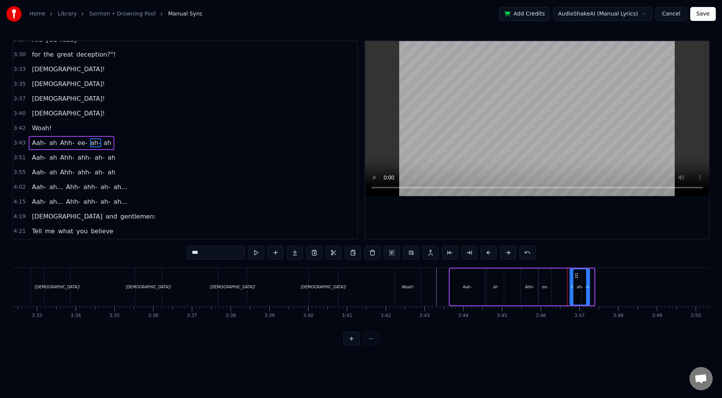
scroll to position [0, 8235]
drag, startPoint x: 574, startPoint y: 274, endPoint x: 568, endPoint y: 275, distance: 5.5
click at [568, 275] on icon at bounding box center [566, 276] width 6 height 6
drag, startPoint x: 561, startPoint y: 281, endPoint x: 569, endPoint y: 281, distance: 7.8
click at [569, 281] on div at bounding box center [569, 286] width 3 height 35
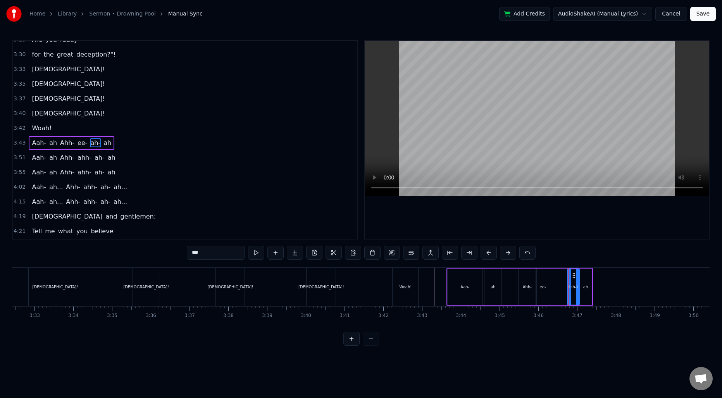
click at [541, 283] on div "ee-" at bounding box center [543, 287] width 12 height 37
drag, startPoint x: 547, startPoint y: 279, endPoint x: 565, endPoint y: 280, distance: 17.8
click at [565, 280] on div at bounding box center [564, 286] width 3 height 35
drag, startPoint x: 538, startPoint y: 284, endPoint x: 550, endPoint y: 284, distance: 12.0
click at [550, 284] on icon at bounding box center [550, 287] width 3 height 6
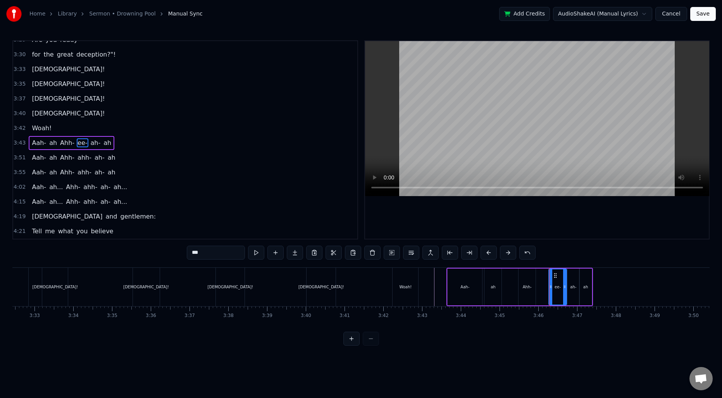
click at [525, 287] on div "Ahh-" at bounding box center [527, 287] width 9 height 6
type input "****"
drag, startPoint x: 526, startPoint y: 276, endPoint x: 538, endPoint y: 277, distance: 12.1
click at [538, 277] on icon at bounding box center [537, 276] width 6 height 6
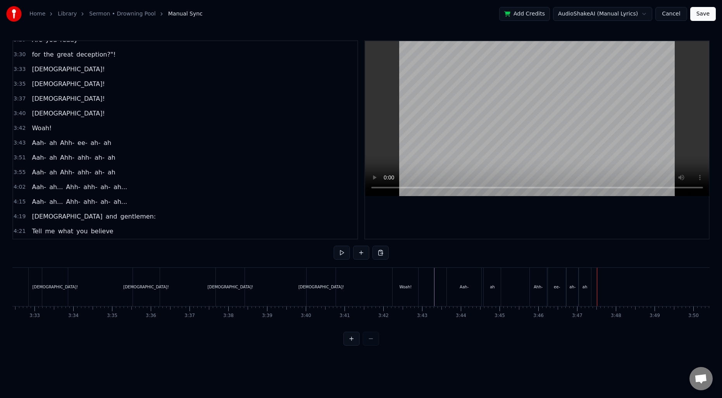
click at [533, 283] on div "Ahh-" at bounding box center [538, 287] width 17 height 38
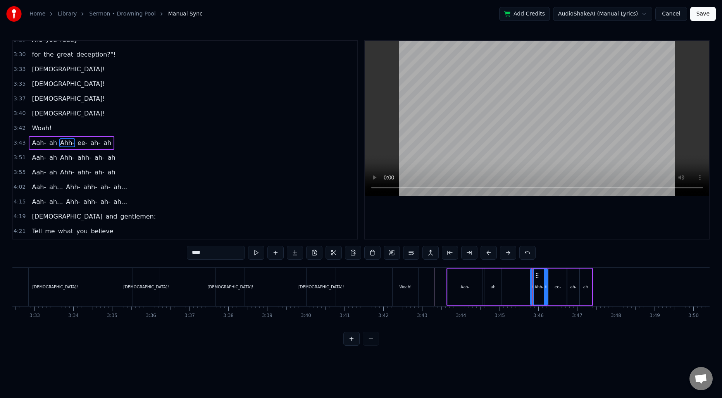
click at [533, 283] on div "Ahh-" at bounding box center [539, 287] width 18 height 37
drag, startPoint x: 531, startPoint y: 283, endPoint x: 535, endPoint y: 283, distance: 4.3
click at [535, 283] on div at bounding box center [536, 286] width 3 height 35
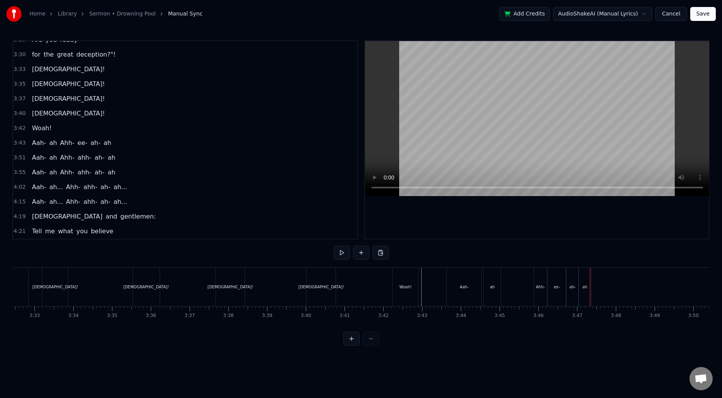
click at [554, 290] on div "ee-" at bounding box center [557, 287] width 18 height 38
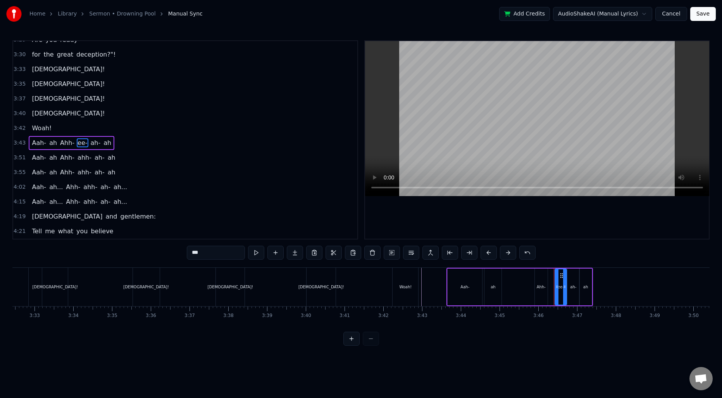
drag, startPoint x: 550, startPoint y: 286, endPoint x: 557, endPoint y: 286, distance: 6.2
click at [557, 286] on icon at bounding box center [557, 287] width 3 height 6
click at [536, 284] on div "Ahh-" at bounding box center [541, 287] width 13 height 37
type input "****"
drag, startPoint x: 545, startPoint y: 285, endPoint x: 551, endPoint y: 285, distance: 5.8
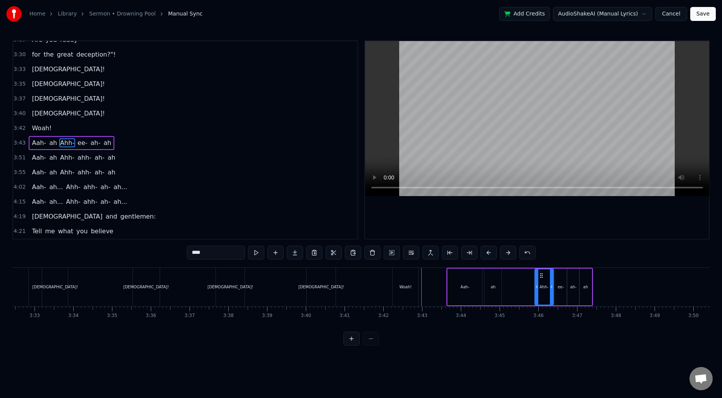
click at [551, 285] on icon at bounding box center [551, 287] width 3 height 6
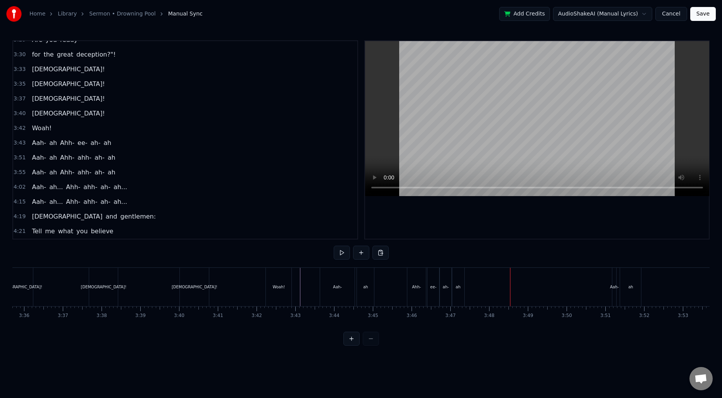
scroll to position [0, 8371]
click at [19, 159] on span "3:51" at bounding box center [20, 158] width 12 height 8
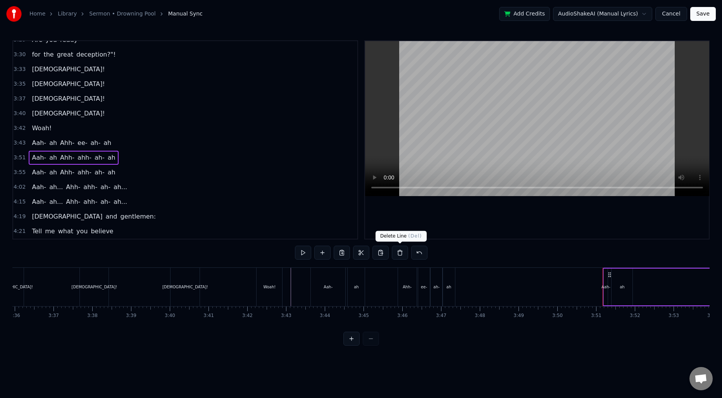
click at [395, 255] on button at bounding box center [400, 253] width 16 height 14
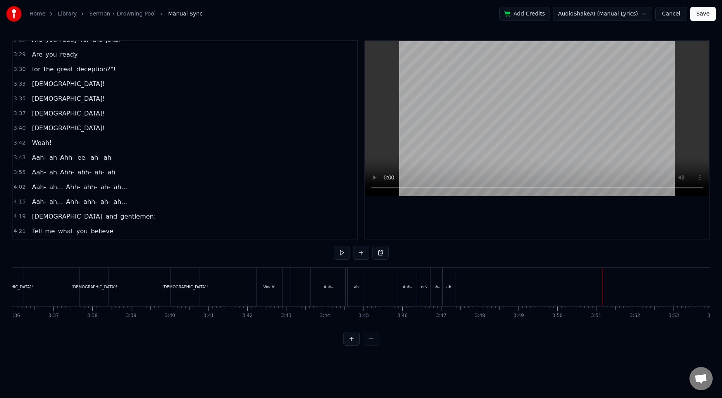
scroll to position [716, 0]
click at [21, 171] on span "3:55" at bounding box center [20, 173] width 12 height 8
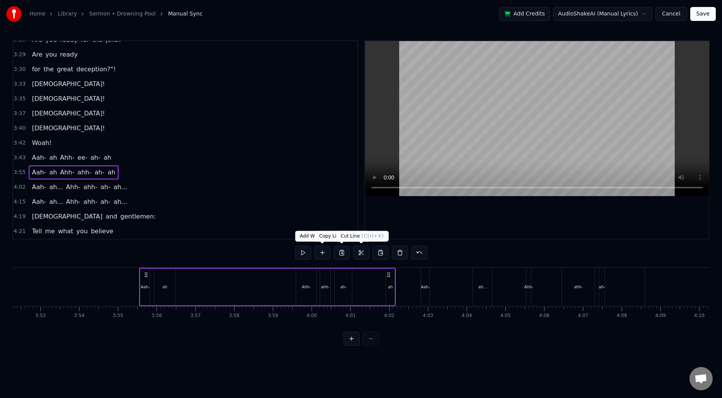
scroll to position [0, 9093]
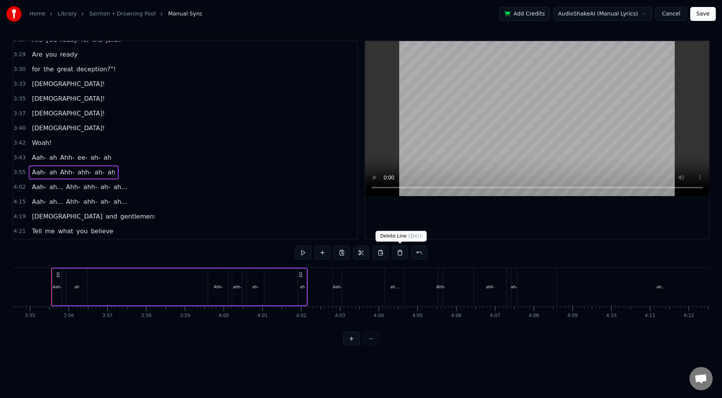
click at [400, 254] on button at bounding box center [400, 253] width 16 height 14
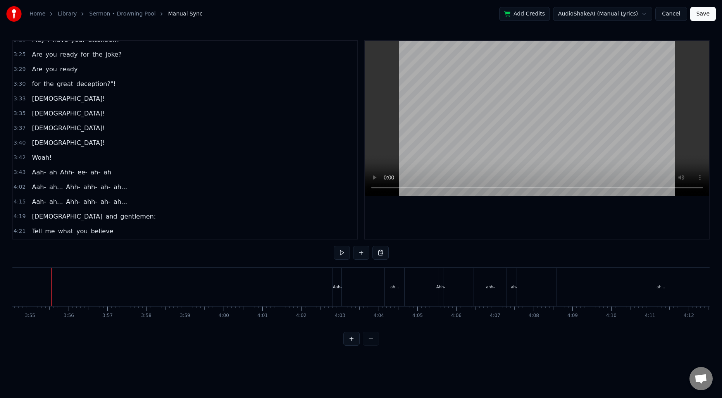
scroll to position [701, 0]
click at [21, 188] on span "4:02" at bounding box center [20, 187] width 12 height 8
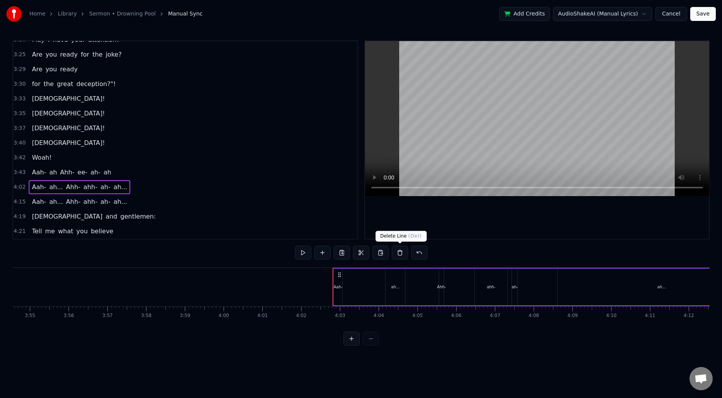
click at [396, 254] on button at bounding box center [400, 253] width 16 height 14
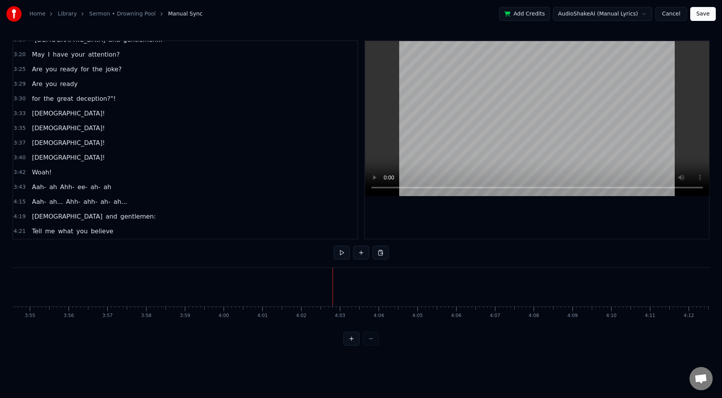
scroll to position [686, 0]
click at [19, 202] on span "4:15" at bounding box center [20, 202] width 12 height 8
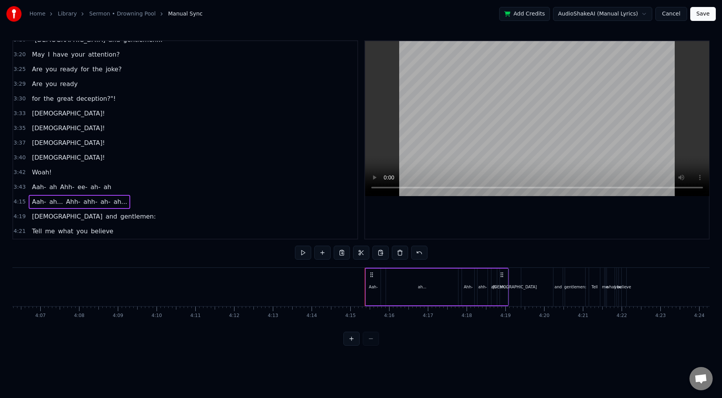
scroll to position [0, 9552]
click at [397, 254] on button at bounding box center [400, 253] width 16 height 14
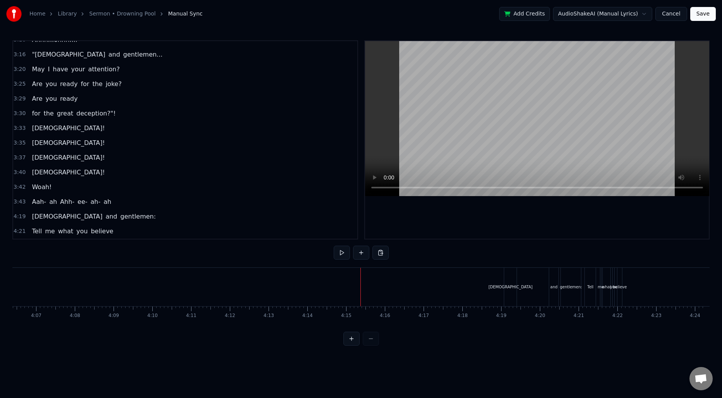
scroll to position [671, 0]
click at [17, 202] on span "3:43" at bounding box center [20, 202] width 12 height 8
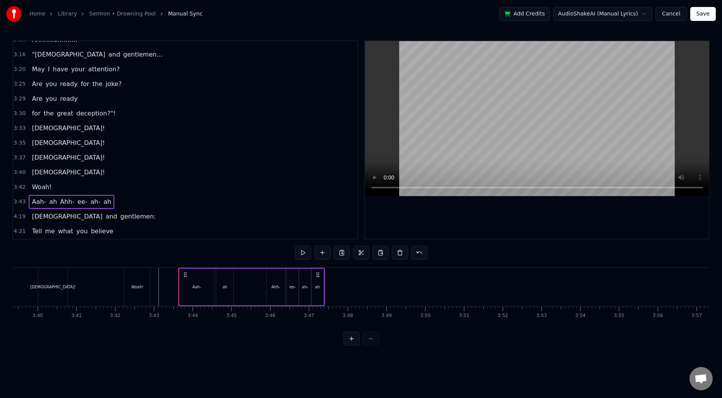
scroll to position [0, 8496]
click at [17, 203] on span "3:43" at bounding box center [20, 202] width 12 height 8
click at [343, 254] on button at bounding box center [342, 253] width 16 height 14
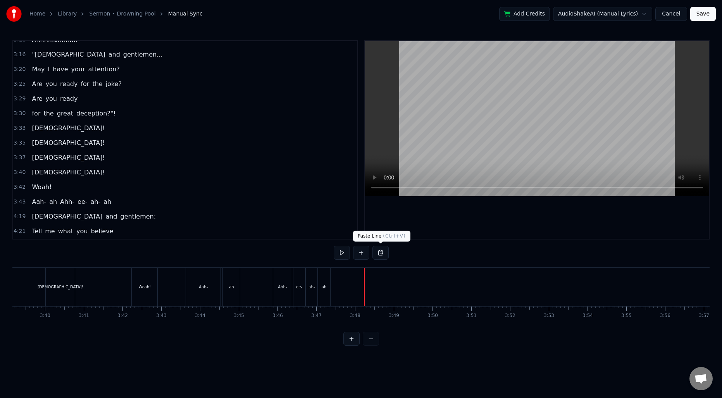
click at [379, 254] on button at bounding box center [381, 253] width 16 height 14
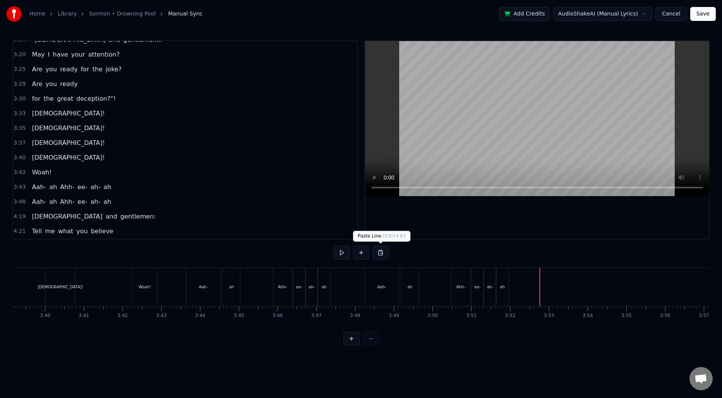
click at [380, 253] on button at bounding box center [381, 253] width 16 height 14
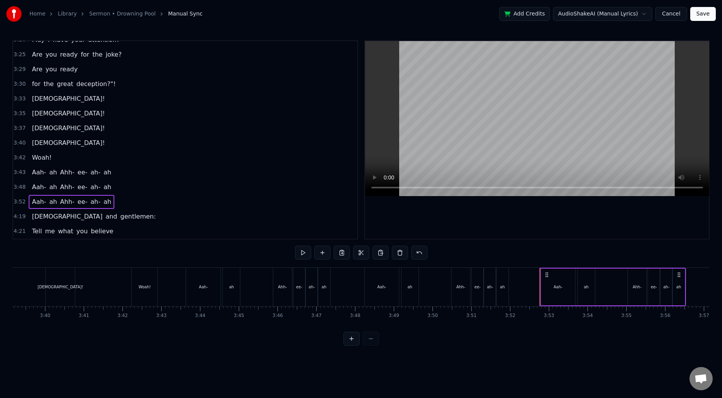
click at [510, 283] on div "Aah- ah Ahh- ee- ah- ah" at bounding box center [437, 287] width 147 height 38
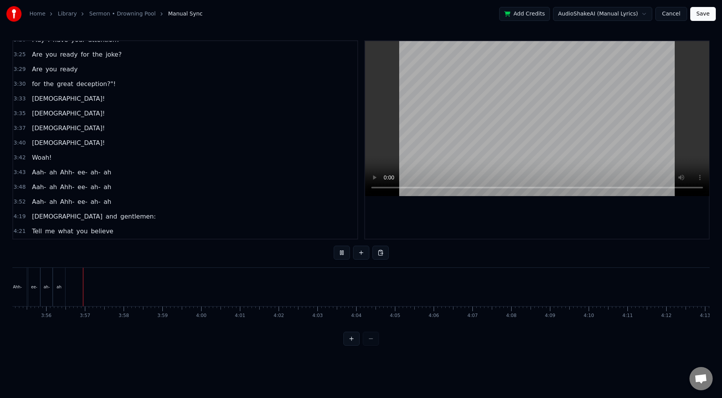
scroll to position [0, 9126]
click at [381, 253] on button at bounding box center [381, 253] width 16 height 14
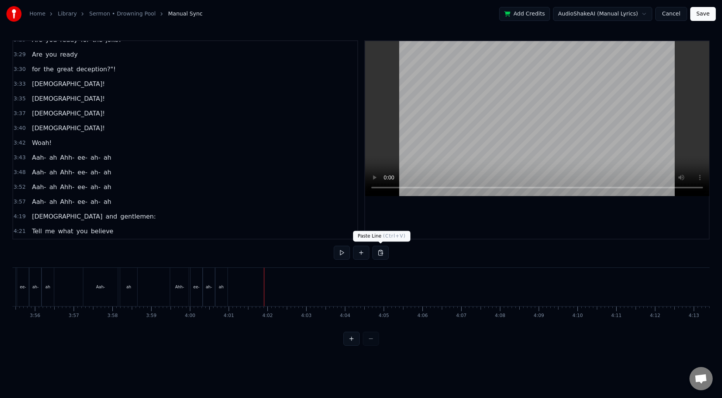
click at [384, 255] on button at bounding box center [381, 253] width 16 height 14
click at [382, 253] on button at bounding box center [381, 253] width 16 height 14
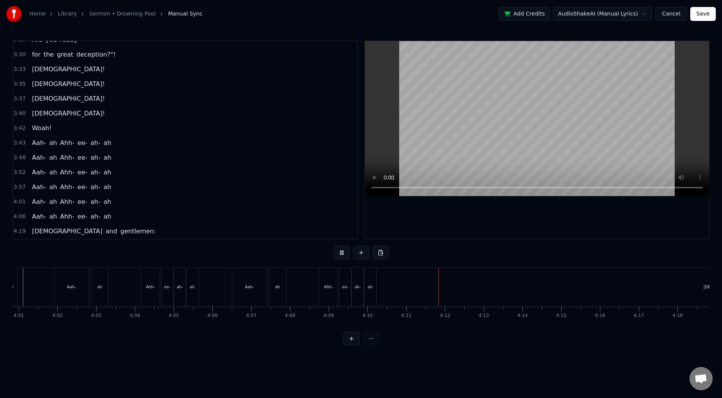
scroll to position [0, 9350]
click at [359, 287] on div "ah" at bounding box center [357, 287] width 12 height 38
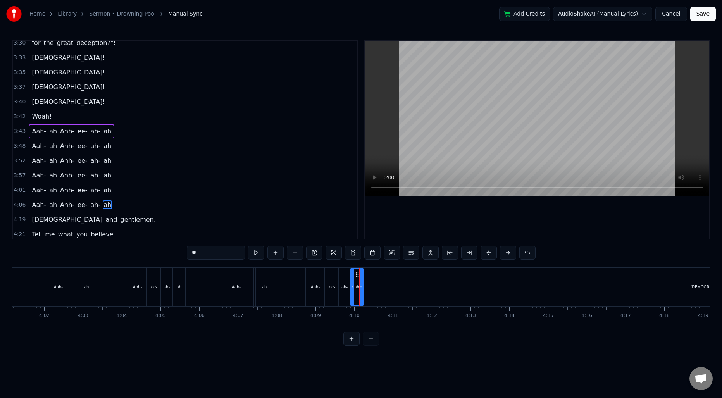
scroll to position [745, 0]
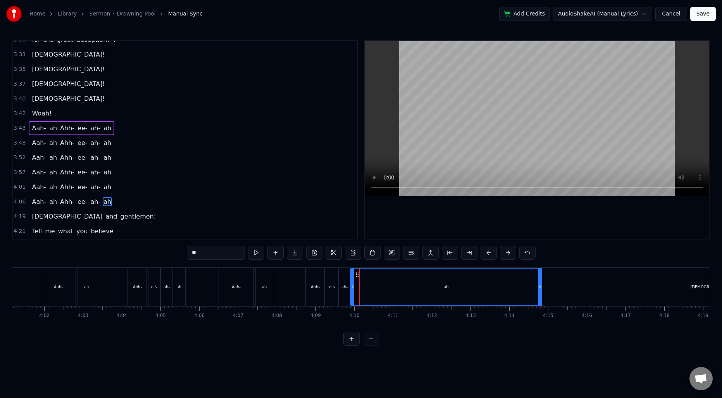
drag, startPoint x: 362, startPoint y: 286, endPoint x: 540, endPoint y: 291, distance: 178.8
click at [540, 291] on div at bounding box center [539, 287] width 3 height 37
click at [275, 284] on div "Aah- ah Ahh- ee- ah- ah" at bounding box center [381, 287] width 325 height 38
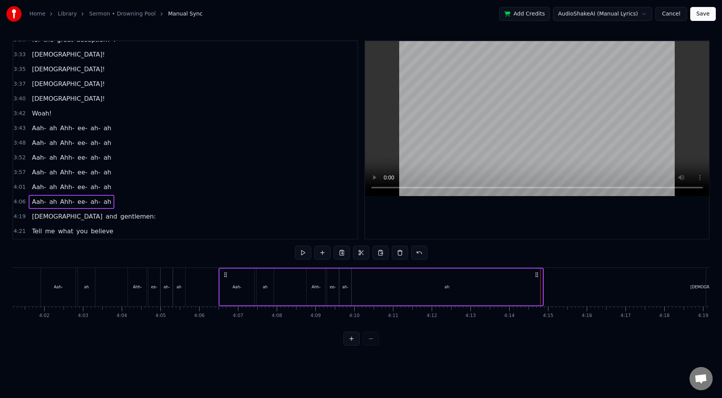
click at [294, 283] on div "Aah- ah Ahh- ee- ah- ah" at bounding box center [381, 287] width 325 height 38
click at [21, 217] on span "4:19" at bounding box center [20, 217] width 12 height 8
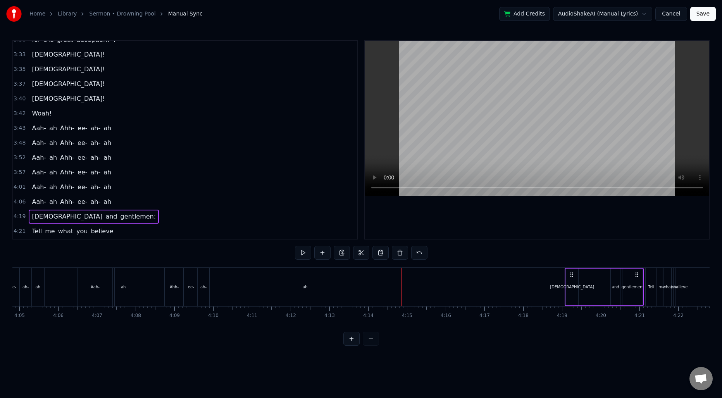
scroll to position [0, 9552]
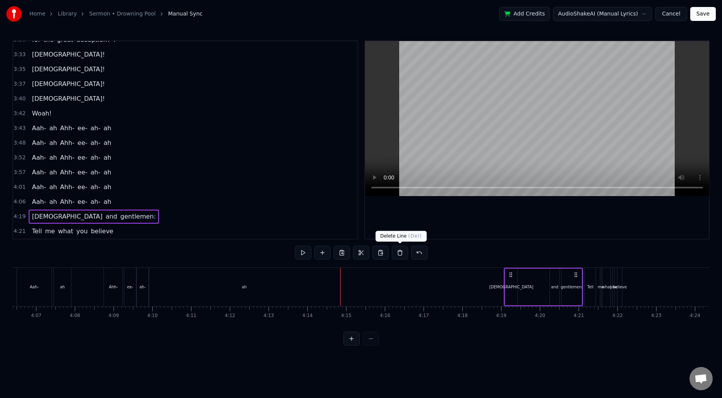
click at [398, 252] on button at bounding box center [400, 253] width 16 height 14
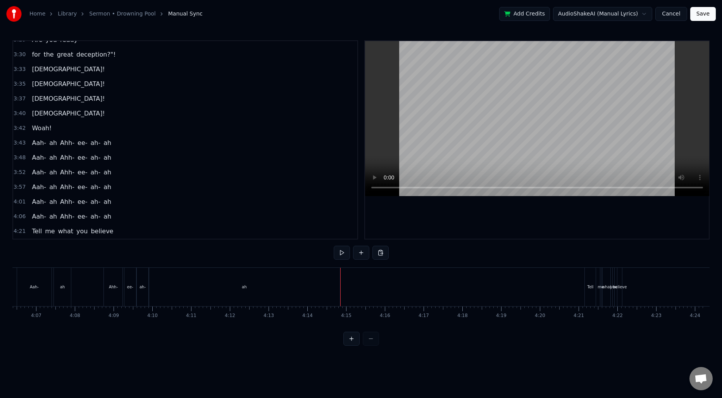
scroll to position [730, 0]
click at [17, 231] on span "4:21" at bounding box center [20, 232] width 12 height 8
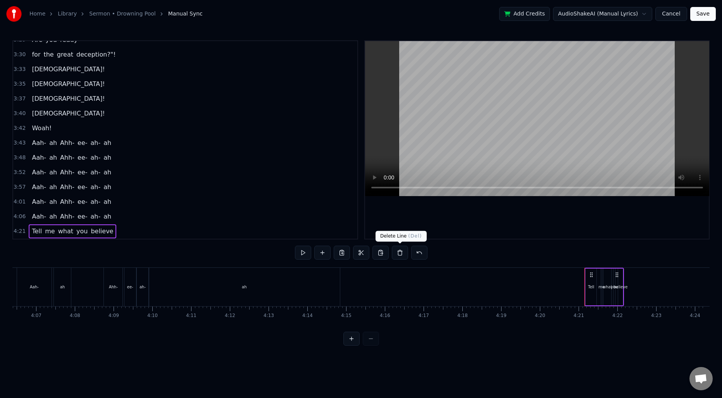
click at [400, 256] on button at bounding box center [400, 253] width 16 height 14
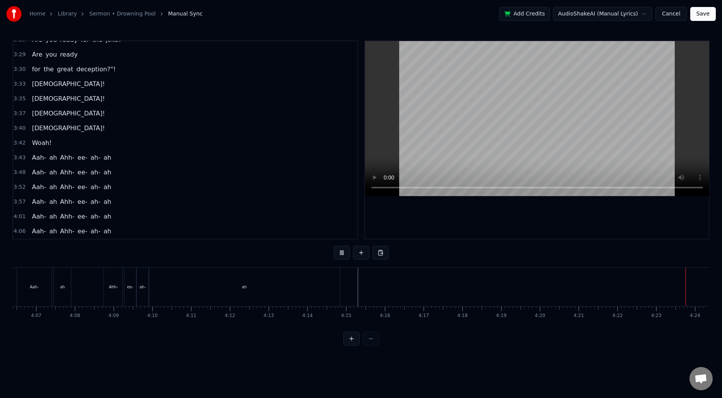
click at [85, 283] on div "Aah- ah Ahh- ee- ah- ah" at bounding box center [179, 287] width 325 height 38
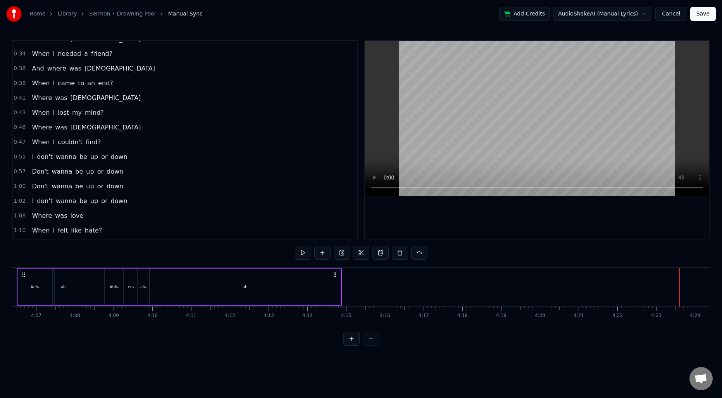
scroll to position [0, 0]
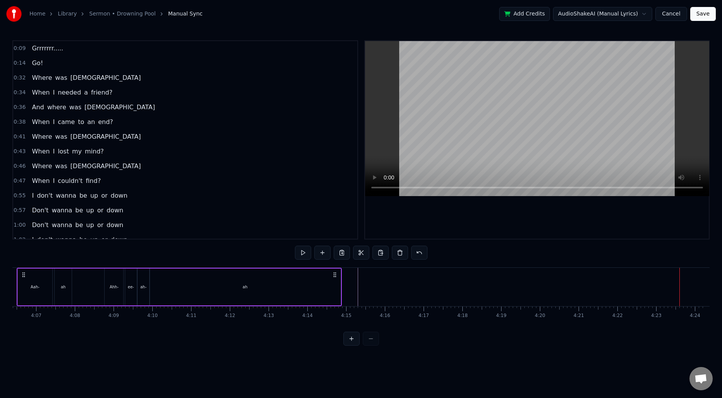
click at [26, 52] on div "0:09 Grrrrrrr....." at bounding box center [185, 48] width 344 height 15
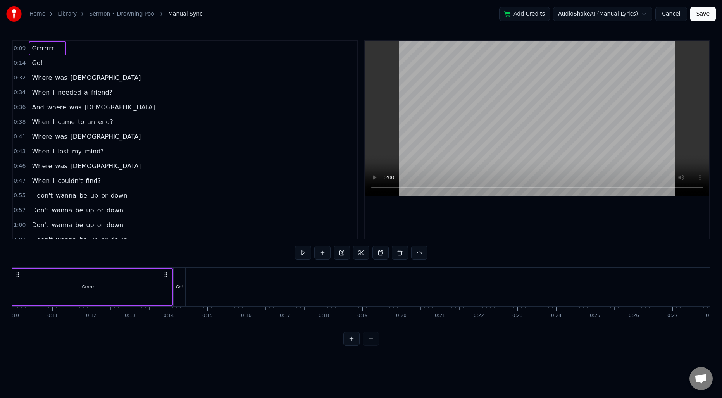
scroll to position [0, 346]
click at [22, 80] on span "0:32" at bounding box center [20, 78] width 12 height 8
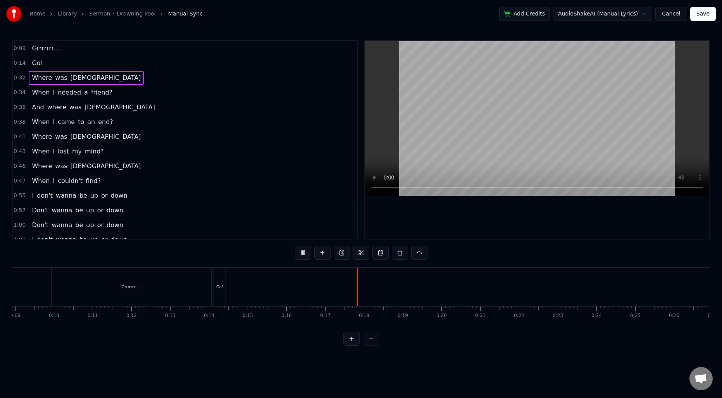
click at [47, 81] on span "Where" at bounding box center [42, 77] width 22 height 9
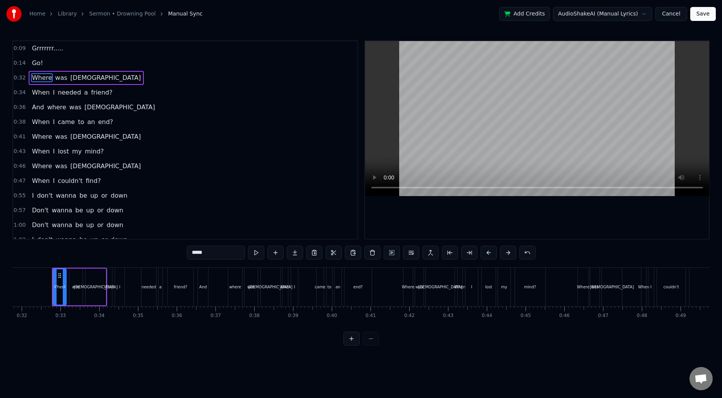
scroll to position [0, 1232]
click at [706, 14] on button "Save" at bounding box center [703, 14] width 26 height 14
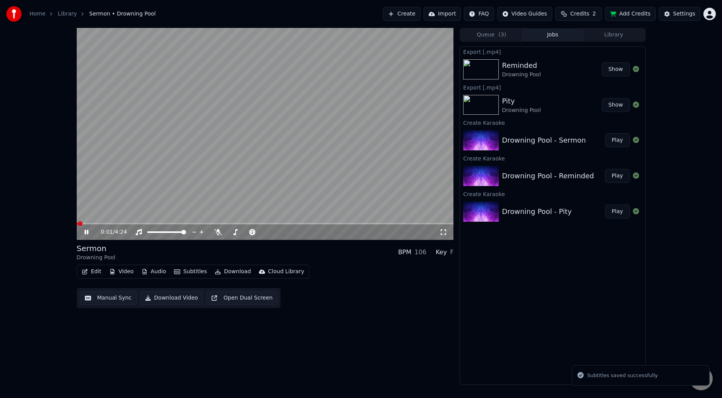
click at [318, 138] on video at bounding box center [265, 134] width 377 height 212
click at [229, 271] on button "Download" at bounding box center [233, 271] width 43 height 11
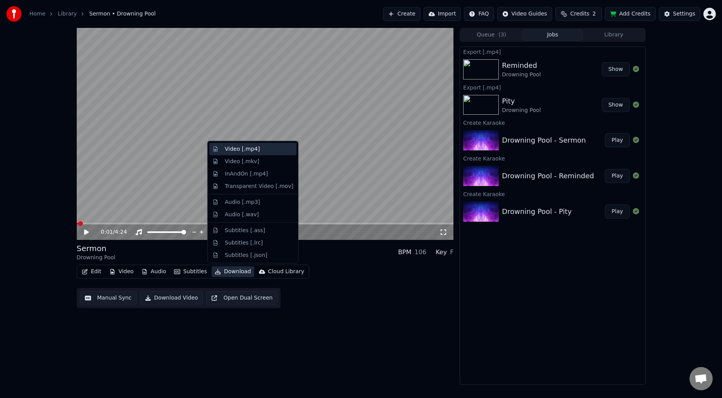
click at [239, 149] on div "Video [.mp4]" at bounding box center [242, 149] width 35 height 8
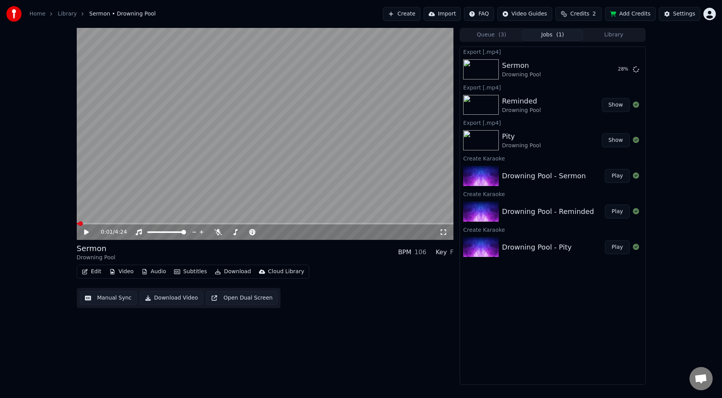
click at [220, 351] on div "0:01 / 4:24 Sermon Drowning Pool BPM 106 Key F Edit Video Audio Subtitles Downl…" at bounding box center [265, 206] width 377 height 357
